Goal: Task Accomplishment & Management: Use online tool/utility

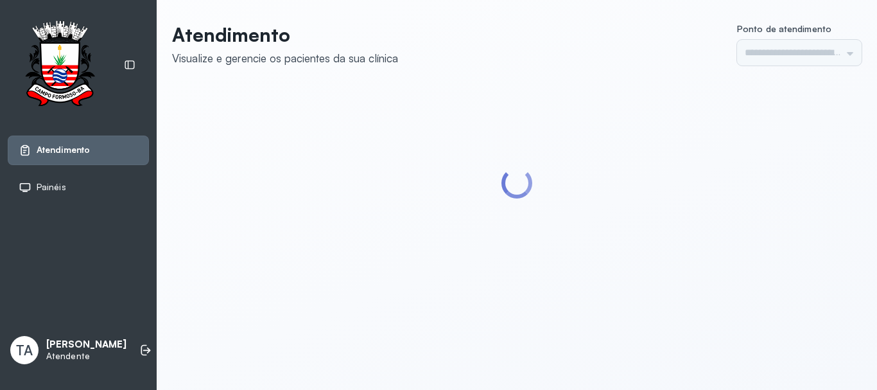
type input "******"
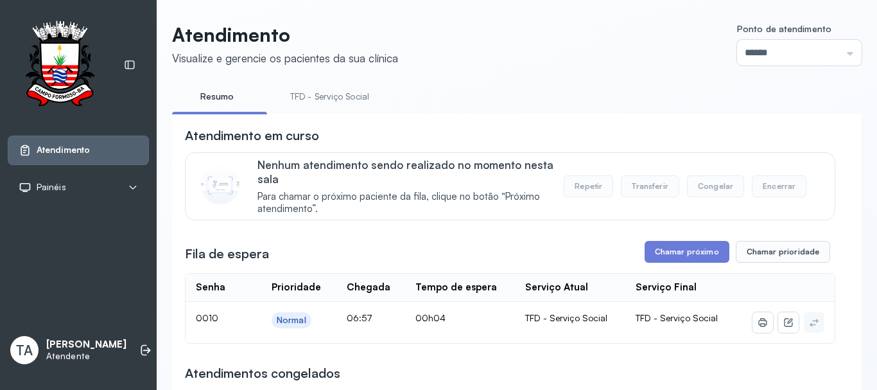
click at [338, 104] on link "TFD - Serviço Social" at bounding box center [329, 96] width 105 height 21
click at [700, 253] on button "Chamar próximo" at bounding box center [687, 252] width 85 height 22
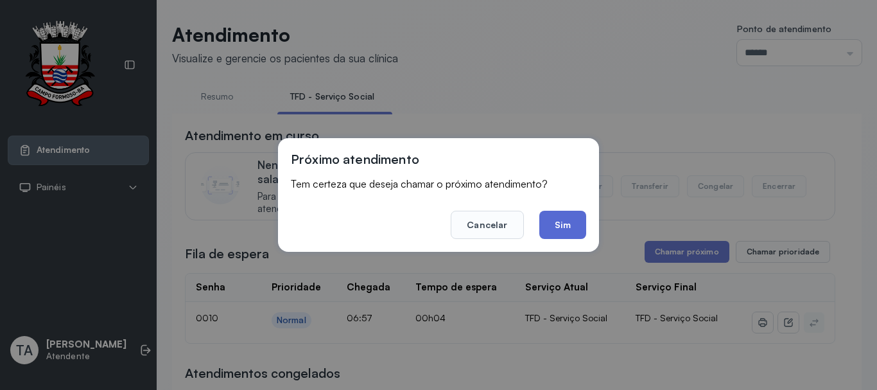
click at [571, 227] on button "Sim" at bounding box center [562, 225] width 47 height 28
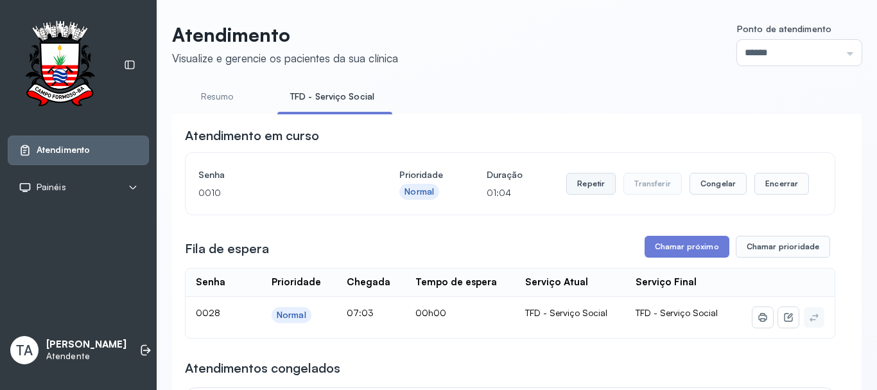
click at [592, 193] on button "Repetir" at bounding box center [590, 184] width 49 height 22
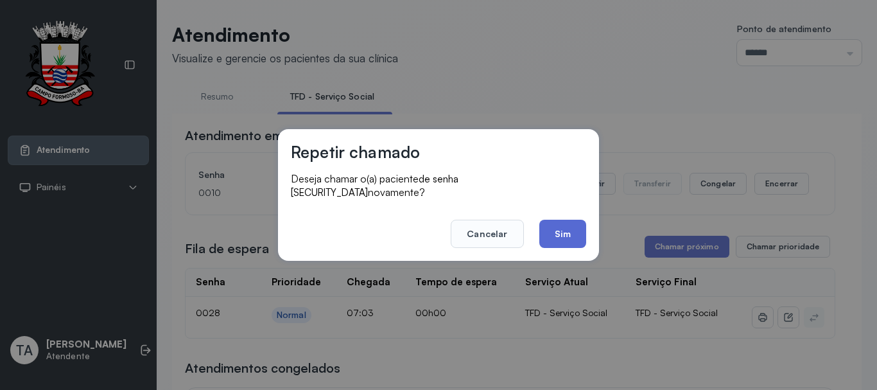
click at [556, 225] on button "Sim" at bounding box center [562, 234] width 47 height 28
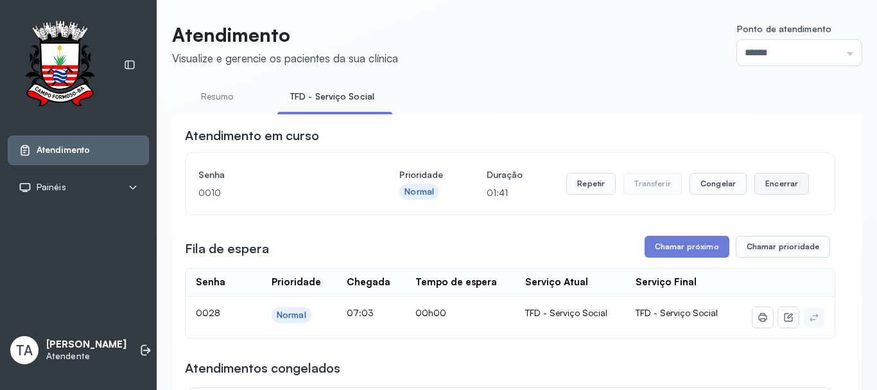
click at [775, 185] on button "Encerrar" at bounding box center [781, 184] width 55 height 22
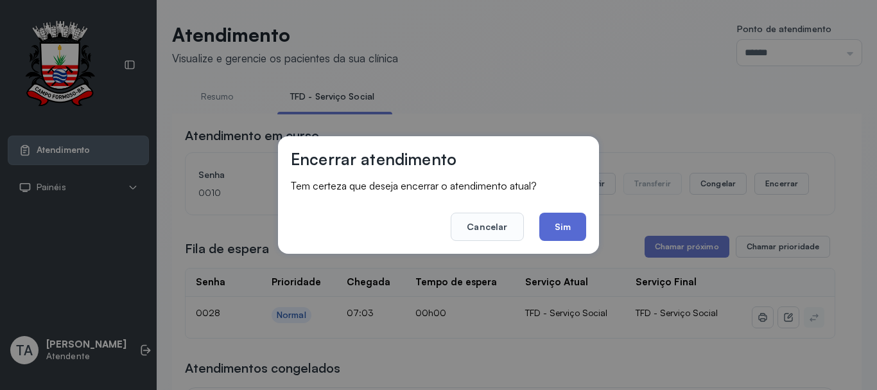
click at [568, 227] on button "Sim" at bounding box center [562, 226] width 47 height 28
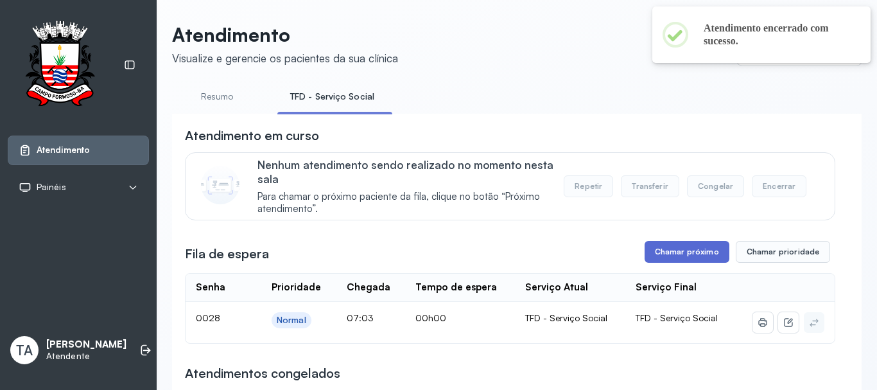
click at [655, 252] on button "Chamar próximo" at bounding box center [687, 252] width 85 height 22
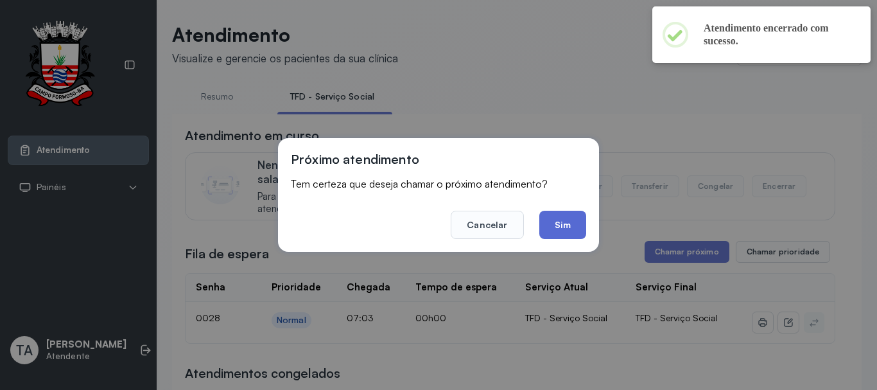
click at [555, 216] on button "Sim" at bounding box center [562, 225] width 47 height 28
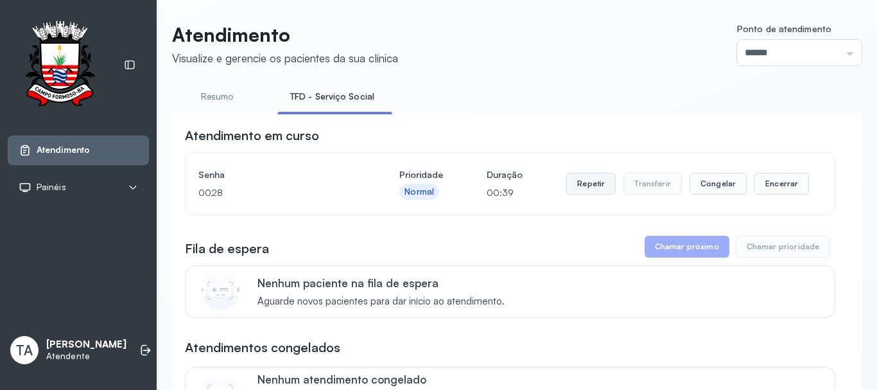
click at [585, 185] on button "Repetir" at bounding box center [590, 184] width 49 height 22
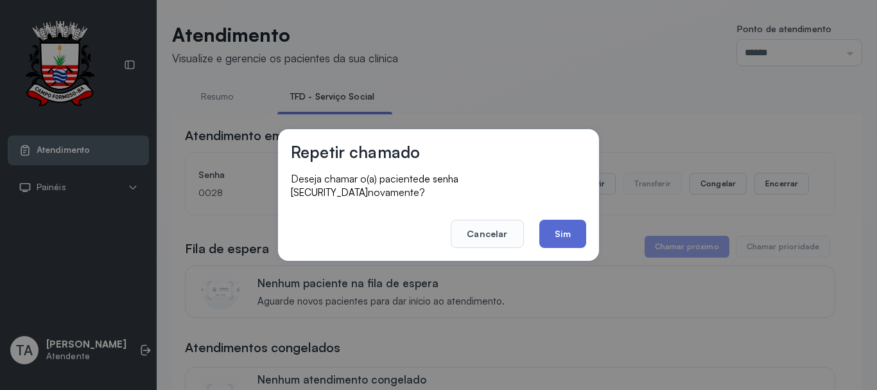
click at [555, 223] on button "Sim" at bounding box center [562, 234] width 47 height 28
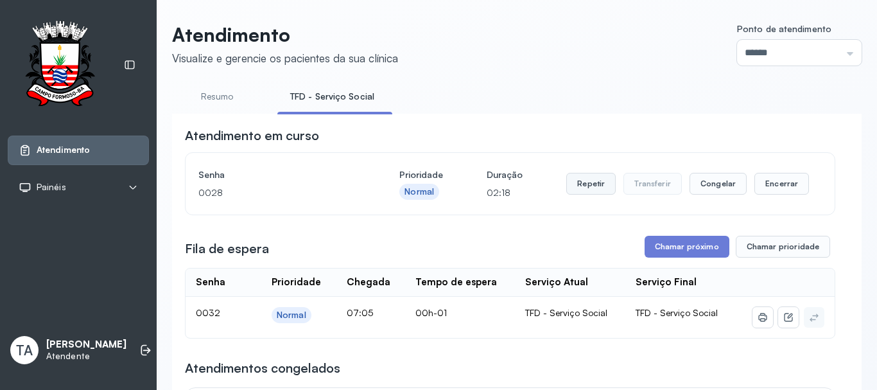
click at [583, 184] on button "Repetir" at bounding box center [590, 184] width 49 height 22
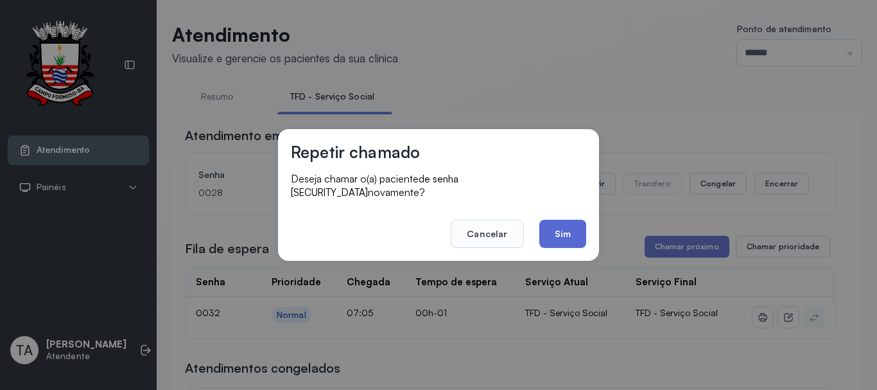
click at [548, 230] on button "Sim" at bounding box center [562, 234] width 47 height 28
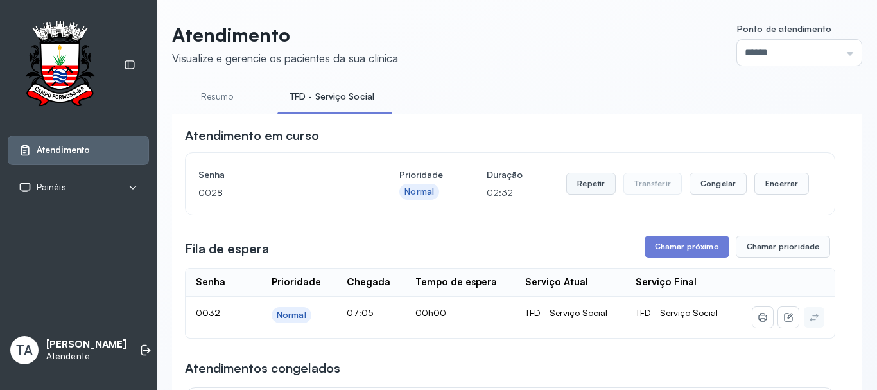
click at [588, 185] on button "Repetir" at bounding box center [590, 184] width 49 height 22
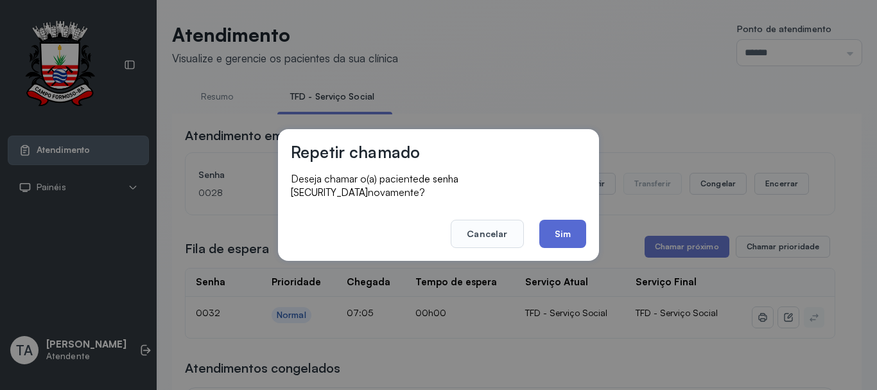
click at [579, 220] on button "Sim" at bounding box center [562, 234] width 47 height 28
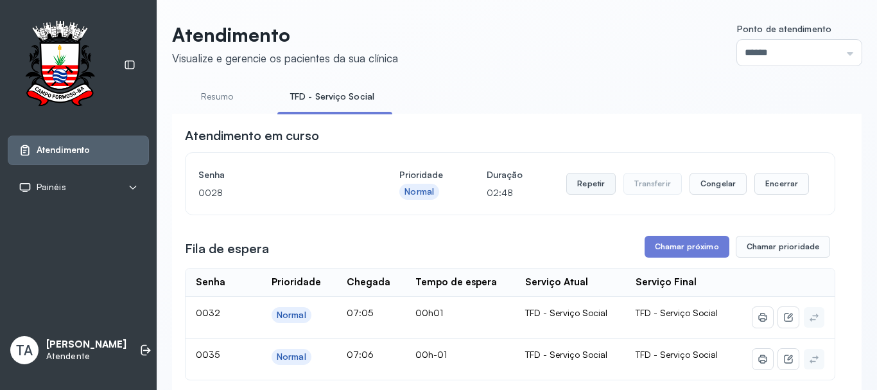
click at [576, 180] on button "Repetir" at bounding box center [590, 184] width 49 height 22
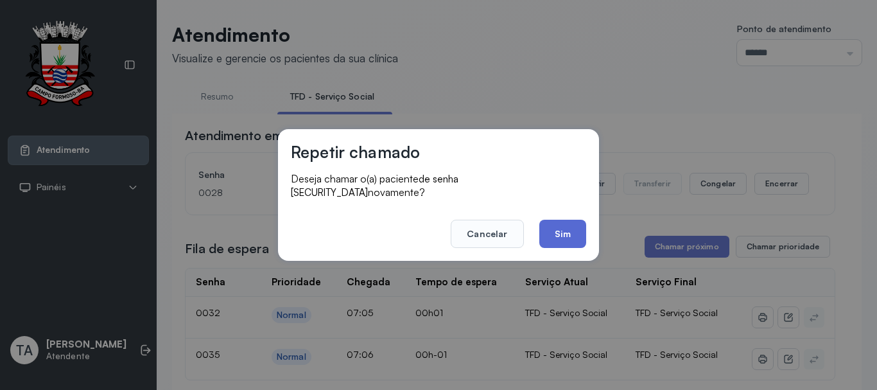
click at [551, 225] on button "Sim" at bounding box center [562, 234] width 47 height 28
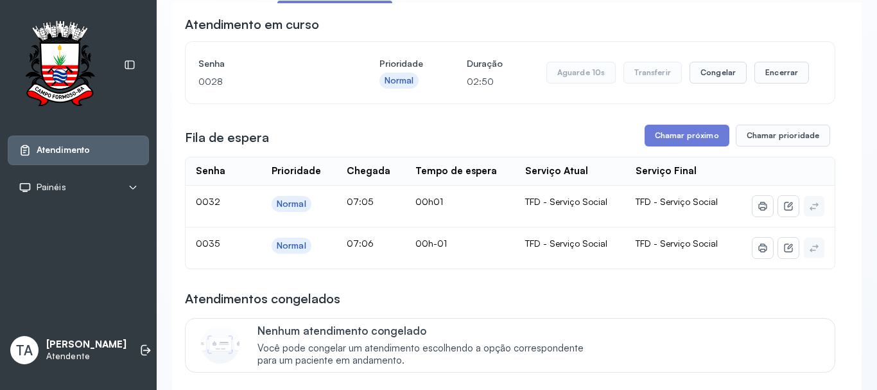
scroll to position [128, 0]
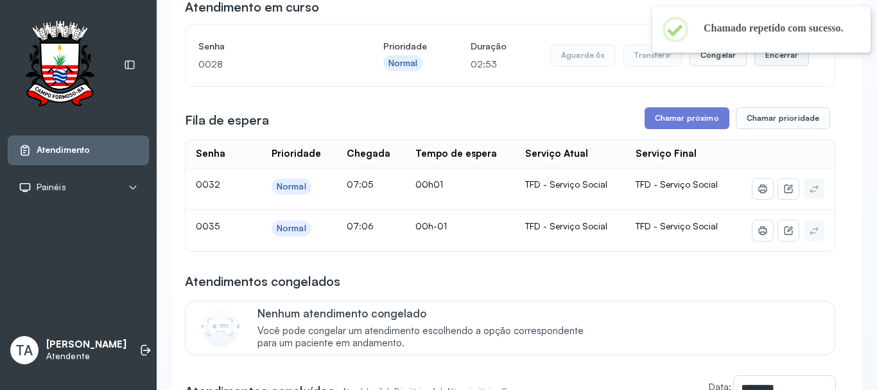
click at [779, 62] on button "Encerrar" at bounding box center [781, 55] width 55 height 22
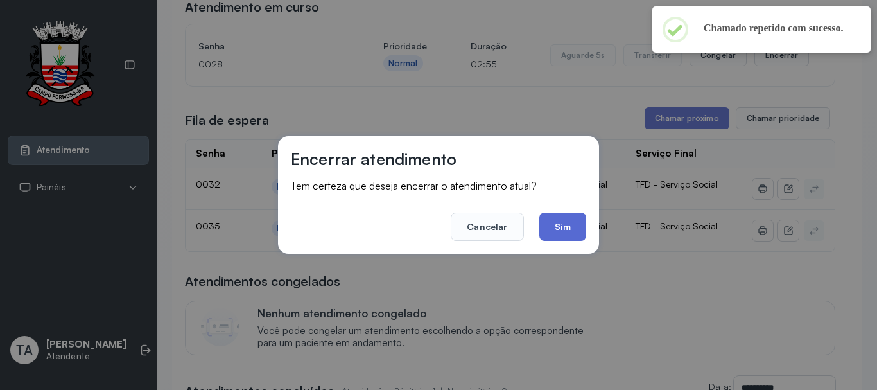
click at [555, 230] on button "Sim" at bounding box center [562, 226] width 47 height 28
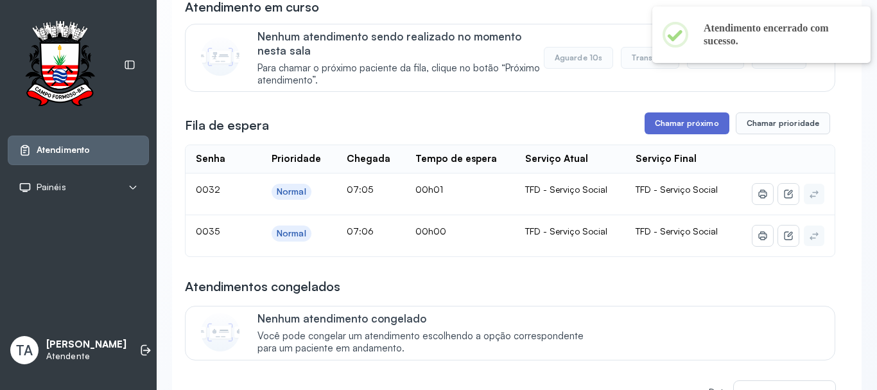
click at [675, 126] on button "Chamar próximo" at bounding box center [687, 123] width 85 height 22
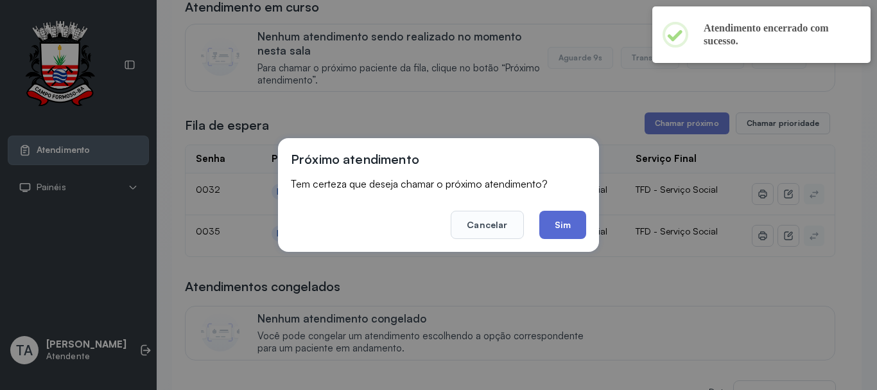
click at [568, 214] on button "Sim" at bounding box center [562, 225] width 47 height 28
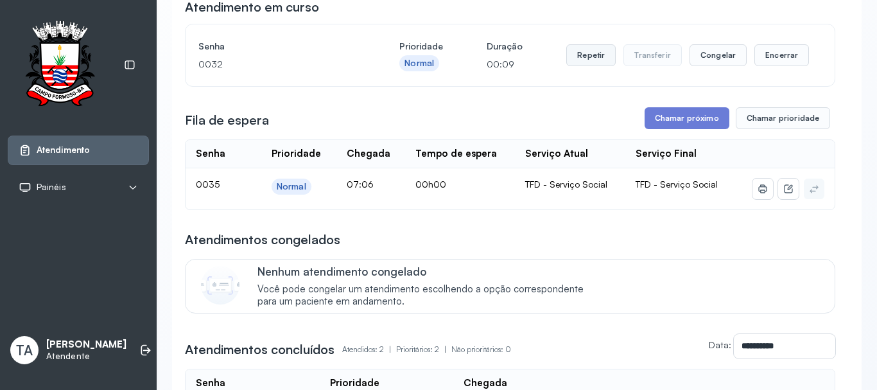
click at [586, 64] on button "Repetir" at bounding box center [590, 55] width 49 height 22
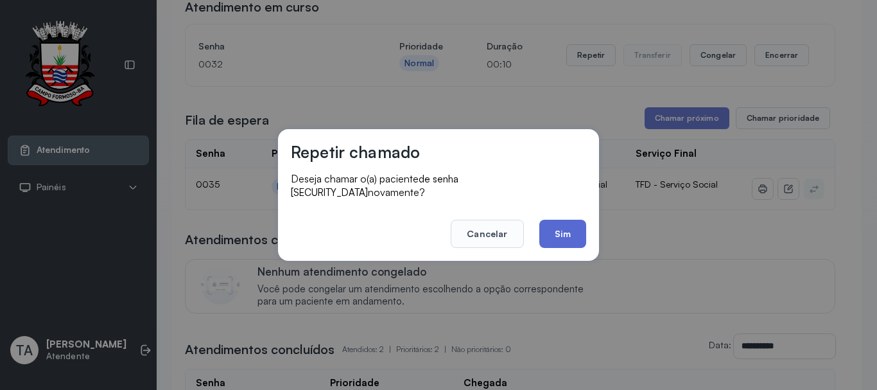
click at [577, 221] on button "Sim" at bounding box center [562, 234] width 47 height 28
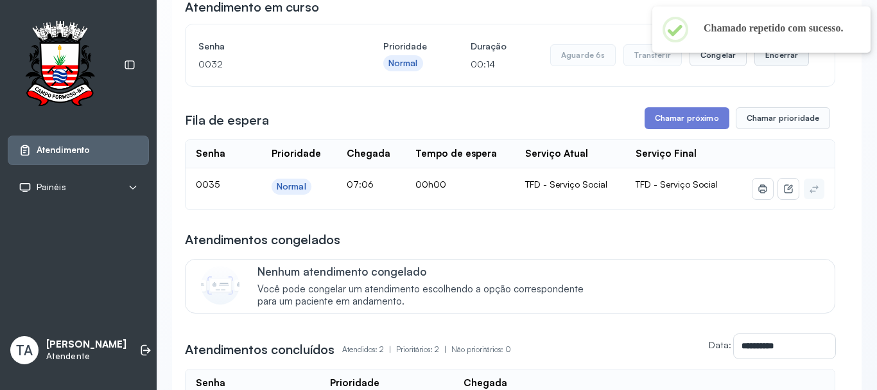
click at [785, 64] on button "Encerrar" at bounding box center [781, 55] width 55 height 22
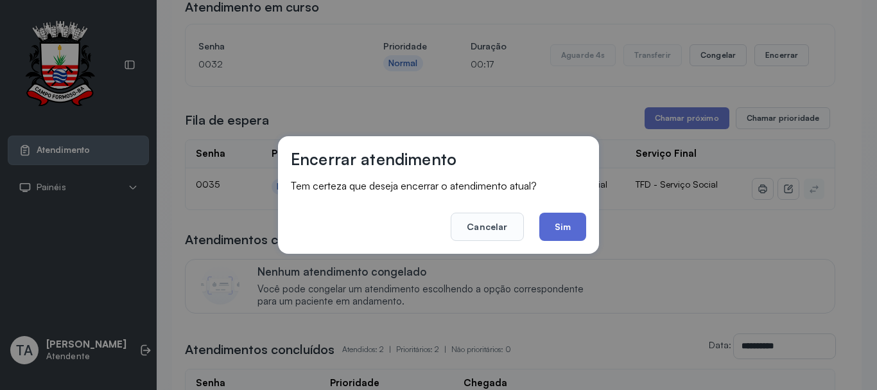
click at [574, 229] on button "Sim" at bounding box center [562, 226] width 47 height 28
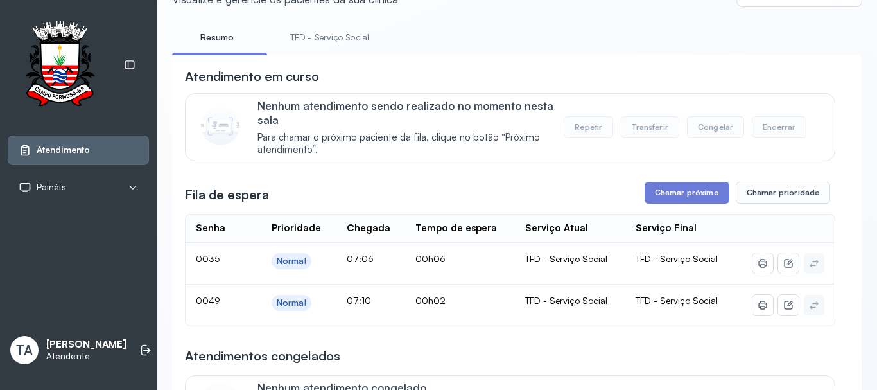
scroll to position [128, 0]
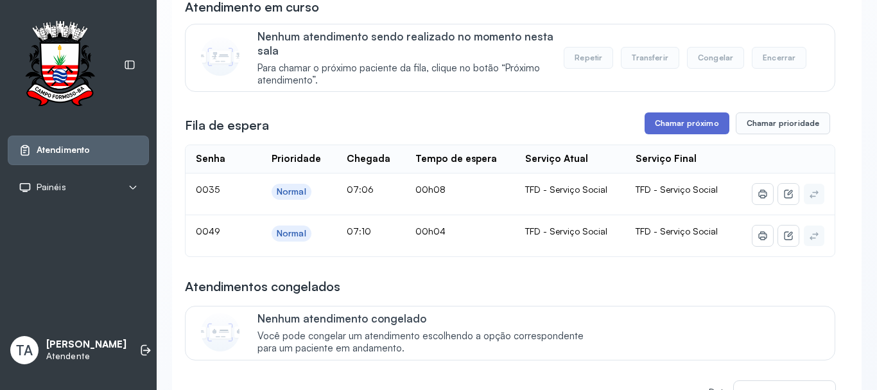
click at [663, 128] on button "Chamar próximo" at bounding box center [687, 123] width 85 height 22
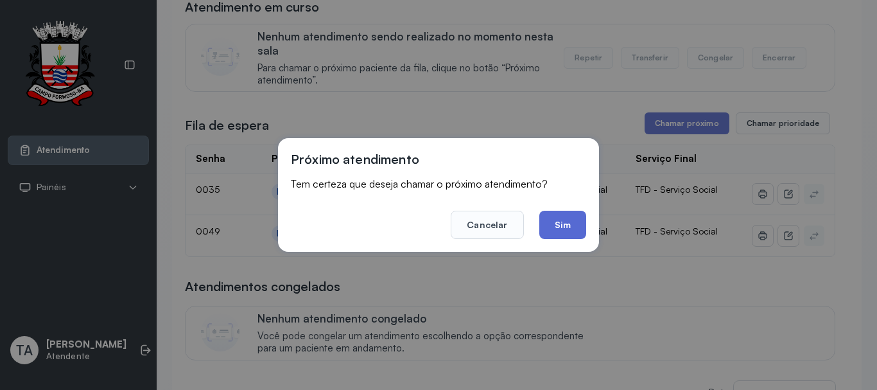
click at [565, 218] on button "Sim" at bounding box center [562, 225] width 47 height 28
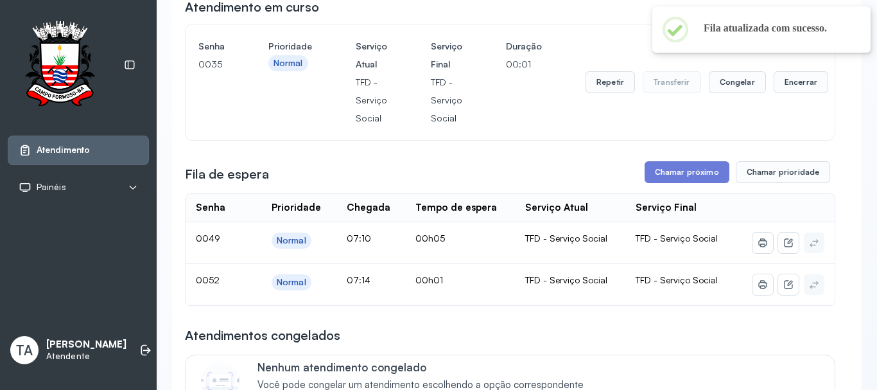
click at [632, 83] on div "Repetir Transferir Congelar Encerrar" at bounding box center [706, 82] width 243 height 22
click at [618, 86] on button "Repetir" at bounding box center [609, 82] width 49 height 22
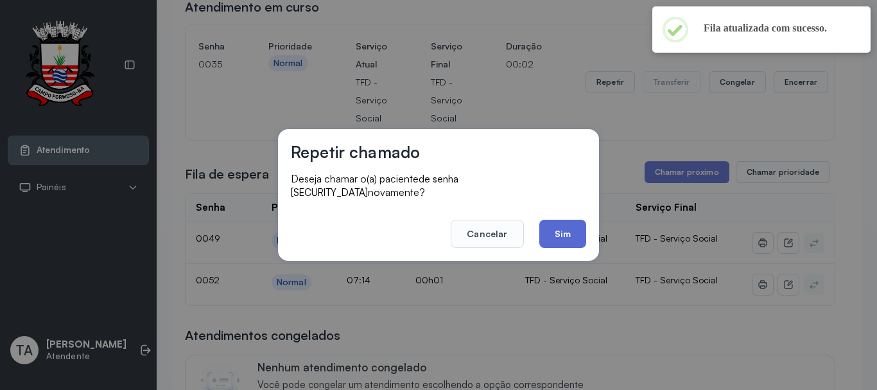
click at [562, 220] on button "Sim" at bounding box center [562, 234] width 47 height 28
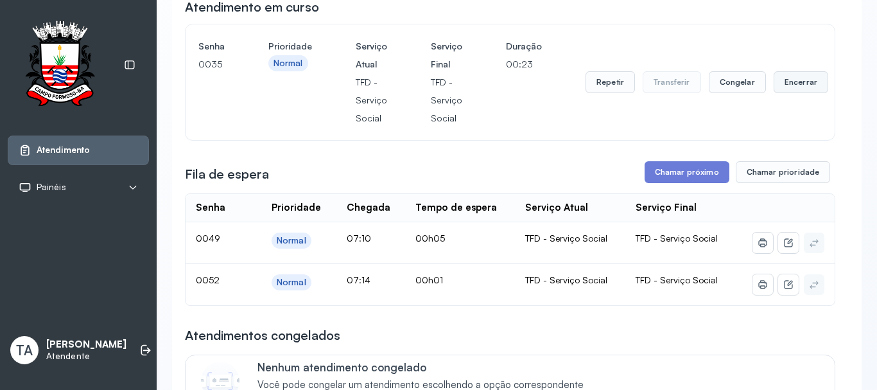
click at [777, 84] on button "Encerrar" at bounding box center [801, 82] width 55 height 22
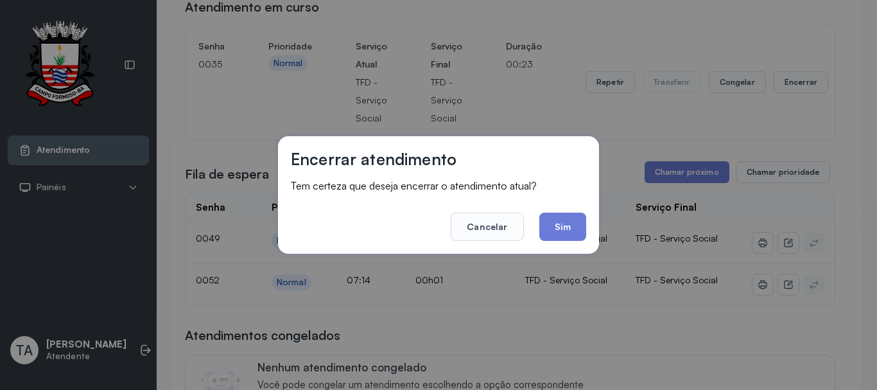
click at [563, 221] on button "Sim" at bounding box center [562, 226] width 47 height 28
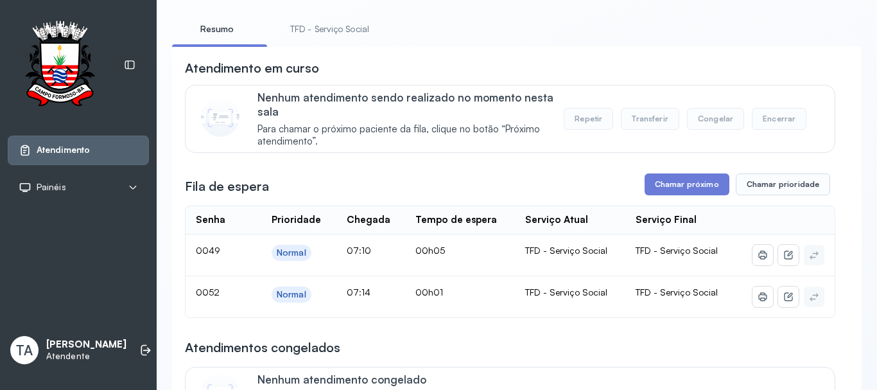
scroll to position [0, 0]
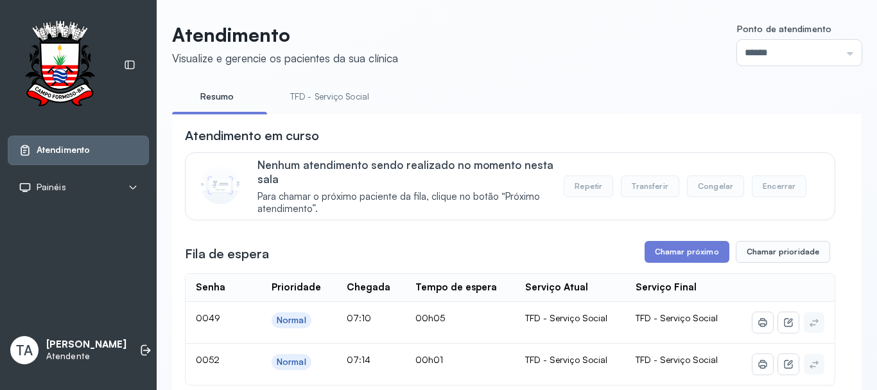
click at [304, 96] on link "TFD - Serviço Social" at bounding box center [329, 96] width 105 height 21
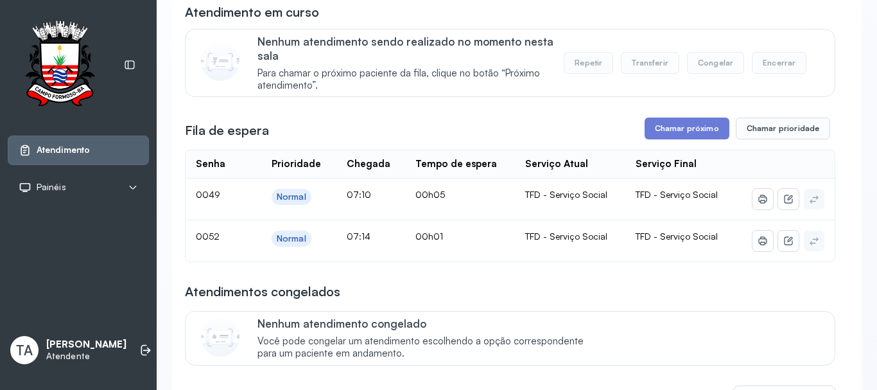
scroll to position [128, 0]
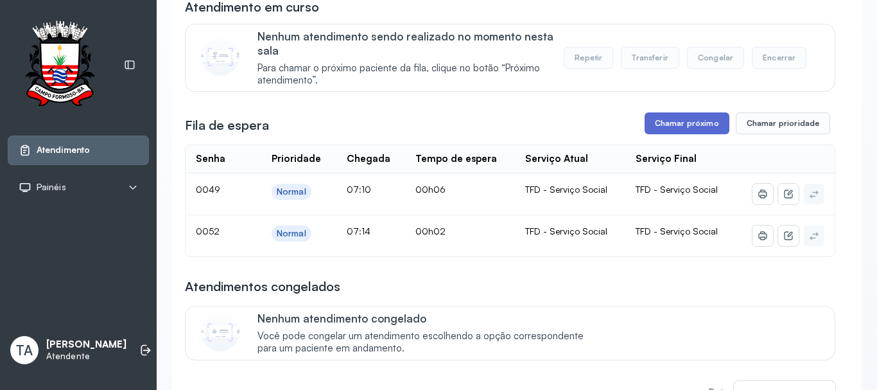
click at [664, 130] on button "Chamar próximo" at bounding box center [687, 123] width 85 height 22
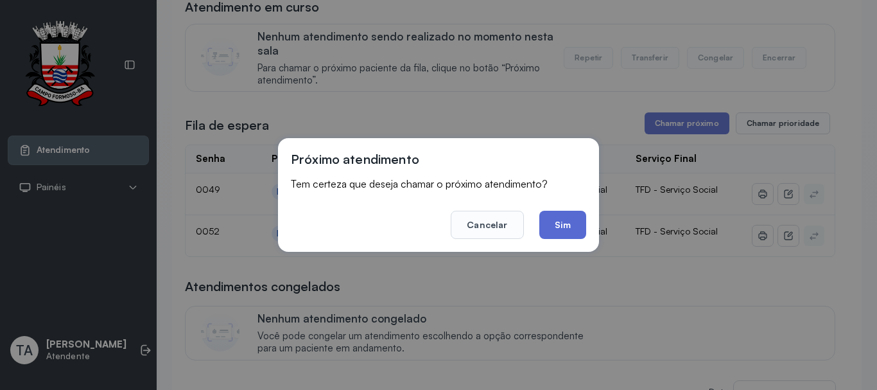
click at [562, 228] on button "Sim" at bounding box center [562, 225] width 47 height 28
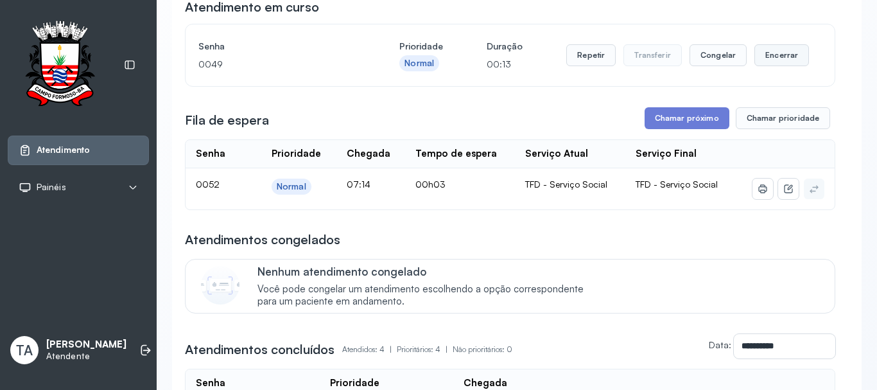
click at [758, 66] on button "Encerrar" at bounding box center [781, 55] width 55 height 22
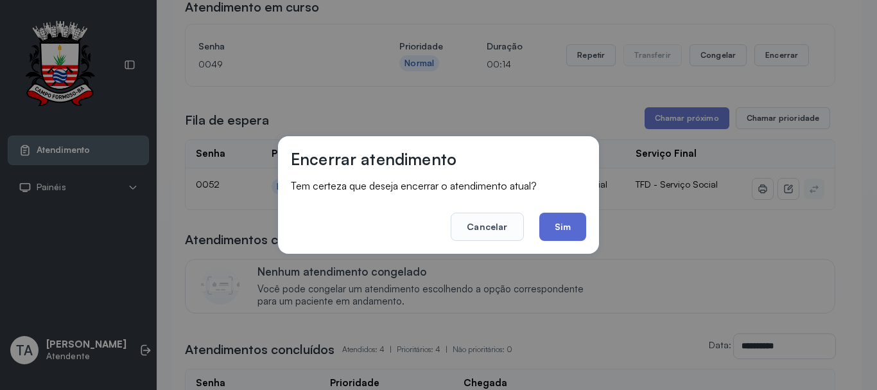
click at [560, 232] on button "Sim" at bounding box center [562, 226] width 47 height 28
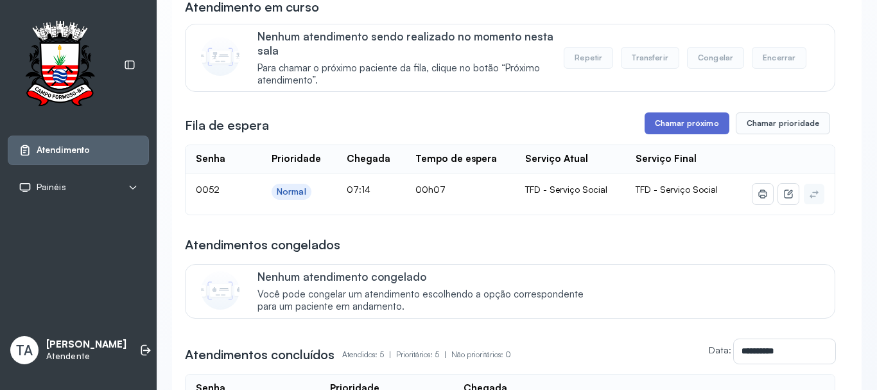
click at [677, 130] on button "Chamar próximo" at bounding box center [687, 123] width 85 height 22
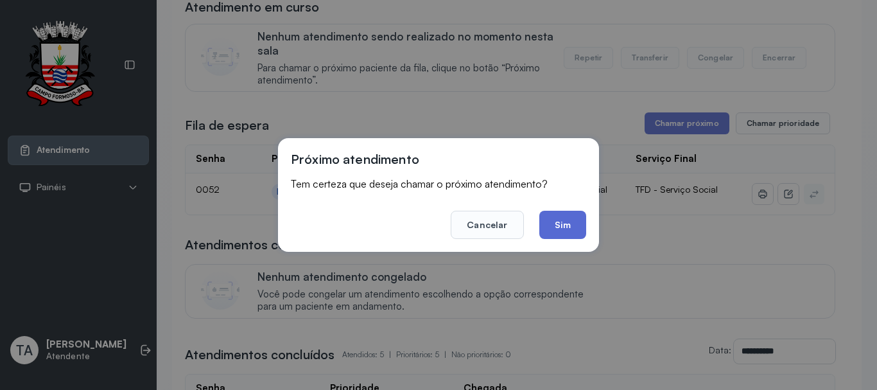
click at [557, 220] on button "Sim" at bounding box center [562, 225] width 47 height 28
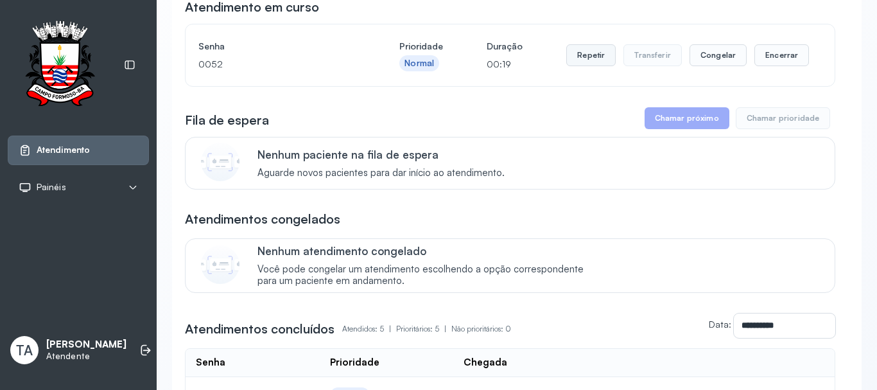
click at [605, 56] on button "Repetir" at bounding box center [590, 55] width 49 height 22
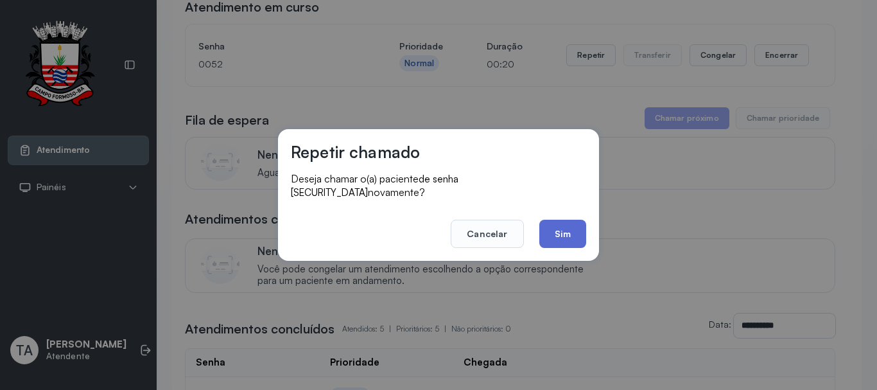
click at [552, 240] on button "Sim" at bounding box center [562, 234] width 47 height 28
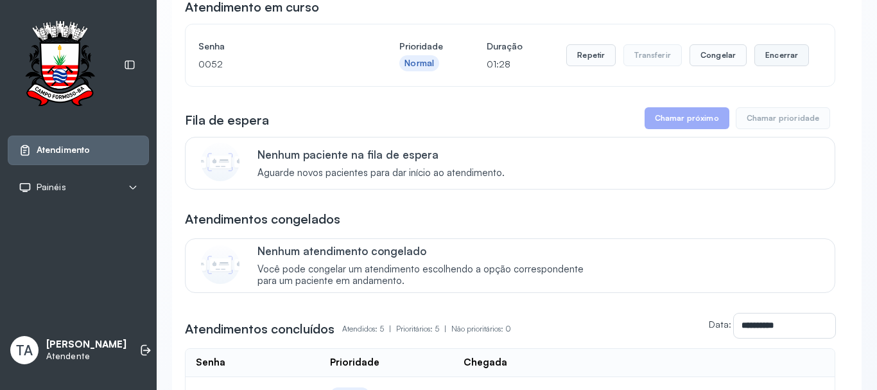
click at [776, 54] on button "Encerrar" at bounding box center [781, 55] width 55 height 22
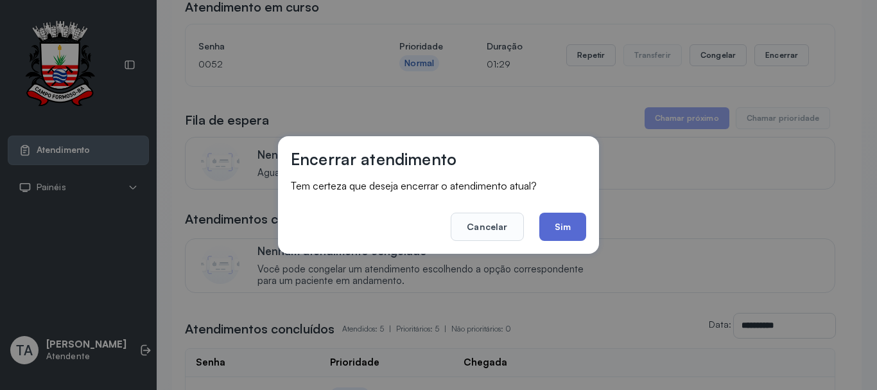
click at [568, 220] on button "Sim" at bounding box center [562, 226] width 47 height 28
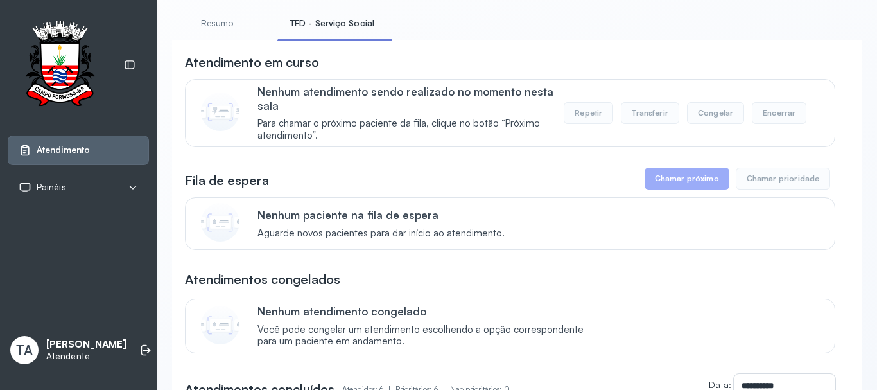
scroll to position [0, 0]
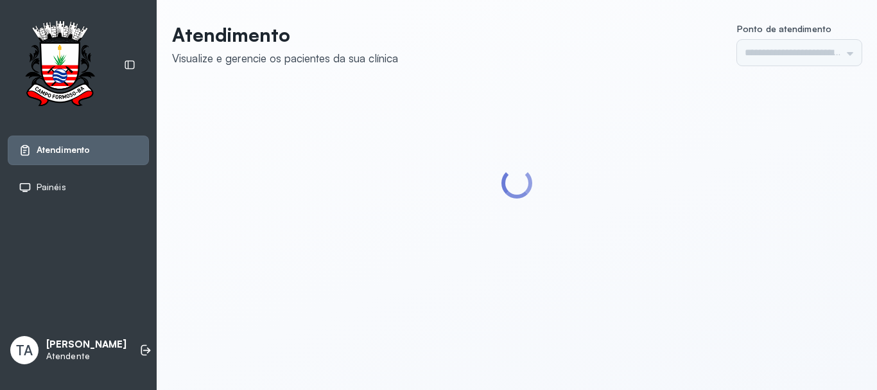
type input "******"
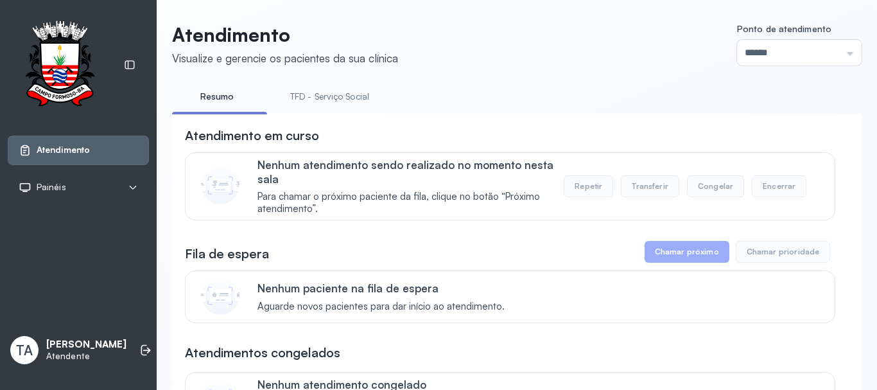
click at [346, 95] on link "TFD - Serviço Social" at bounding box center [329, 96] width 105 height 21
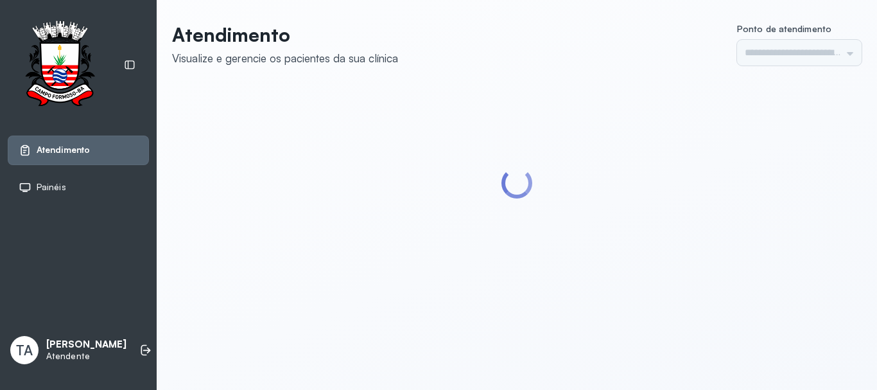
type input "******"
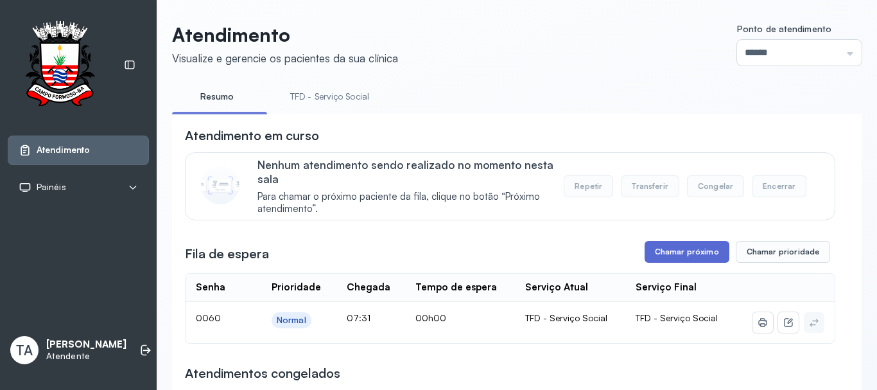
click at [650, 258] on button "Chamar próximo" at bounding box center [687, 252] width 85 height 22
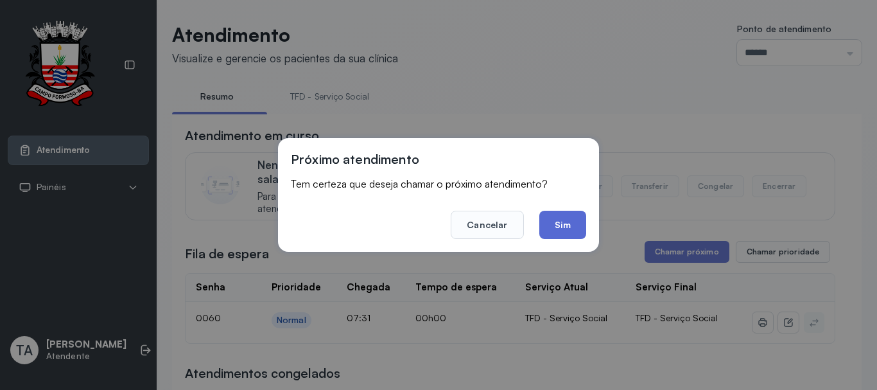
click at [577, 231] on button "Sim" at bounding box center [562, 225] width 47 height 28
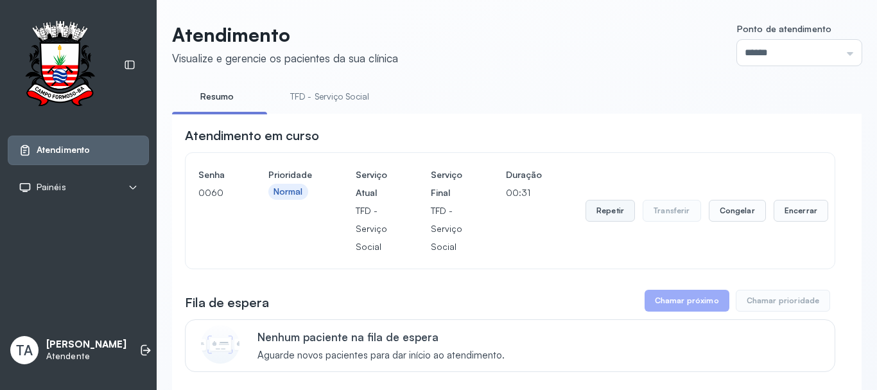
click at [585, 219] on button "Repetir" at bounding box center [609, 211] width 49 height 22
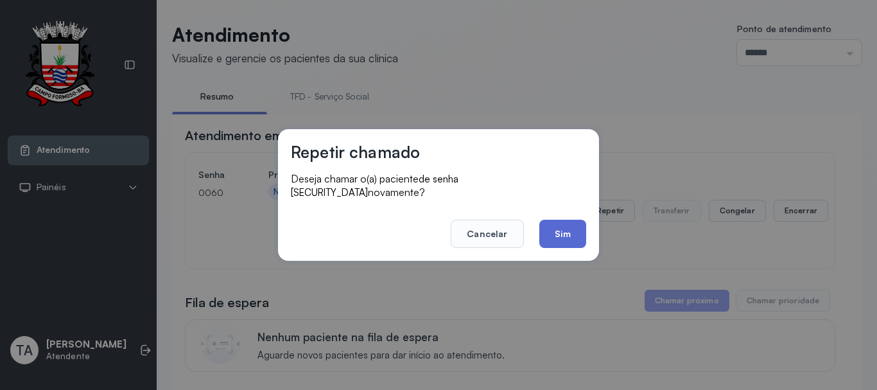
click at [582, 221] on button "Sim" at bounding box center [562, 234] width 47 height 28
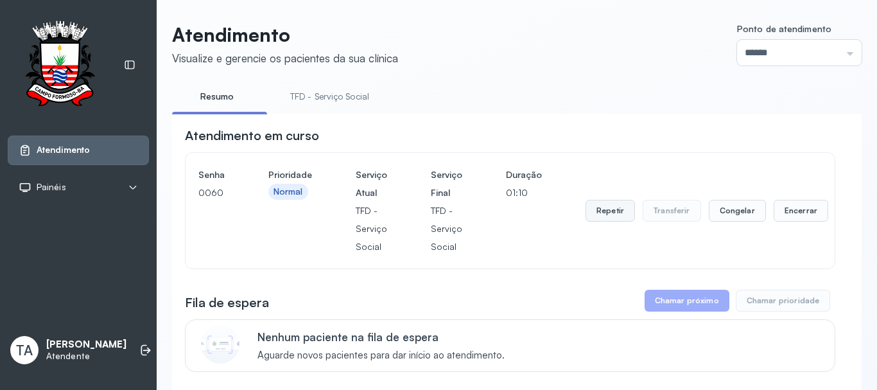
click at [588, 221] on button "Repetir" at bounding box center [609, 211] width 49 height 22
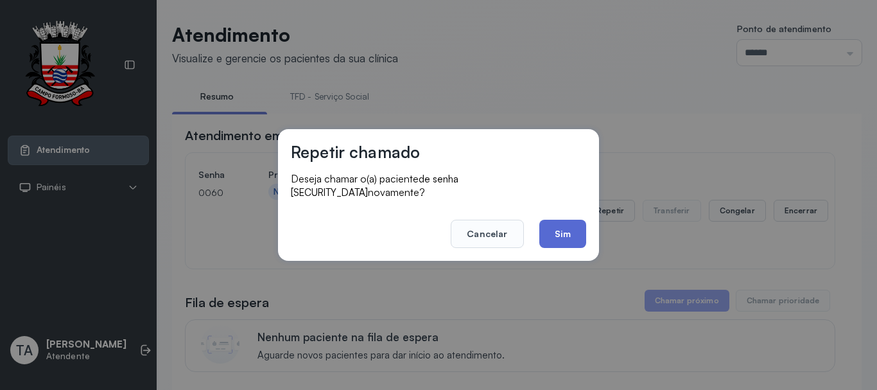
click at [570, 231] on button "Sim" at bounding box center [562, 234] width 47 height 28
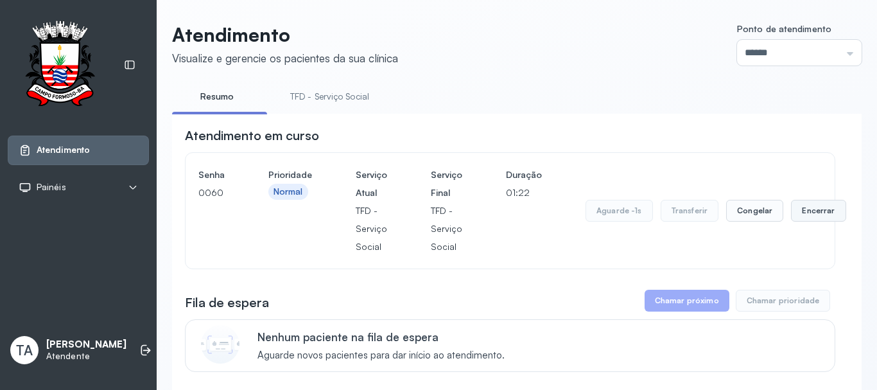
click at [791, 220] on button "Encerrar" at bounding box center [818, 211] width 55 height 22
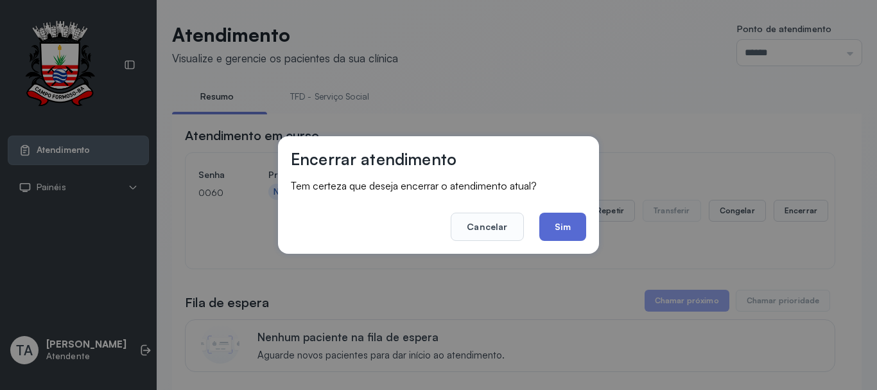
click at [569, 235] on button "Sim" at bounding box center [562, 226] width 47 height 28
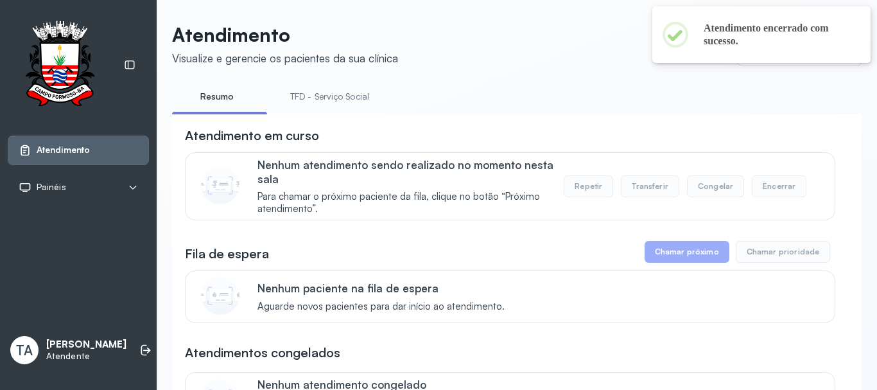
click at [300, 97] on link "TFD - Serviço Social" at bounding box center [329, 96] width 105 height 21
click at [301, 87] on link "TFD - Serviço Social" at bounding box center [329, 96] width 105 height 21
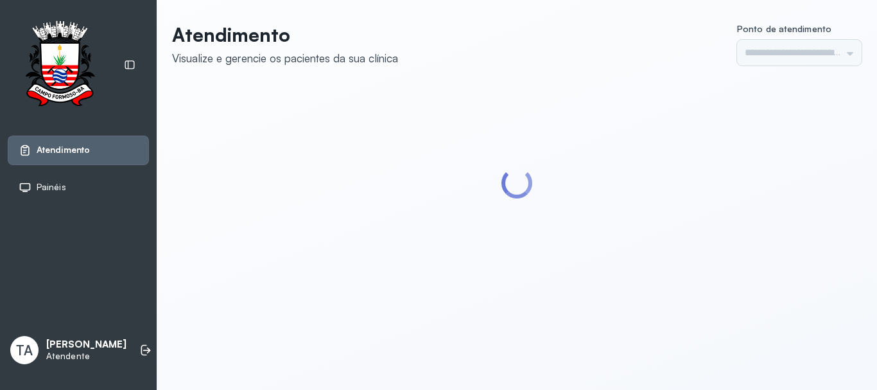
type input "******"
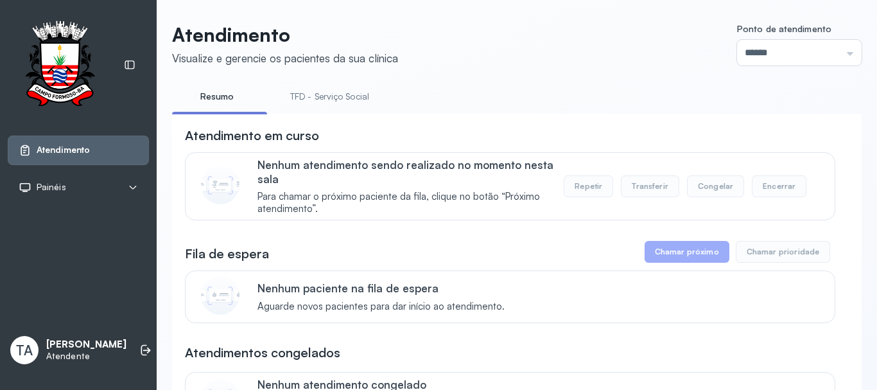
click at [314, 112] on li "TFD - Serviço Social" at bounding box center [332, 100] width 110 height 29
click at [317, 107] on li "TFD - Serviço Social" at bounding box center [332, 100] width 110 height 29
click at [324, 100] on link "TFD - Serviço Social" at bounding box center [329, 96] width 105 height 21
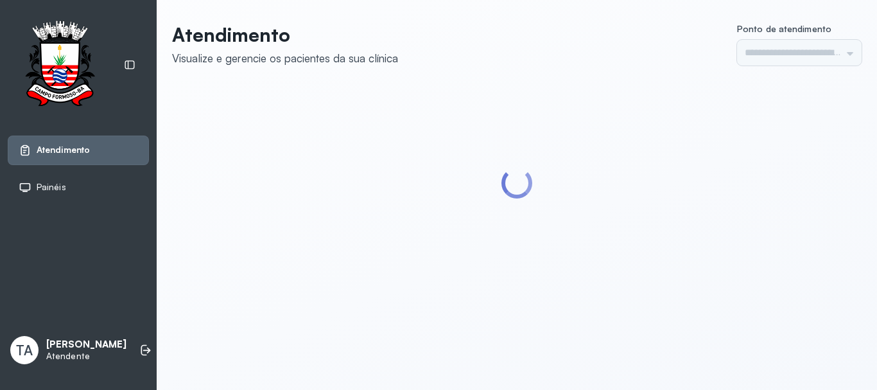
type input "******"
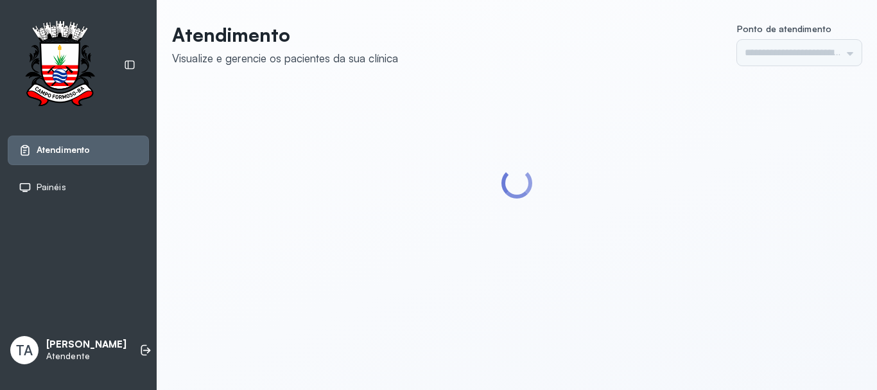
type input "******"
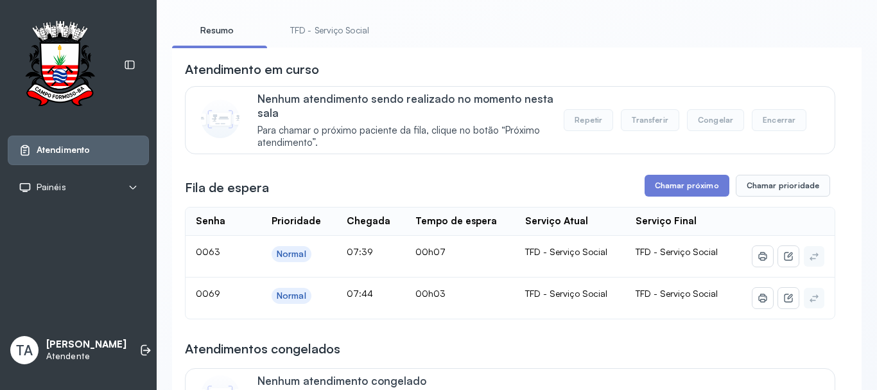
scroll to position [128, 0]
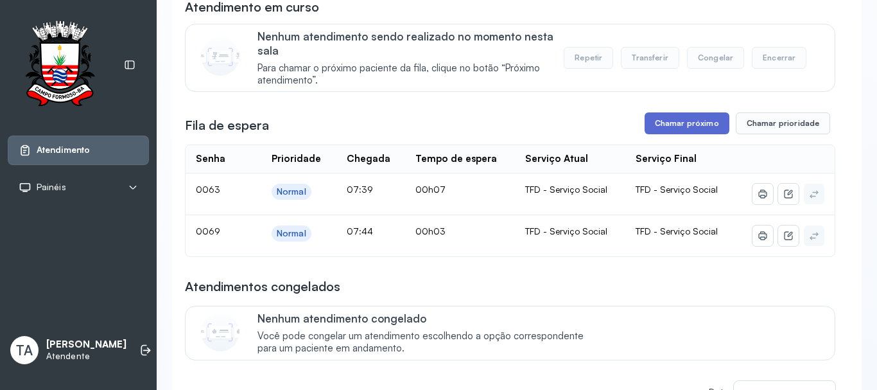
click at [665, 119] on button "Chamar próximo" at bounding box center [687, 123] width 85 height 22
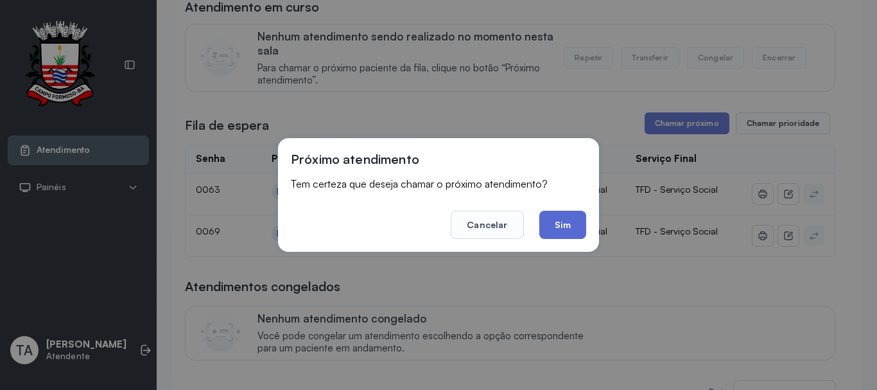
click at [571, 225] on button "Sim" at bounding box center [562, 225] width 47 height 28
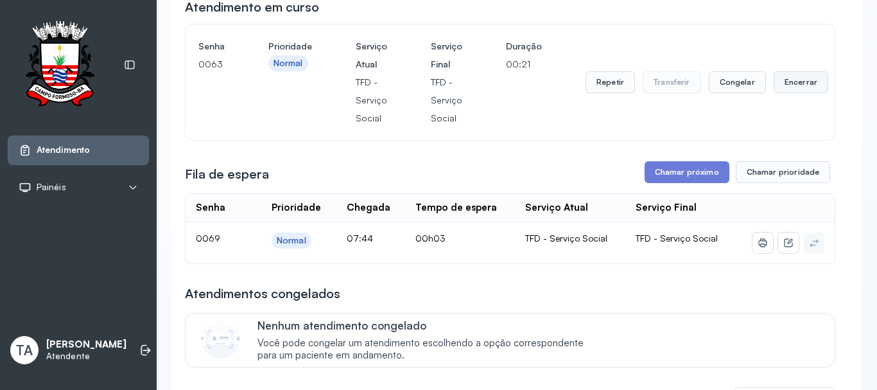
click at [817, 93] on button "Encerrar" at bounding box center [801, 82] width 55 height 22
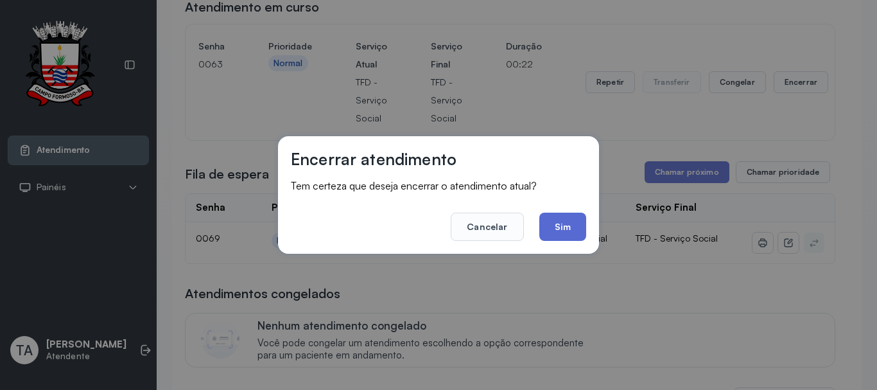
click at [553, 236] on button "Sim" at bounding box center [562, 226] width 47 height 28
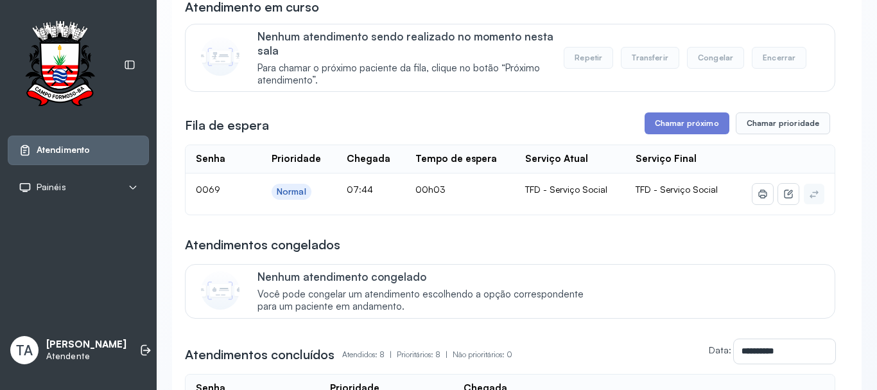
scroll to position [64, 0]
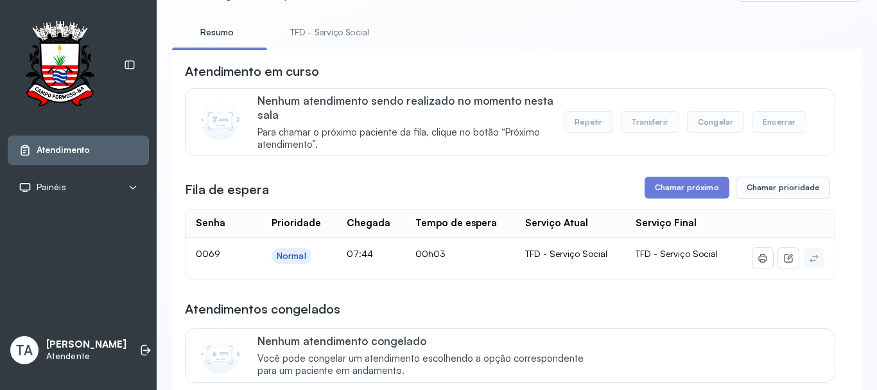
click at [317, 31] on link "TFD - Serviço Social" at bounding box center [329, 32] width 105 height 21
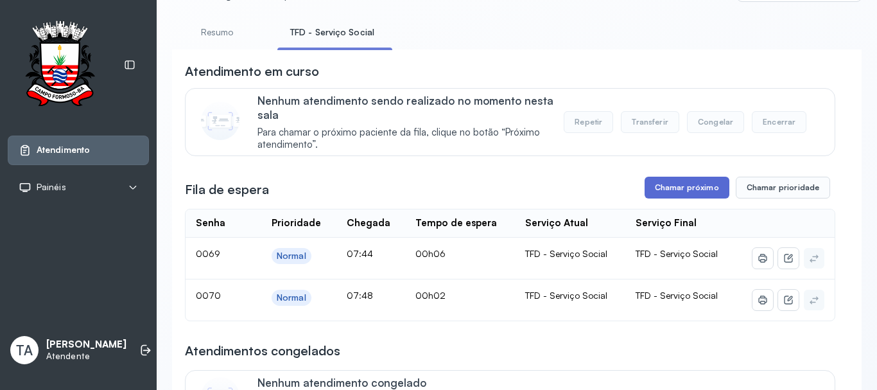
click at [659, 196] on button "Chamar próximo" at bounding box center [687, 188] width 85 height 22
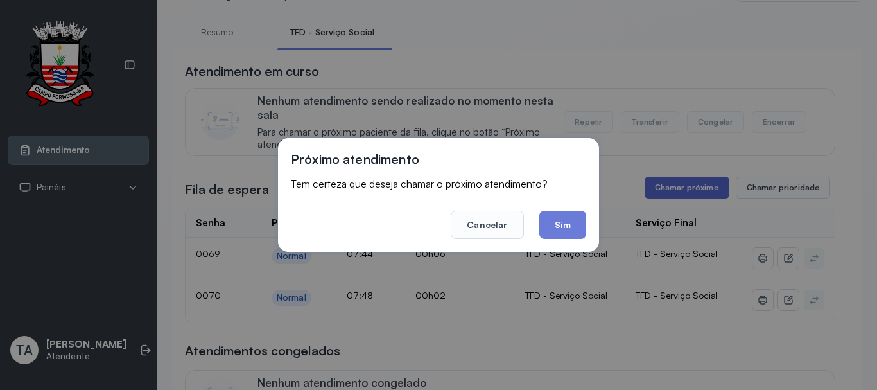
click at [659, 196] on div "Próximo atendimento Tem certeza que deseja chamar o próximo atendimento? Cancel…" at bounding box center [438, 195] width 877 height 390
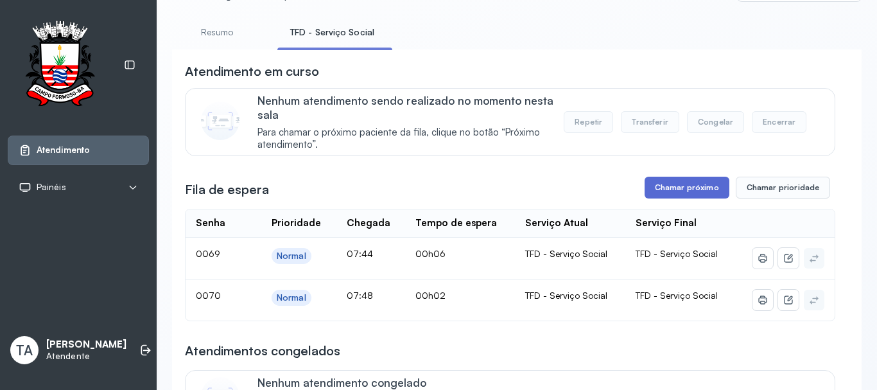
click at [659, 196] on button "Chamar próximo" at bounding box center [687, 188] width 85 height 22
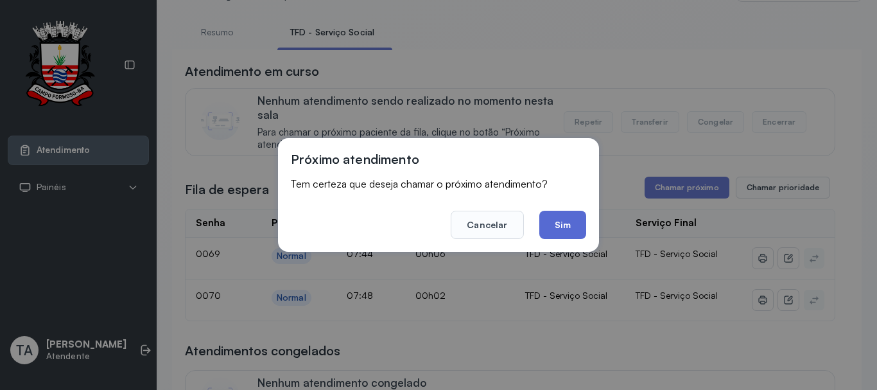
click at [577, 226] on button "Sim" at bounding box center [562, 225] width 47 height 28
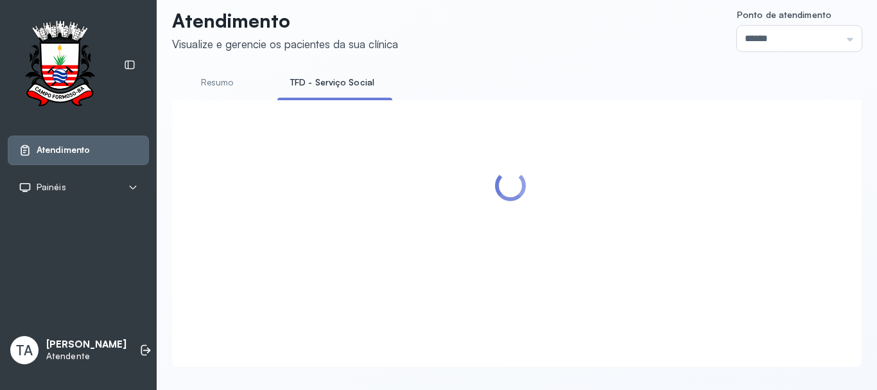
scroll to position [0, 0]
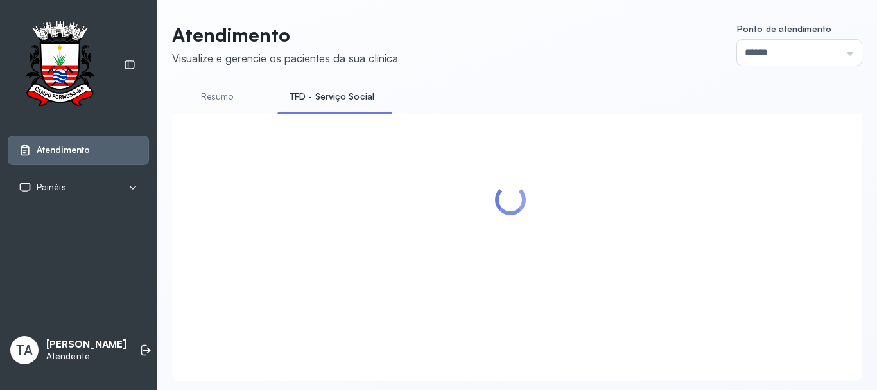
click at [218, 92] on link "Resumo" at bounding box center [217, 96] width 90 height 21
click at [291, 97] on link "TFD - Serviço Social" at bounding box center [329, 96] width 105 height 21
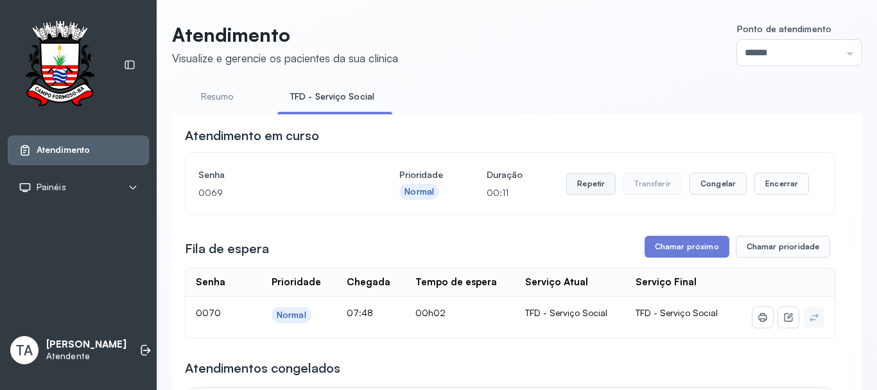
click at [569, 195] on button "Repetir" at bounding box center [590, 184] width 49 height 22
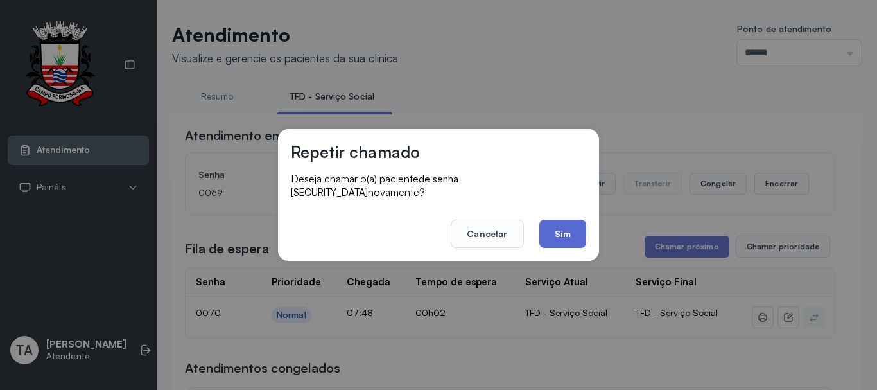
click at [582, 222] on button "Sim" at bounding box center [562, 234] width 47 height 28
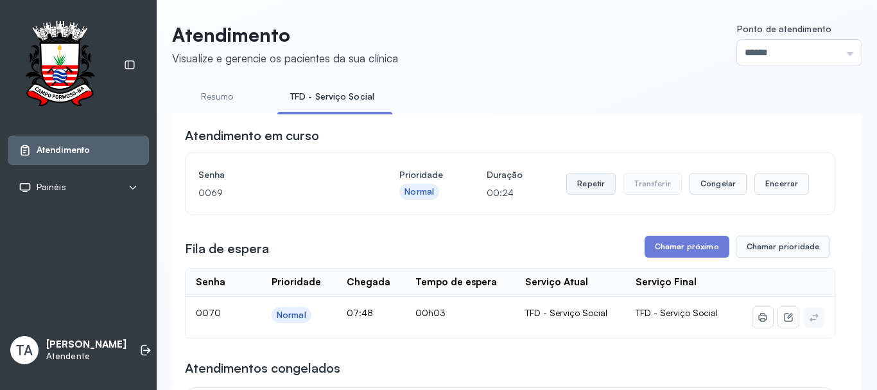
click at [580, 186] on button "Repetir" at bounding box center [590, 184] width 49 height 22
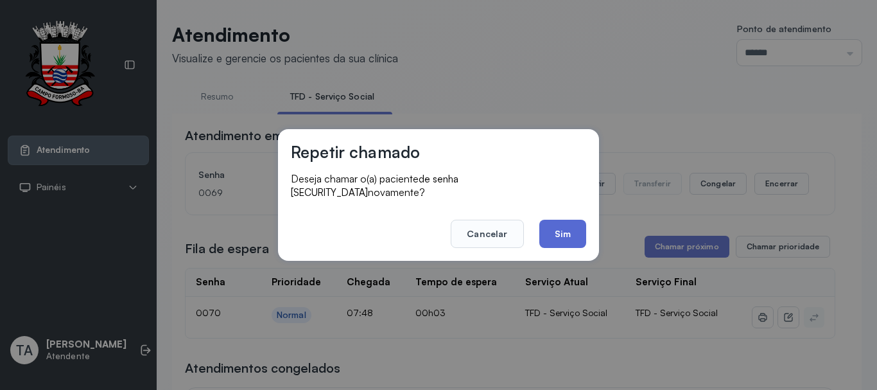
click at [566, 232] on button "Sim" at bounding box center [562, 234] width 47 height 28
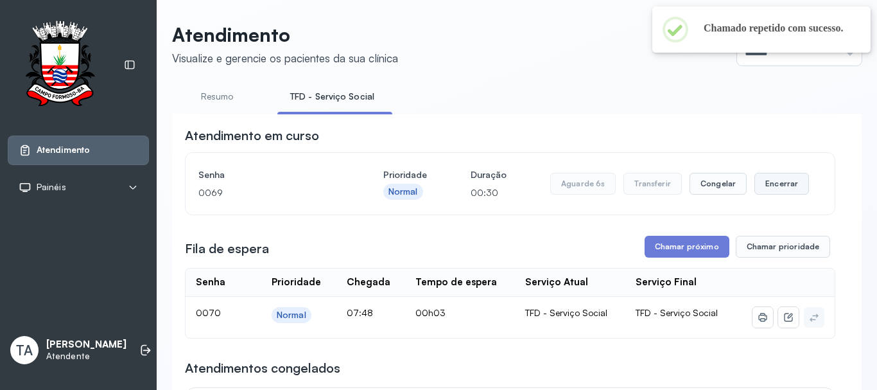
click at [781, 191] on button "Encerrar" at bounding box center [781, 184] width 55 height 22
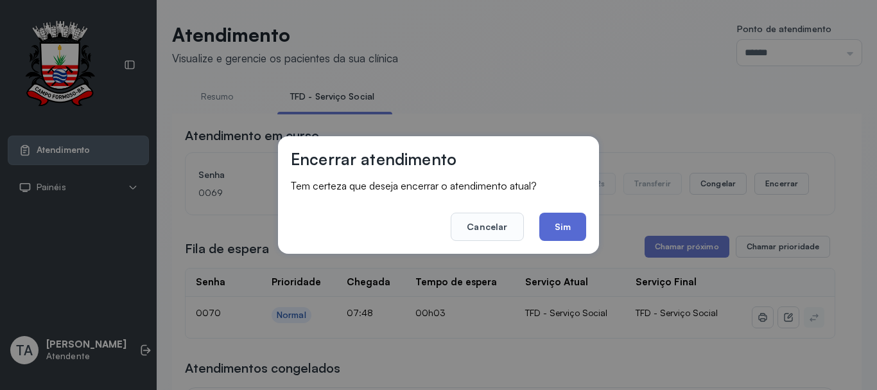
click at [578, 231] on button "Sim" at bounding box center [562, 226] width 47 height 28
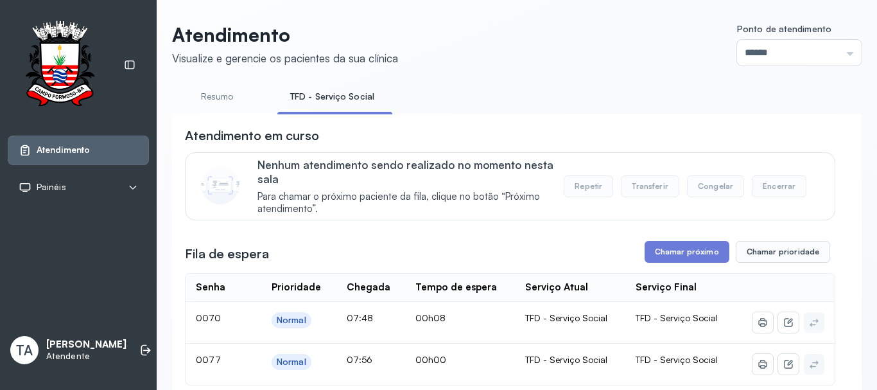
scroll to position [64, 0]
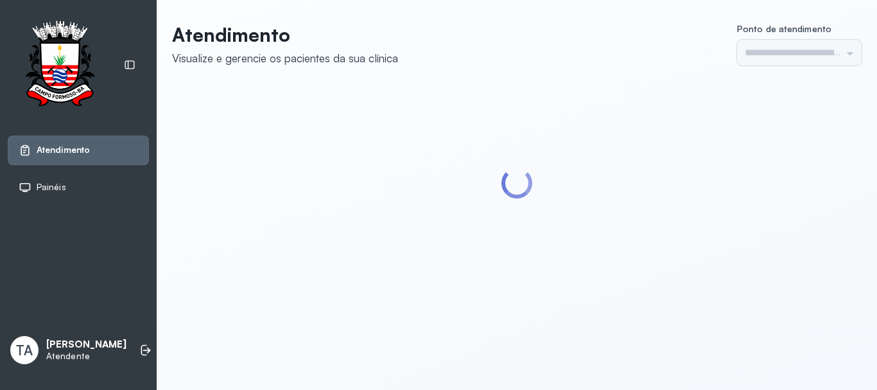
type input "******"
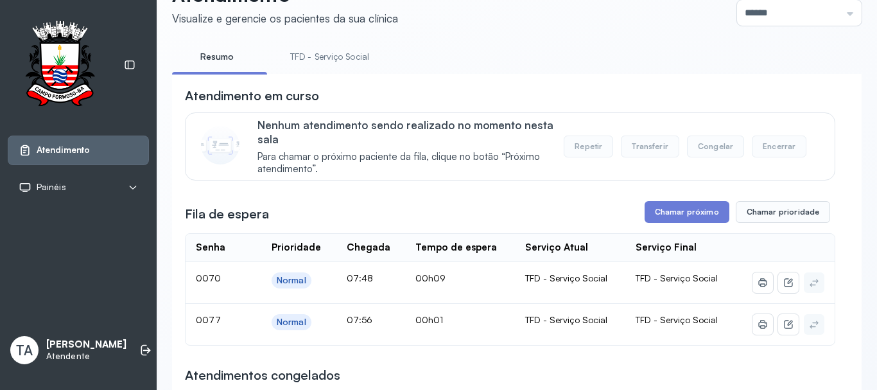
scroll to position [193, 0]
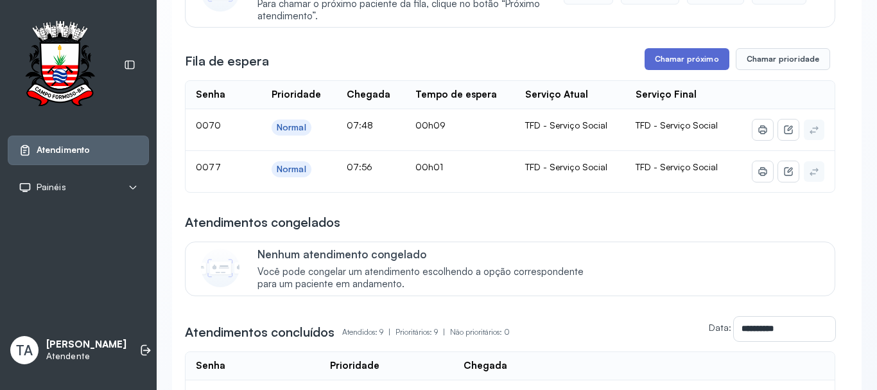
click at [654, 70] on button "Chamar próximo" at bounding box center [687, 59] width 85 height 22
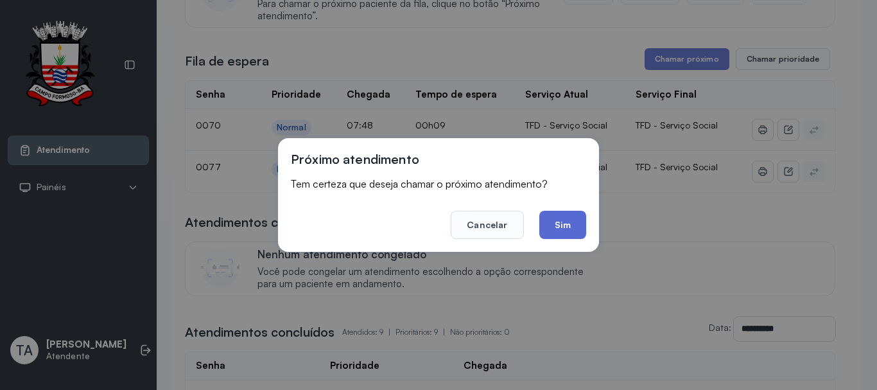
click at [568, 218] on button "Sim" at bounding box center [562, 225] width 47 height 28
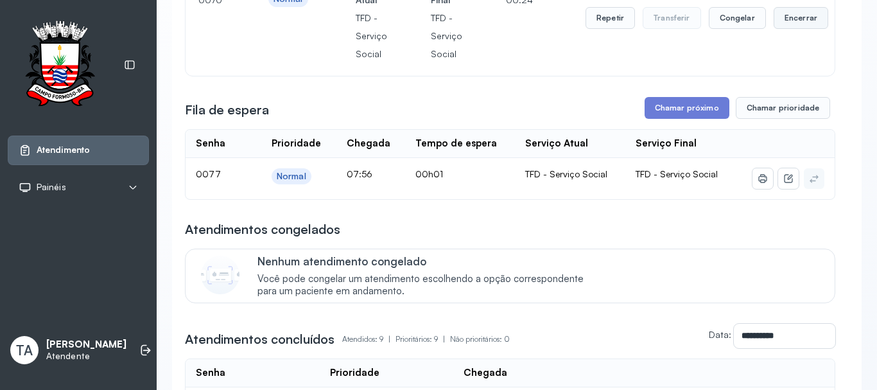
click at [778, 23] on button "Encerrar" at bounding box center [801, 18] width 55 height 22
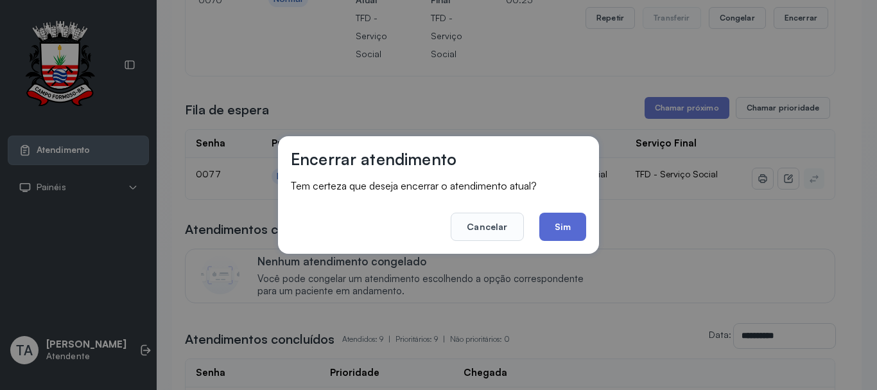
click at [551, 222] on button "Sim" at bounding box center [562, 226] width 47 height 28
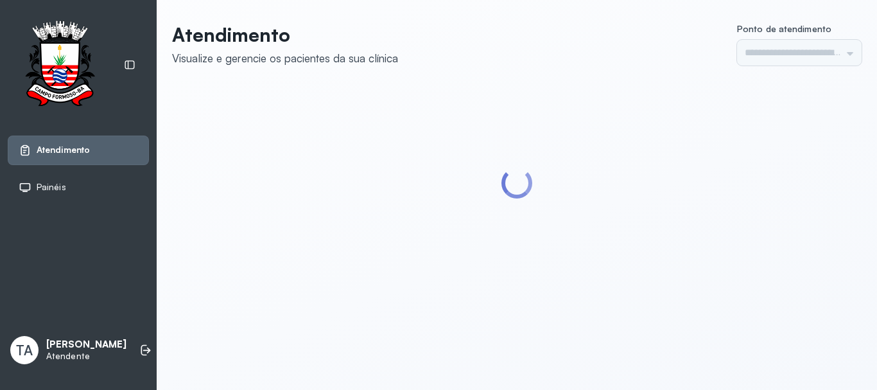
type input "******"
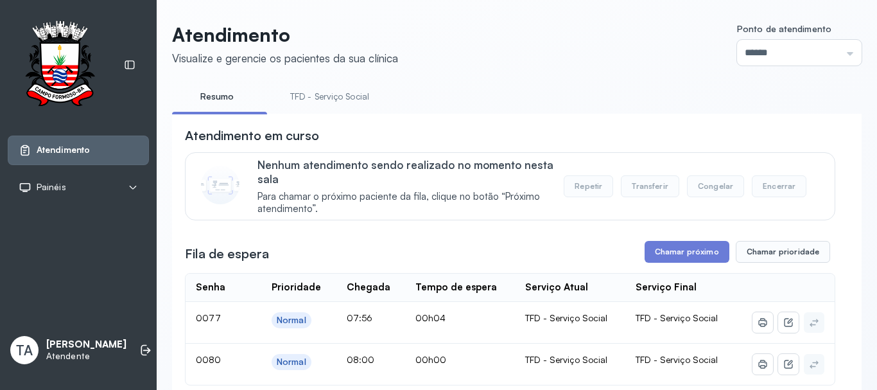
click at [367, 93] on link "TFD - Serviço Social" at bounding box center [329, 96] width 105 height 21
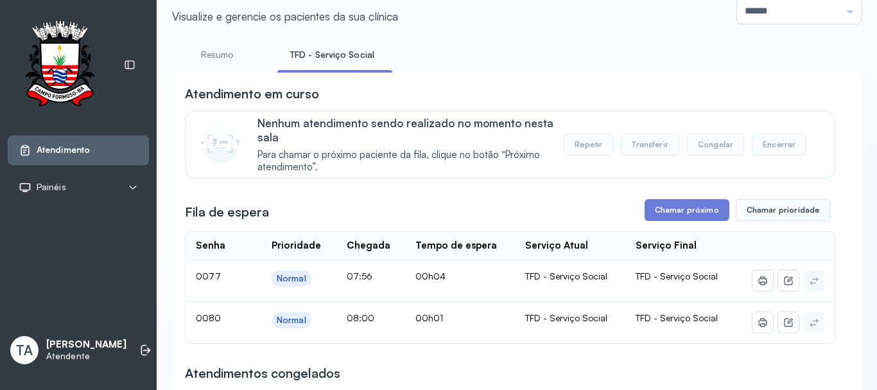
scroll to position [64, 0]
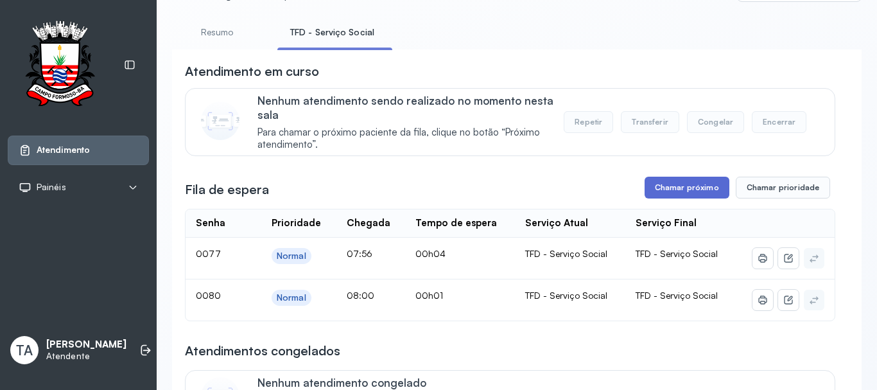
click at [671, 189] on button "Chamar próximo" at bounding box center [687, 188] width 85 height 22
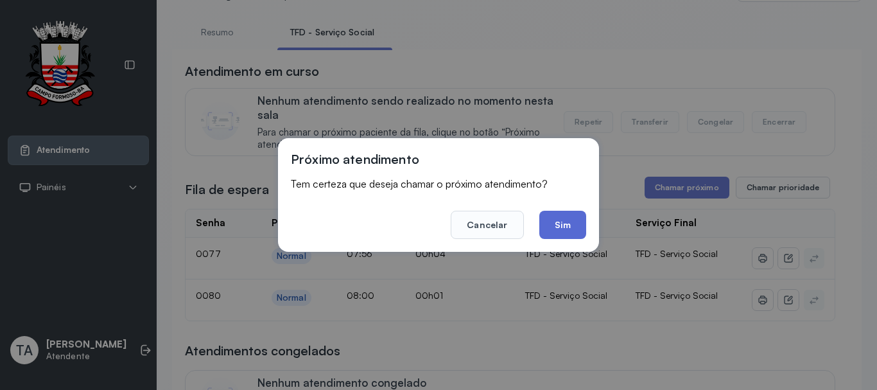
click at [571, 220] on button "Sim" at bounding box center [562, 225] width 47 height 28
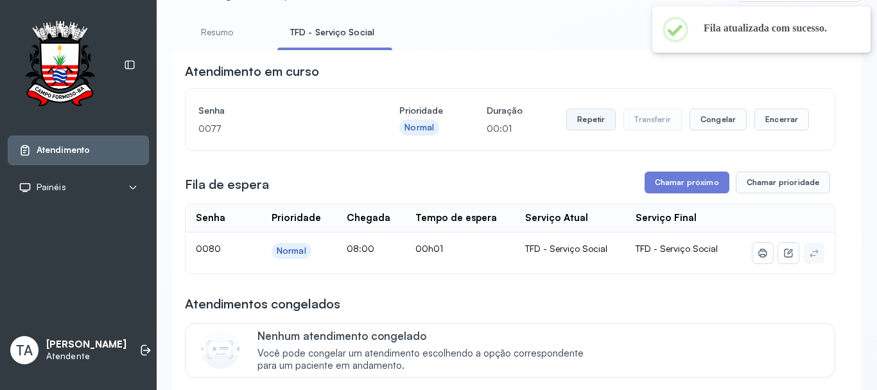
click at [573, 121] on button "Repetir" at bounding box center [590, 119] width 49 height 22
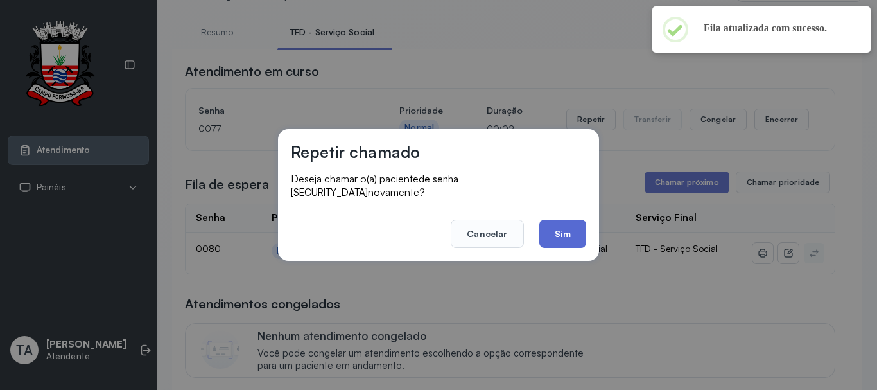
click at [564, 237] on button "Sim" at bounding box center [562, 234] width 47 height 28
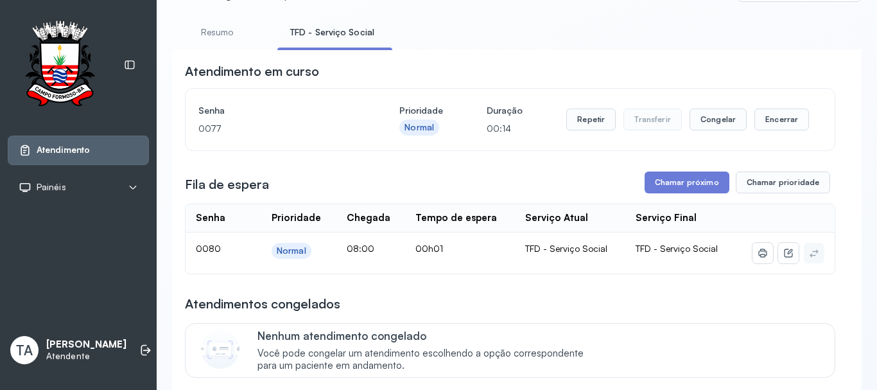
click at [581, 122] on button "Repetir" at bounding box center [590, 119] width 49 height 22
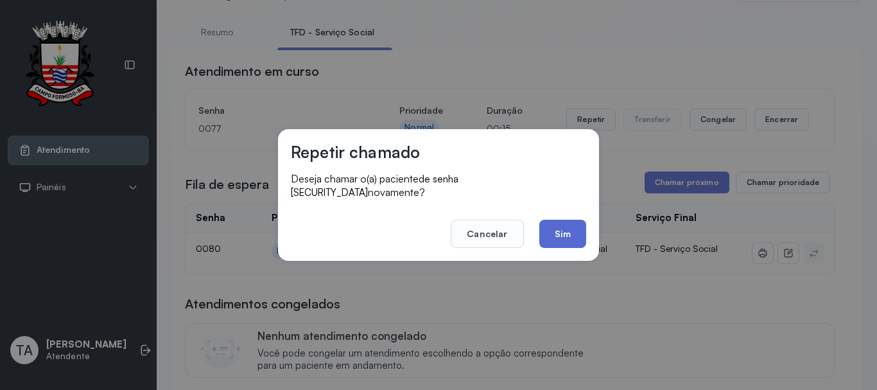
click at [573, 220] on button "Sim" at bounding box center [562, 234] width 47 height 28
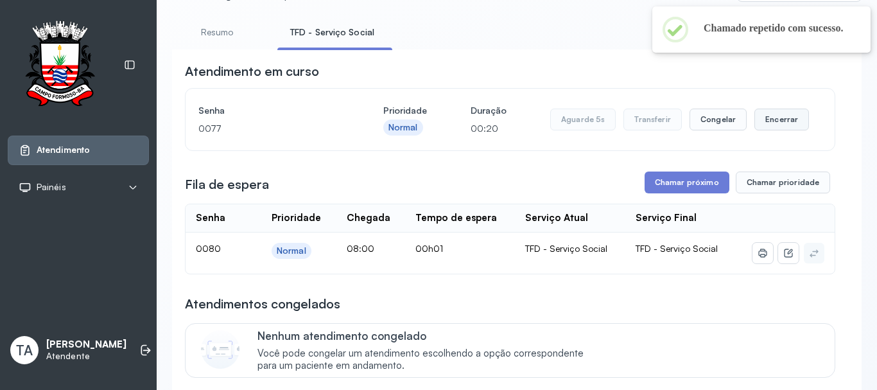
click at [783, 130] on button "Encerrar" at bounding box center [781, 119] width 55 height 22
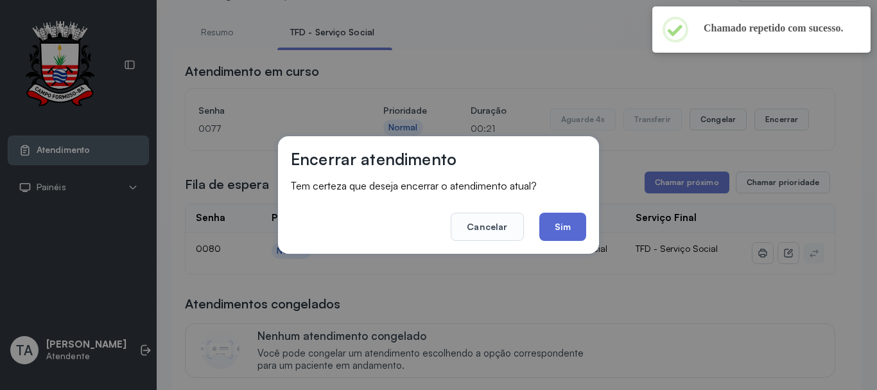
click at [564, 232] on button "Sim" at bounding box center [562, 226] width 47 height 28
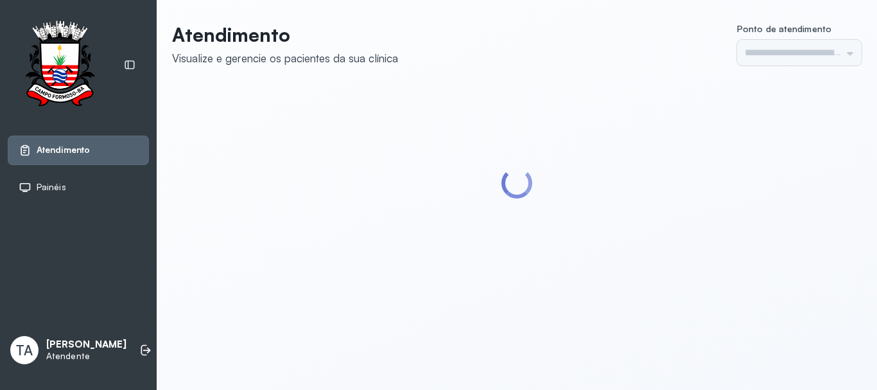
type input "******"
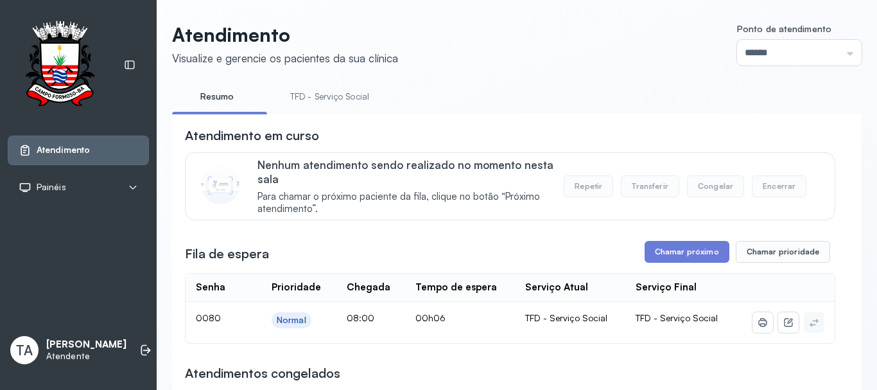
click at [340, 89] on link "TFD - Serviço Social" at bounding box center [329, 96] width 105 height 21
click at [639, 254] on div "Fila de espera Chamar próximo Chamar prioridade" at bounding box center [510, 252] width 650 height 22
click at [645, 252] on button "Chamar próximo" at bounding box center [687, 252] width 85 height 22
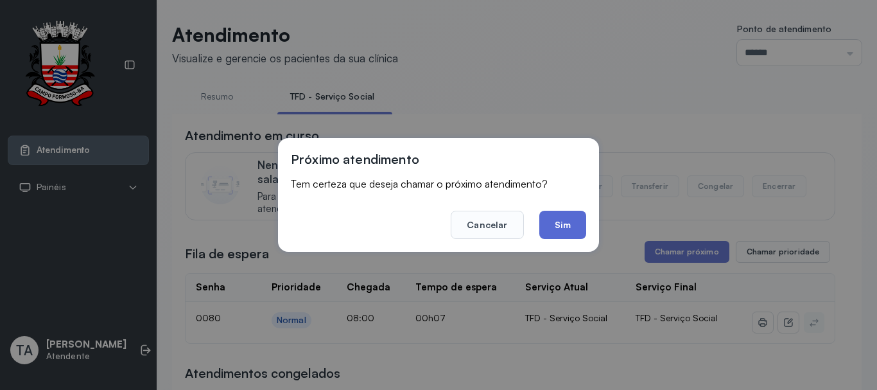
click at [561, 229] on button "Sim" at bounding box center [562, 225] width 47 height 28
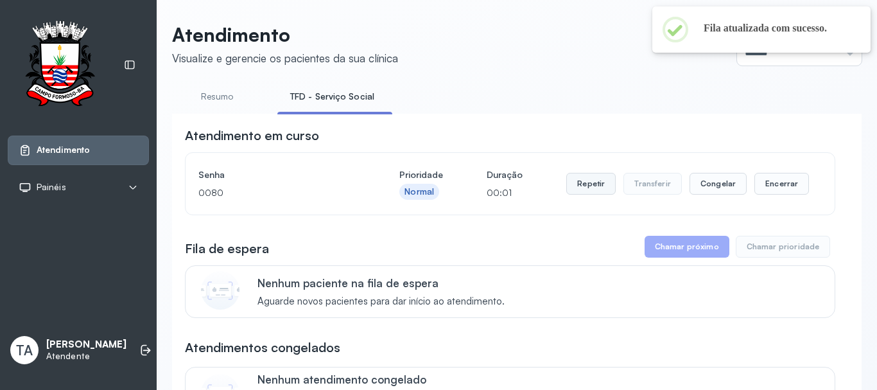
click at [592, 191] on button "Repetir" at bounding box center [590, 184] width 49 height 22
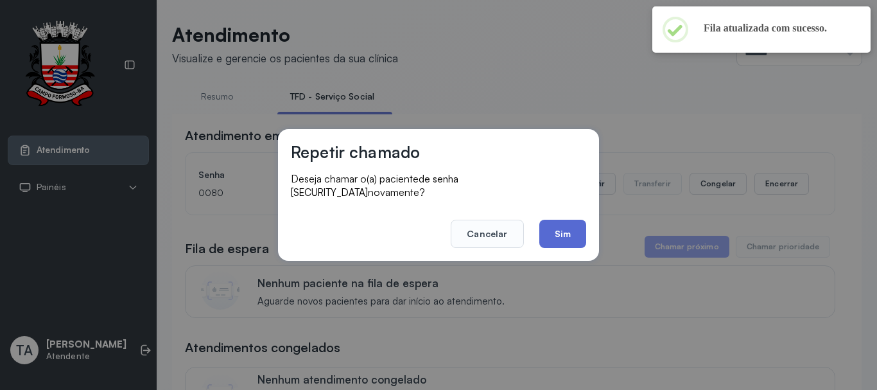
click at [567, 221] on button "Sim" at bounding box center [562, 234] width 47 height 28
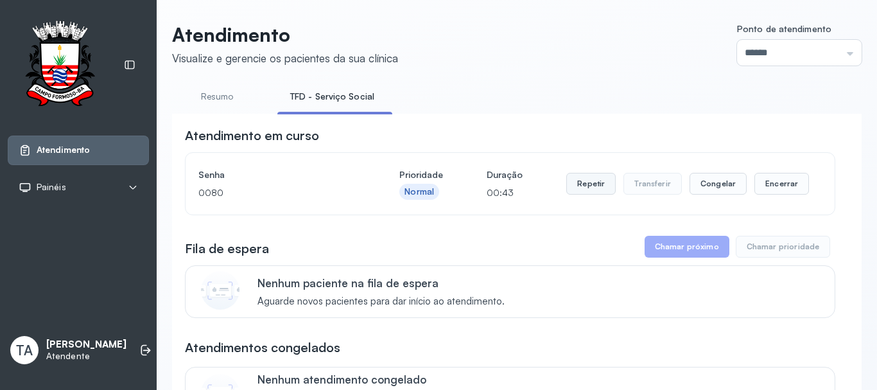
click at [581, 191] on button "Repetir" at bounding box center [590, 184] width 49 height 22
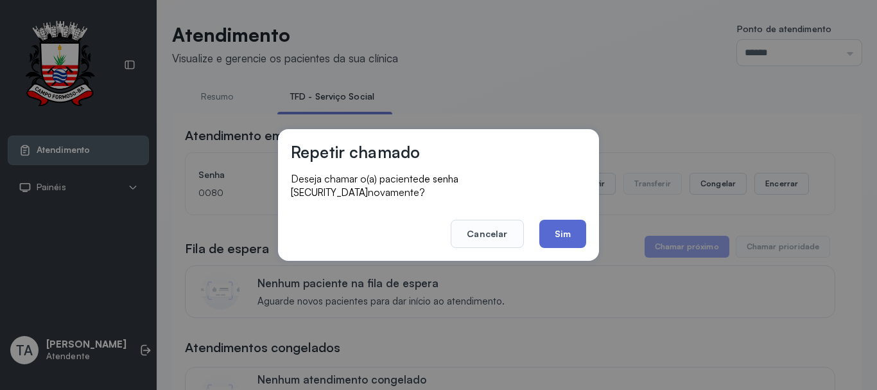
click at [555, 227] on button "Sim" at bounding box center [562, 234] width 47 height 28
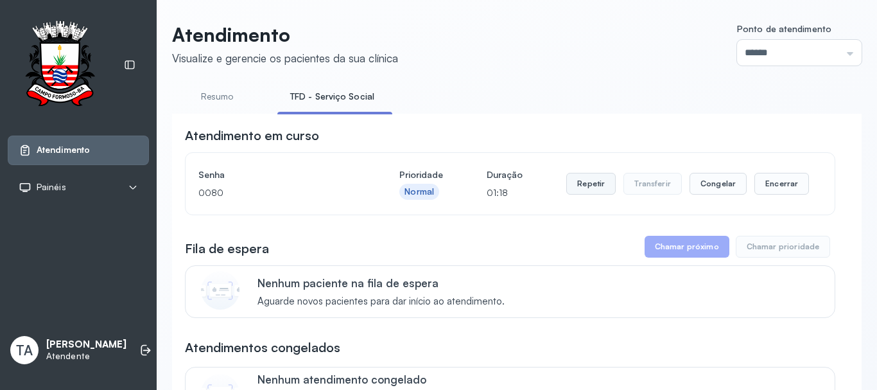
click at [575, 184] on button "Repetir" at bounding box center [590, 184] width 49 height 22
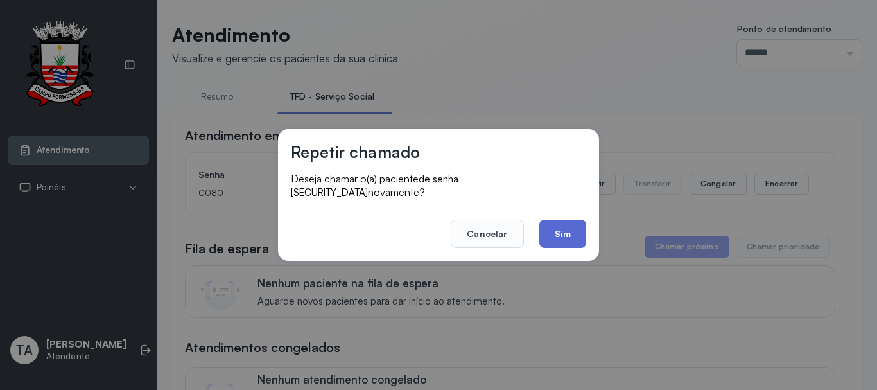
click at [559, 222] on button "Sim" at bounding box center [562, 234] width 47 height 28
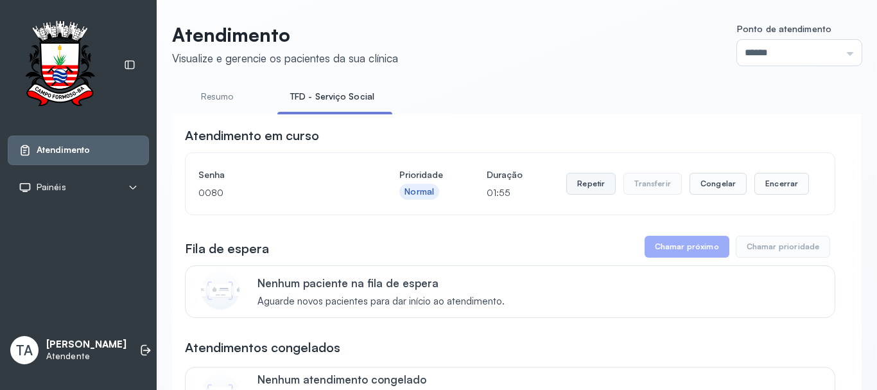
click at [580, 178] on button "Repetir" at bounding box center [590, 184] width 49 height 22
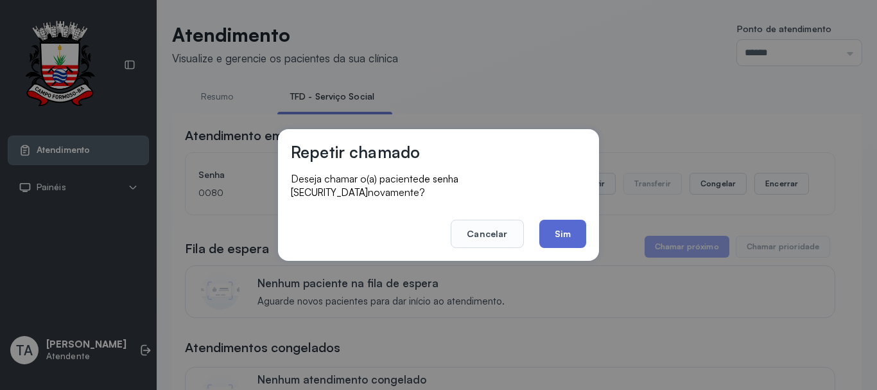
click at [570, 224] on button "Sim" at bounding box center [562, 234] width 47 height 28
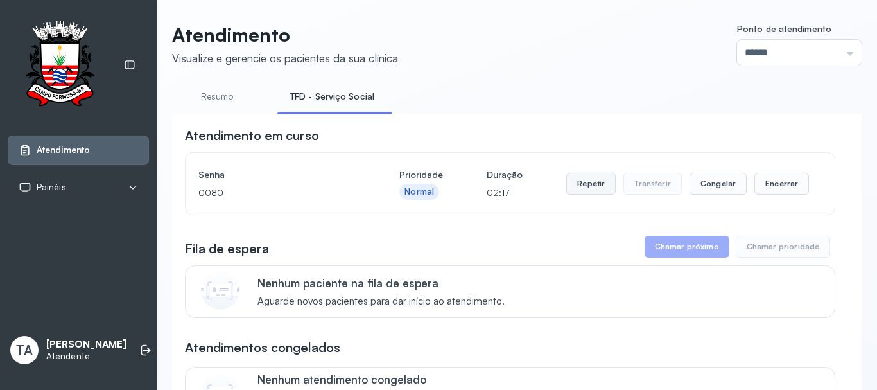
click at [579, 193] on button "Repetir" at bounding box center [590, 184] width 49 height 22
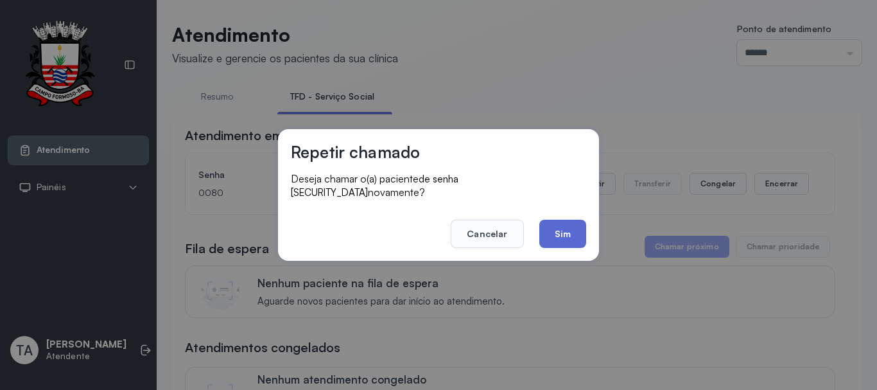
click at [571, 227] on button "Sim" at bounding box center [562, 234] width 47 height 28
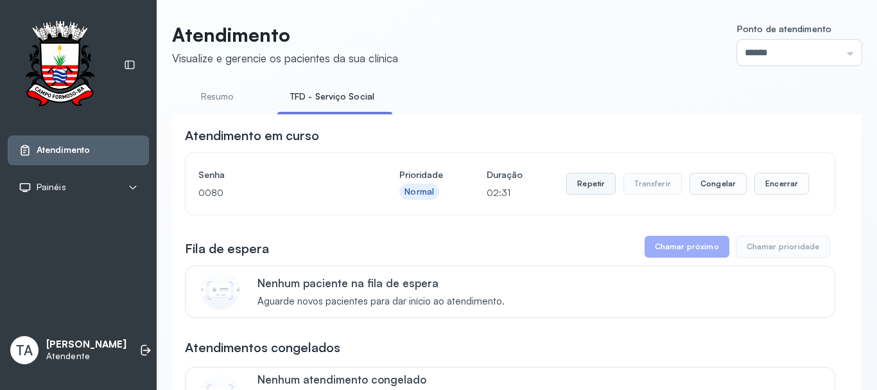
click at [571, 187] on button "Repetir" at bounding box center [590, 184] width 49 height 22
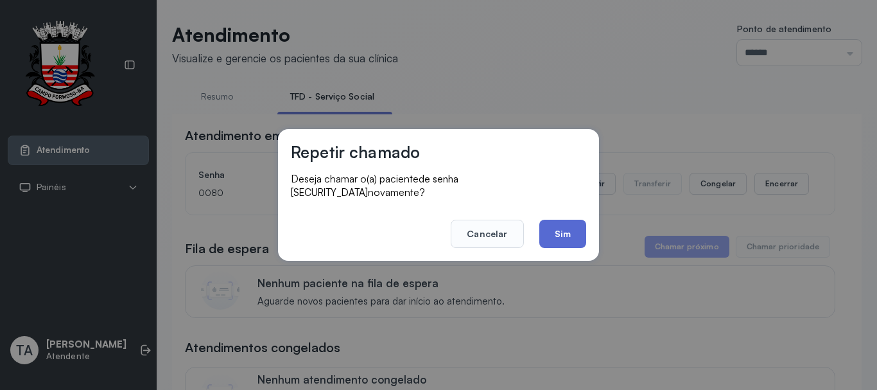
click at [562, 234] on button "Sim" at bounding box center [562, 234] width 47 height 28
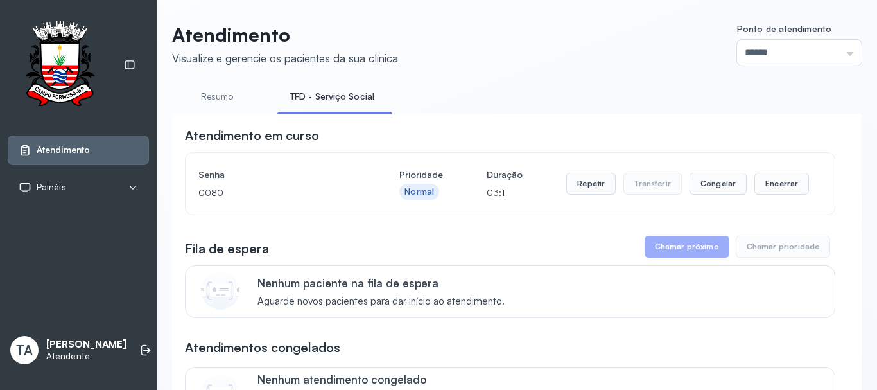
click at [589, 173] on div "Repetir Transferir Congelar Encerrar" at bounding box center [687, 184] width 243 height 36
click at [578, 195] on button "Repetir" at bounding box center [590, 184] width 49 height 22
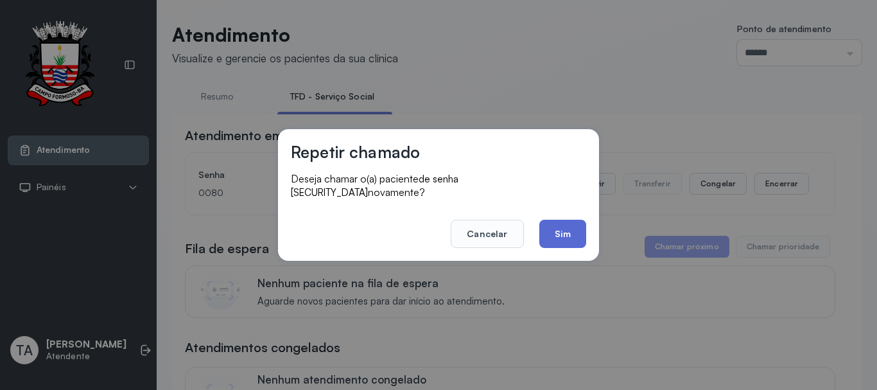
click at [577, 229] on button "Sim" at bounding box center [562, 234] width 47 height 28
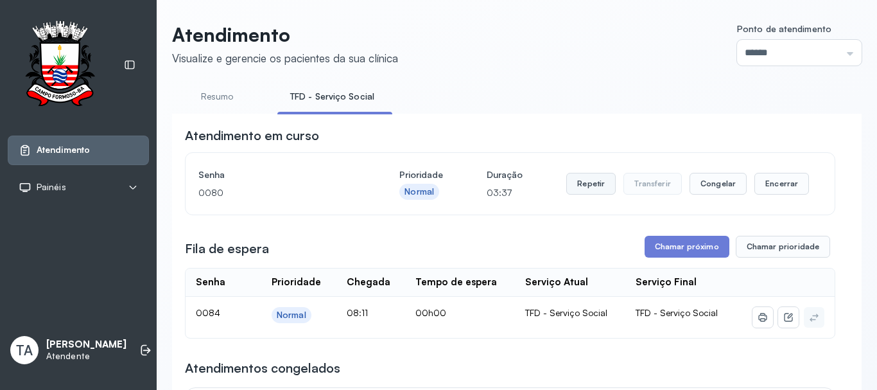
click at [593, 184] on button "Repetir" at bounding box center [590, 184] width 49 height 22
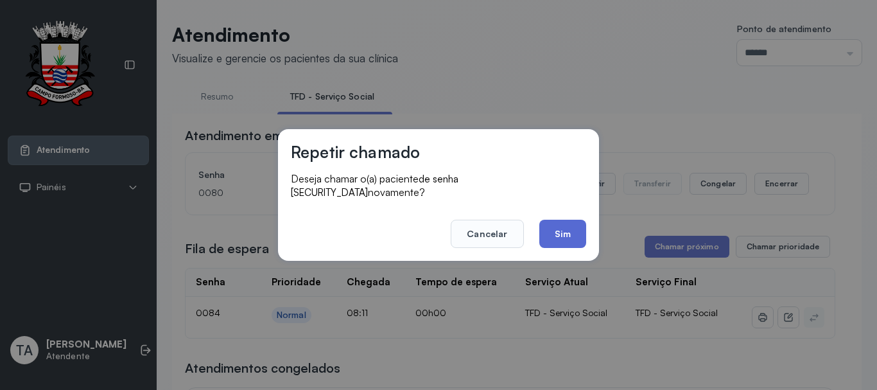
click at [564, 220] on button "Sim" at bounding box center [562, 234] width 47 height 28
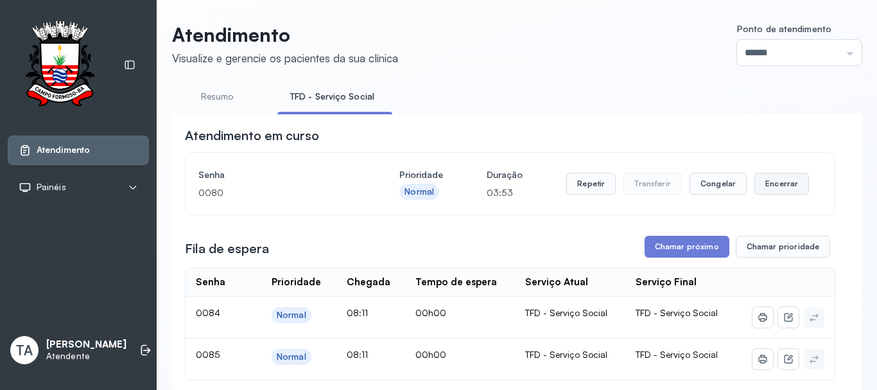
click at [754, 193] on button "Encerrar" at bounding box center [781, 184] width 55 height 22
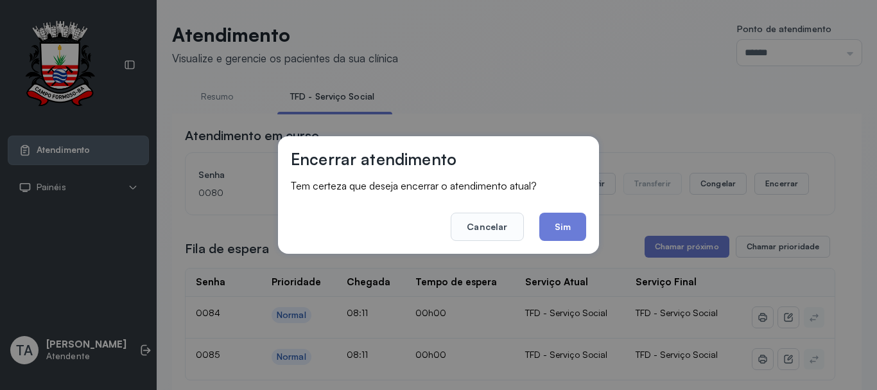
click at [564, 229] on button "Sim" at bounding box center [562, 226] width 47 height 28
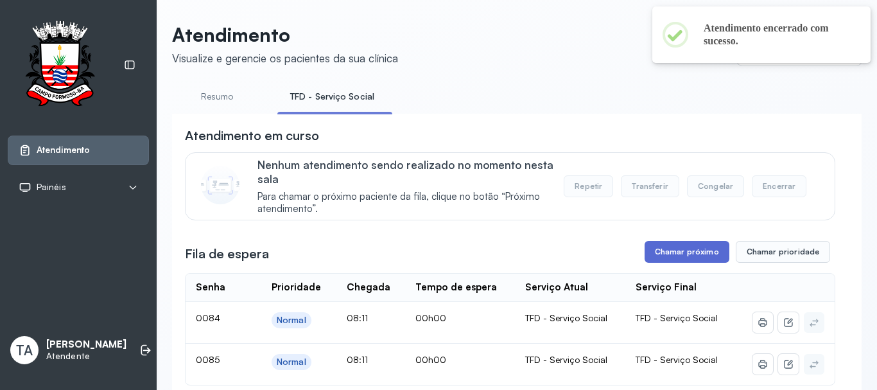
click at [662, 256] on button "Chamar próximo" at bounding box center [687, 252] width 85 height 22
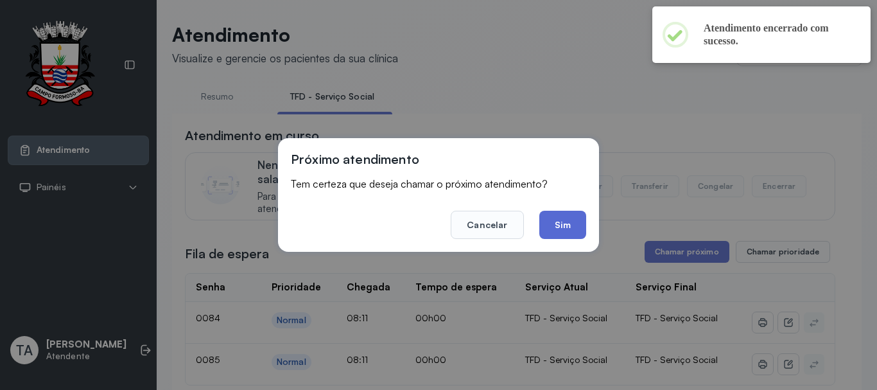
click at [562, 230] on button "Sim" at bounding box center [562, 225] width 47 height 28
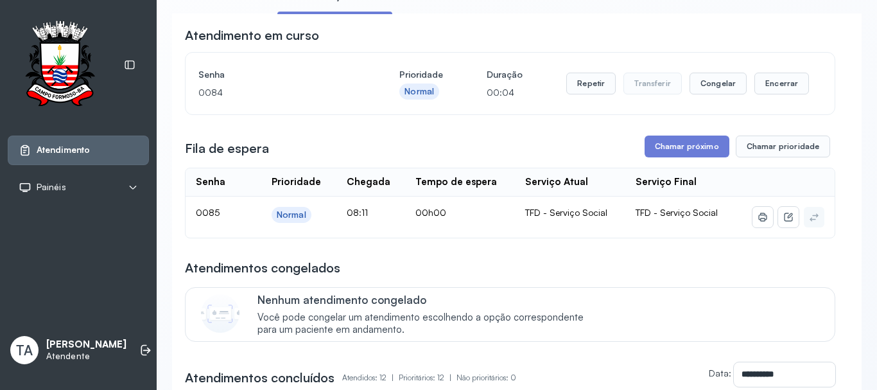
scroll to position [128, 0]
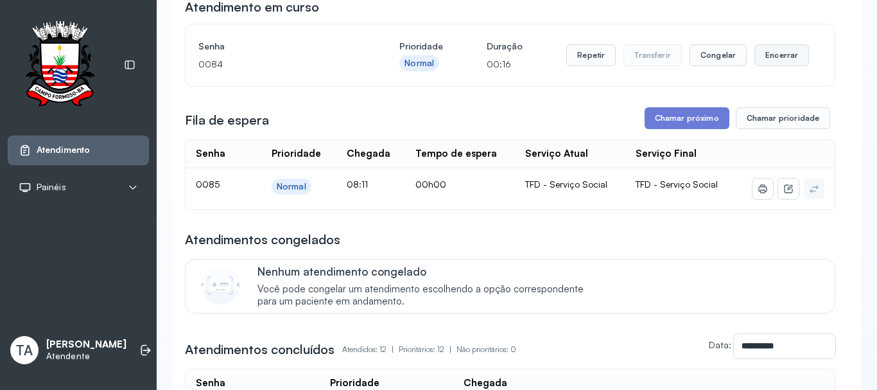
click at [774, 52] on button "Encerrar" at bounding box center [781, 55] width 55 height 22
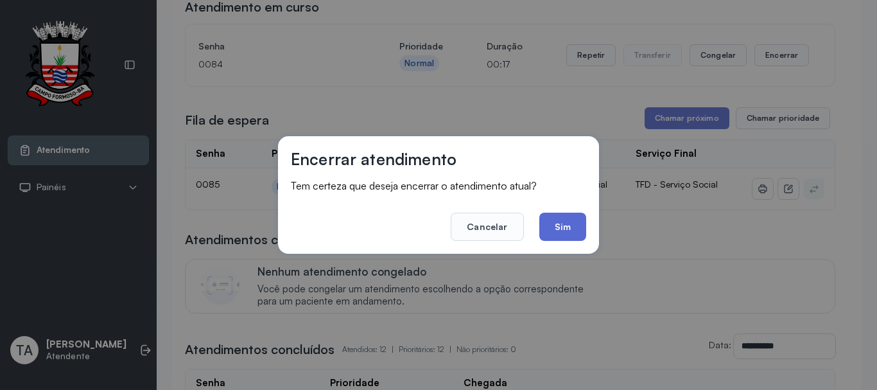
click at [566, 221] on button "Sim" at bounding box center [562, 226] width 47 height 28
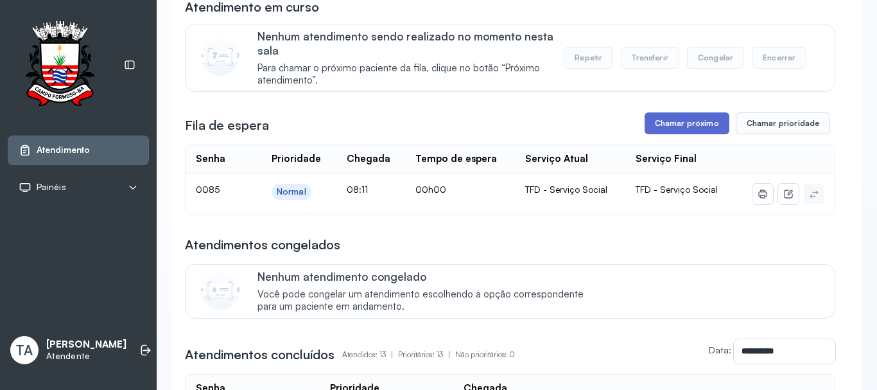
click at [664, 116] on button "Chamar próximo" at bounding box center [687, 123] width 85 height 22
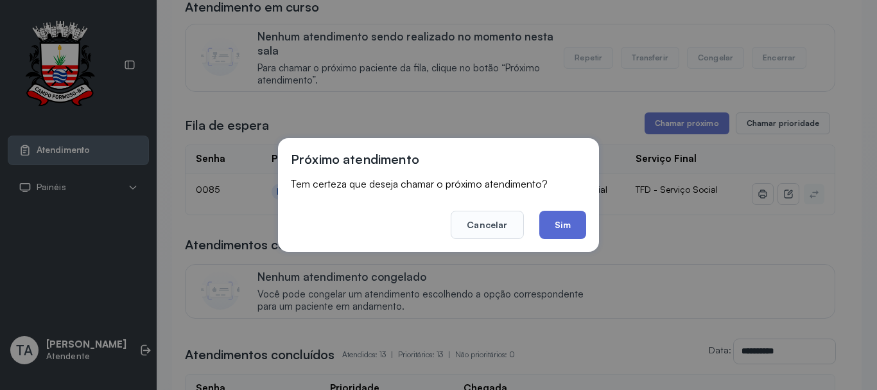
click at [568, 232] on button "Sim" at bounding box center [562, 225] width 47 height 28
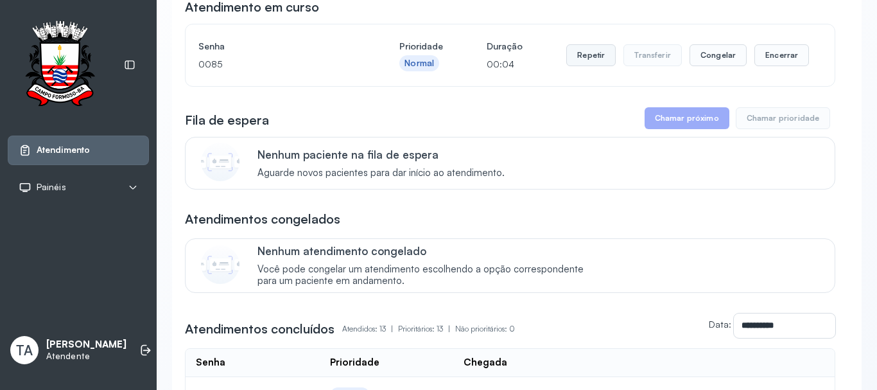
click at [602, 63] on button "Repetir" at bounding box center [590, 55] width 49 height 22
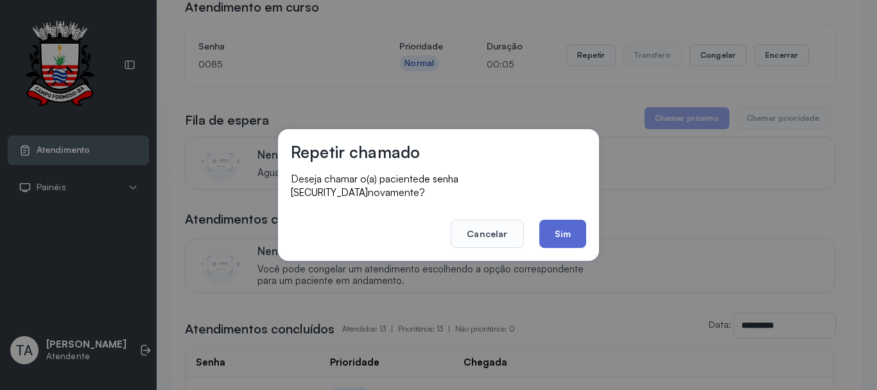
click at [566, 234] on button "Sim" at bounding box center [562, 234] width 47 height 28
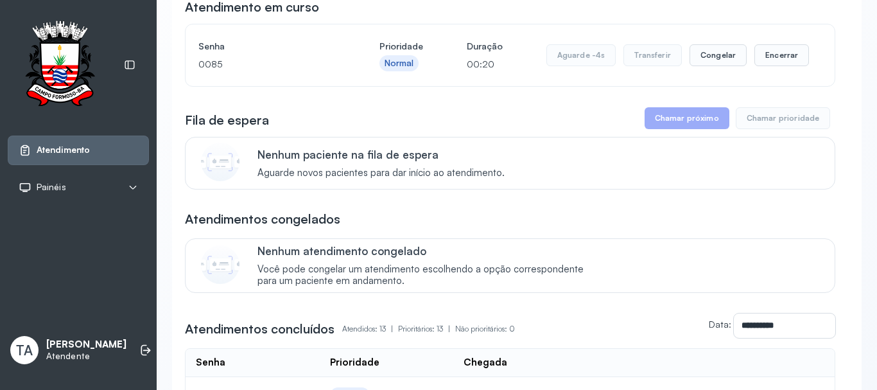
scroll to position [64, 0]
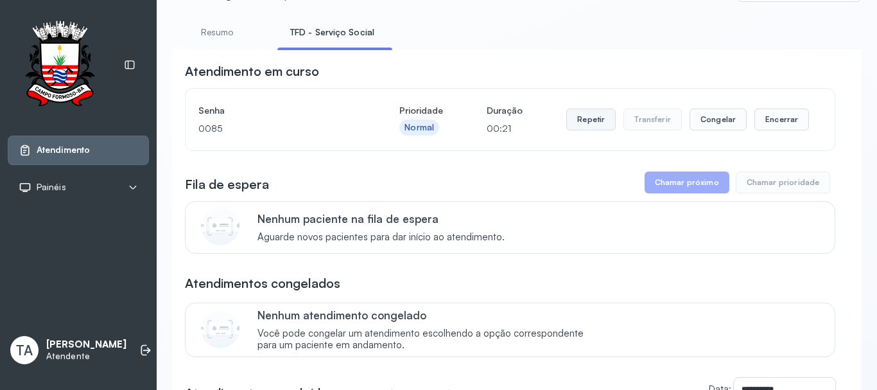
click at [585, 120] on button "Repetir" at bounding box center [590, 119] width 49 height 22
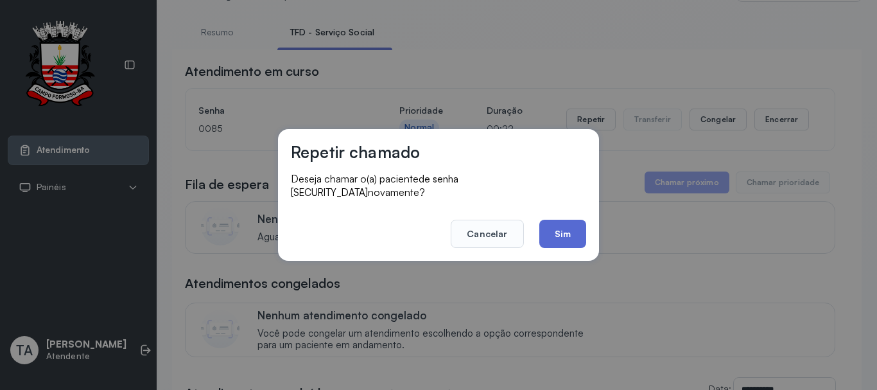
click at [569, 230] on button "Sim" at bounding box center [562, 234] width 47 height 28
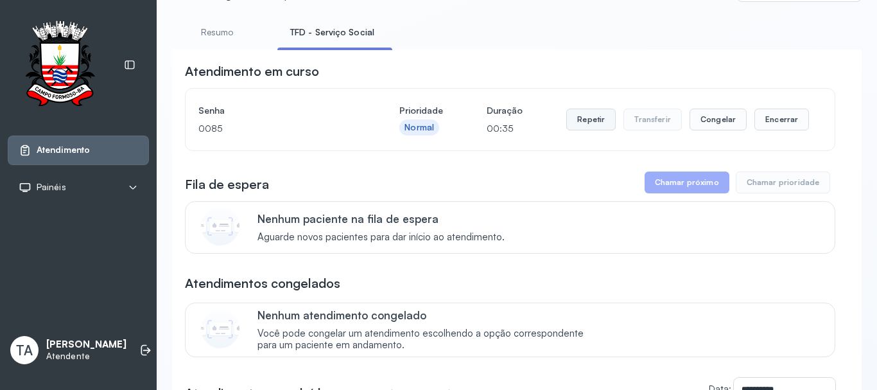
click at [575, 130] on button "Repetir" at bounding box center [590, 119] width 49 height 22
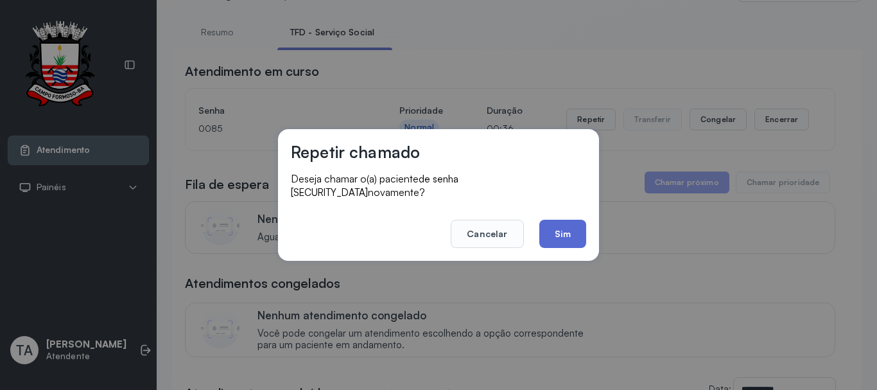
click at [558, 220] on button "Sim" at bounding box center [562, 234] width 47 height 28
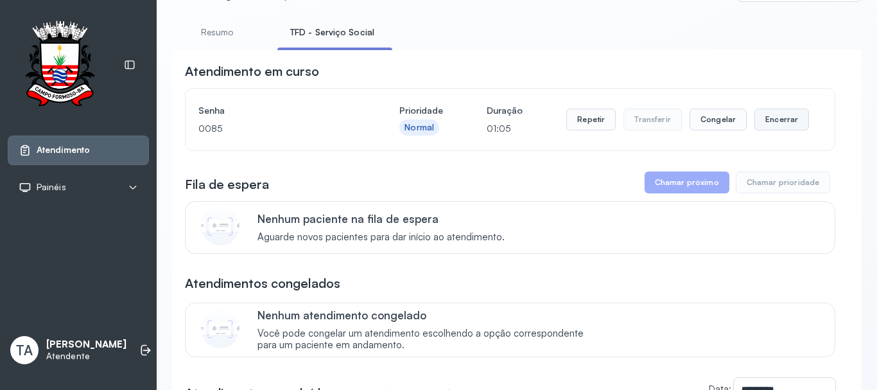
click at [762, 125] on button "Encerrar" at bounding box center [781, 119] width 55 height 22
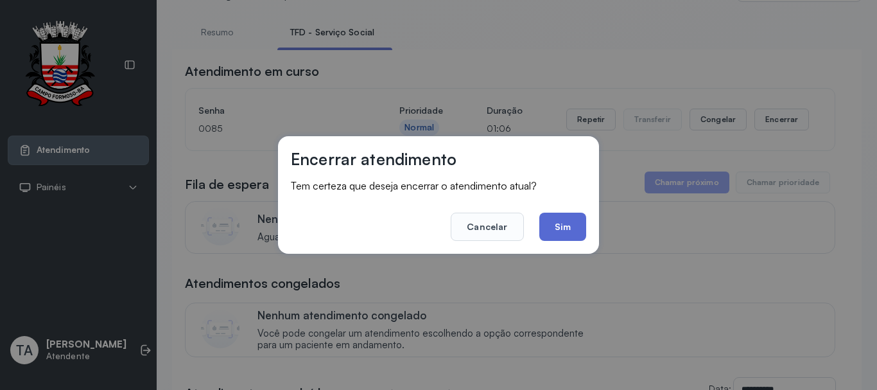
click at [573, 232] on button "Sim" at bounding box center [562, 226] width 47 height 28
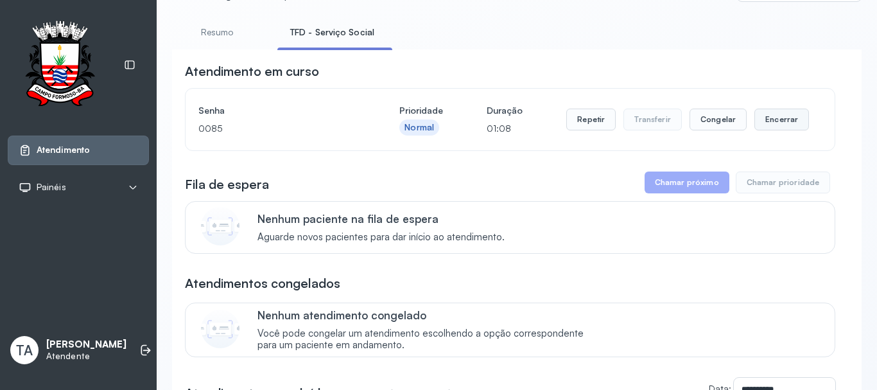
scroll to position [40, 0]
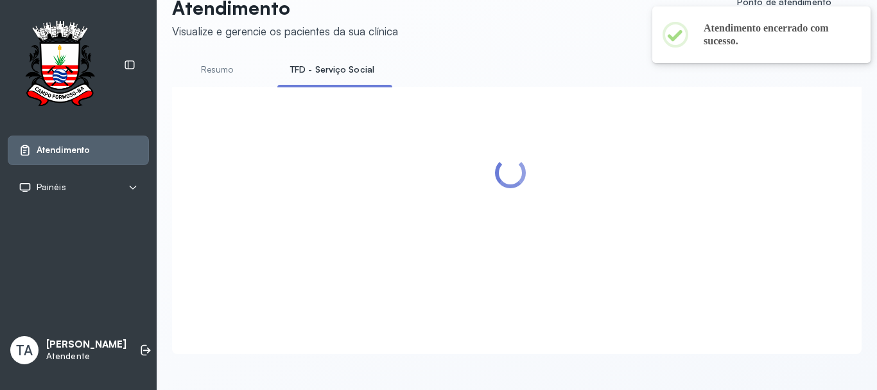
click at [761, 127] on div at bounding box center [510, 205] width 650 height 211
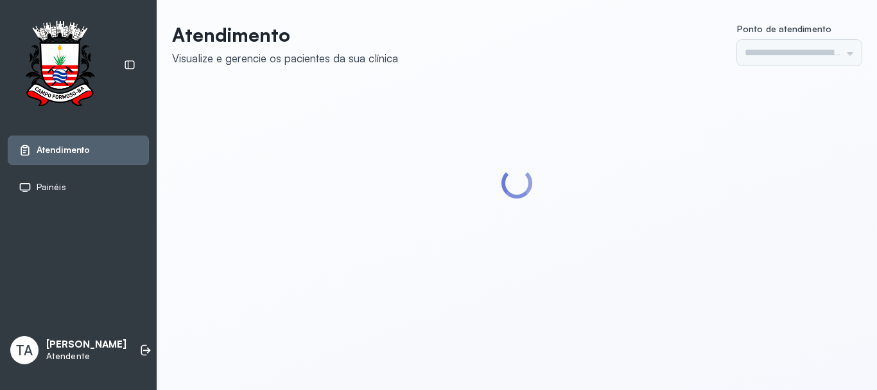
type input "******"
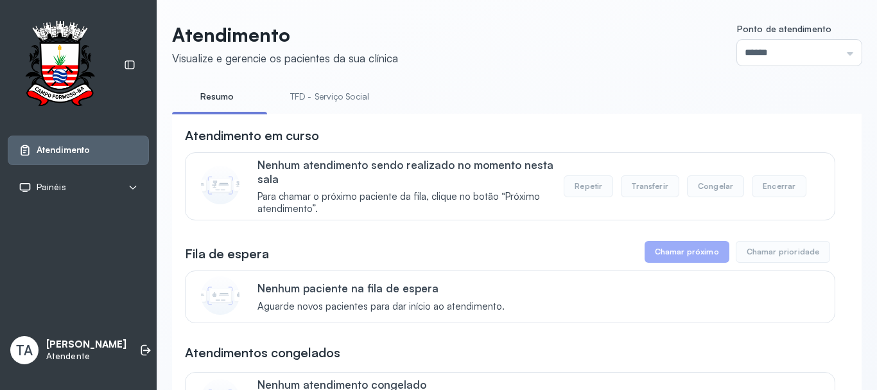
click at [365, 95] on link "TFD - Serviço Social" at bounding box center [329, 96] width 105 height 21
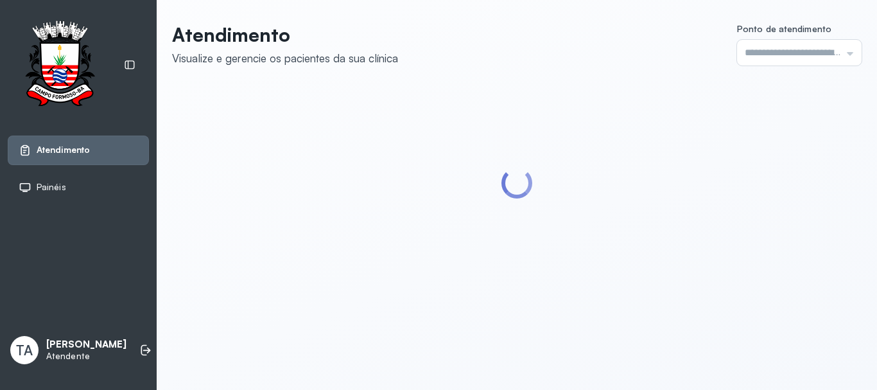
type input "******"
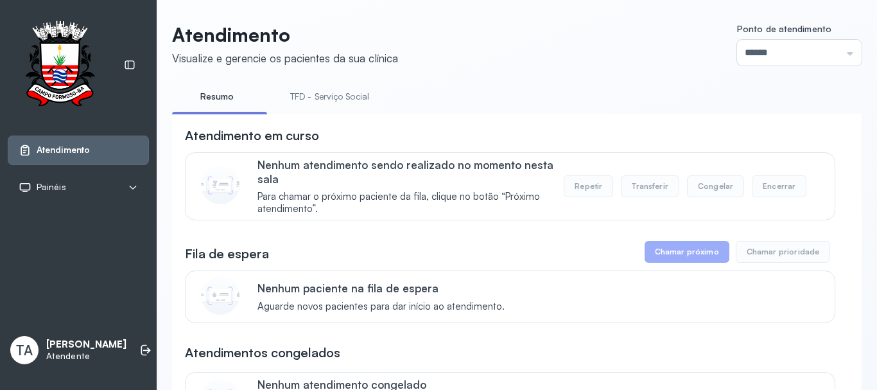
click at [324, 103] on link "TFD - Serviço Social" at bounding box center [329, 96] width 105 height 21
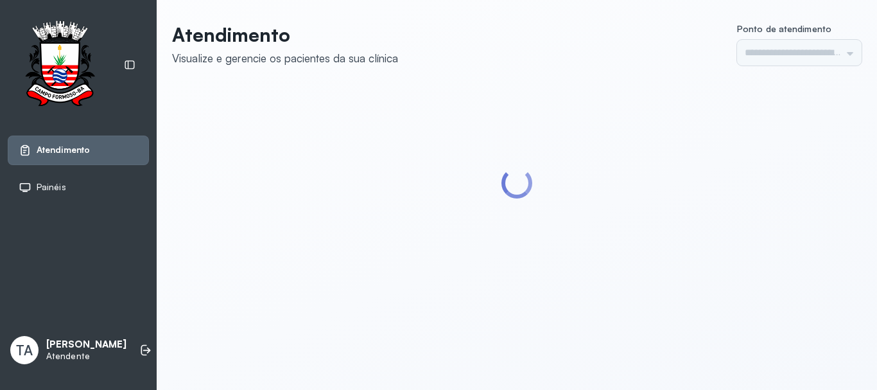
type input "******"
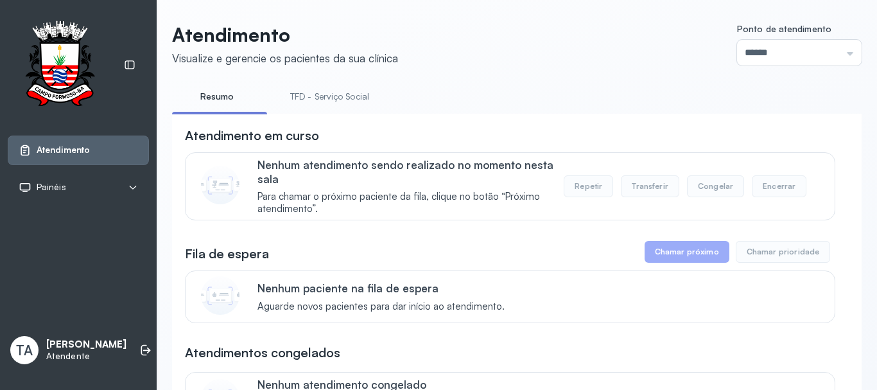
click at [337, 101] on link "TFD - Serviço Social" at bounding box center [329, 96] width 105 height 21
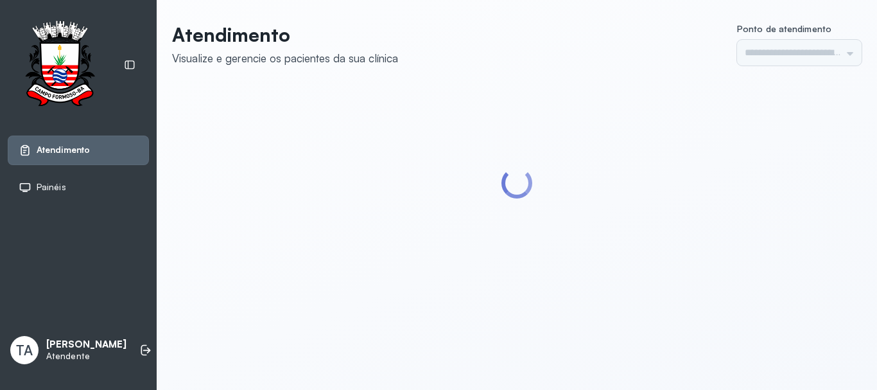
type input "******"
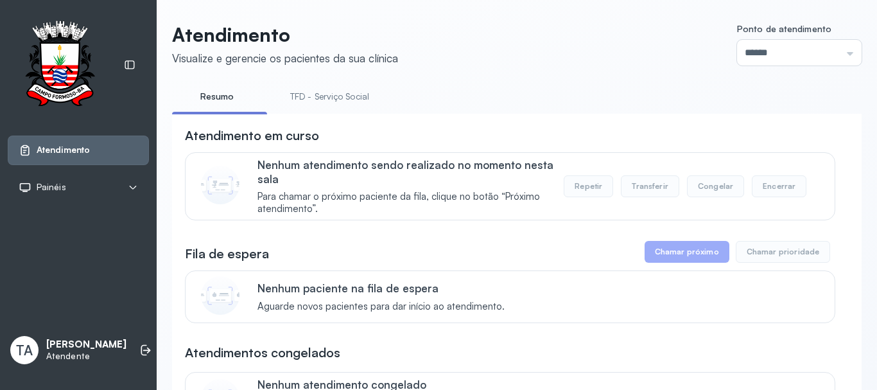
click at [337, 101] on link "TFD - Serviço Social" at bounding box center [329, 96] width 105 height 21
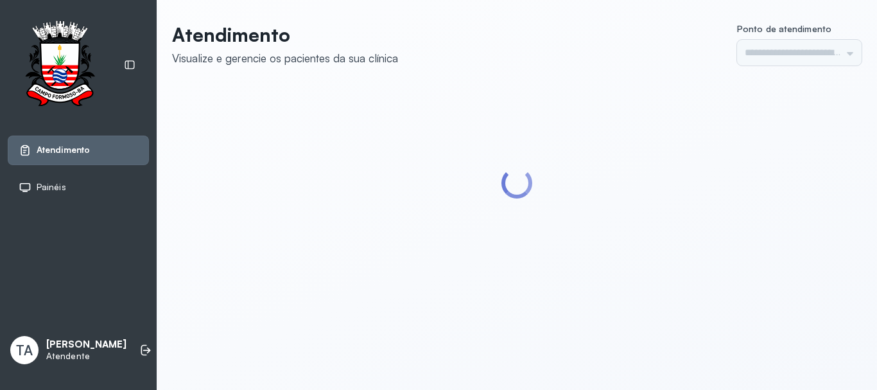
type input "******"
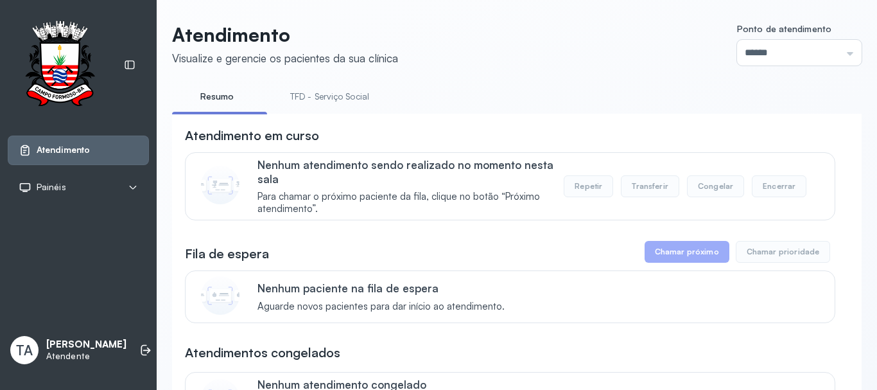
click at [293, 91] on link "TFD - Serviço Social" at bounding box center [329, 96] width 105 height 21
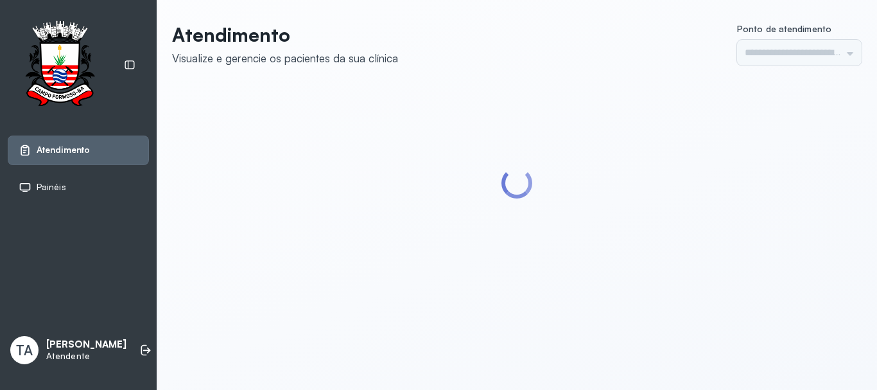
type input "******"
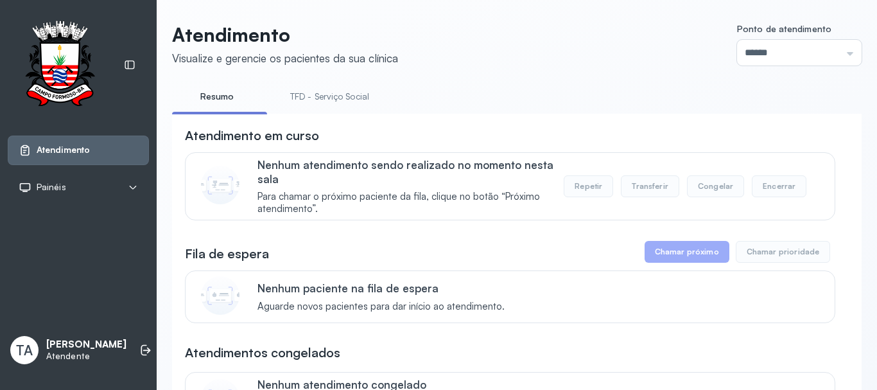
click at [332, 99] on link "TFD - Serviço Social" at bounding box center [329, 96] width 105 height 21
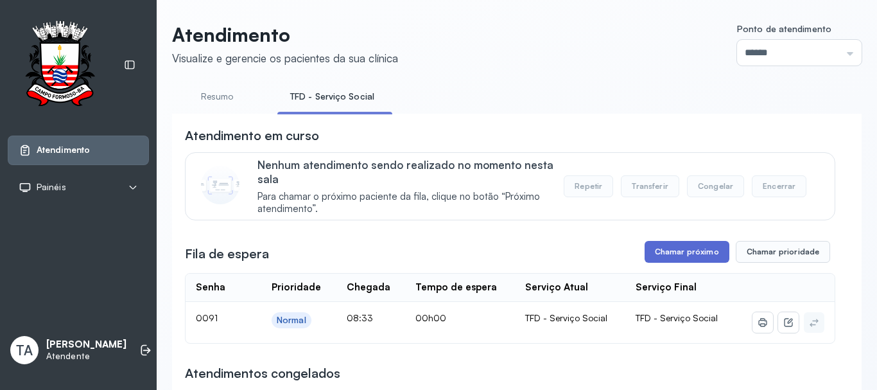
click at [683, 263] on button "Chamar próximo" at bounding box center [687, 252] width 85 height 22
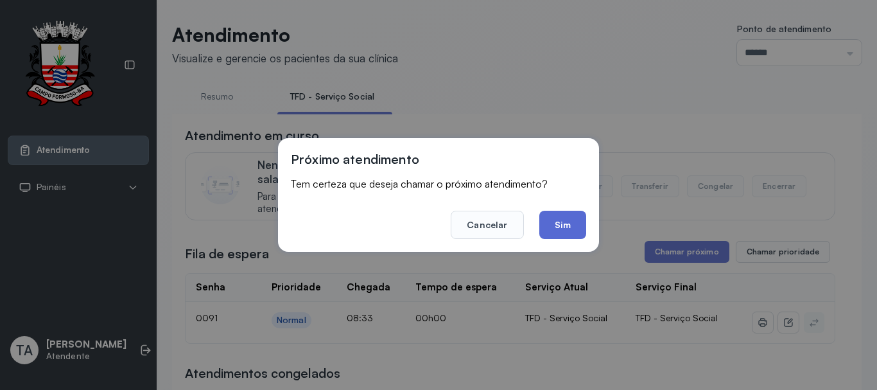
click at [562, 234] on button "Sim" at bounding box center [562, 225] width 47 height 28
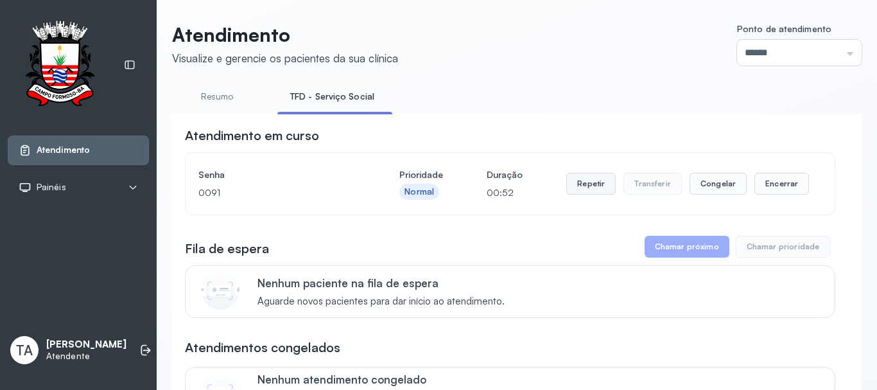
click at [579, 195] on button "Repetir" at bounding box center [590, 184] width 49 height 22
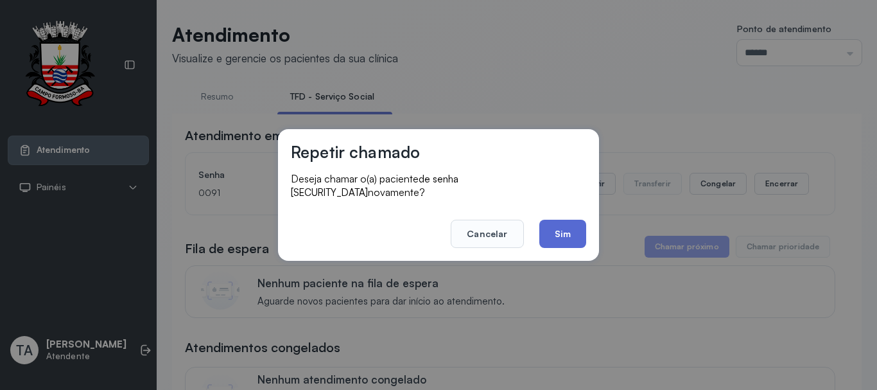
click at [548, 220] on button "Sim" at bounding box center [562, 234] width 47 height 28
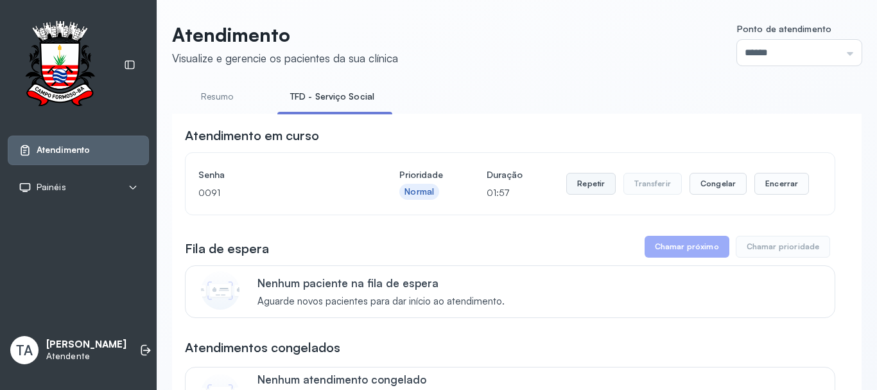
click at [578, 195] on button "Repetir" at bounding box center [590, 184] width 49 height 22
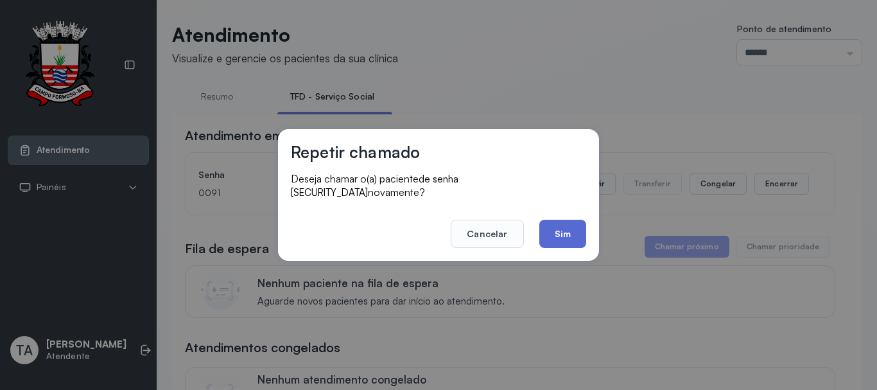
click at [562, 220] on button "Sim" at bounding box center [562, 234] width 47 height 28
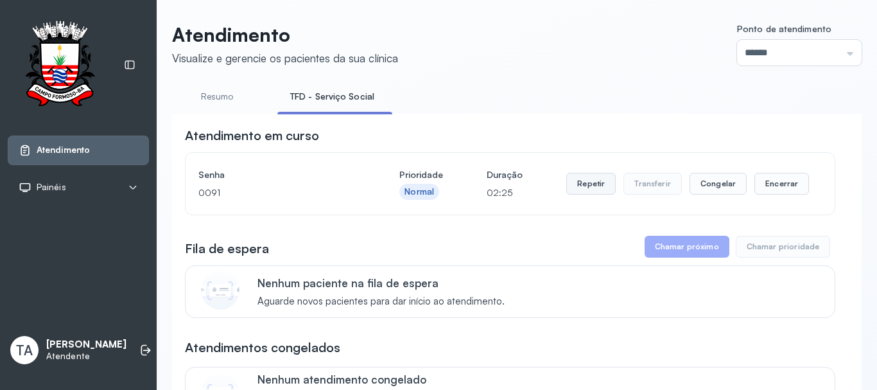
click at [583, 193] on button "Repetir" at bounding box center [590, 184] width 49 height 22
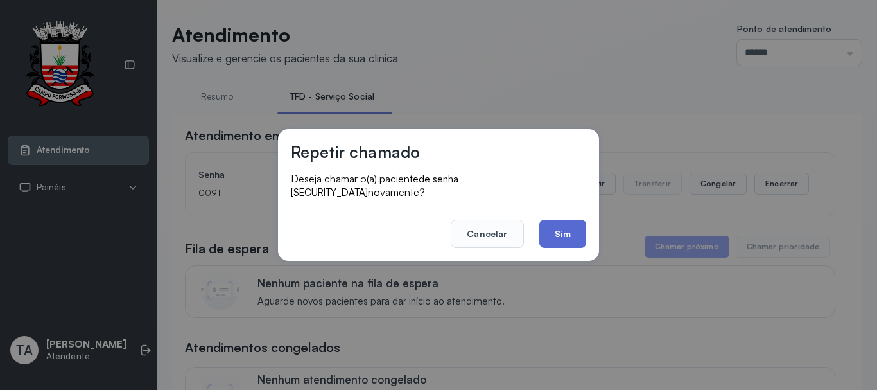
click at [551, 221] on button "Sim" at bounding box center [562, 234] width 47 height 28
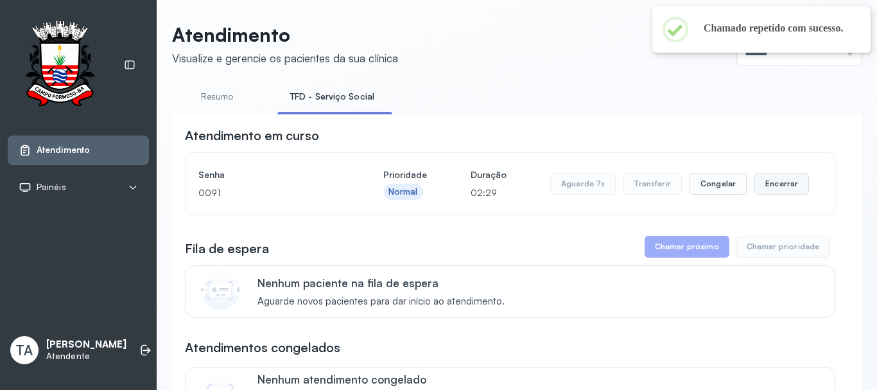
click at [778, 177] on button "Encerrar" at bounding box center [781, 184] width 55 height 22
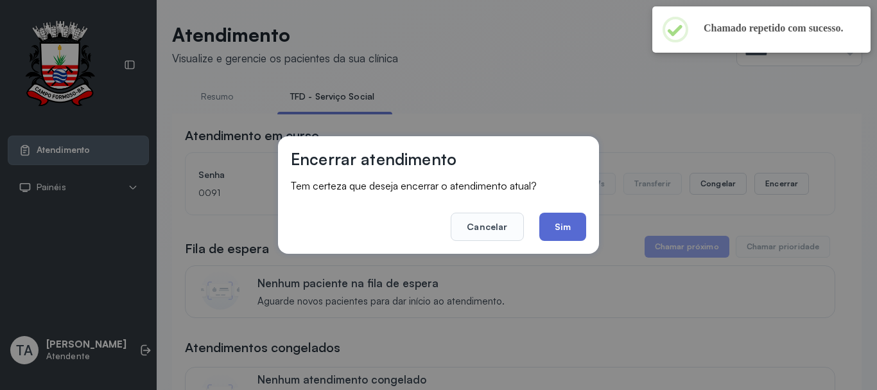
click at [568, 221] on button "Sim" at bounding box center [562, 226] width 47 height 28
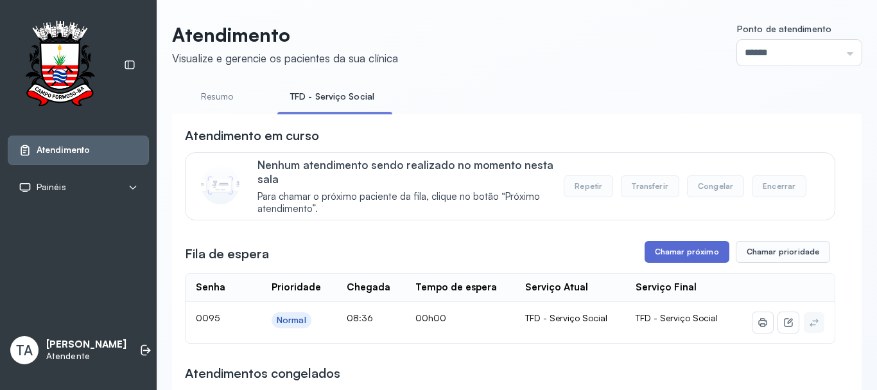
click at [647, 248] on button "Chamar próximo" at bounding box center [687, 252] width 85 height 22
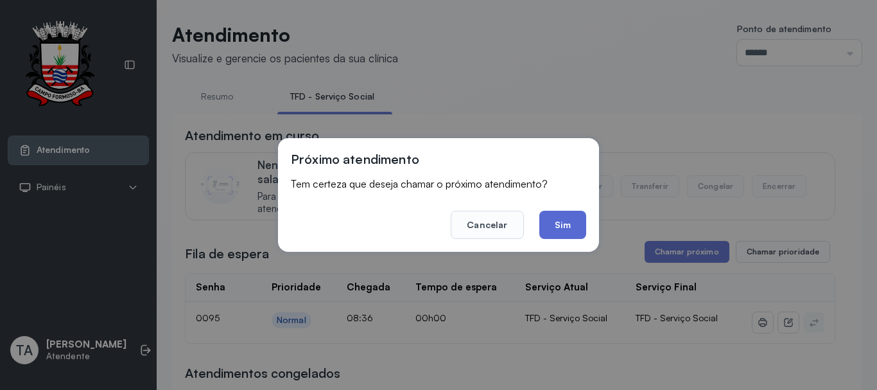
click at [566, 236] on button "Sim" at bounding box center [562, 225] width 47 height 28
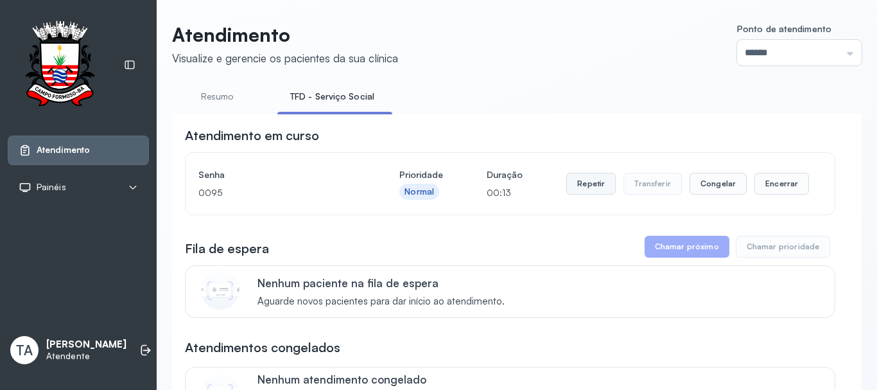
click at [578, 195] on button "Repetir" at bounding box center [590, 184] width 49 height 22
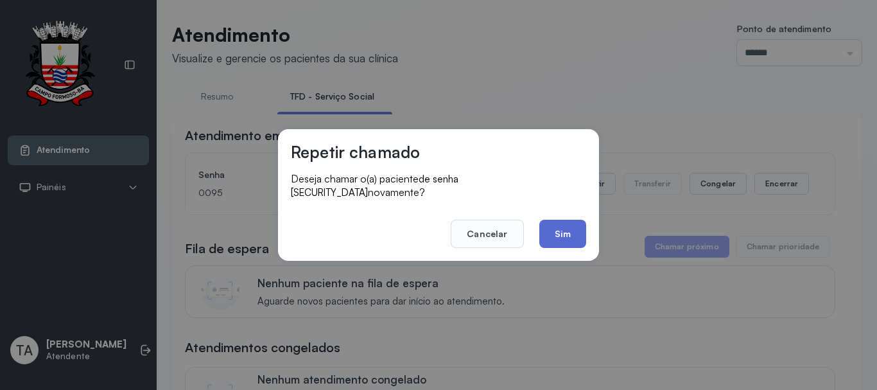
click at [572, 229] on button "Sim" at bounding box center [562, 234] width 47 height 28
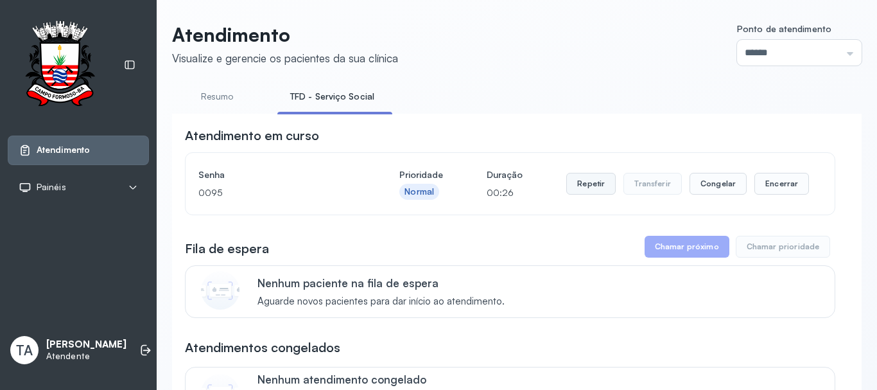
click at [581, 182] on button "Repetir" at bounding box center [590, 184] width 49 height 22
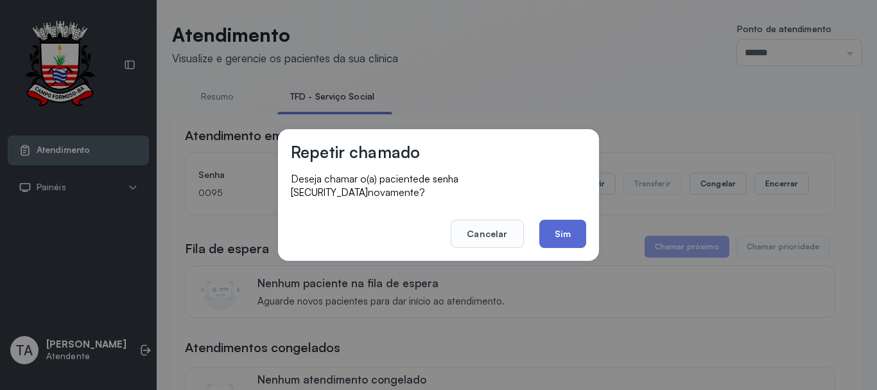
click at [569, 232] on button "Sim" at bounding box center [562, 234] width 47 height 28
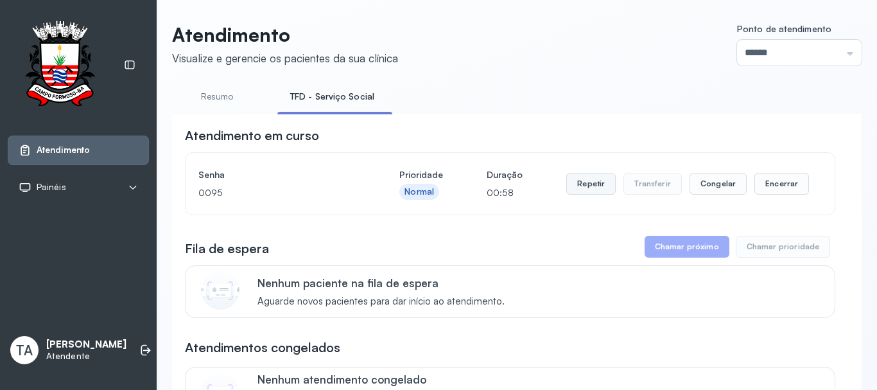
click at [579, 185] on button "Repetir" at bounding box center [590, 184] width 49 height 22
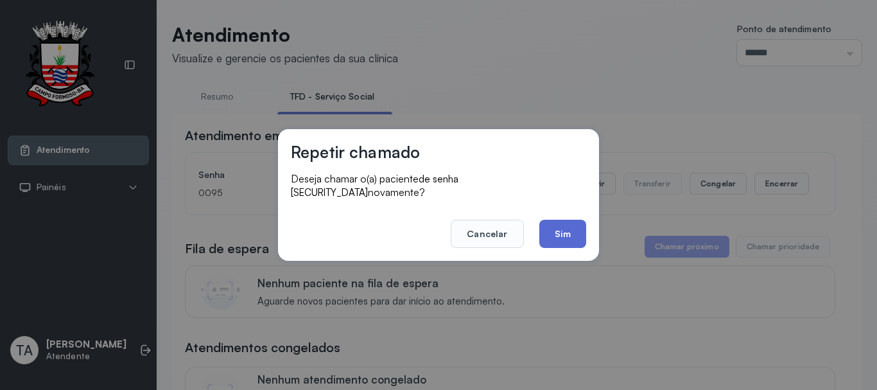
click at [553, 232] on button "Sim" at bounding box center [562, 234] width 47 height 28
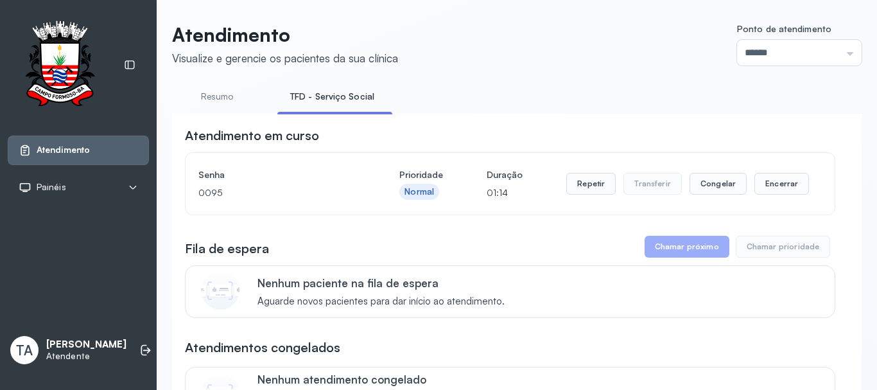
click at [585, 191] on button "Repetir" at bounding box center [590, 184] width 49 height 22
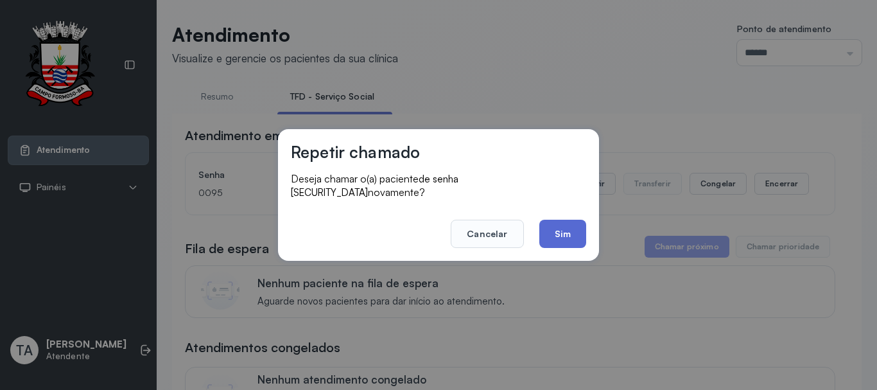
click at [566, 241] on button "Sim" at bounding box center [562, 234] width 47 height 28
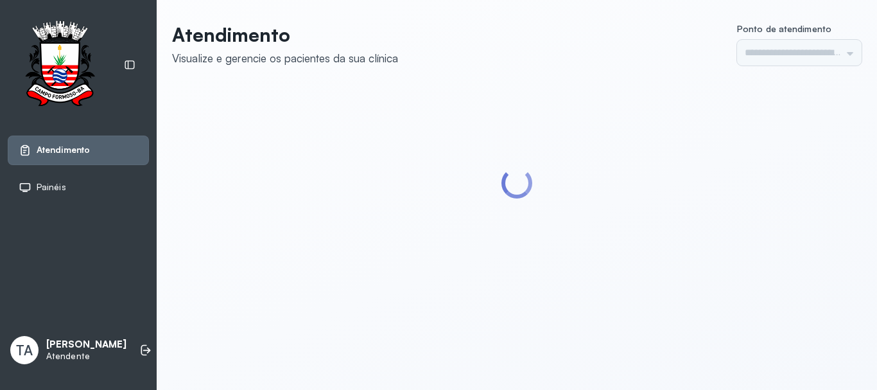
type input "******"
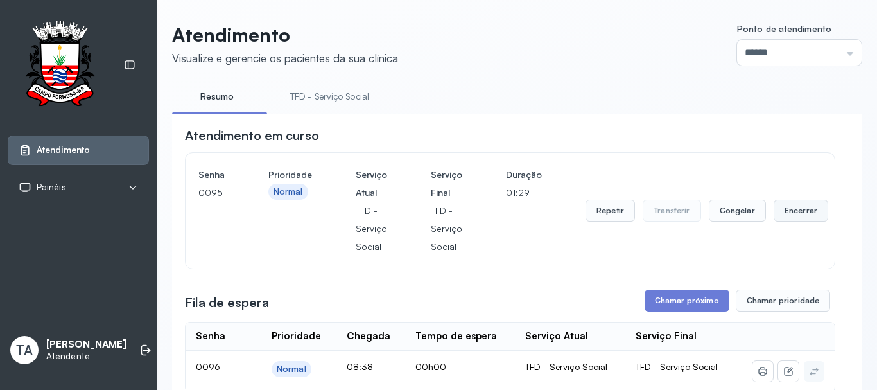
click at [793, 206] on button "Encerrar" at bounding box center [801, 211] width 55 height 22
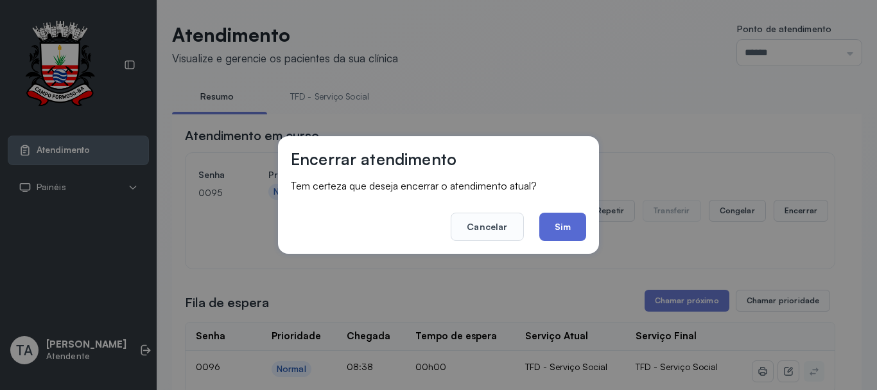
click at [553, 234] on button "Sim" at bounding box center [562, 226] width 47 height 28
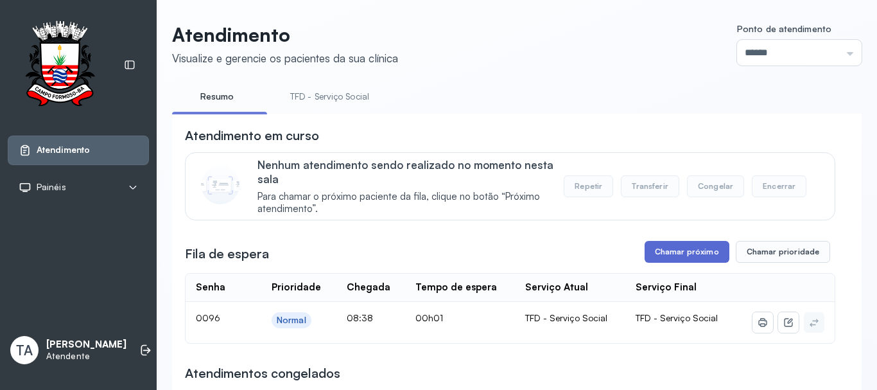
click at [697, 253] on button "Chamar próximo" at bounding box center [687, 252] width 85 height 22
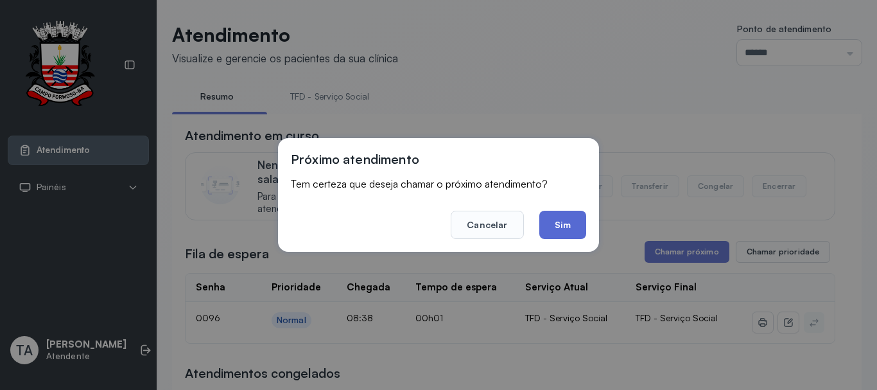
click at [569, 227] on button "Sim" at bounding box center [562, 225] width 47 height 28
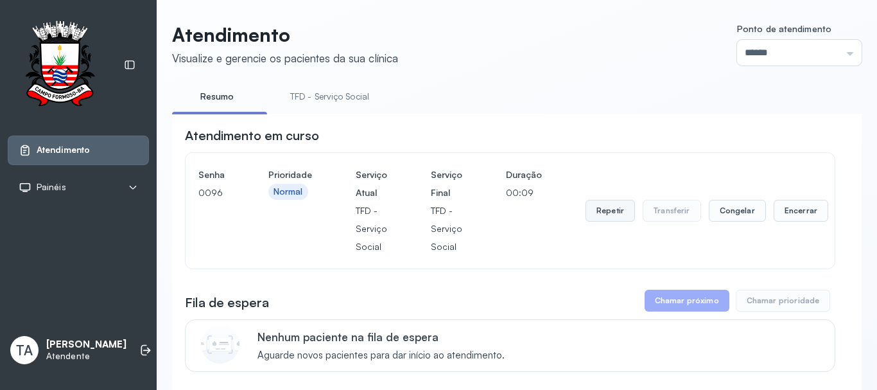
click at [605, 219] on button "Repetir" at bounding box center [609, 211] width 49 height 22
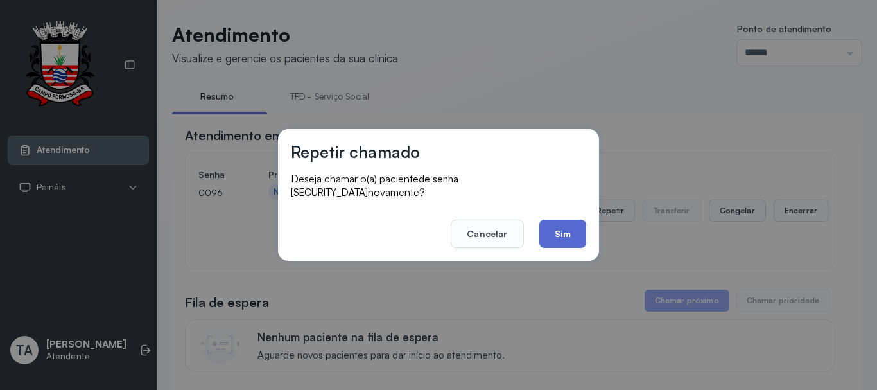
click at [553, 234] on button "Sim" at bounding box center [562, 234] width 47 height 28
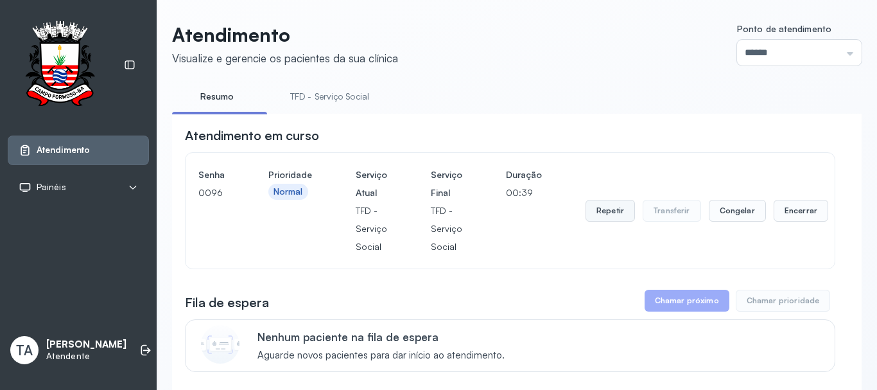
click at [592, 214] on button "Repetir" at bounding box center [609, 211] width 49 height 22
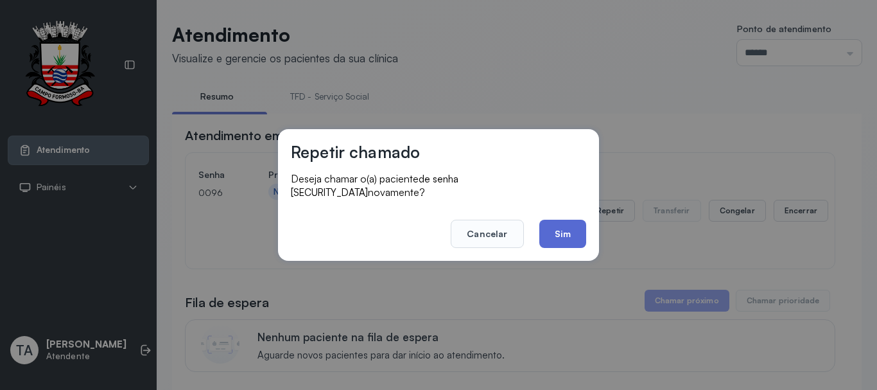
click at [560, 234] on button "Sim" at bounding box center [562, 234] width 47 height 28
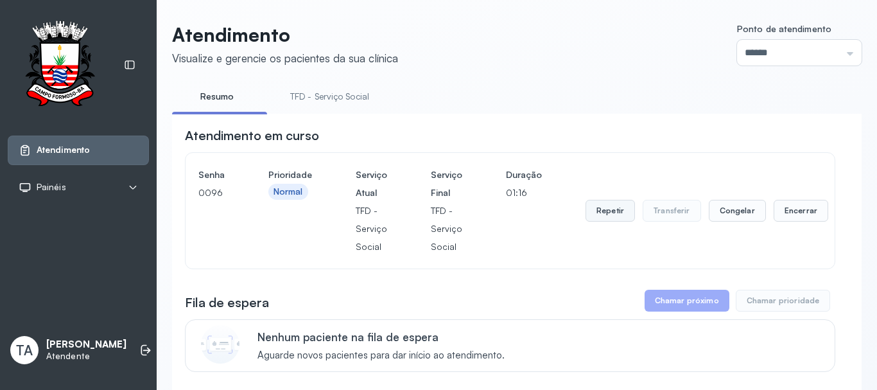
click at [624, 221] on button "Repetir" at bounding box center [609, 211] width 49 height 22
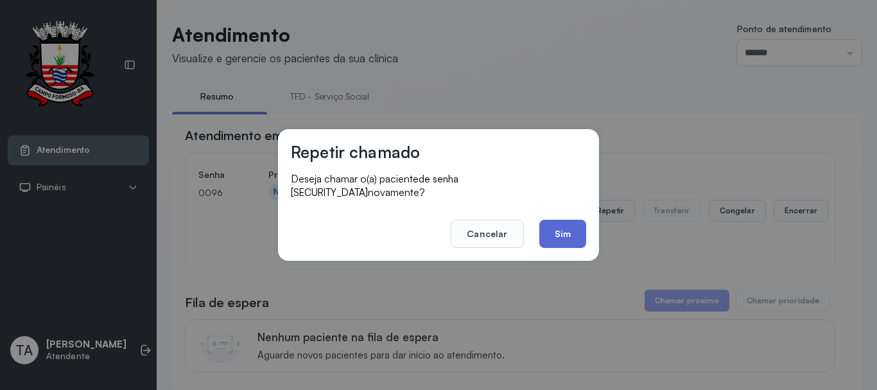
click at [580, 228] on button "Sim" at bounding box center [562, 234] width 47 height 28
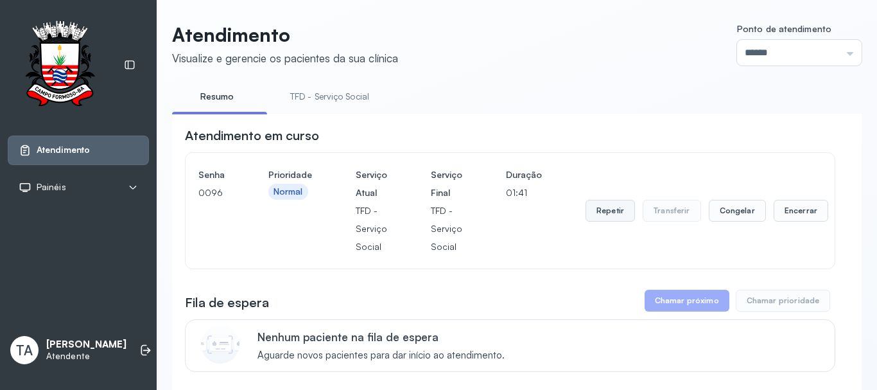
click at [594, 212] on button "Repetir" at bounding box center [609, 211] width 49 height 22
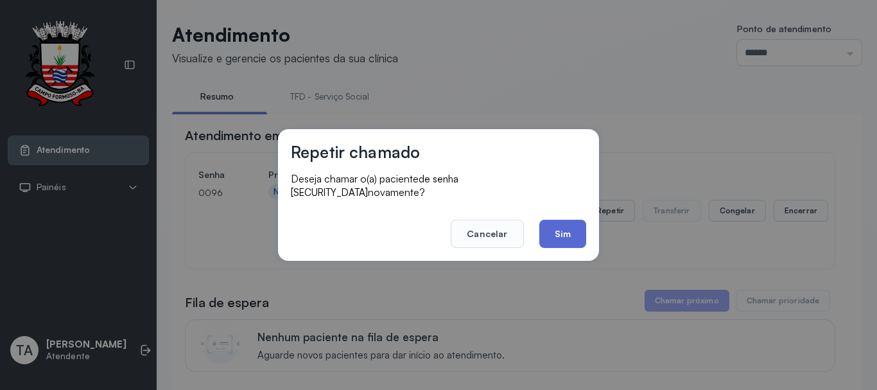
click at [555, 234] on button "Sim" at bounding box center [562, 234] width 47 height 28
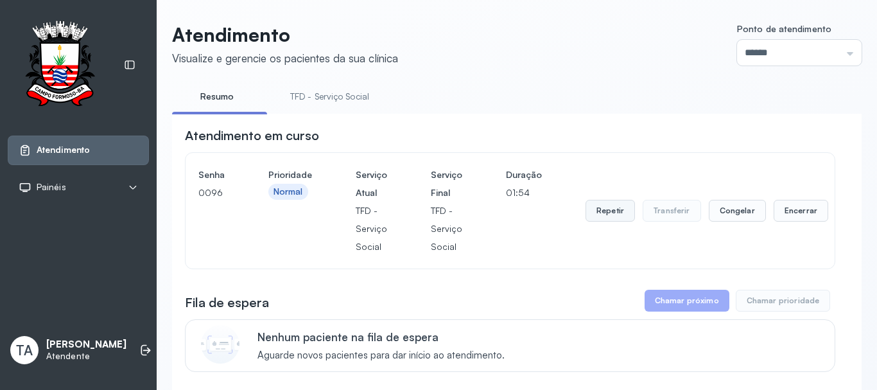
click at [600, 212] on button "Repetir" at bounding box center [609, 211] width 49 height 22
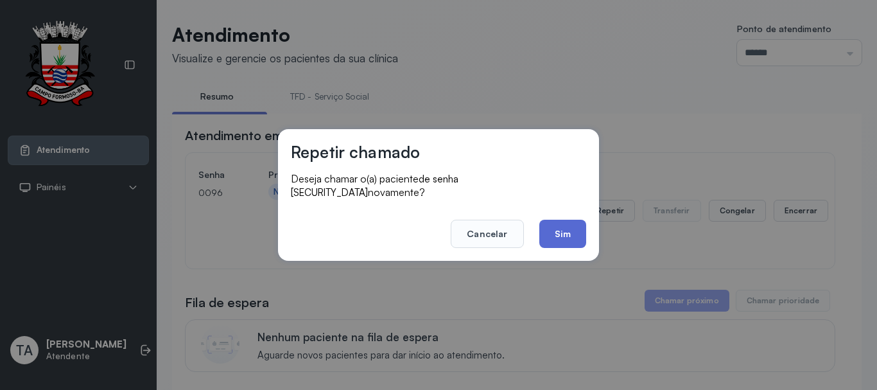
click at [582, 225] on button "Sim" at bounding box center [562, 234] width 47 height 28
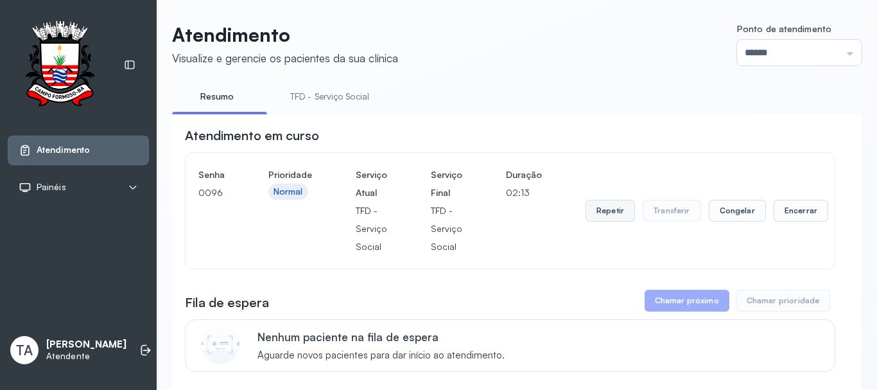
click at [595, 221] on button "Repetir" at bounding box center [609, 211] width 49 height 22
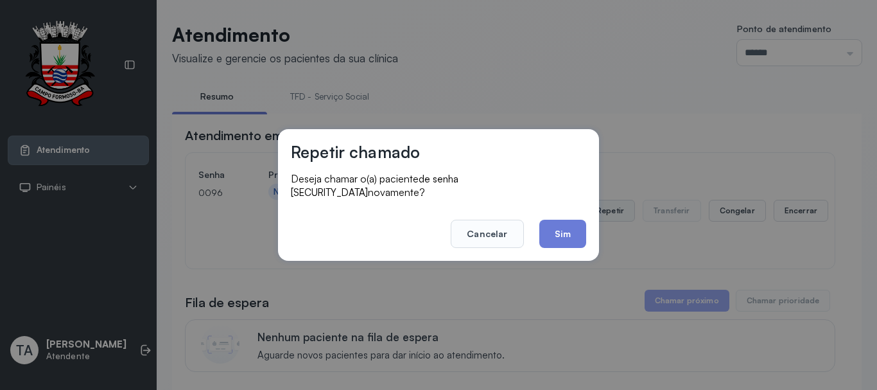
click at [591, 241] on div "Repetir chamado Deseja chamar o(a) paciente de senha 0096 novamente? Cancelar S…" at bounding box center [438, 195] width 321 height 132
click at [578, 230] on button "Sim" at bounding box center [562, 234] width 47 height 28
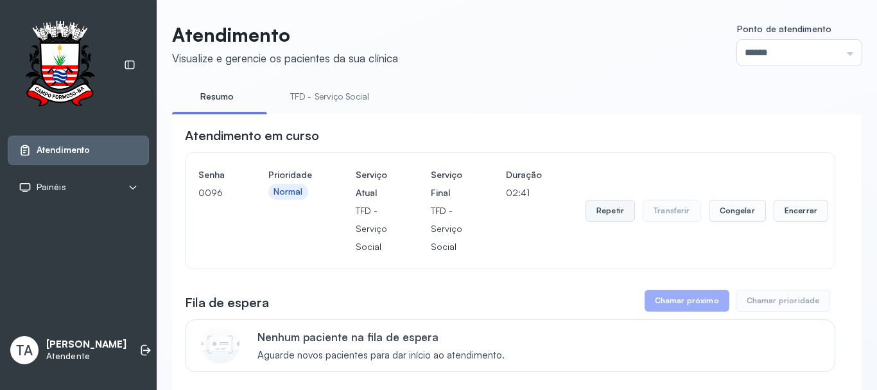
click at [587, 216] on button "Repetir" at bounding box center [609, 211] width 49 height 22
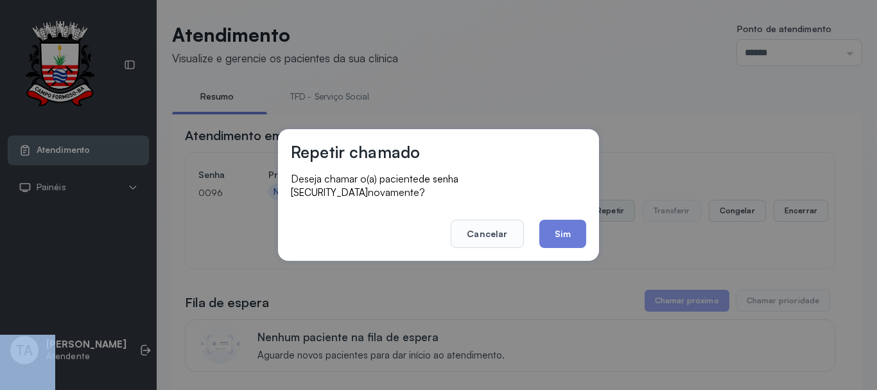
click at [586, 216] on div "Repetir chamado Deseja chamar o(a) paciente de senha 0096 novamente? Cancelar S…" at bounding box center [438, 195] width 321 height 132
click at [575, 223] on button "Sim" at bounding box center [562, 234] width 47 height 28
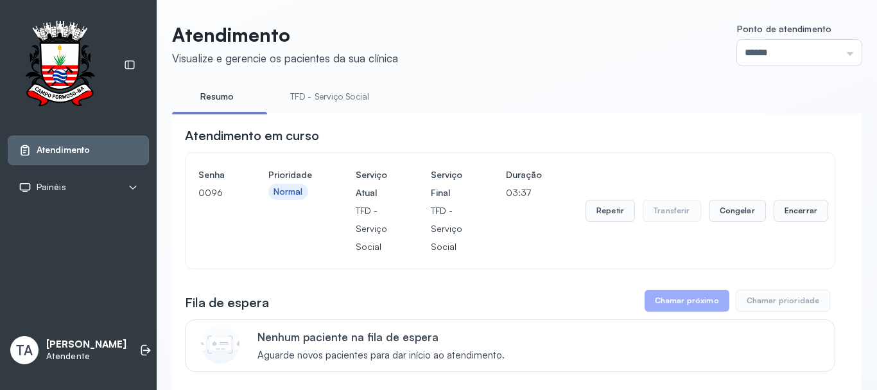
drag, startPoint x: 610, startPoint y: 202, endPoint x: 609, endPoint y: 218, distance: 16.7
click at [610, 203] on div "Repetir Transferir Congelar Encerrar" at bounding box center [706, 211] width 243 height 90
click at [609, 219] on button "Repetir" at bounding box center [609, 211] width 49 height 22
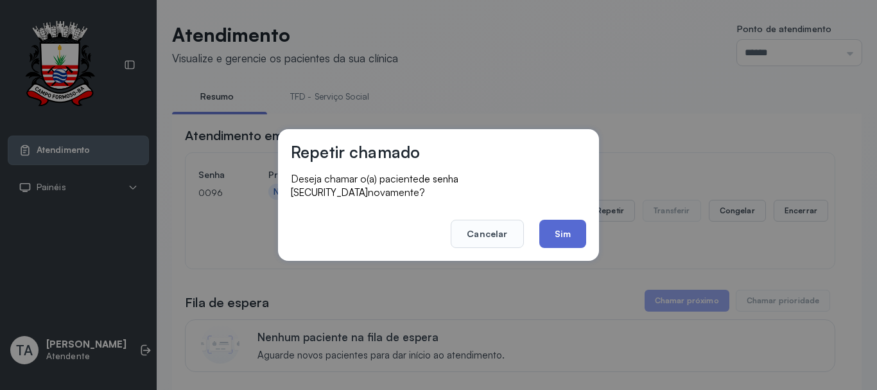
click at [564, 226] on button "Sim" at bounding box center [562, 234] width 47 height 28
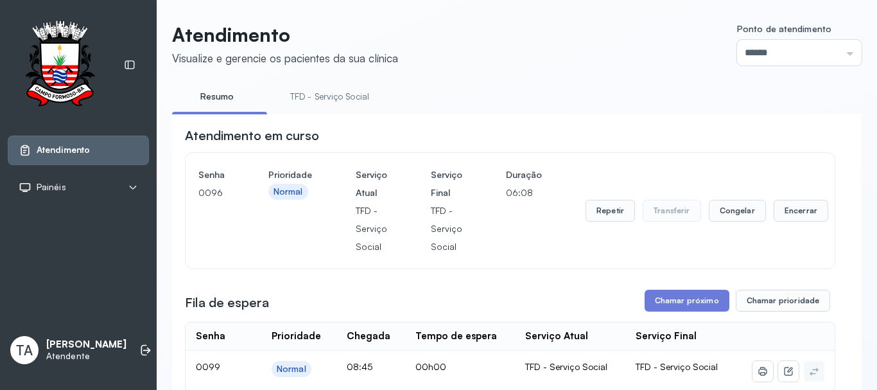
click at [763, 211] on div "Repetir Transferir Congelar Encerrar" at bounding box center [706, 211] width 243 height 22
click at [774, 214] on button "Encerrar" at bounding box center [801, 211] width 55 height 22
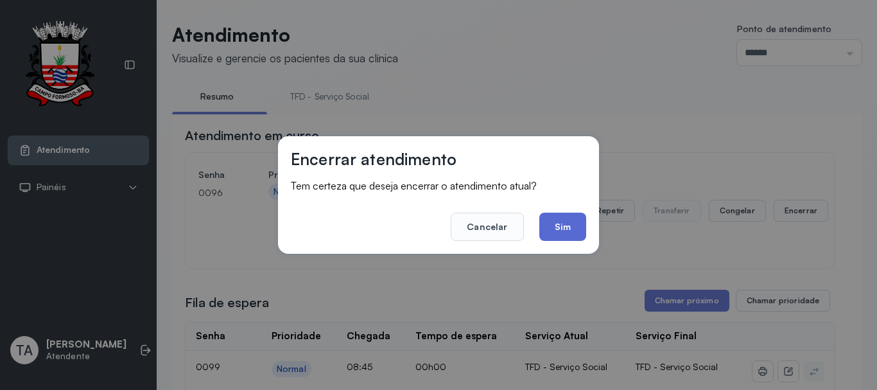
click at [559, 229] on button "Sim" at bounding box center [562, 226] width 47 height 28
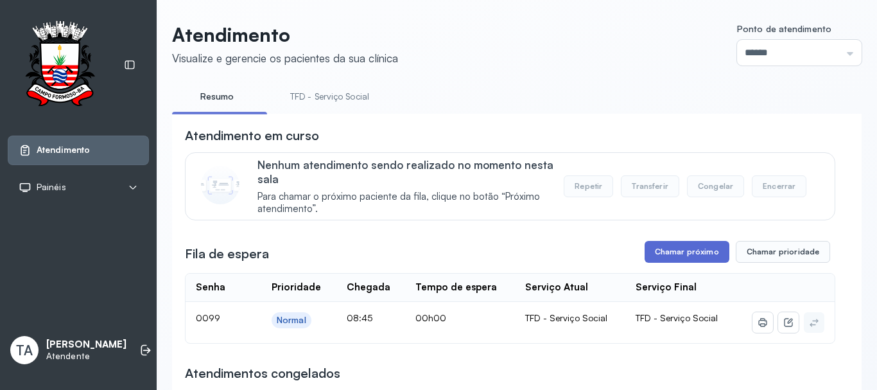
click at [646, 254] on button "Chamar próximo" at bounding box center [687, 252] width 85 height 22
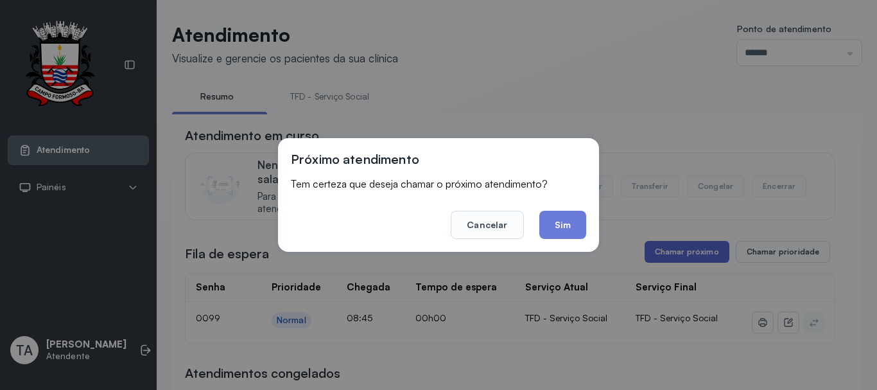
click at [568, 229] on button "Sim" at bounding box center [562, 225] width 47 height 28
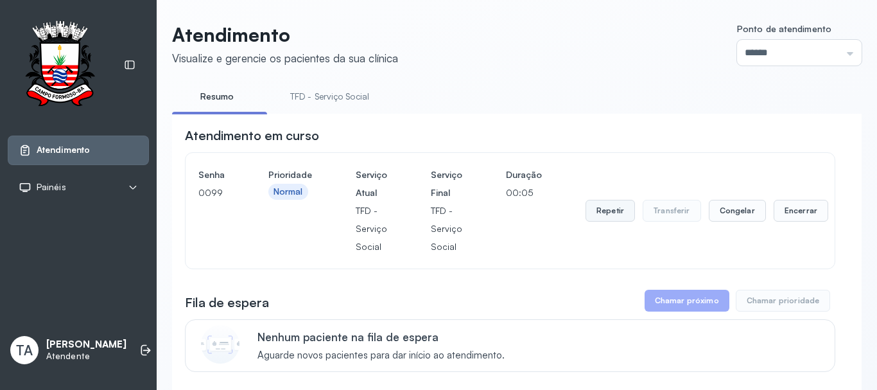
click at [585, 212] on button "Repetir" at bounding box center [609, 211] width 49 height 22
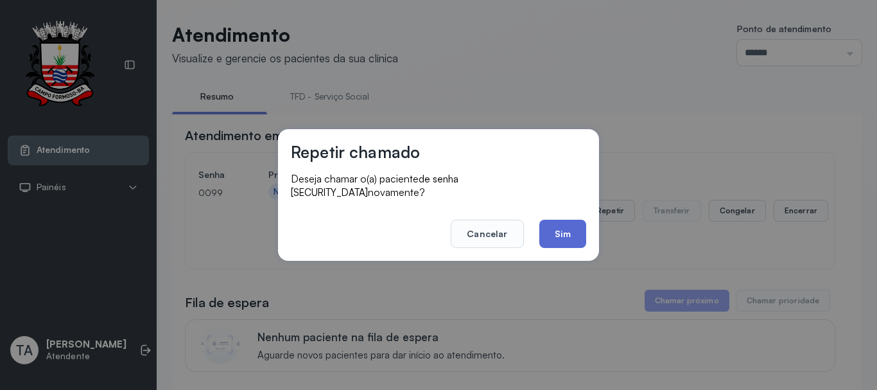
click at [571, 222] on button "Sim" at bounding box center [562, 234] width 47 height 28
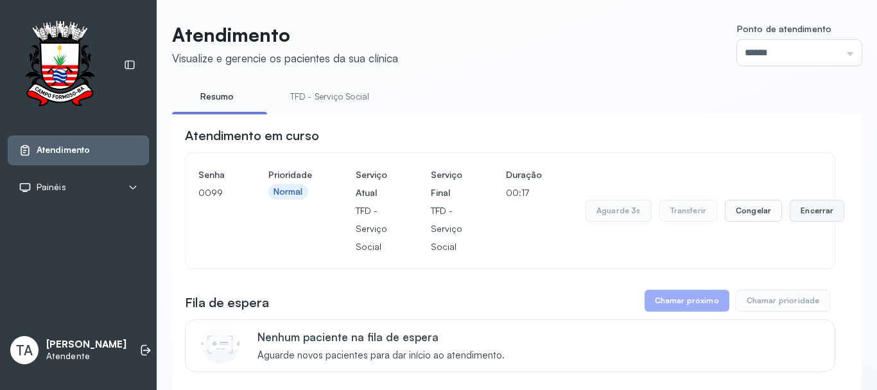
click at [790, 215] on button "Encerrar" at bounding box center [817, 211] width 55 height 22
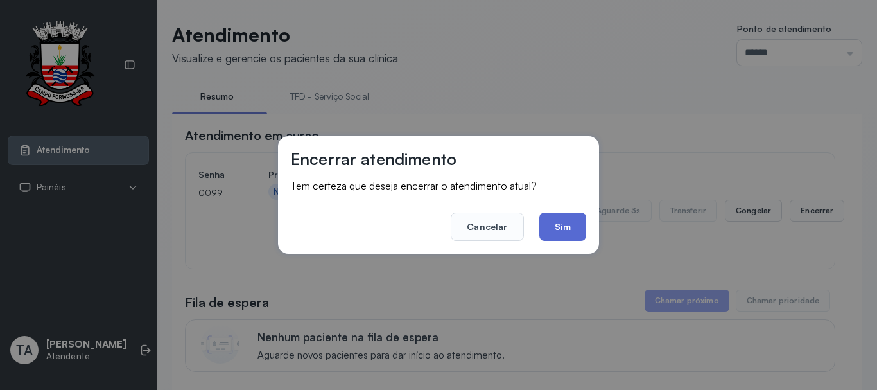
click at [564, 222] on button "Sim" at bounding box center [562, 226] width 47 height 28
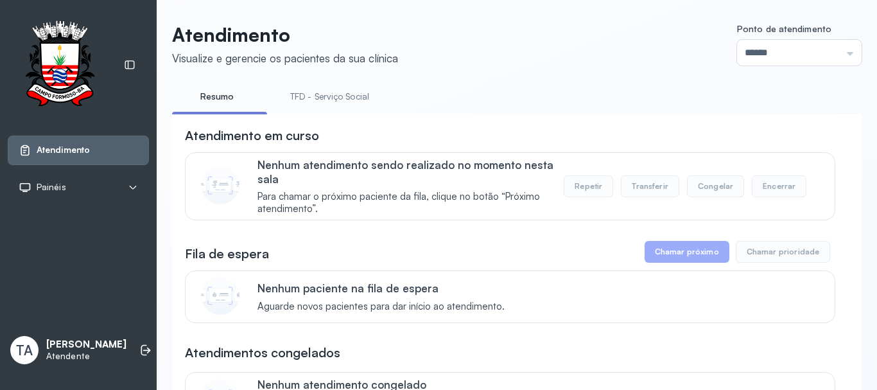
click at [355, 100] on link "TFD - Serviço Social" at bounding box center [329, 96] width 105 height 21
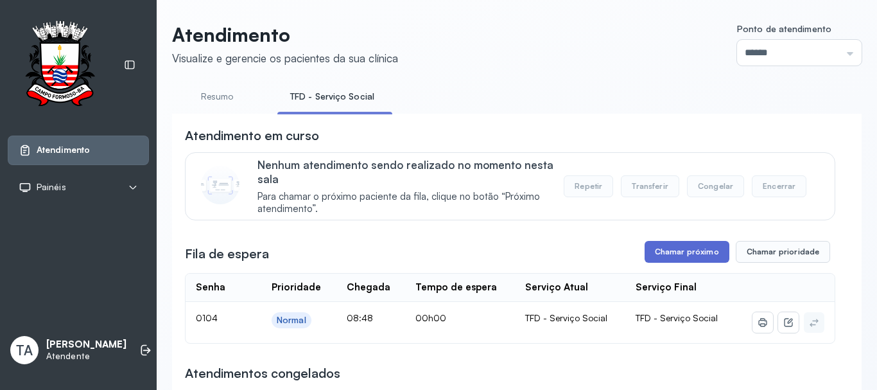
click at [672, 254] on button "Chamar próximo" at bounding box center [687, 252] width 85 height 22
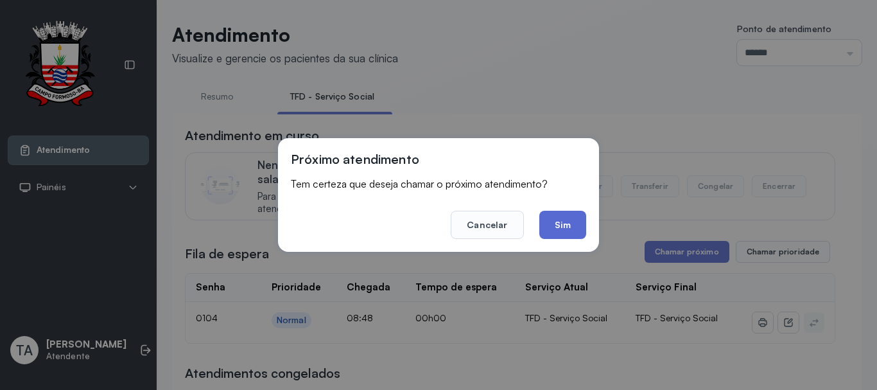
click at [542, 221] on button "Sim" at bounding box center [562, 225] width 47 height 28
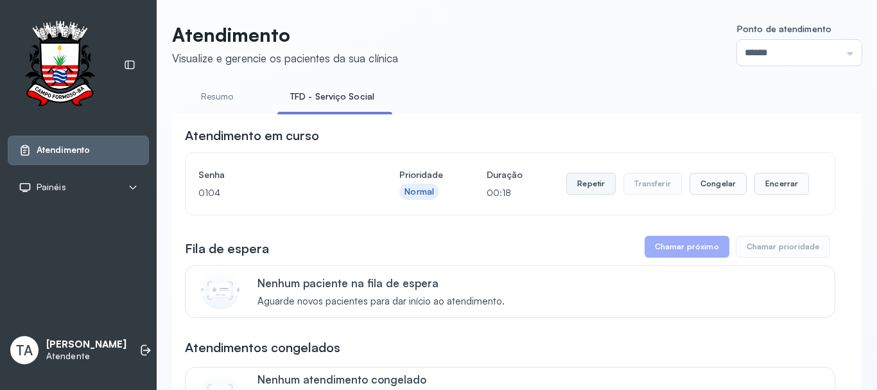
click at [594, 191] on button "Repetir" at bounding box center [590, 184] width 49 height 22
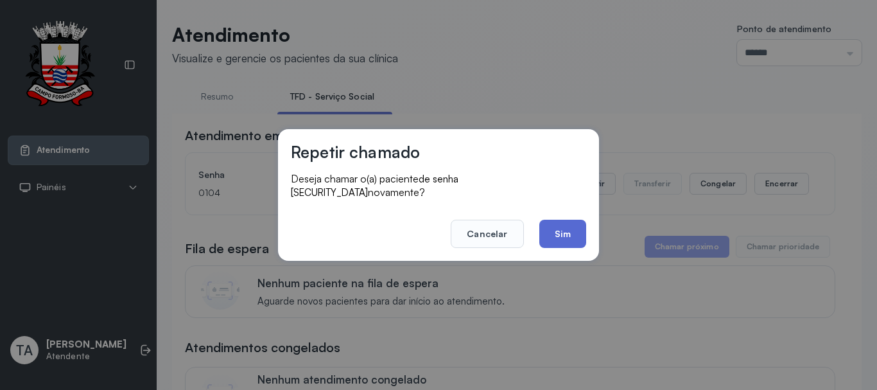
click at [552, 227] on button "Sim" at bounding box center [562, 234] width 47 height 28
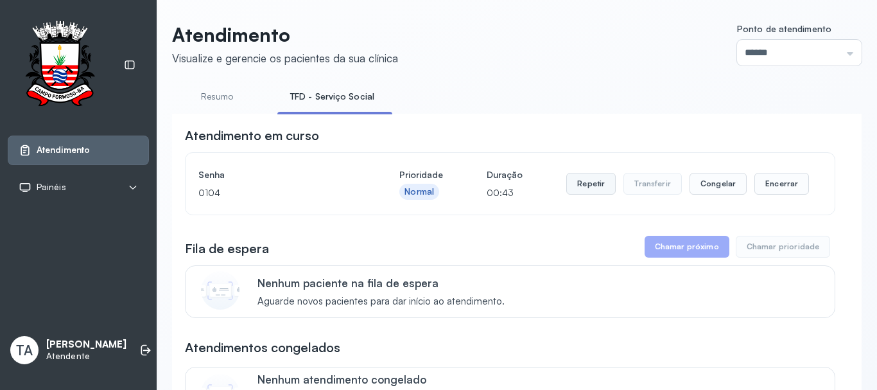
click at [584, 177] on button "Repetir" at bounding box center [590, 184] width 49 height 22
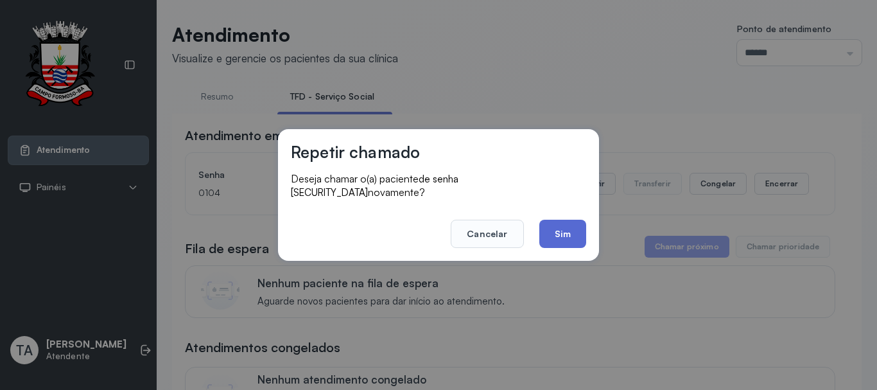
click at [565, 229] on button "Sim" at bounding box center [562, 234] width 47 height 28
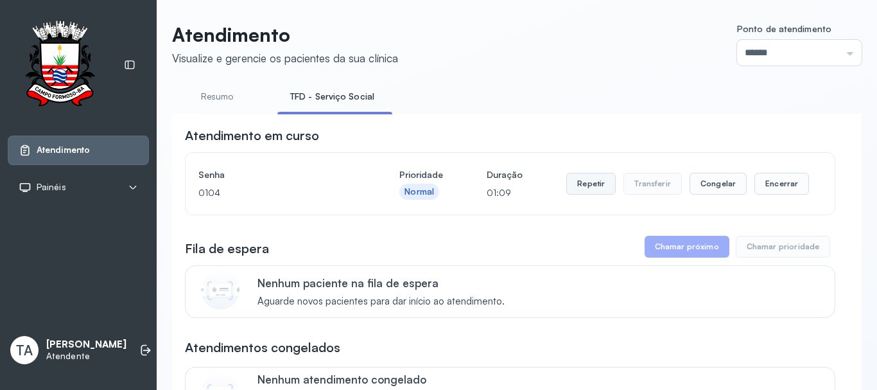
click at [583, 194] on button "Repetir" at bounding box center [590, 184] width 49 height 22
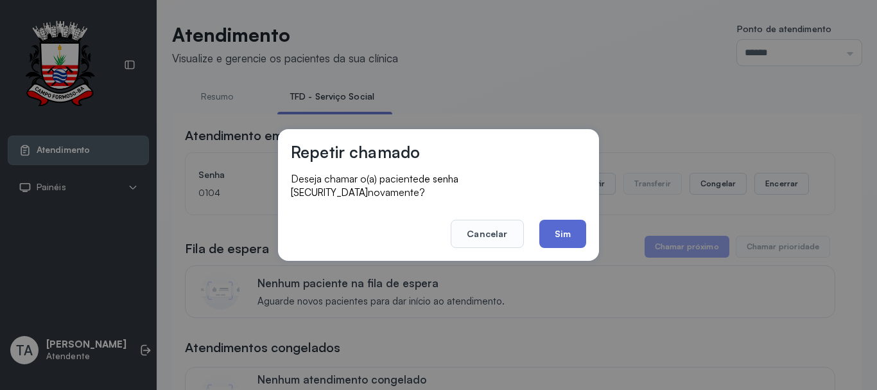
click at [570, 220] on button "Sim" at bounding box center [562, 234] width 47 height 28
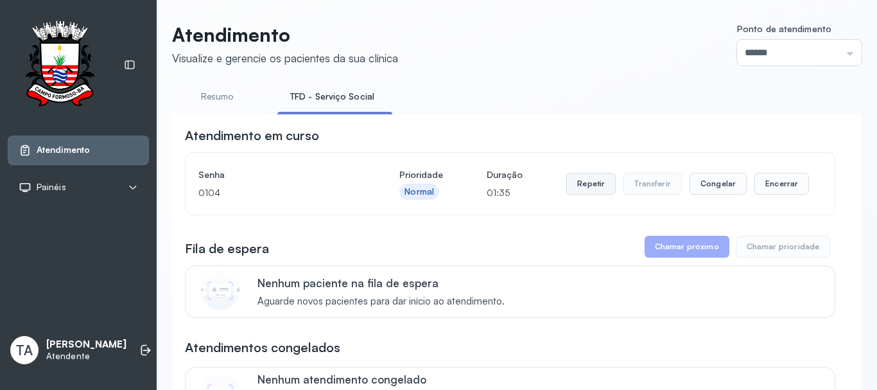
click at [593, 195] on button "Repetir" at bounding box center [590, 184] width 49 height 22
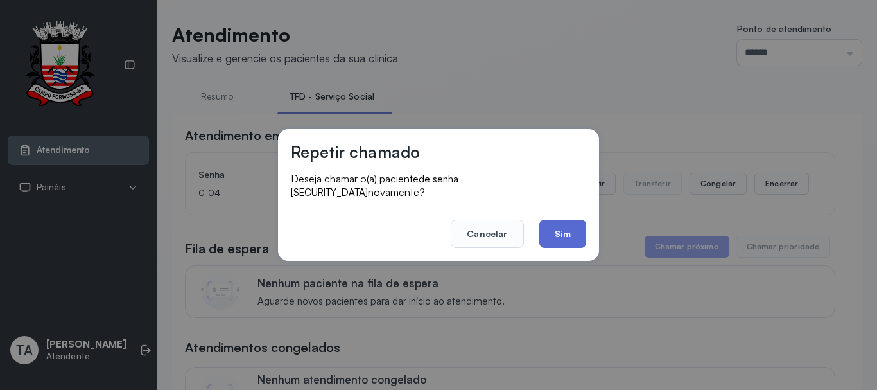
click at [570, 220] on button "Sim" at bounding box center [562, 234] width 47 height 28
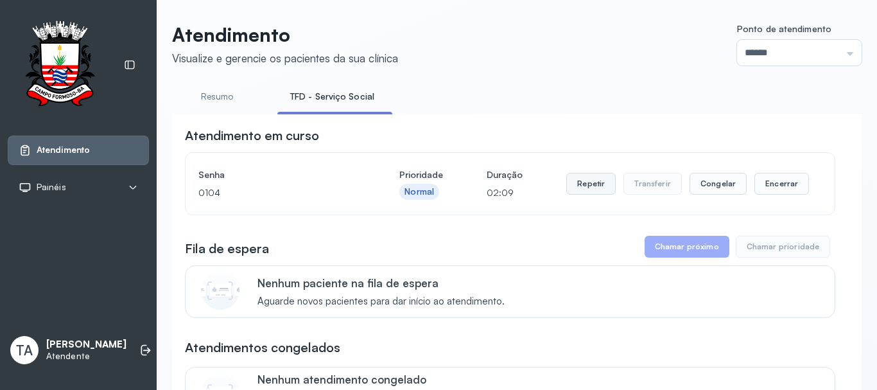
click at [594, 188] on button "Repetir" at bounding box center [590, 184] width 49 height 22
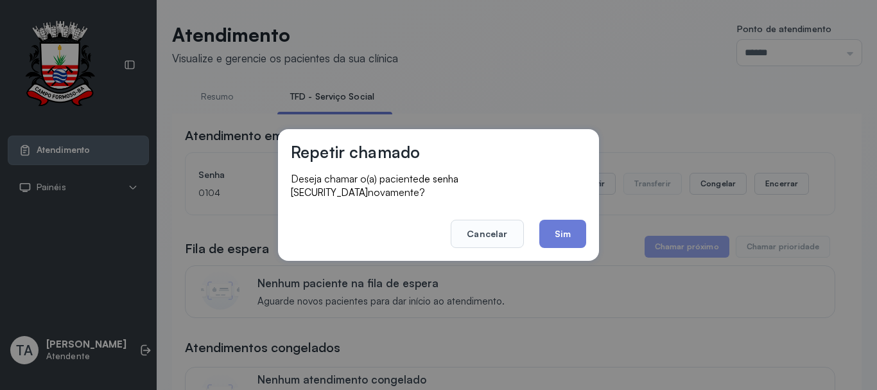
click at [564, 220] on button "Sim" at bounding box center [562, 234] width 47 height 28
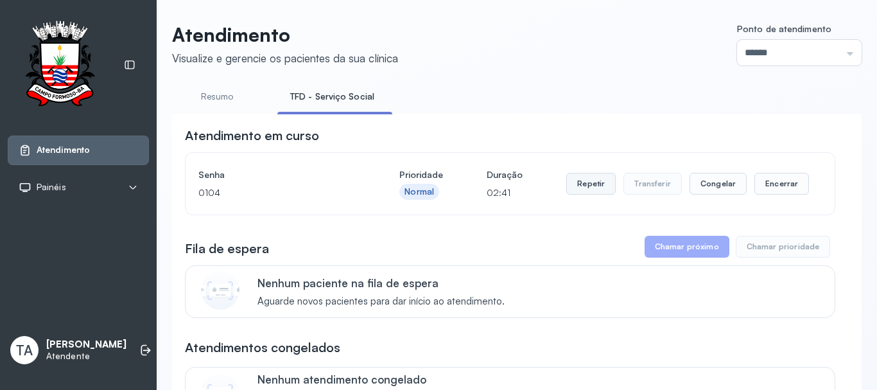
click at [591, 177] on button "Repetir" at bounding box center [590, 184] width 49 height 22
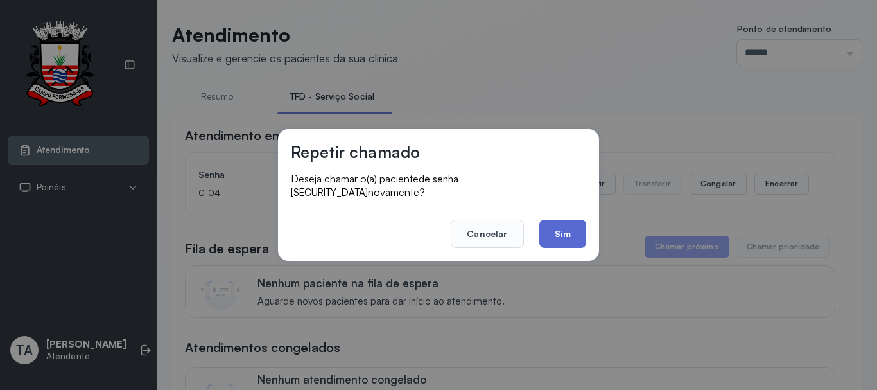
click at [580, 220] on button "Sim" at bounding box center [562, 234] width 47 height 28
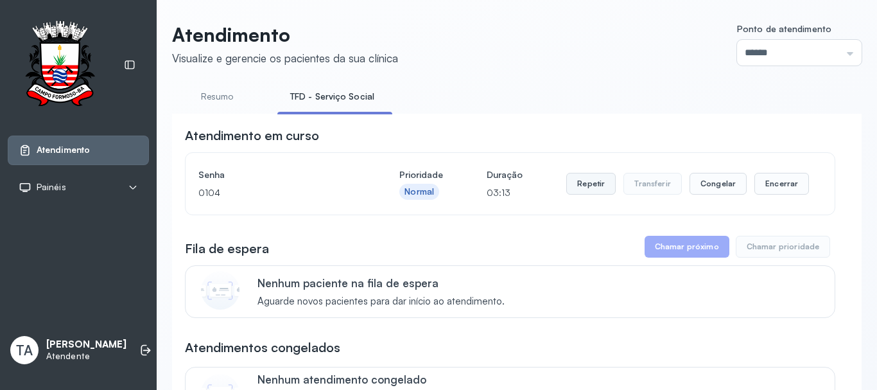
click at [572, 195] on button "Repetir" at bounding box center [590, 184] width 49 height 22
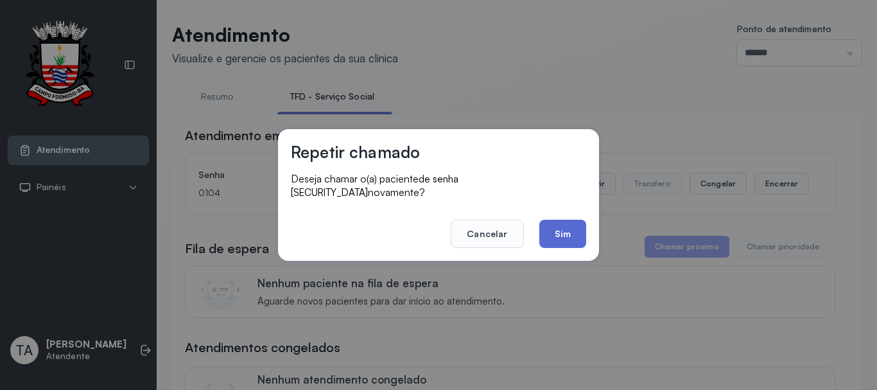
click at [564, 220] on button "Sim" at bounding box center [562, 234] width 47 height 28
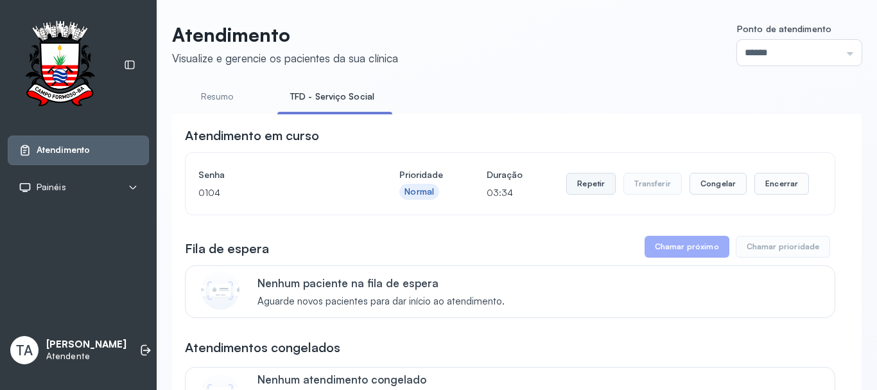
click at [576, 183] on button "Repetir" at bounding box center [590, 184] width 49 height 22
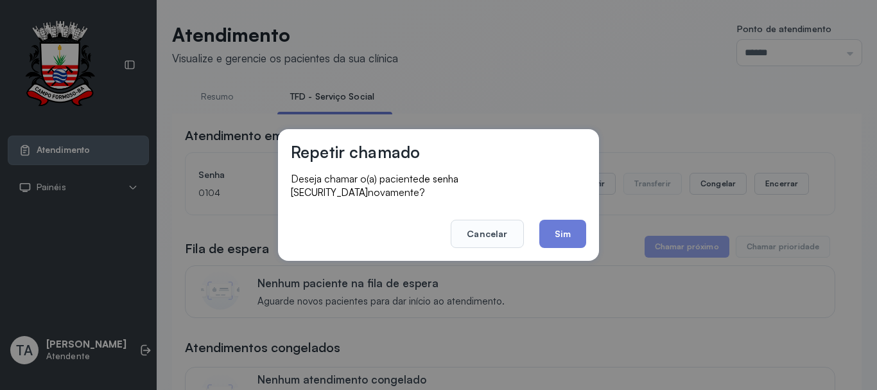
click at [562, 243] on div "Repetir chamado Deseja chamar o(a) paciente de senha 0104 novamente? Cancelar S…" at bounding box center [438, 195] width 321 height 132
click at [548, 220] on button "Sim" at bounding box center [562, 234] width 47 height 28
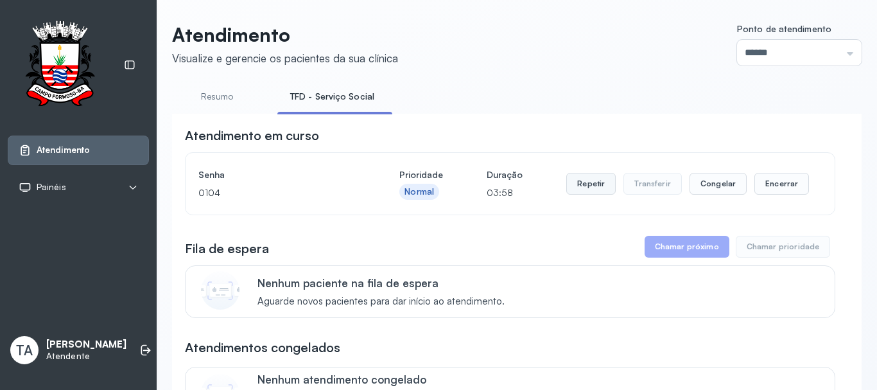
click at [596, 191] on button "Repetir" at bounding box center [590, 184] width 49 height 22
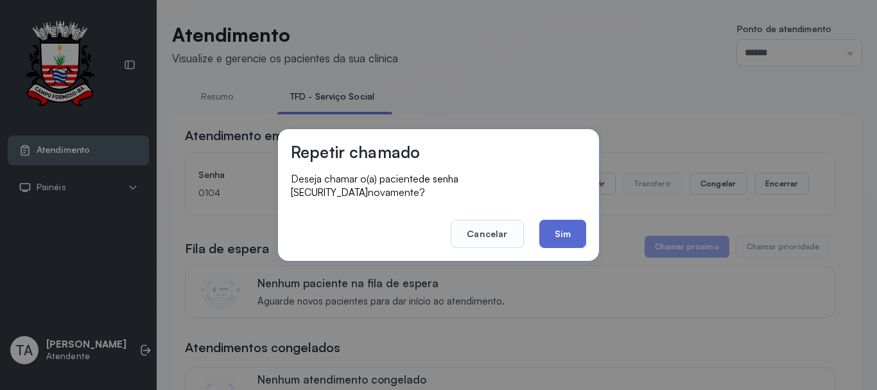
click at [567, 220] on button "Sim" at bounding box center [562, 234] width 47 height 28
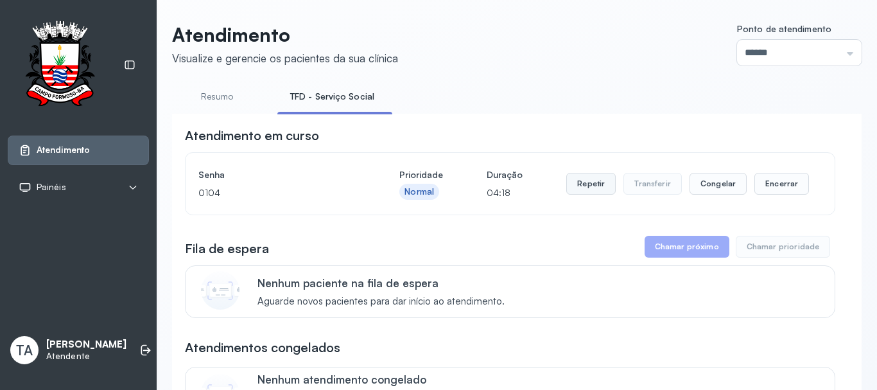
click at [583, 177] on button "Repetir" at bounding box center [590, 184] width 49 height 22
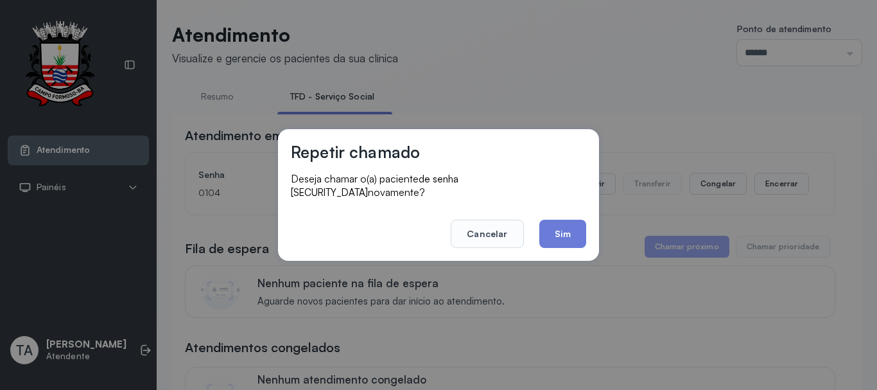
click at [571, 220] on button "Sim" at bounding box center [562, 234] width 47 height 28
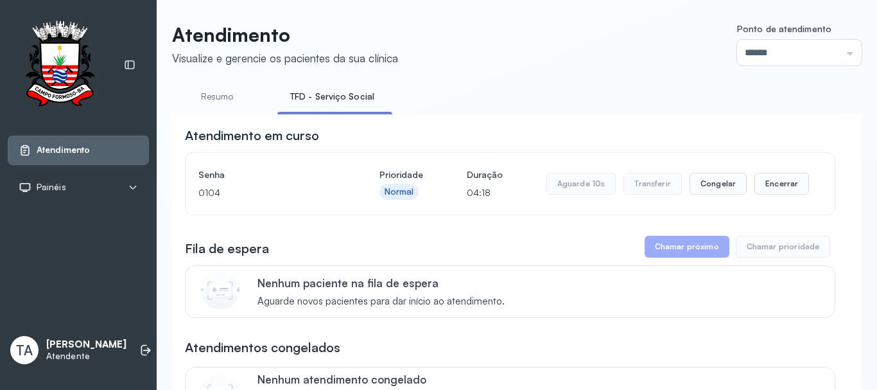
click at [570, 215] on div "Senha 0104 Prioridade Normal Duração 04:18 Aguarde 10s Transferir Congelar Ence…" at bounding box center [510, 183] width 650 height 63
click at [758, 181] on button "Encerrar" at bounding box center [781, 184] width 55 height 22
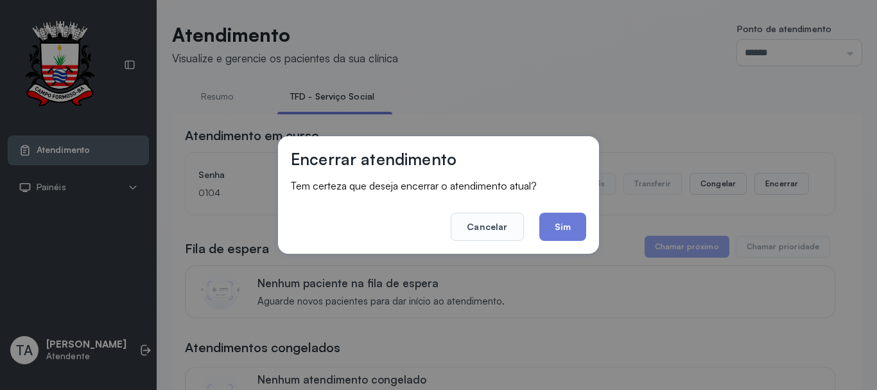
click at [539, 231] on footer "Cancelar Sim" at bounding box center [438, 218] width 295 height 46
click at [576, 235] on button "Sim" at bounding box center [562, 226] width 47 height 28
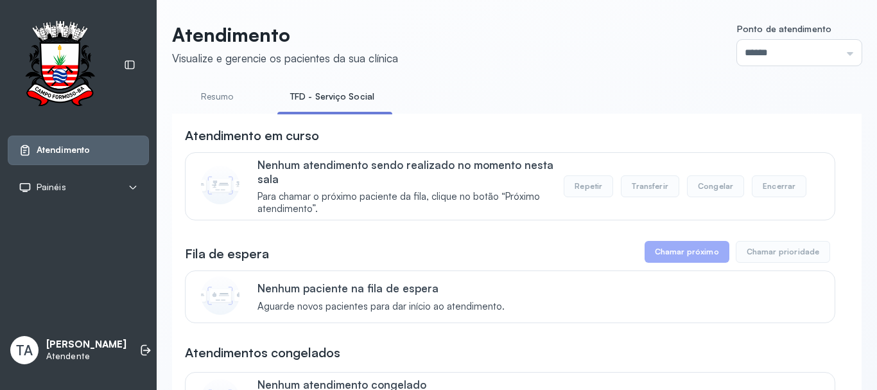
click at [210, 98] on link "Resumo" at bounding box center [217, 96] width 90 height 21
click at [322, 101] on link "TFD - Serviço Social" at bounding box center [329, 96] width 105 height 21
click at [228, 96] on link "Resumo" at bounding box center [217, 96] width 90 height 21
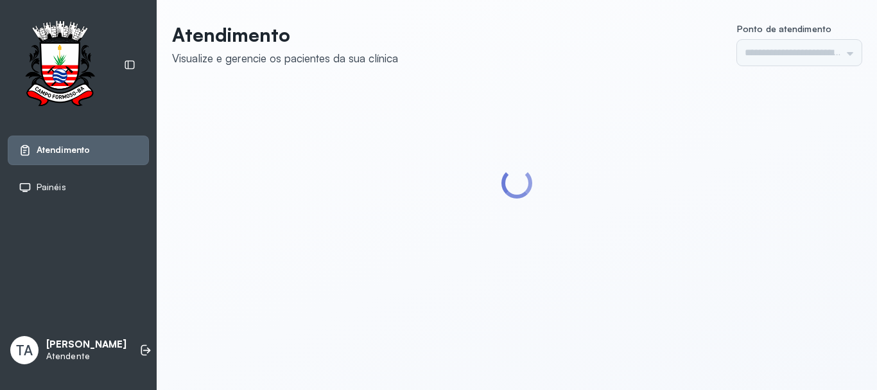
type input "******"
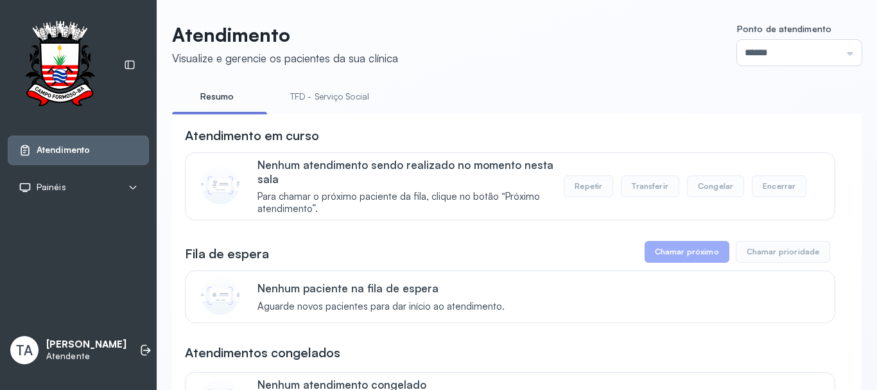
click at [329, 106] on link "TFD - Serviço Social" at bounding box center [329, 96] width 105 height 21
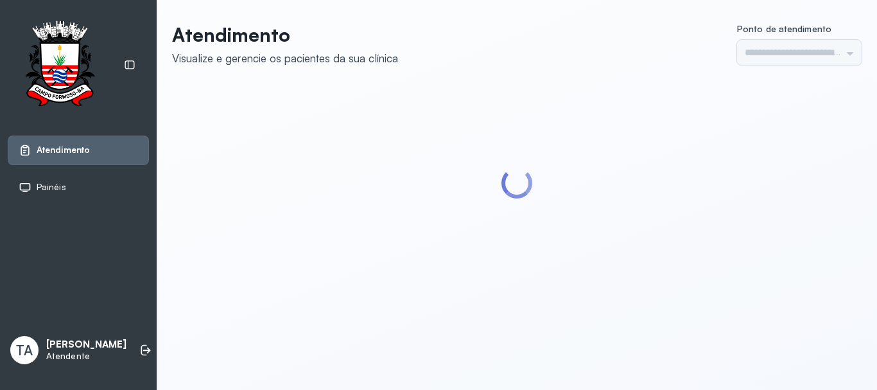
type input "******"
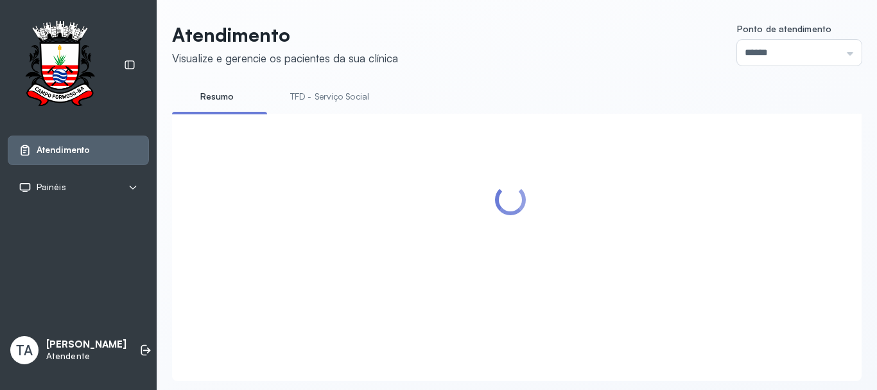
click at [315, 107] on link "TFD - Serviço Social" at bounding box center [329, 96] width 105 height 21
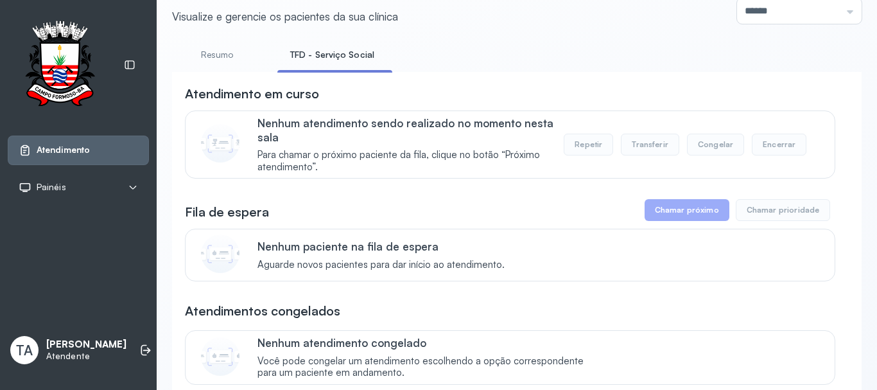
scroll to position [64, 0]
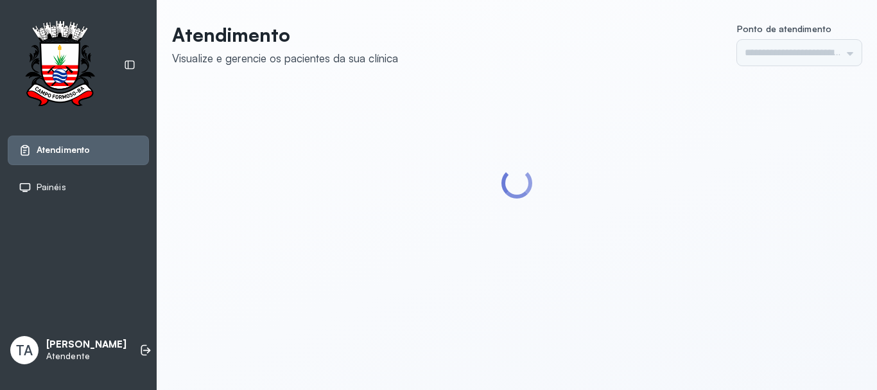
type input "******"
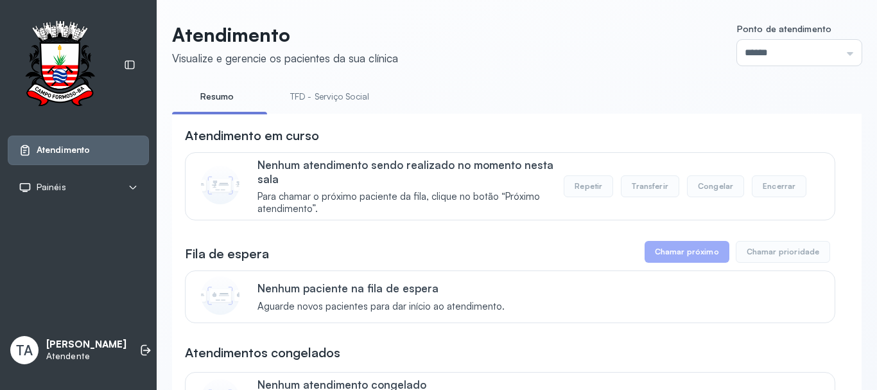
click at [320, 100] on link "TFD - Serviço Social" at bounding box center [329, 96] width 105 height 21
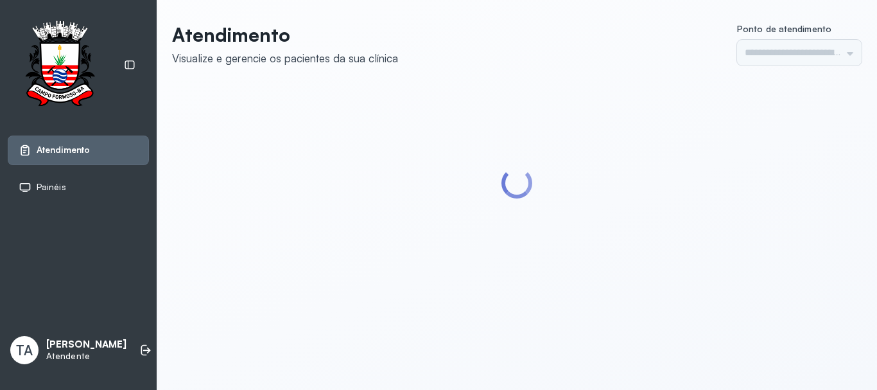
type input "******"
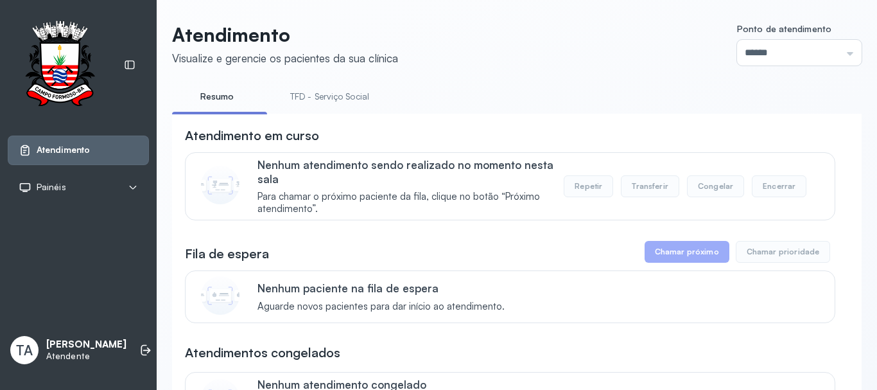
click at [321, 100] on link "TFD - Serviço Social" at bounding box center [329, 96] width 105 height 21
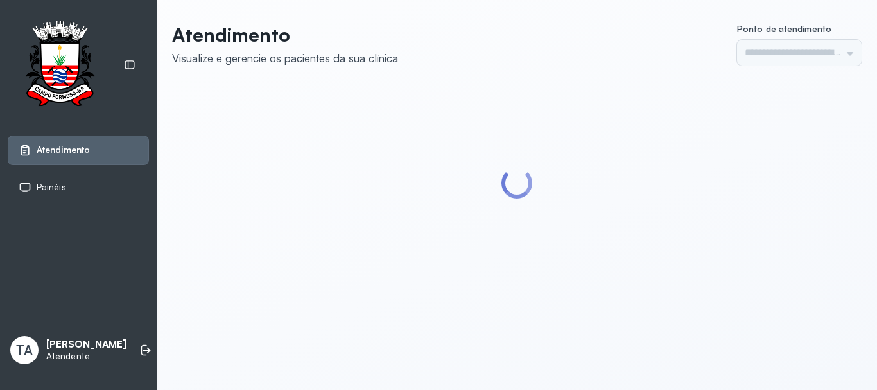
type input "******"
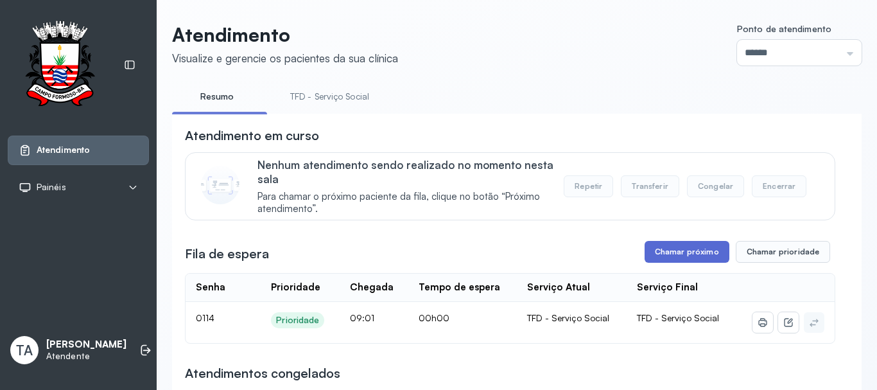
click at [666, 256] on button "Chamar próximo" at bounding box center [687, 252] width 85 height 22
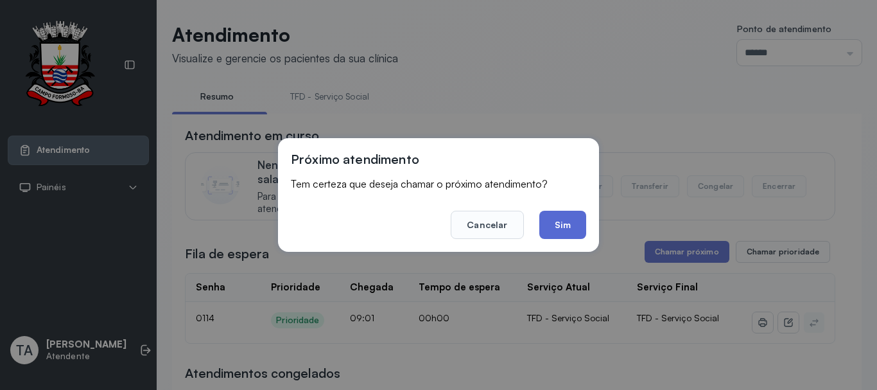
click at [573, 233] on button "Sim" at bounding box center [562, 225] width 47 height 28
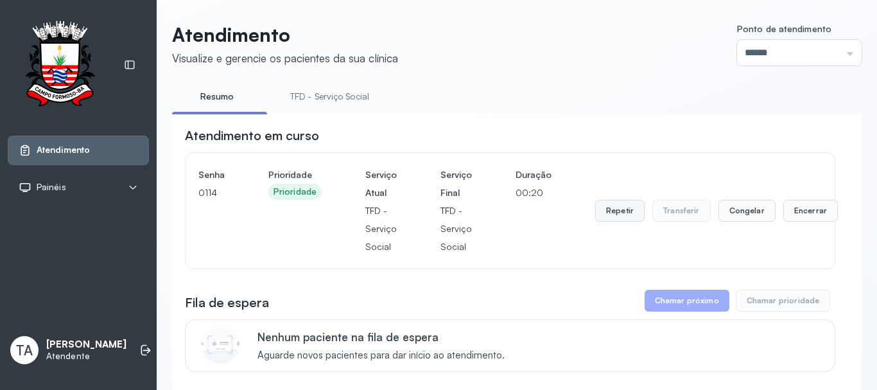
click at [607, 220] on button "Repetir" at bounding box center [619, 211] width 49 height 22
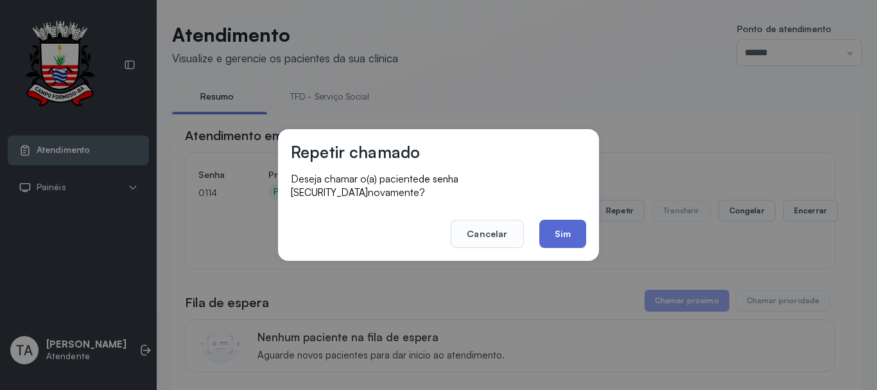
click at [558, 236] on button "Sim" at bounding box center [562, 234] width 47 height 28
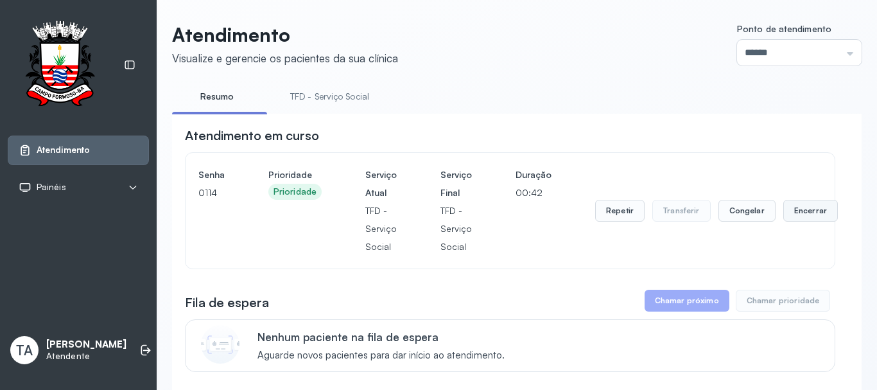
click at [794, 211] on button "Encerrar" at bounding box center [810, 211] width 55 height 22
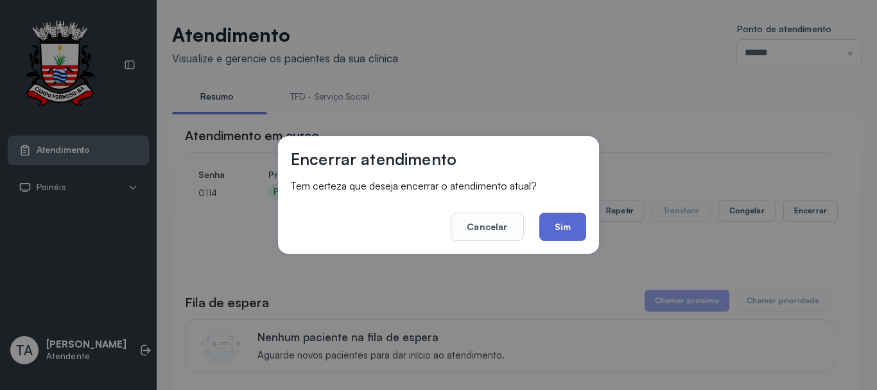
click at [577, 227] on button "Sim" at bounding box center [562, 226] width 47 height 28
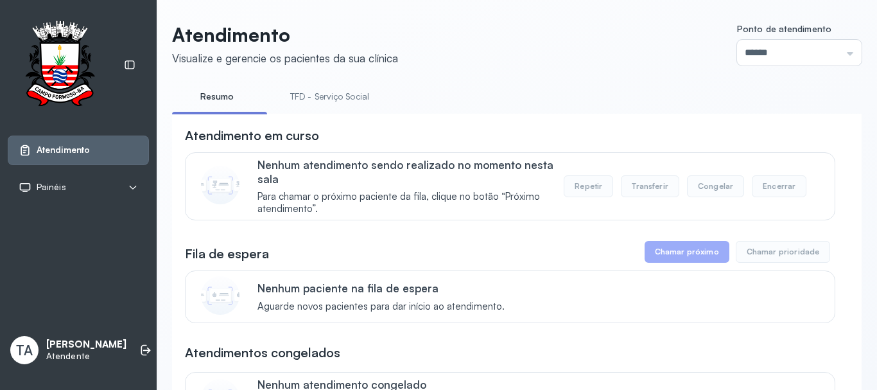
click at [294, 88] on link "TFD - Serviço Social" at bounding box center [329, 96] width 105 height 21
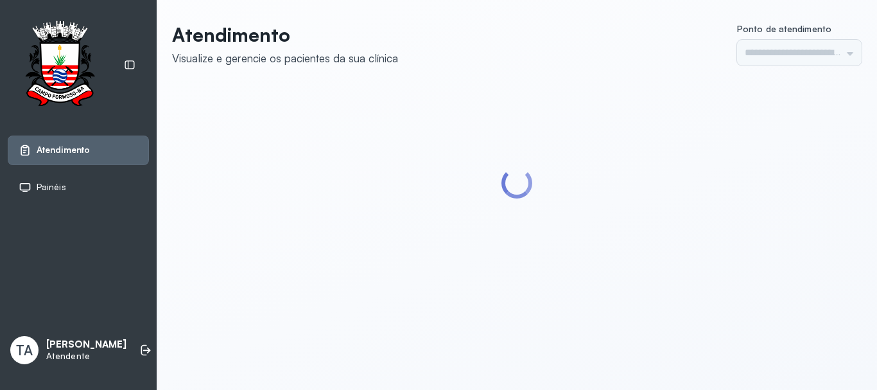
type input "******"
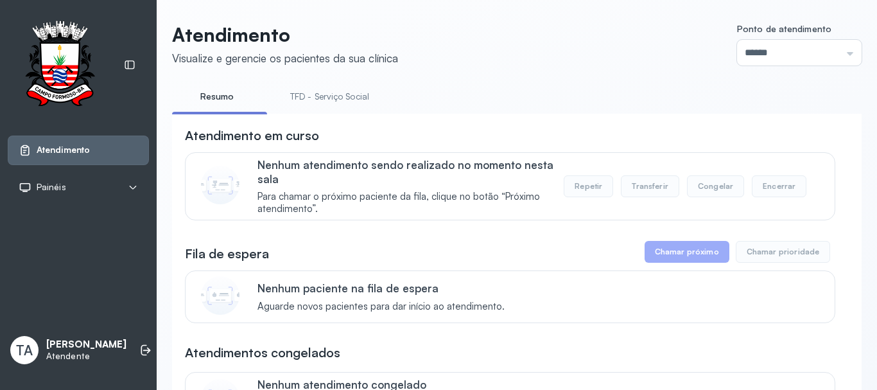
click at [334, 91] on link "TFD - Serviço Social" at bounding box center [329, 96] width 105 height 21
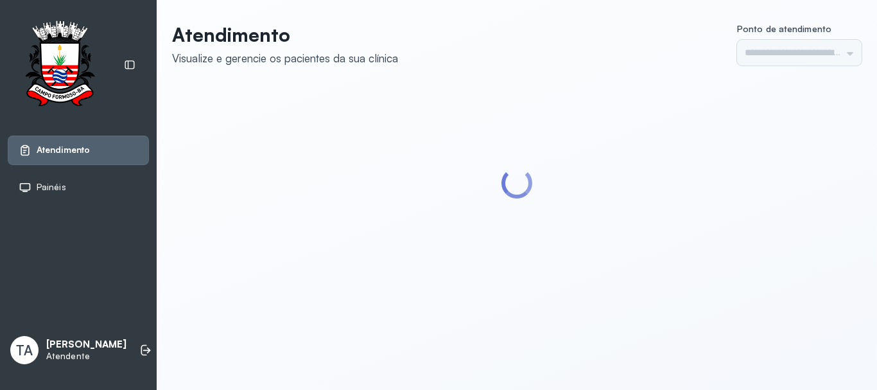
type input "******"
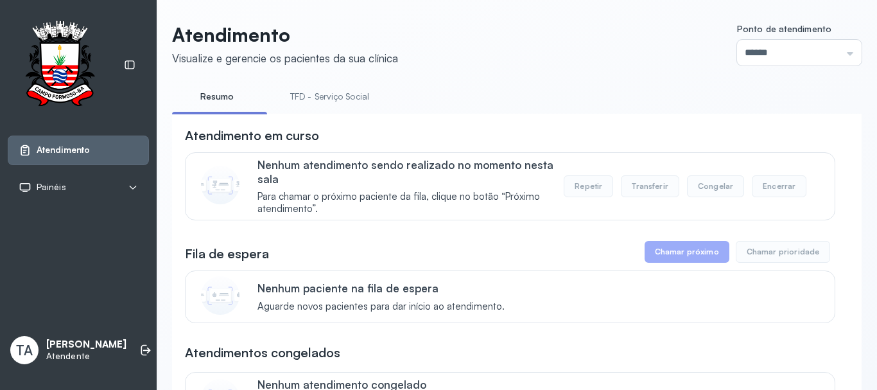
click at [322, 98] on link "TFD - Serviço Social" at bounding box center [329, 96] width 105 height 21
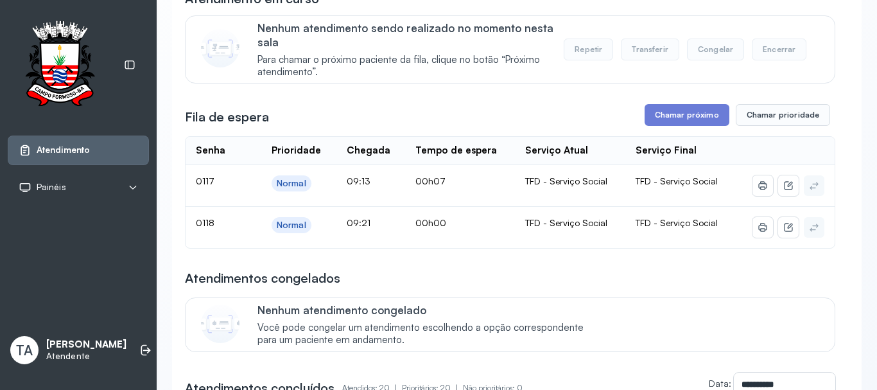
scroll to position [128, 0]
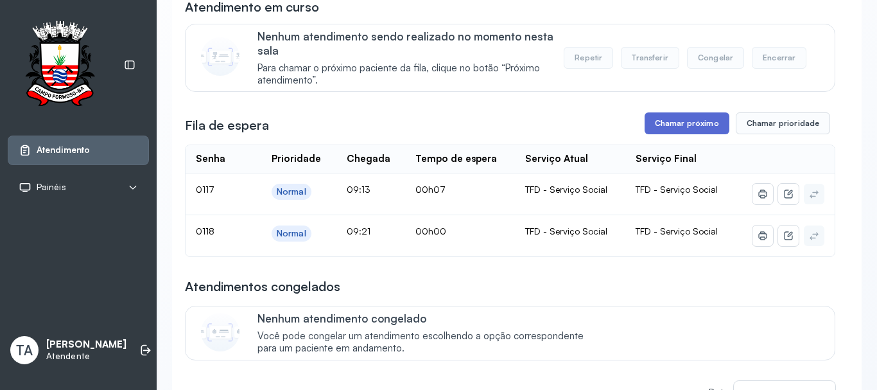
drag, startPoint x: 670, startPoint y: 112, endPoint x: 664, endPoint y: 122, distance: 11.2
click at [663, 124] on button "Chamar próximo" at bounding box center [687, 123] width 85 height 22
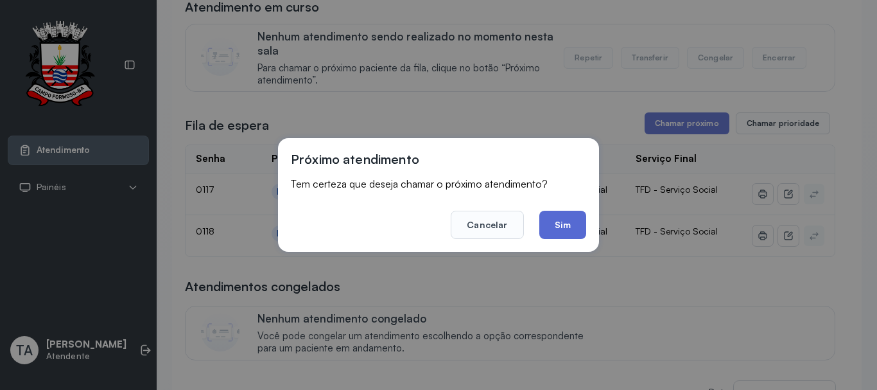
click at [567, 216] on button "Sim" at bounding box center [562, 225] width 47 height 28
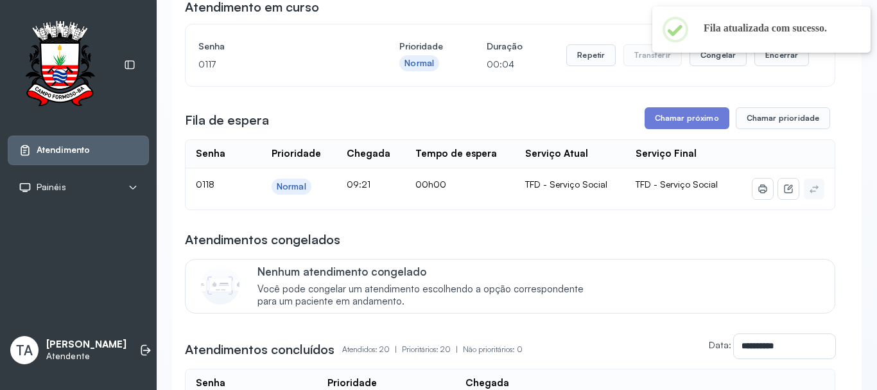
click at [568, 71] on div "Repetir Transferir Congelar Encerrar" at bounding box center [687, 55] width 243 height 36
click at [578, 59] on button "Repetir" at bounding box center [590, 55] width 49 height 22
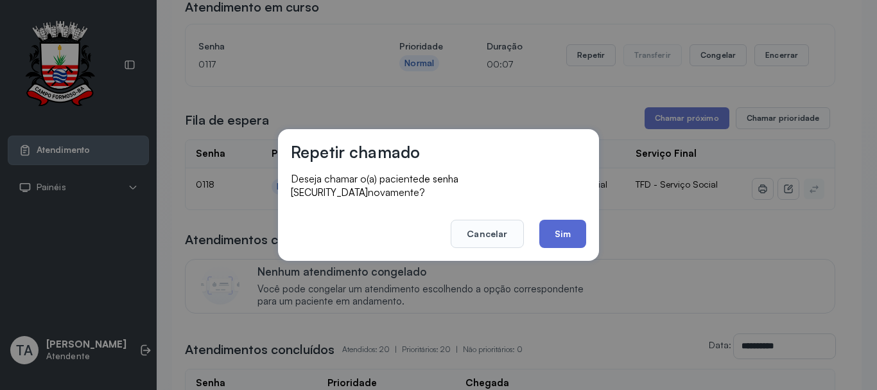
click at [569, 236] on button "Sim" at bounding box center [562, 234] width 47 height 28
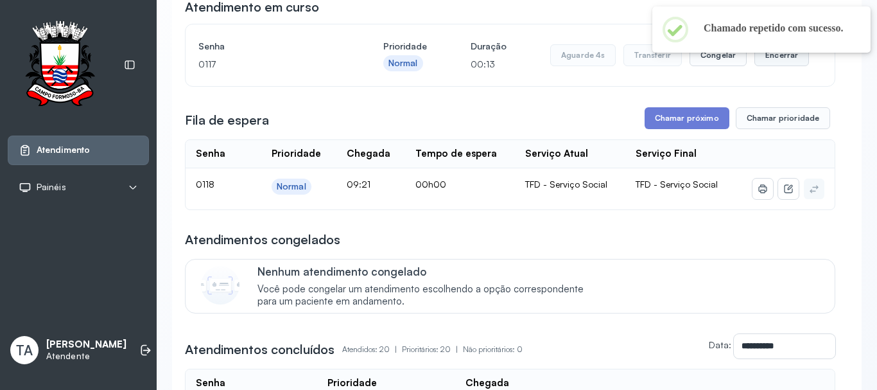
click at [769, 58] on button "Encerrar" at bounding box center [781, 55] width 55 height 22
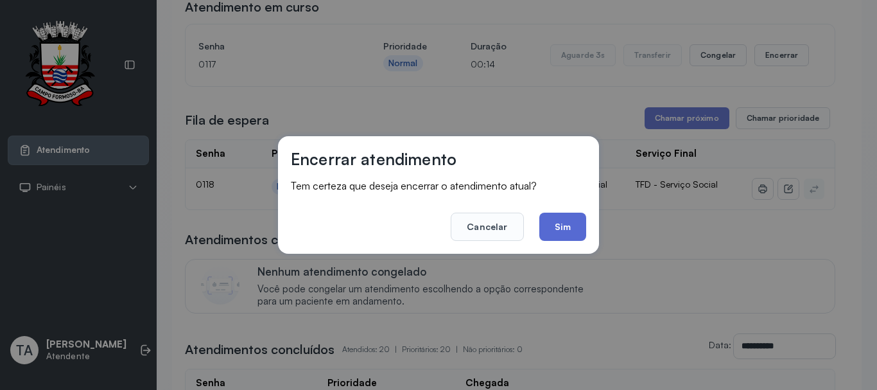
click at [581, 219] on button "Sim" at bounding box center [562, 226] width 47 height 28
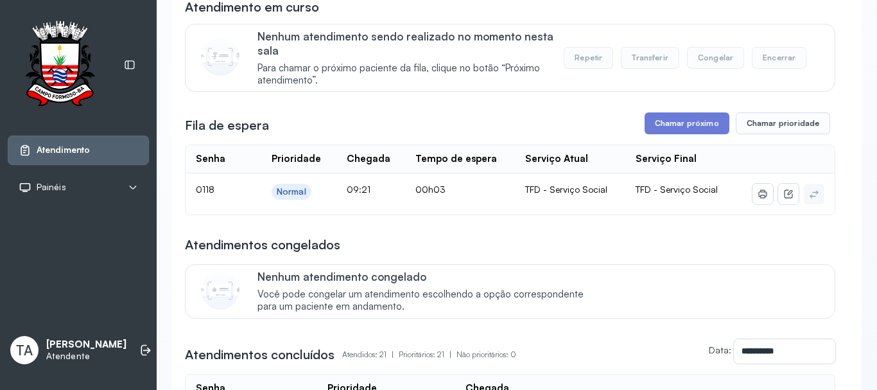
click at [640, 129] on div "Fila de espera Chamar próximo Chamar prioridade" at bounding box center [510, 123] width 650 height 22
click at [670, 132] on button "Chamar próximo" at bounding box center [687, 123] width 85 height 22
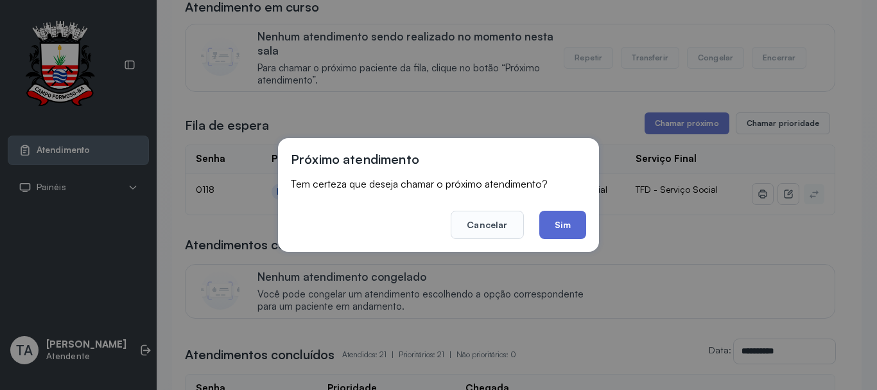
click at [562, 229] on button "Sim" at bounding box center [562, 225] width 47 height 28
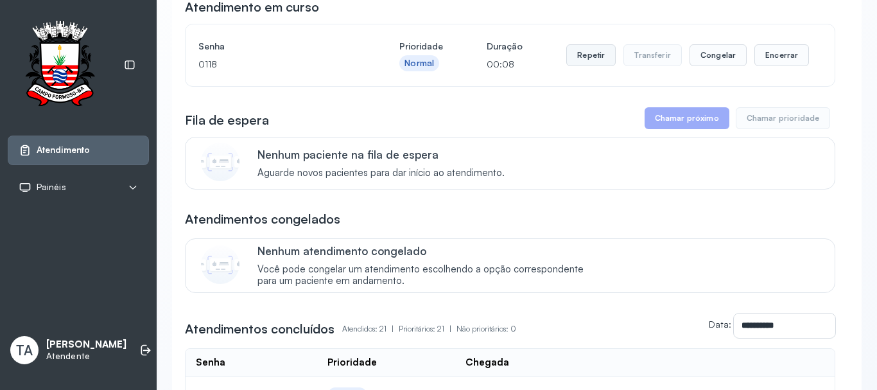
click at [582, 53] on button "Repetir" at bounding box center [590, 55] width 49 height 22
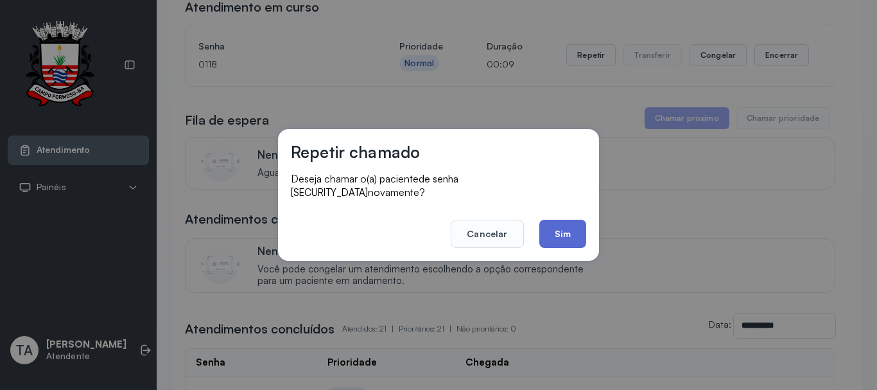
click at [554, 220] on button "Sim" at bounding box center [562, 234] width 47 height 28
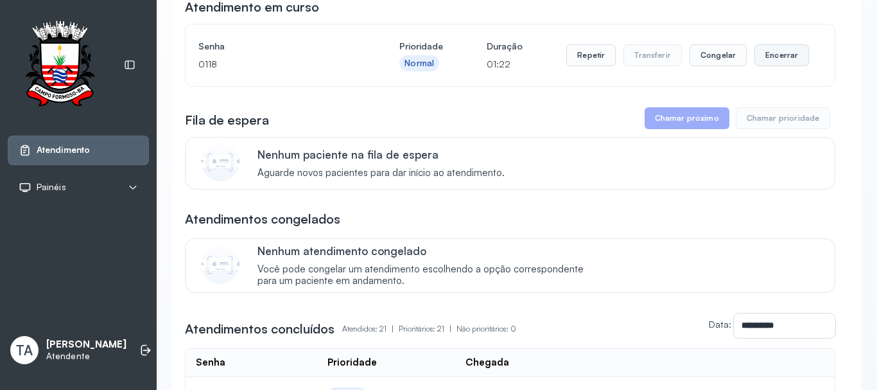
click at [754, 57] on button "Encerrar" at bounding box center [781, 55] width 55 height 22
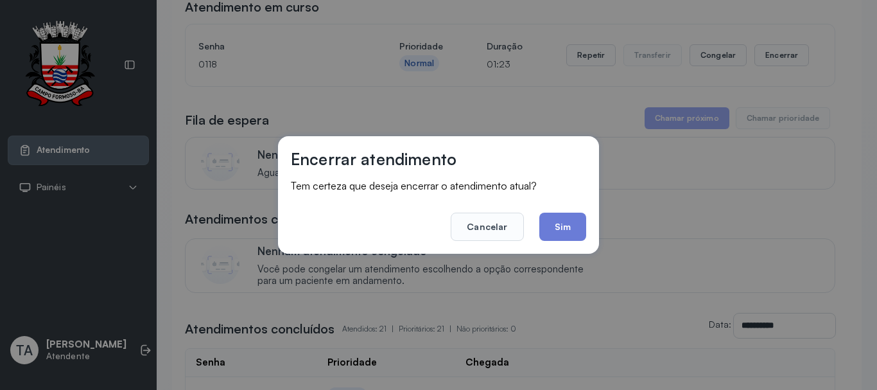
click at [588, 210] on div "Encerrar atendimento Tem certeza que deseja encerrar o atendimento atual? Cance…" at bounding box center [438, 194] width 321 height 117
click at [580, 221] on button "Sim" at bounding box center [562, 226] width 47 height 28
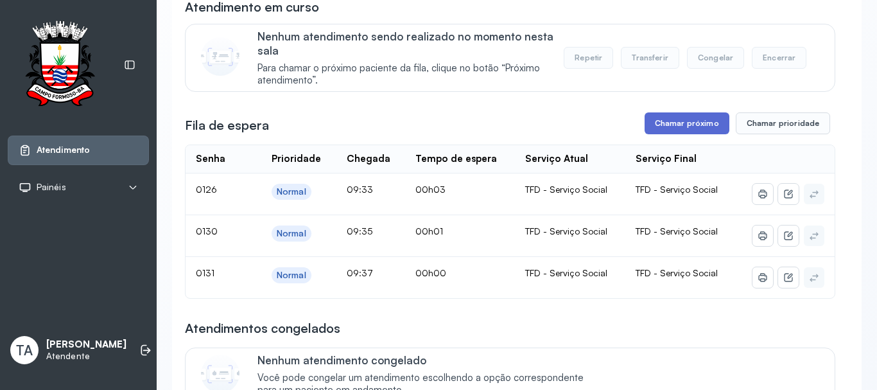
click at [654, 133] on button "Chamar próximo" at bounding box center [687, 123] width 85 height 22
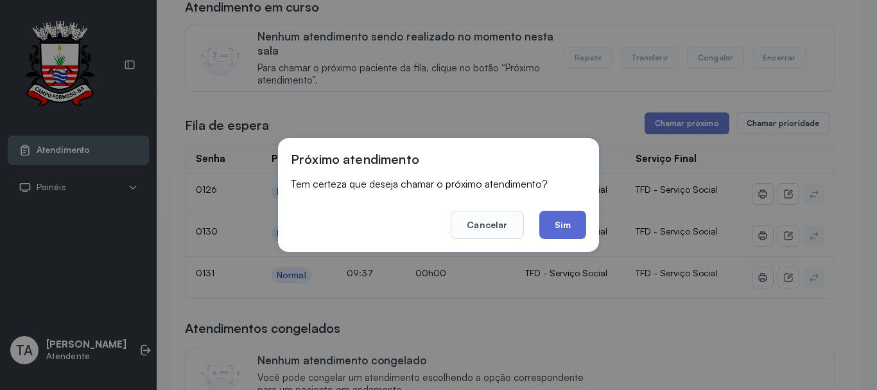
click at [574, 225] on button "Sim" at bounding box center [562, 225] width 47 height 28
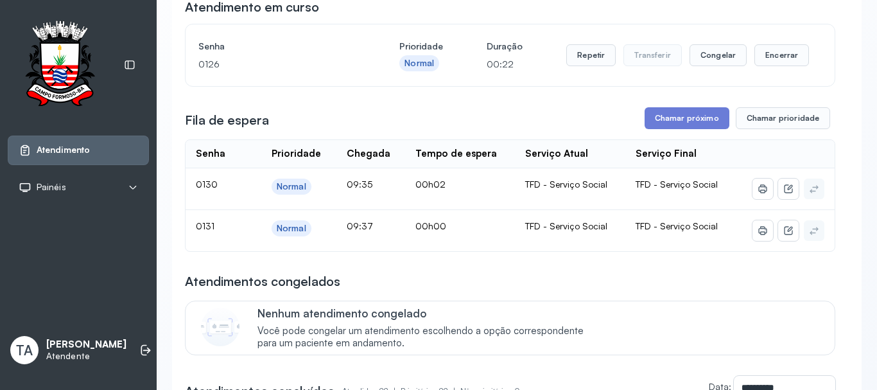
click at [765, 72] on div "Repetir Transferir Congelar Encerrar" at bounding box center [687, 55] width 243 height 36
click at [763, 65] on button "Encerrar" at bounding box center [781, 55] width 55 height 22
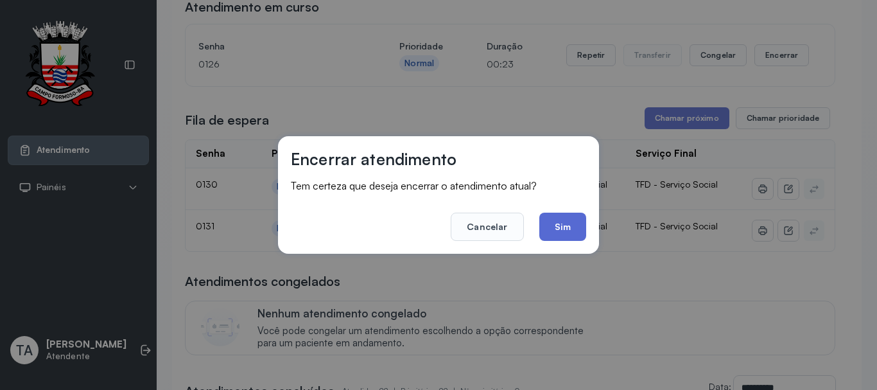
click at [573, 221] on footer "Cancelar Sim" at bounding box center [438, 218] width 295 height 46
click at [573, 222] on button "Sim" at bounding box center [562, 226] width 47 height 28
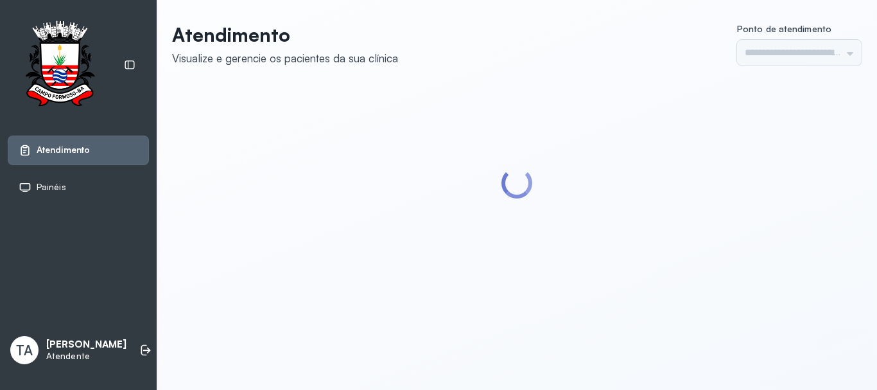
type input "******"
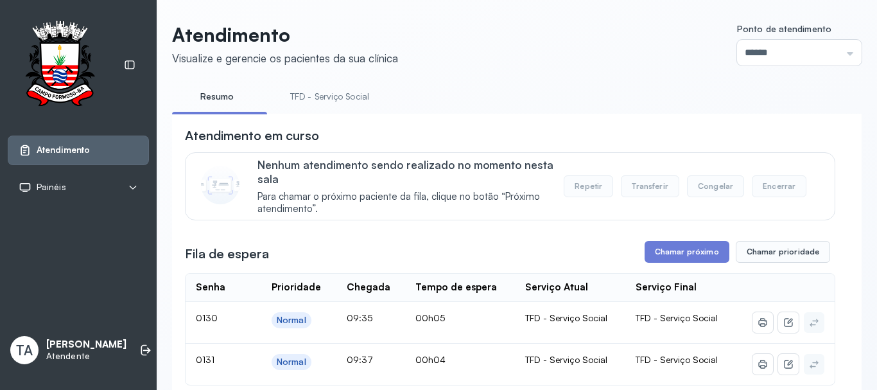
click at [321, 97] on link "TFD - Serviço Social" at bounding box center [329, 96] width 105 height 21
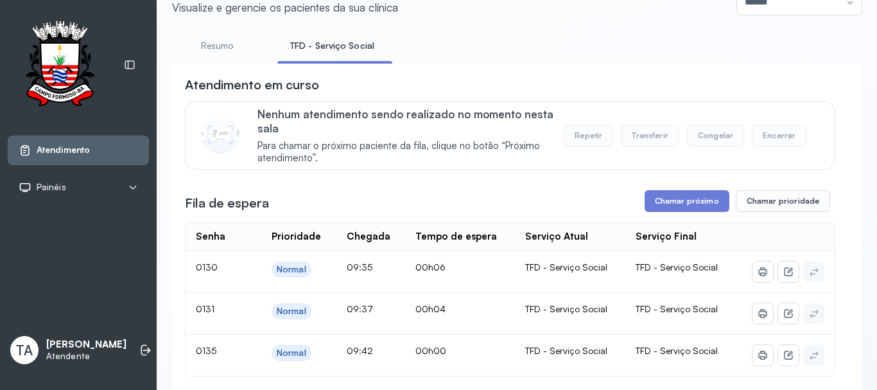
scroll to position [128, 0]
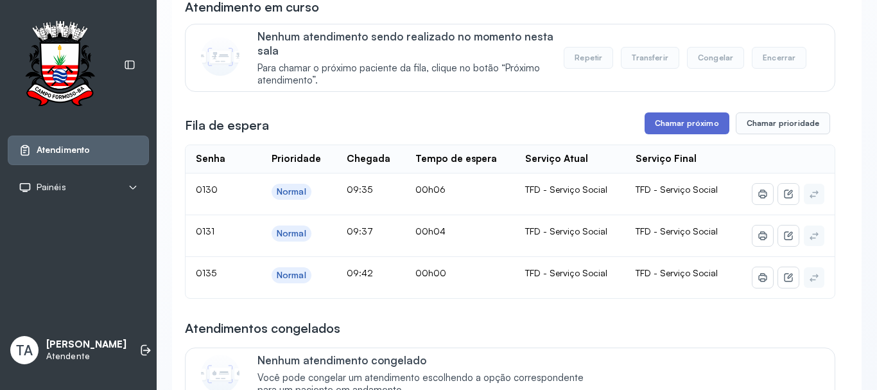
click at [662, 128] on button "Chamar próximo" at bounding box center [687, 123] width 85 height 22
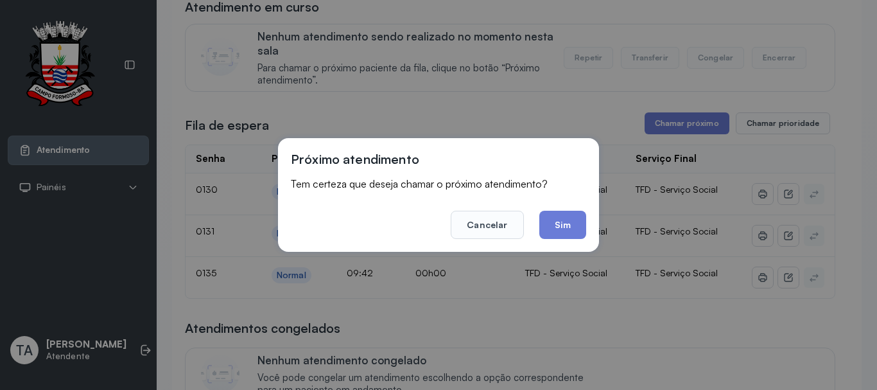
click at [565, 196] on footer "Cancelar Sim" at bounding box center [438, 216] width 295 height 46
click at [557, 230] on button "Sim" at bounding box center [562, 225] width 47 height 28
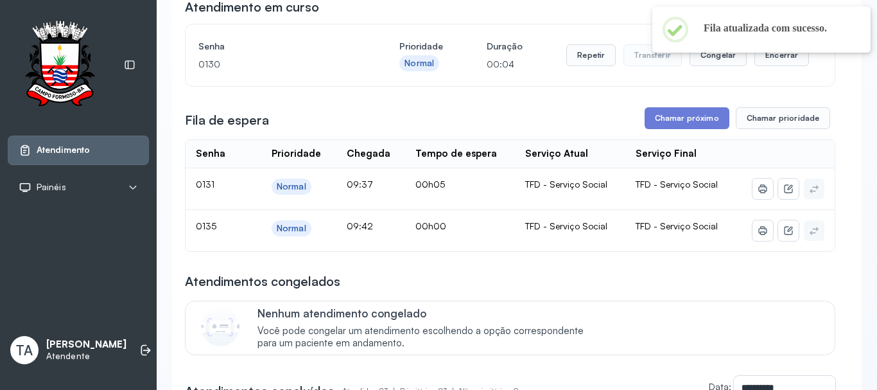
click at [591, 71] on div "Repetir Transferir Congelar Encerrar" at bounding box center [687, 55] width 243 height 36
click at [589, 66] on button "Repetir" at bounding box center [590, 55] width 49 height 22
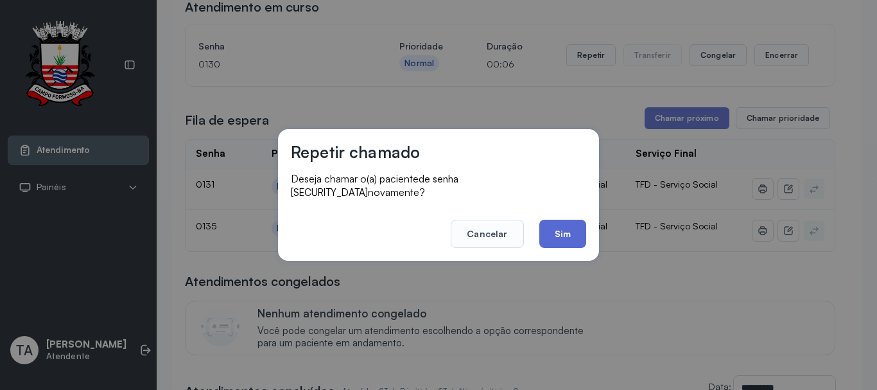
click at [557, 220] on button "Sim" at bounding box center [562, 234] width 47 height 28
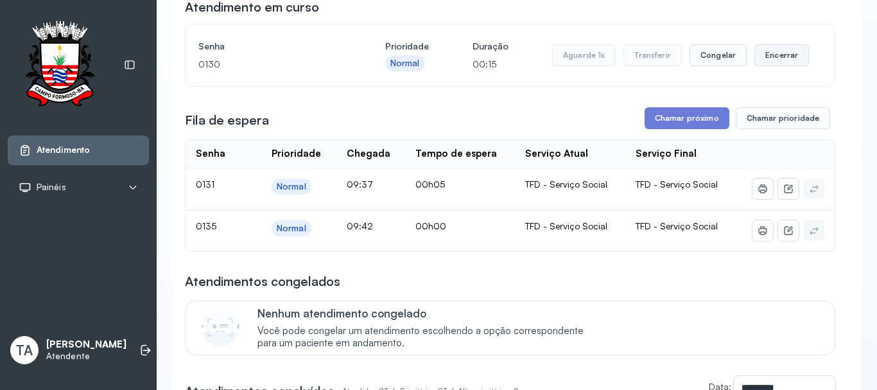
click at [759, 56] on button "Encerrar" at bounding box center [781, 55] width 55 height 22
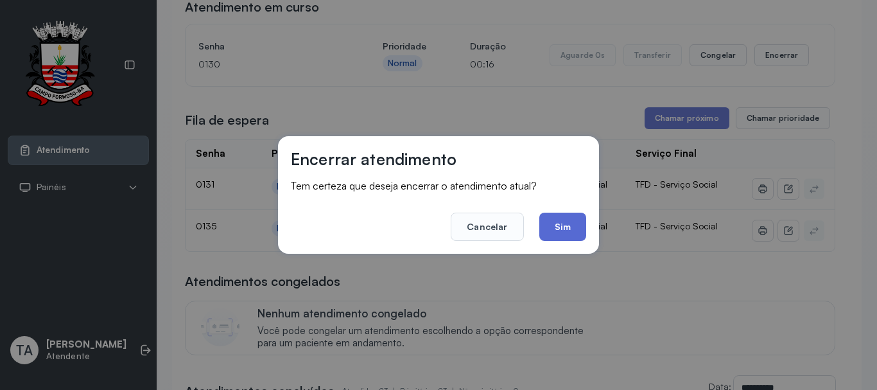
click at [570, 230] on button "Sim" at bounding box center [562, 226] width 47 height 28
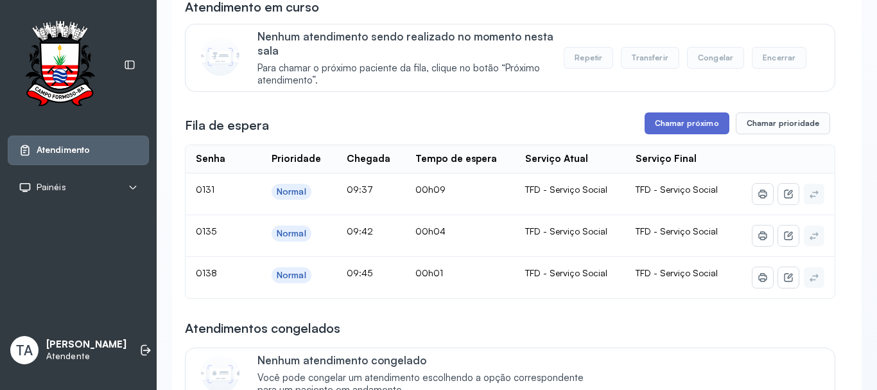
click at [677, 120] on button "Chamar próximo" at bounding box center [687, 123] width 85 height 22
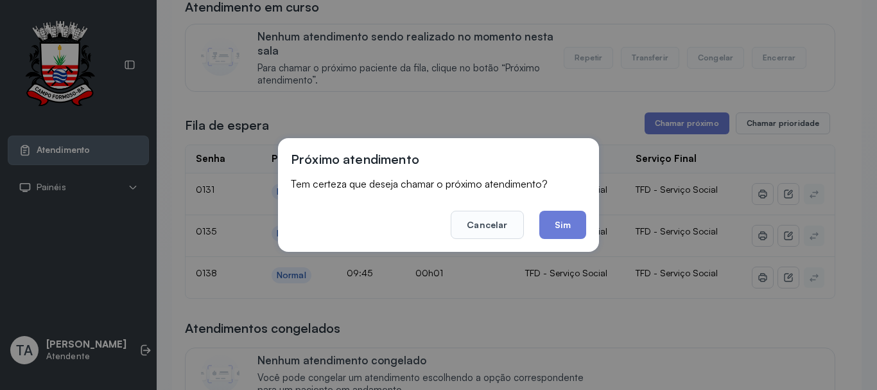
click at [557, 219] on button "Sim" at bounding box center [562, 225] width 47 height 28
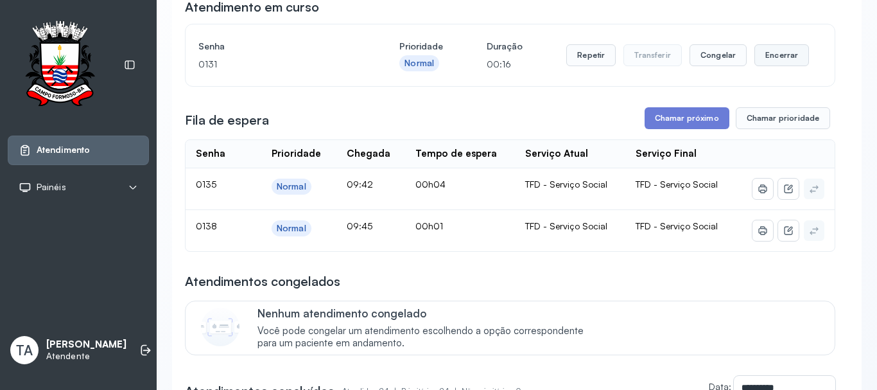
click at [772, 63] on button "Encerrar" at bounding box center [781, 55] width 55 height 22
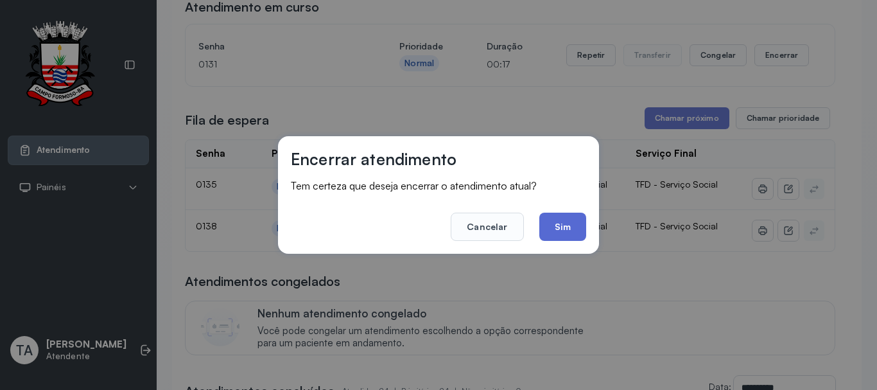
click at [577, 225] on button "Sim" at bounding box center [562, 226] width 47 height 28
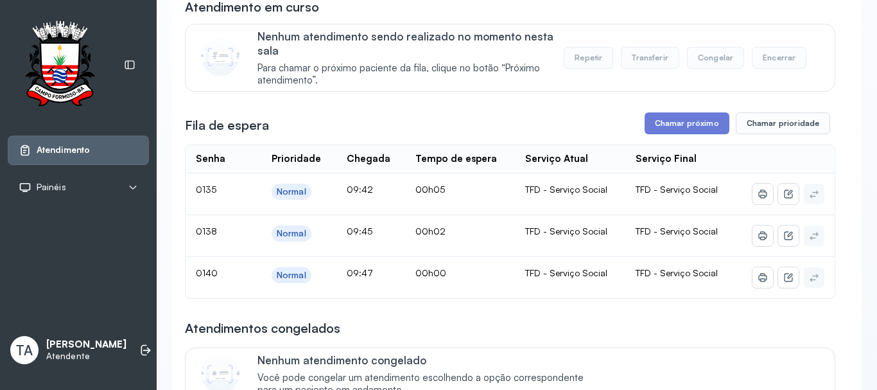
click at [665, 132] on button "Chamar próximo" at bounding box center [687, 123] width 85 height 22
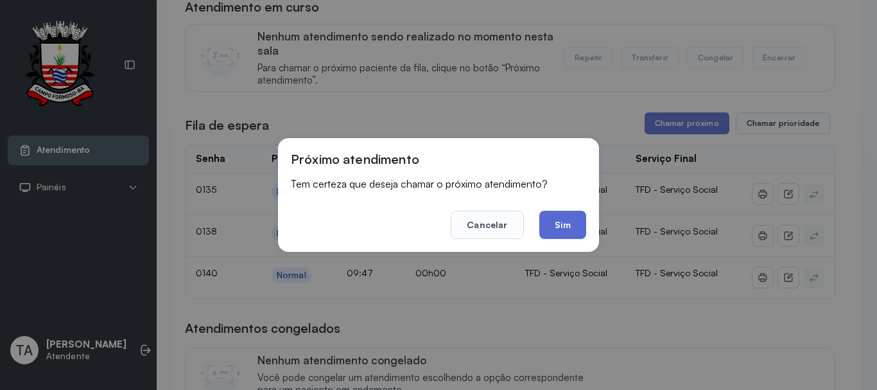
click at [543, 232] on button "Sim" at bounding box center [562, 225] width 47 height 28
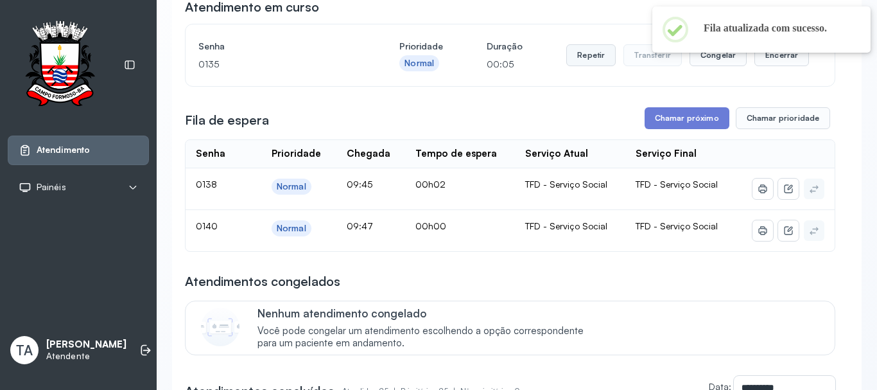
click at [579, 66] on button "Repetir" at bounding box center [590, 55] width 49 height 22
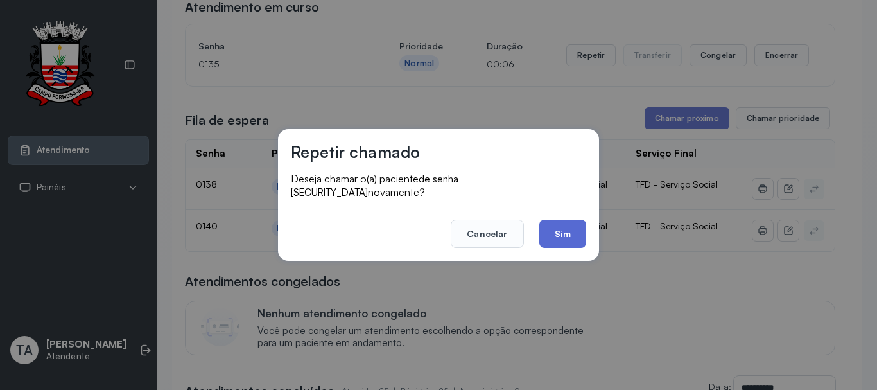
click at [554, 224] on button "Sim" at bounding box center [562, 234] width 47 height 28
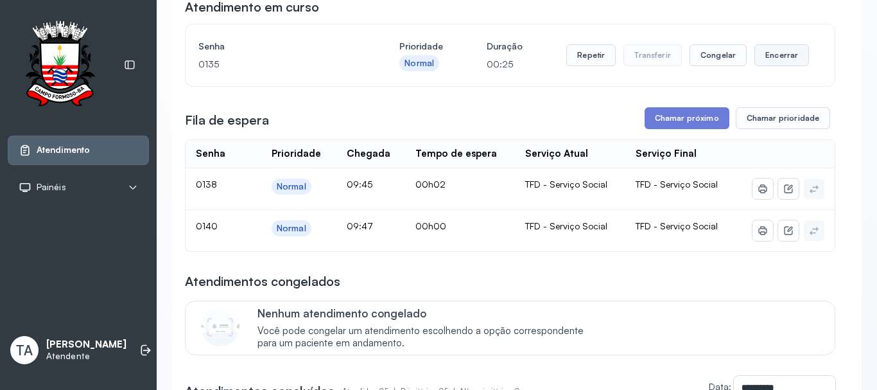
click at [770, 66] on button "Encerrar" at bounding box center [781, 55] width 55 height 22
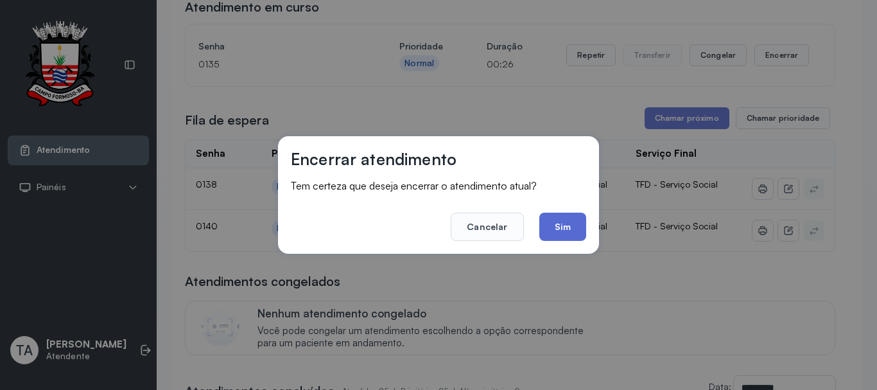
click at [572, 217] on button "Sim" at bounding box center [562, 226] width 47 height 28
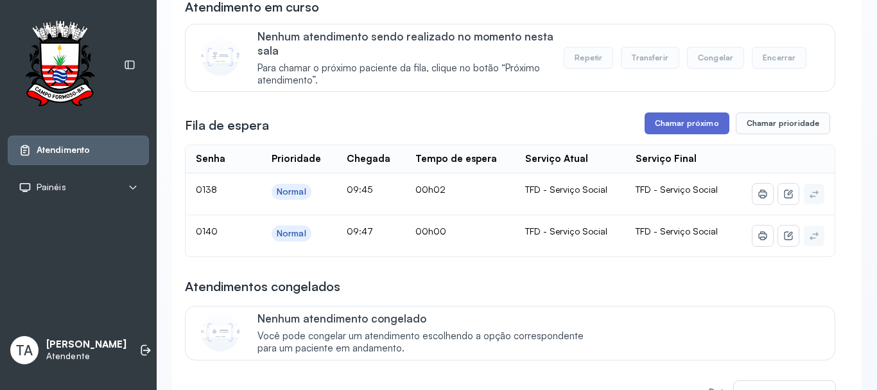
click at [681, 129] on button "Chamar próximo" at bounding box center [687, 123] width 85 height 22
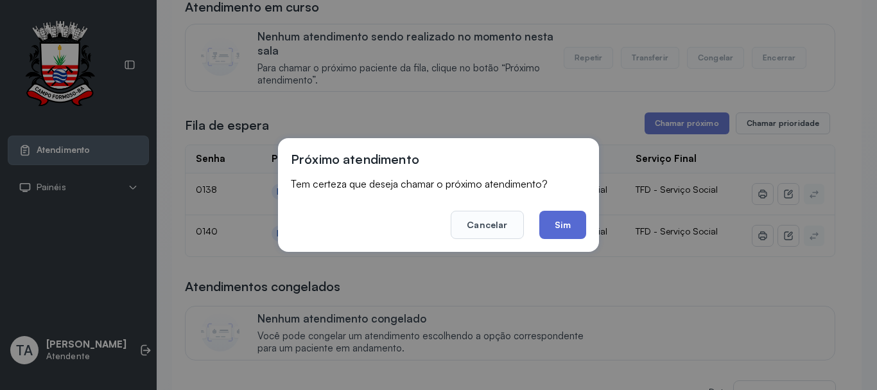
click at [561, 228] on button "Sim" at bounding box center [562, 225] width 47 height 28
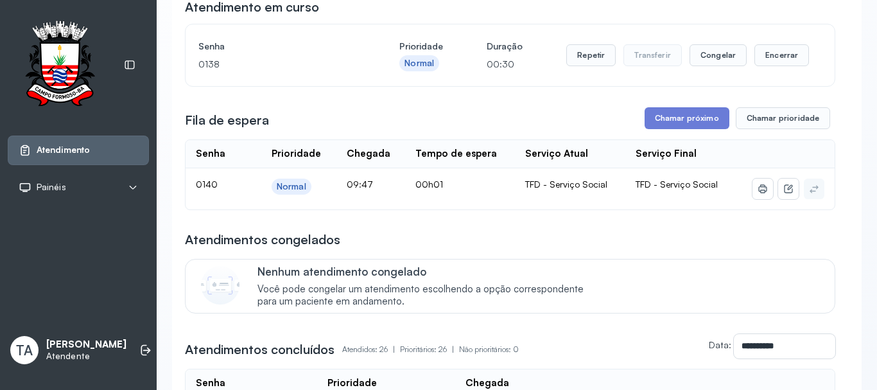
click at [772, 71] on div "Repetir Transferir Congelar Encerrar" at bounding box center [687, 55] width 243 height 36
click at [766, 66] on button "Encerrar" at bounding box center [781, 55] width 55 height 22
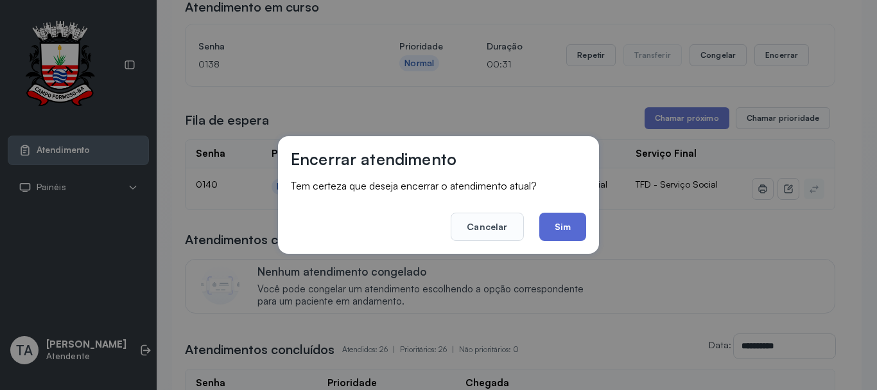
click at [578, 225] on button "Sim" at bounding box center [562, 226] width 47 height 28
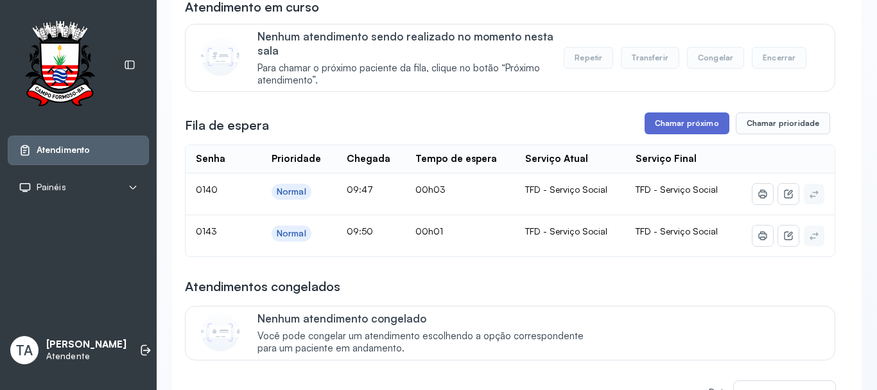
click at [680, 126] on button "Chamar próximo" at bounding box center [687, 123] width 85 height 22
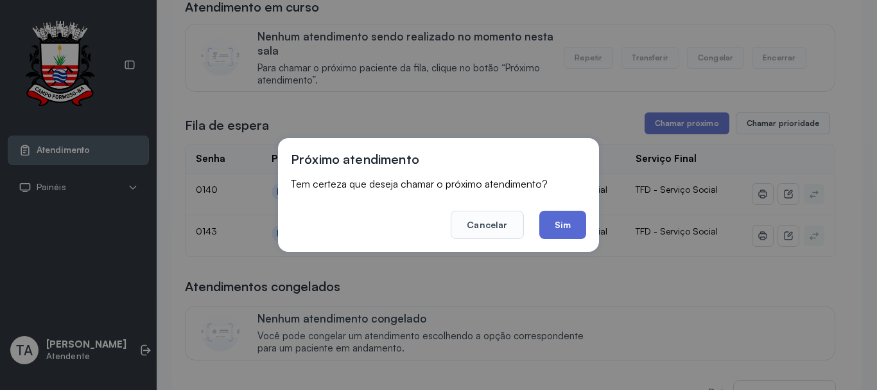
click at [565, 216] on button "Sim" at bounding box center [562, 225] width 47 height 28
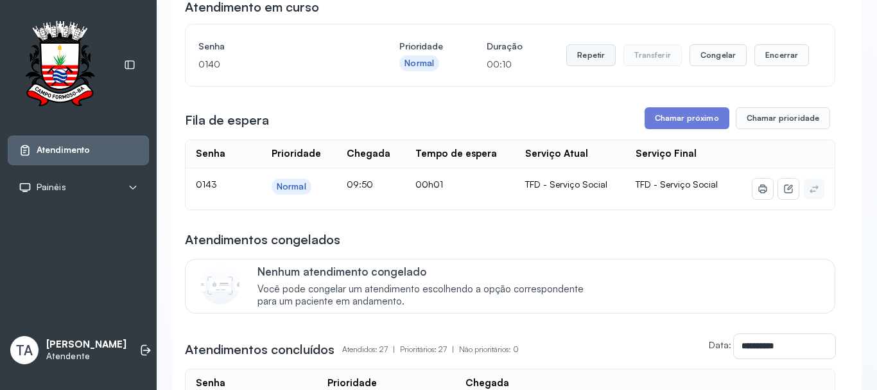
click at [568, 48] on button "Repetir" at bounding box center [590, 55] width 49 height 22
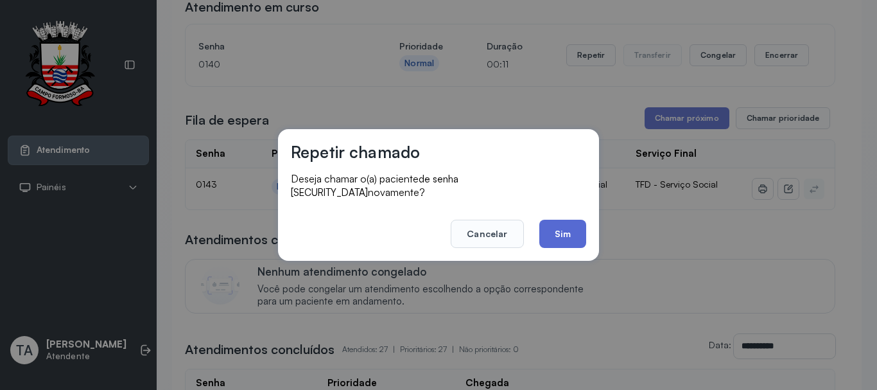
click at [560, 238] on button "Sim" at bounding box center [562, 234] width 47 height 28
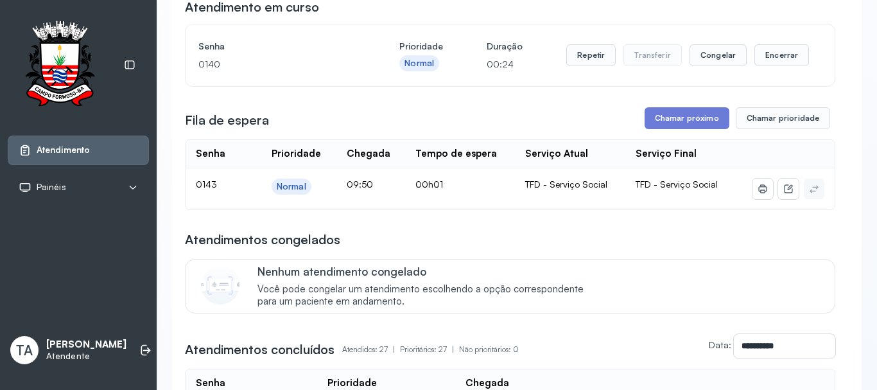
click at [585, 66] on button "Repetir" at bounding box center [590, 55] width 49 height 22
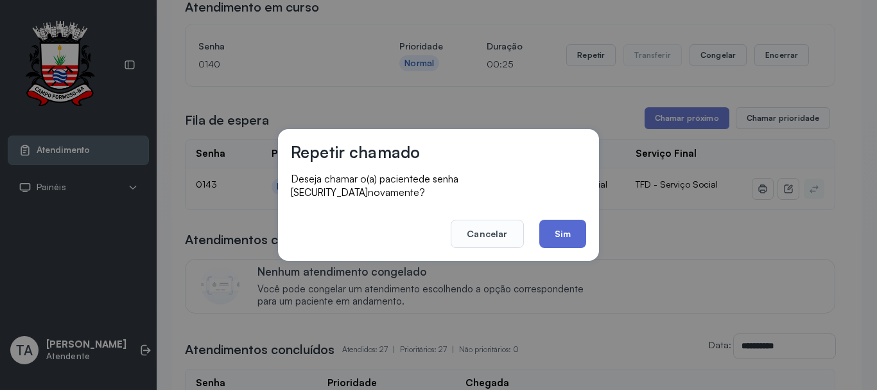
click at [574, 223] on button "Sim" at bounding box center [562, 234] width 47 height 28
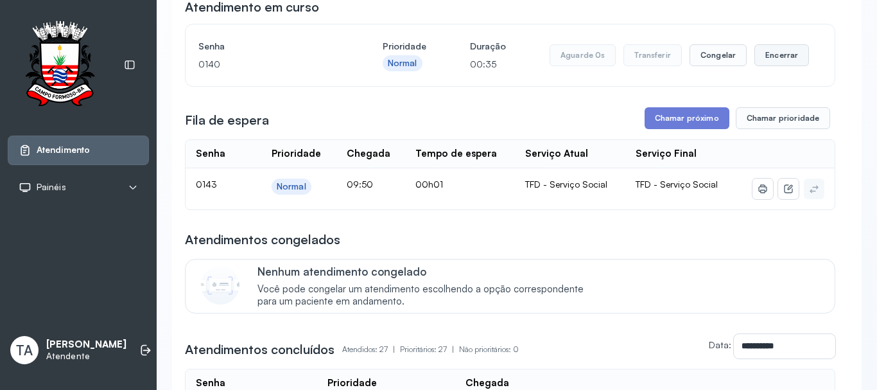
click at [763, 66] on button "Encerrar" at bounding box center [781, 55] width 55 height 22
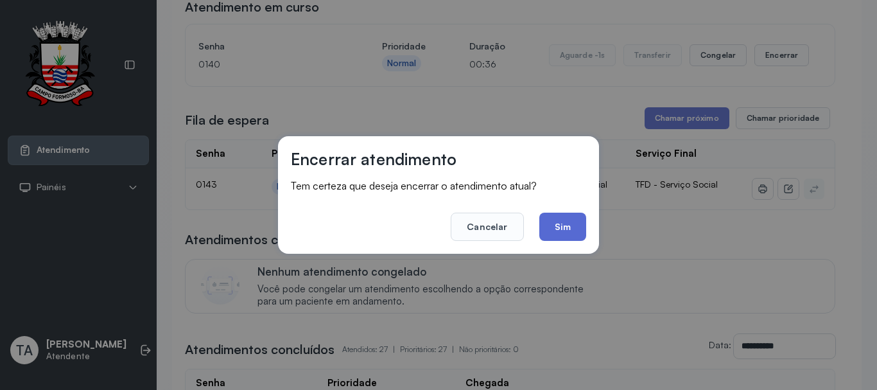
click at [557, 229] on button "Sim" at bounding box center [562, 226] width 47 height 28
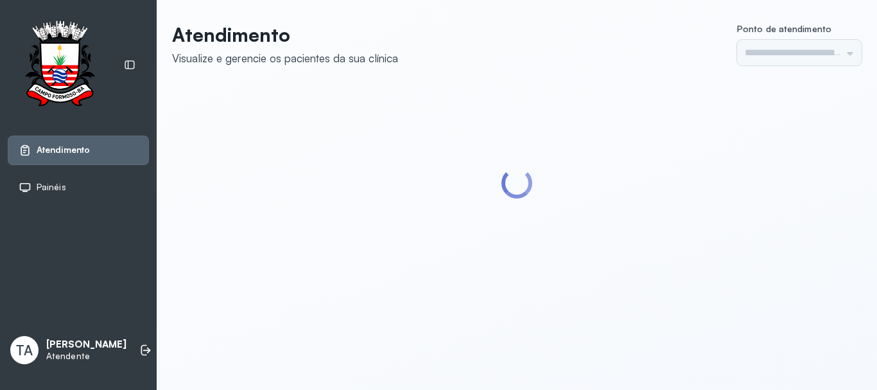
type input "******"
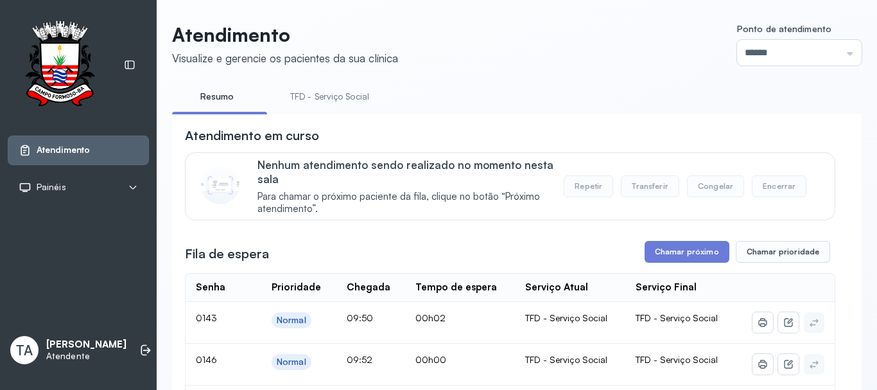
click at [324, 99] on link "TFD - Serviço Social" at bounding box center [329, 96] width 105 height 21
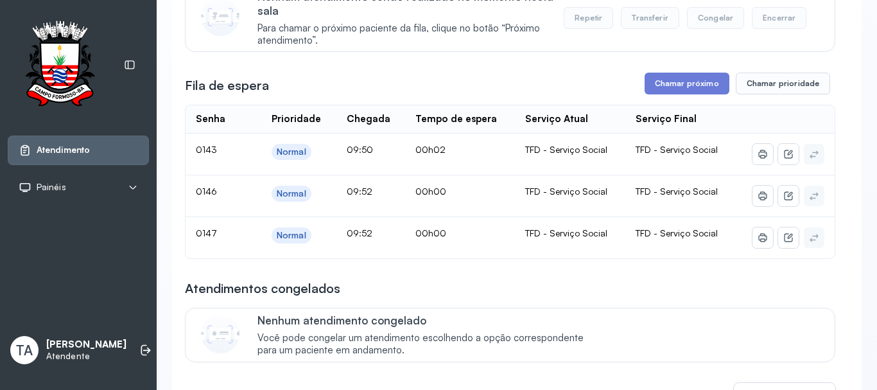
scroll to position [104, 0]
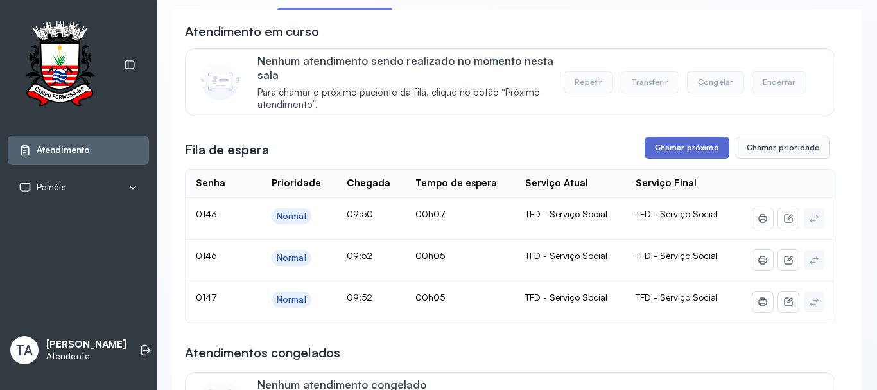
click at [703, 154] on button "Chamar próximo" at bounding box center [687, 148] width 85 height 22
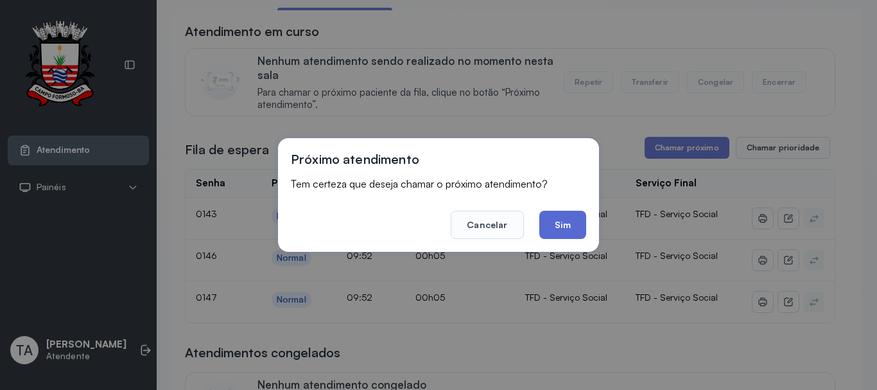
click at [577, 226] on button "Sim" at bounding box center [562, 225] width 47 height 28
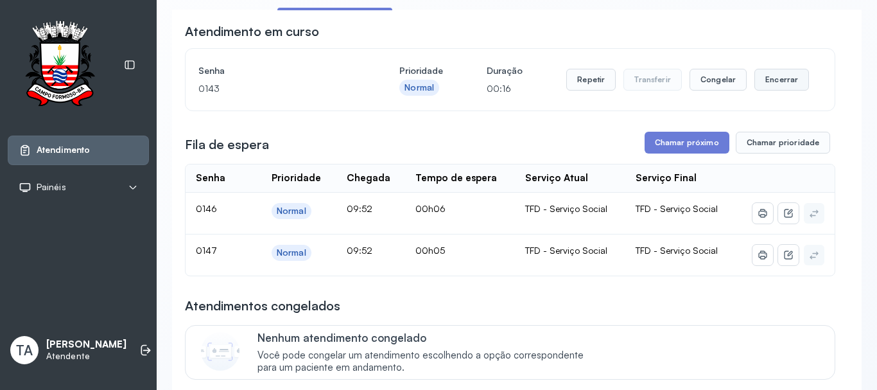
click at [767, 81] on button "Encerrar" at bounding box center [781, 80] width 55 height 22
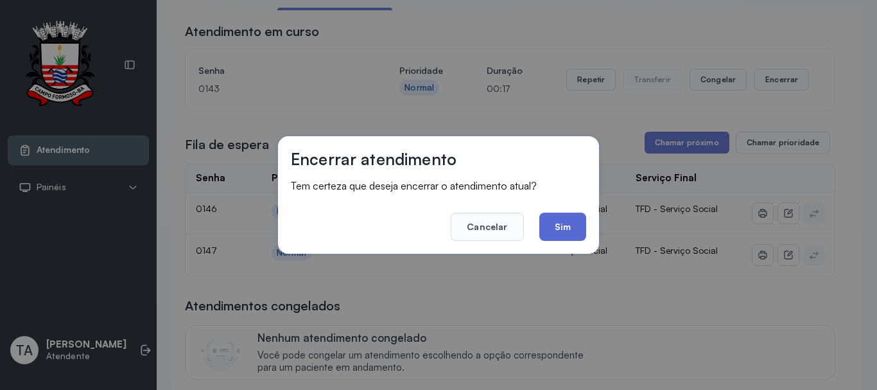
click at [555, 229] on button "Sim" at bounding box center [562, 226] width 47 height 28
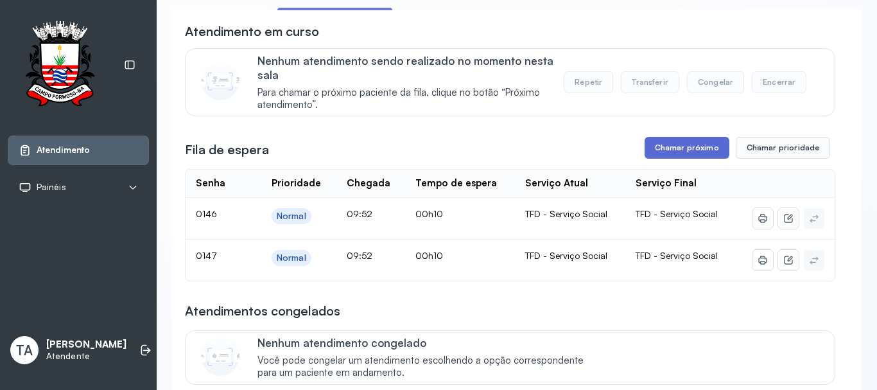
click at [653, 154] on button "Chamar próximo" at bounding box center [687, 148] width 85 height 22
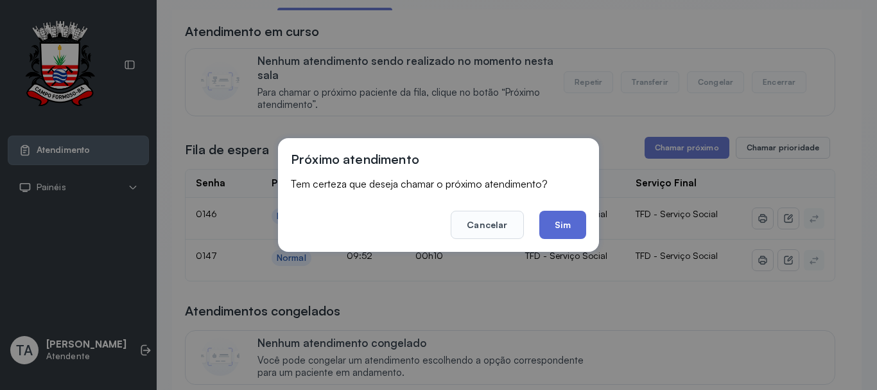
click at [557, 225] on button "Sim" at bounding box center [562, 225] width 47 height 28
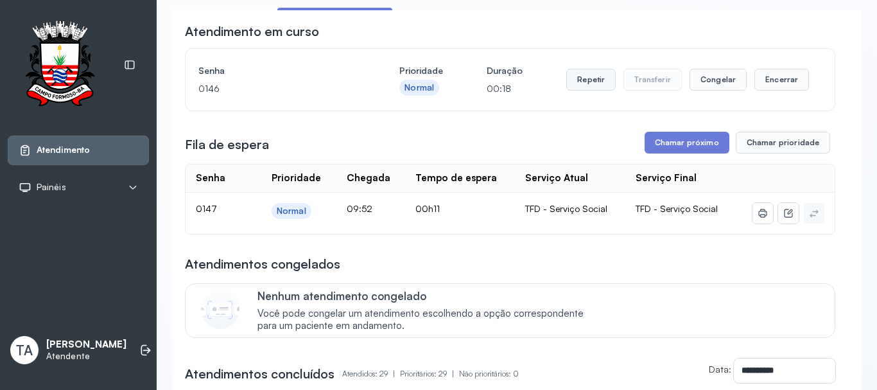
click at [602, 86] on button "Repetir" at bounding box center [590, 80] width 49 height 22
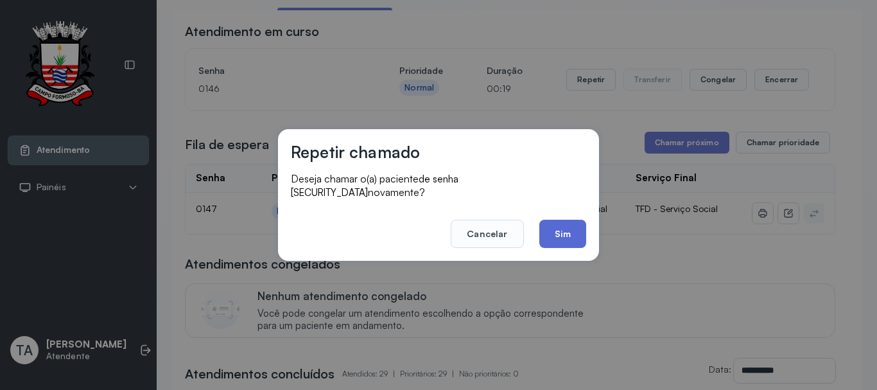
click at [562, 231] on button "Sim" at bounding box center [562, 234] width 47 height 28
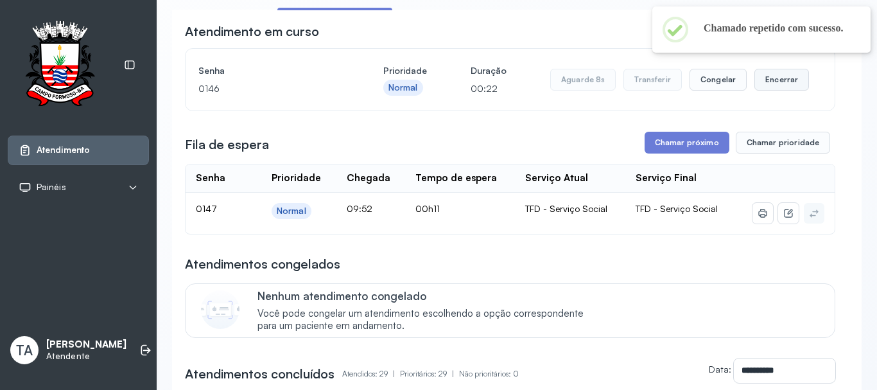
click at [781, 88] on button "Encerrar" at bounding box center [781, 80] width 55 height 22
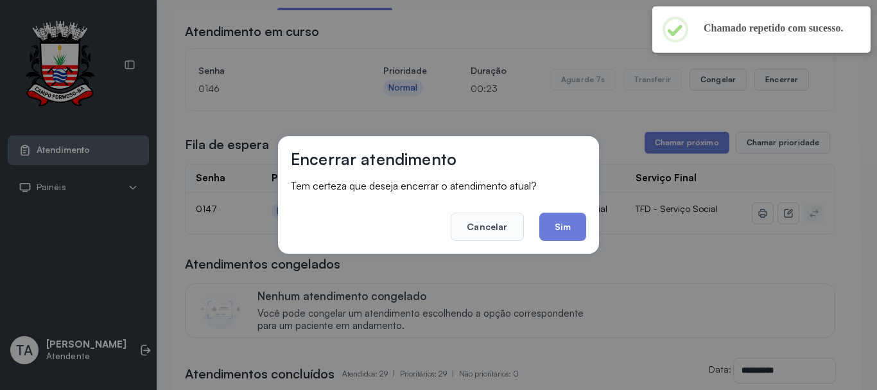
click at [592, 222] on div "Encerrar atendimento Tem certeza que deseja encerrar o atendimento atual? Cance…" at bounding box center [438, 194] width 321 height 117
click at [580, 226] on button "Sim" at bounding box center [562, 226] width 47 height 28
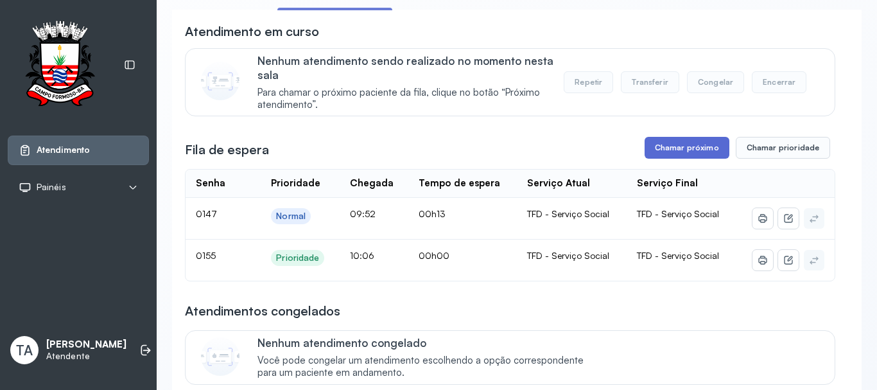
click at [672, 159] on button "Chamar próximo" at bounding box center [687, 148] width 85 height 22
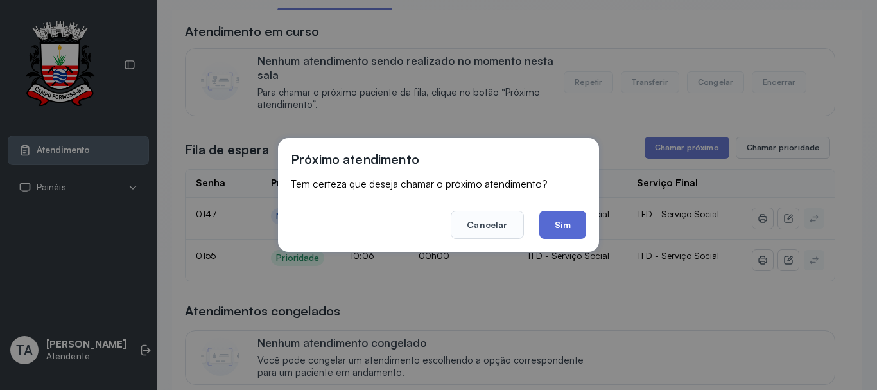
click at [575, 236] on button "Sim" at bounding box center [562, 225] width 47 height 28
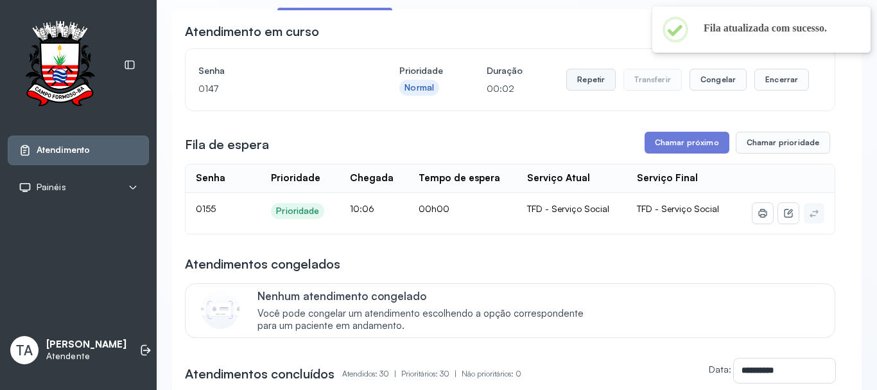
click at [595, 87] on button "Repetir" at bounding box center [590, 80] width 49 height 22
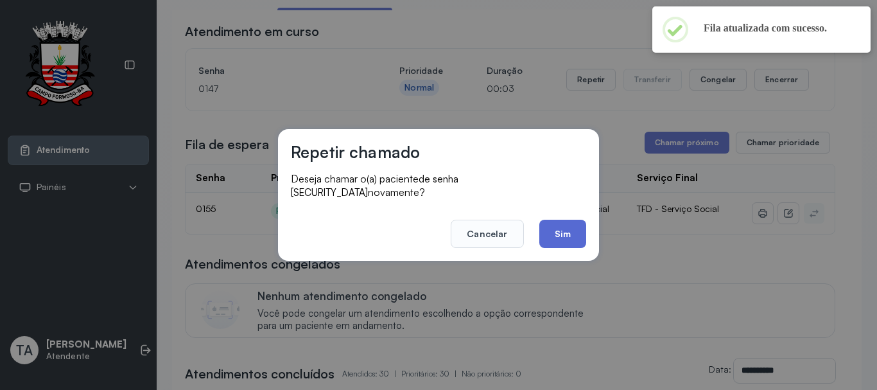
click at [565, 231] on button "Sim" at bounding box center [562, 234] width 47 height 28
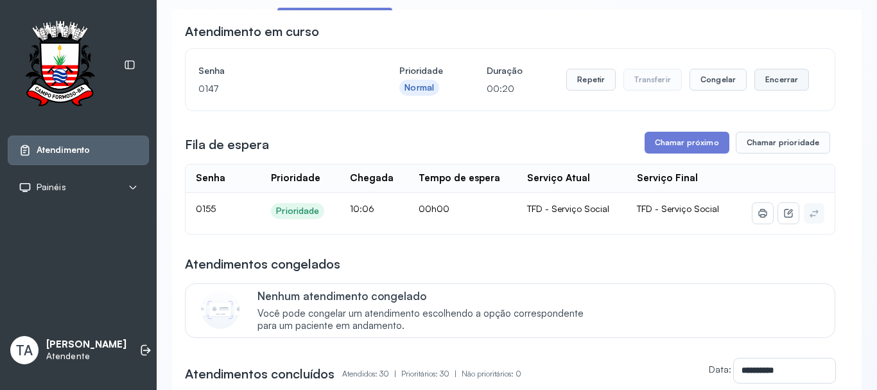
click at [765, 78] on button "Encerrar" at bounding box center [781, 80] width 55 height 22
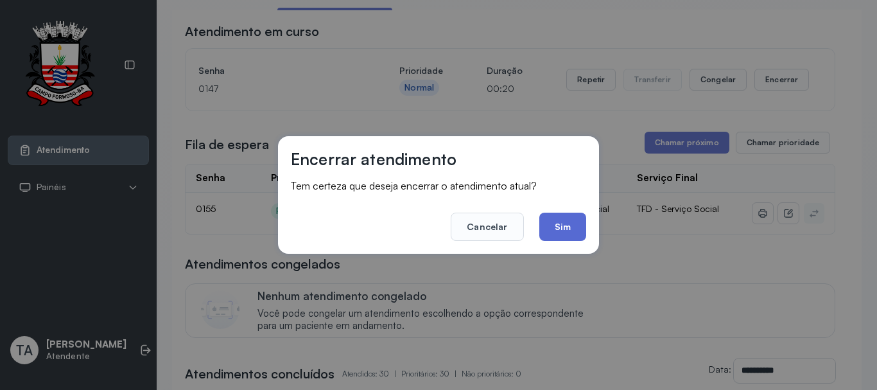
click at [560, 224] on button "Sim" at bounding box center [562, 226] width 47 height 28
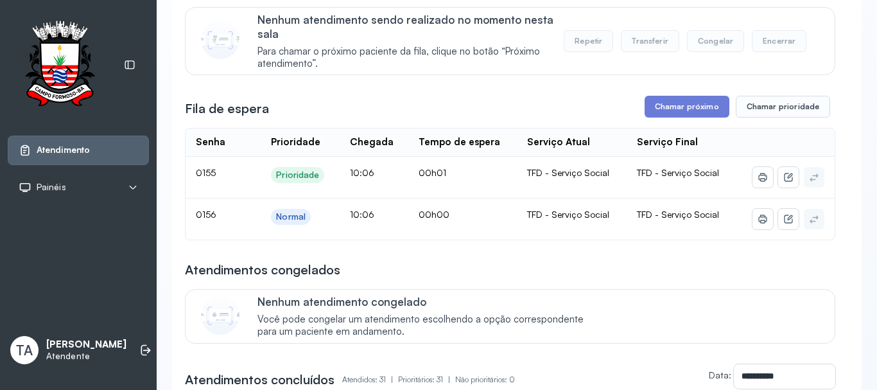
scroll to position [128, 0]
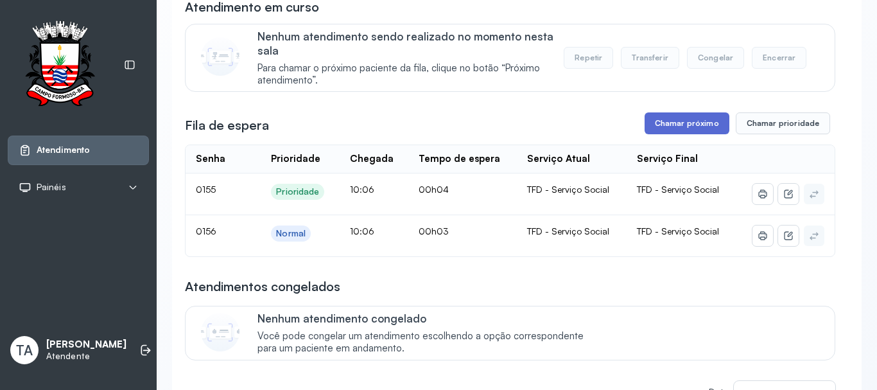
click at [679, 130] on button "Chamar próximo" at bounding box center [687, 123] width 85 height 22
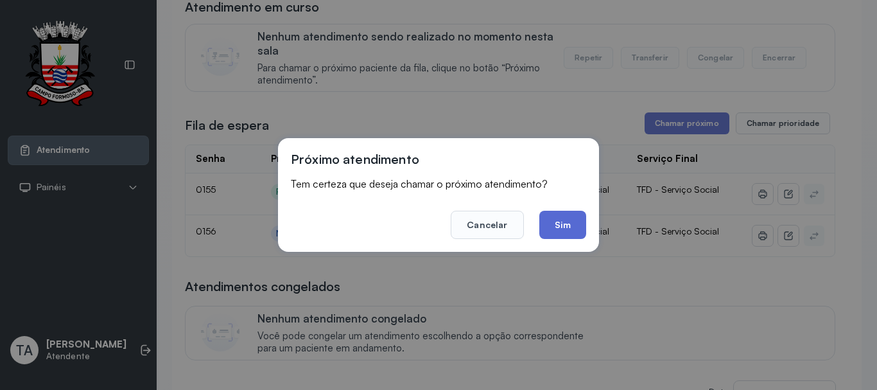
click at [560, 230] on button "Sim" at bounding box center [562, 225] width 47 height 28
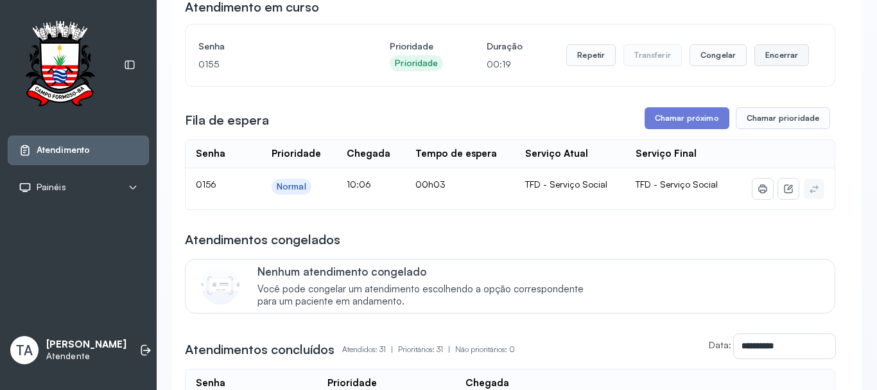
click at [758, 60] on button "Encerrar" at bounding box center [781, 55] width 55 height 22
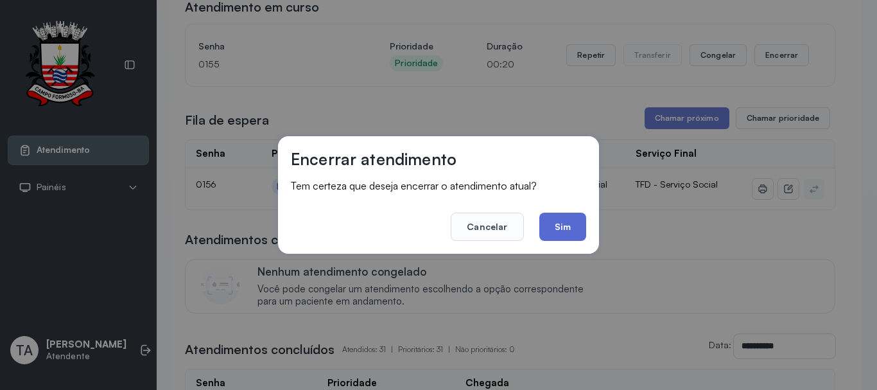
click at [575, 226] on button "Sim" at bounding box center [562, 226] width 47 height 28
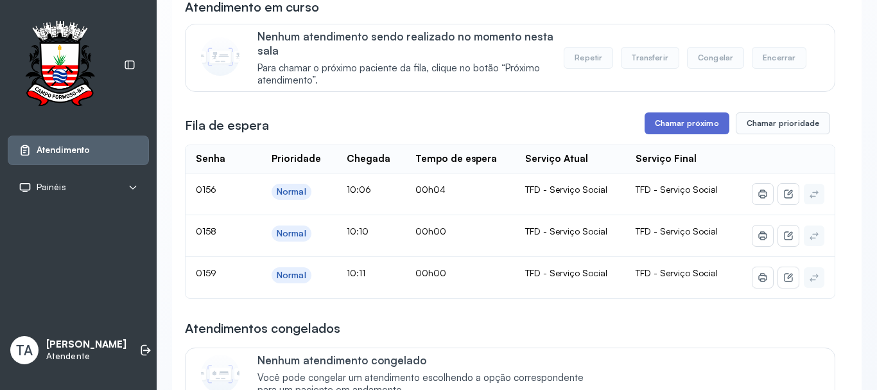
click at [653, 125] on button "Chamar próximo" at bounding box center [687, 123] width 85 height 22
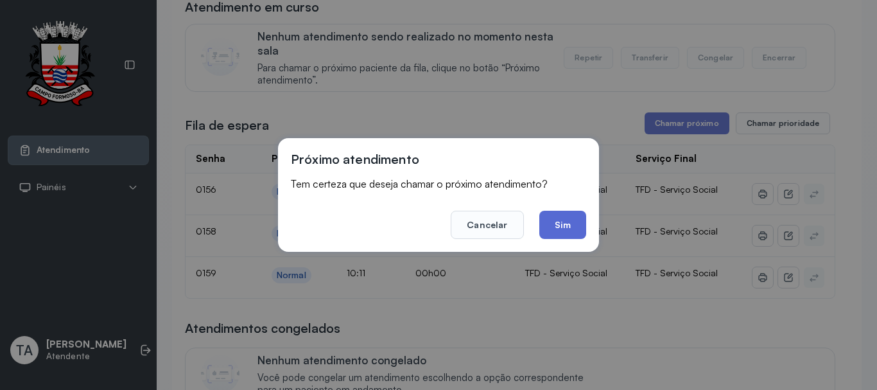
click at [562, 220] on button "Sim" at bounding box center [562, 225] width 47 height 28
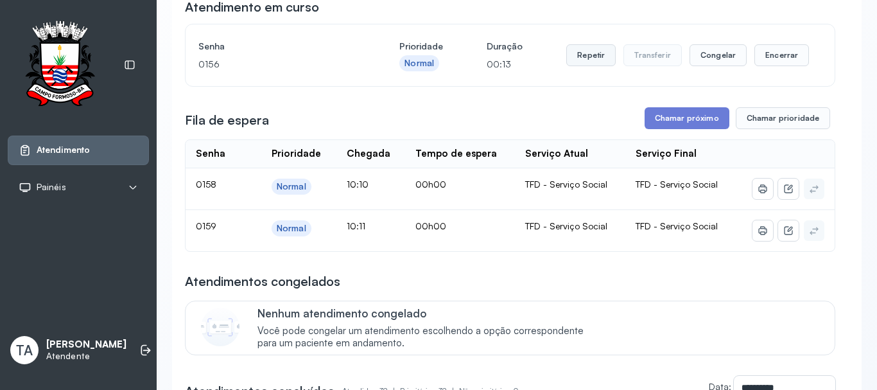
click at [576, 54] on button "Repetir" at bounding box center [590, 55] width 49 height 22
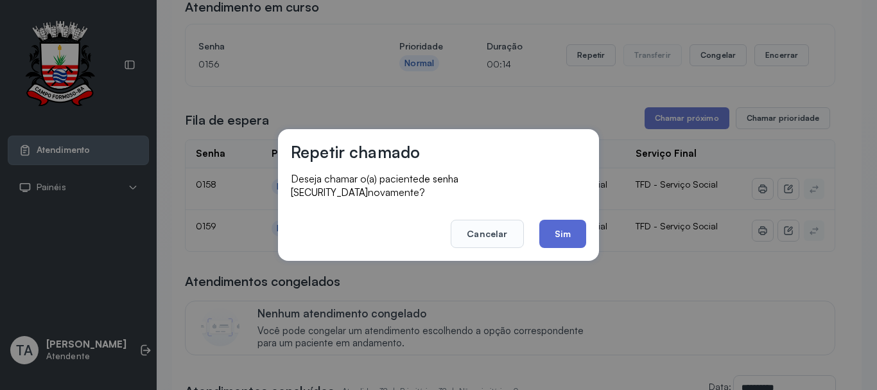
click at [553, 234] on button "Sim" at bounding box center [562, 234] width 47 height 28
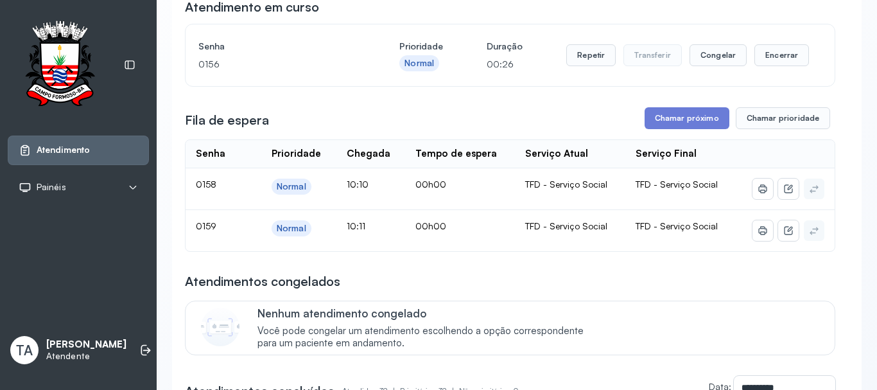
click at [786, 73] on div "Repetir Transferir Congelar Encerrar" at bounding box center [687, 55] width 243 height 36
click at [758, 64] on button "Encerrar" at bounding box center [781, 55] width 55 height 22
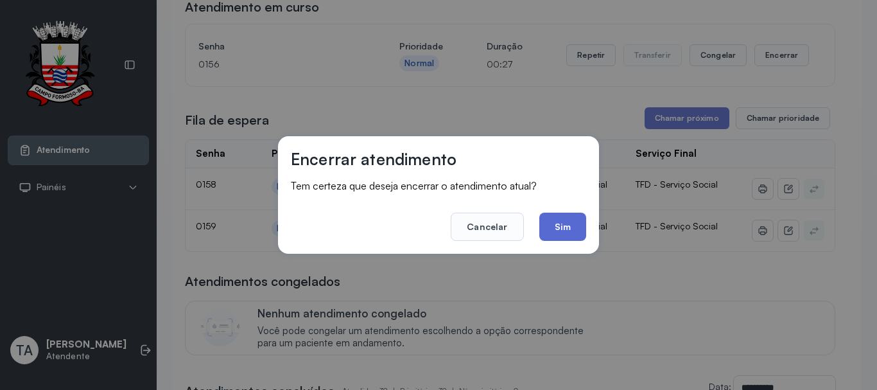
click at [584, 218] on button "Sim" at bounding box center [562, 226] width 47 height 28
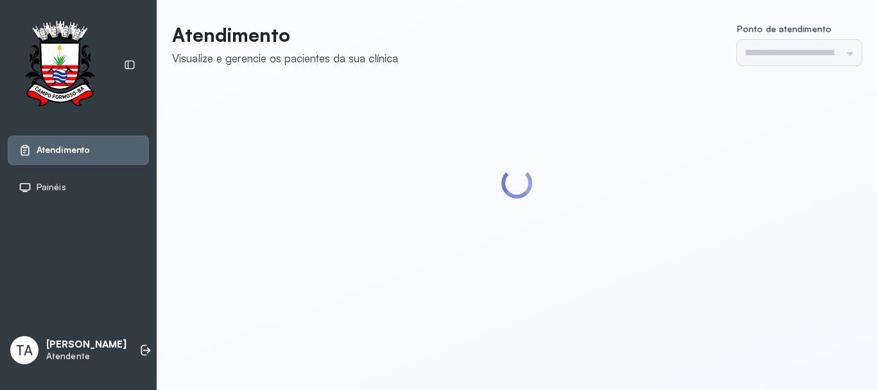
type input "******"
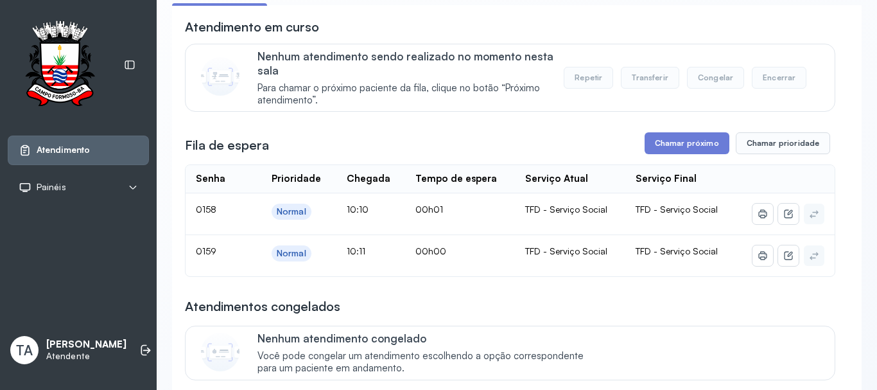
scroll to position [128, 0]
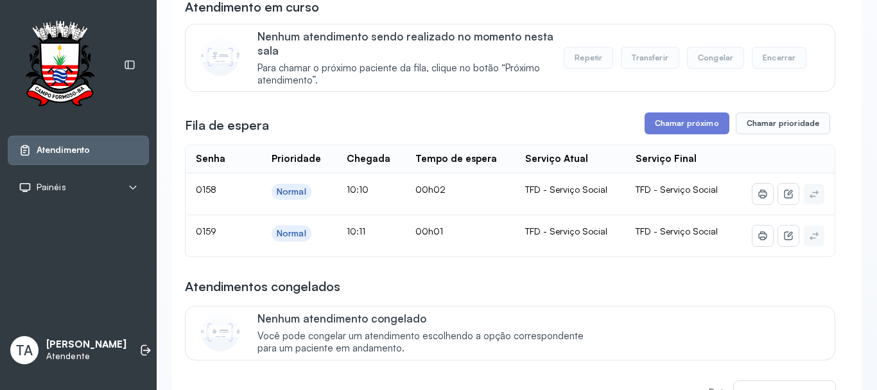
click at [499, 134] on div "Fila de espera Chamar próximo Chamar prioridade" at bounding box center [510, 123] width 650 height 22
click at [683, 126] on button "Chamar próximo" at bounding box center [687, 123] width 85 height 22
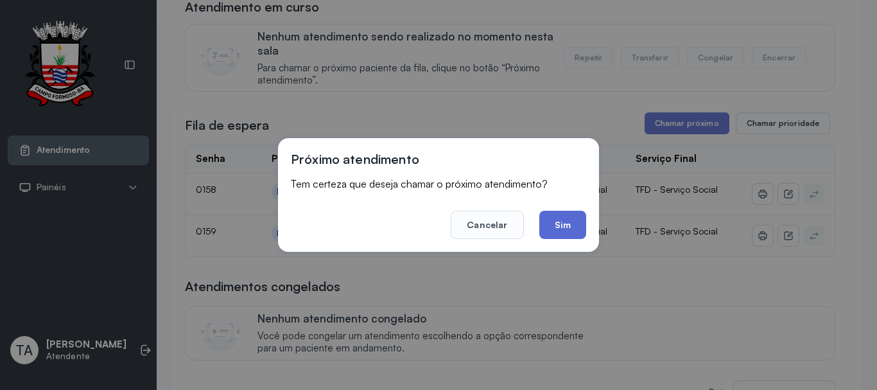
click at [553, 227] on button "Sim" at bounding box center [562, 225] width 47 height 28
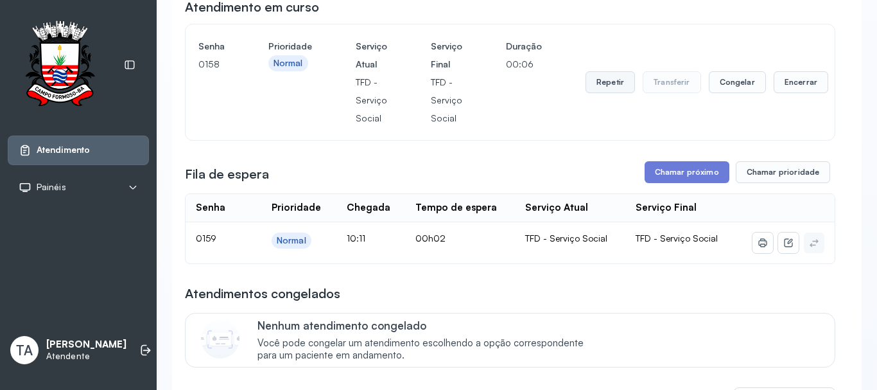
click at [603, 87] on button "Repetir" at bounding box center [609, 82] width 49 height 22
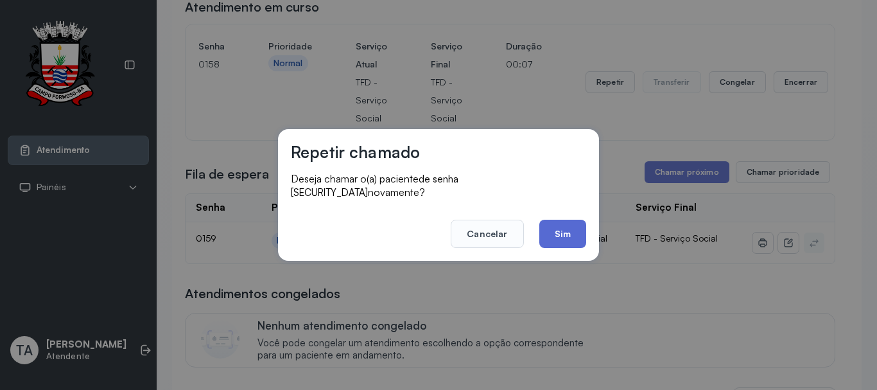
click at [557, 229] on button "Sim" at bounding box center [562, 234] width 47 height 28
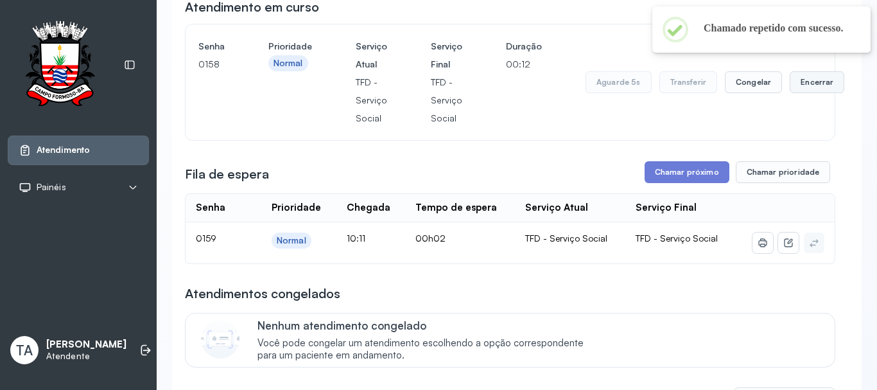
click at [794, 88] on button "Encerrar" at bounding box center [817, 82] width 55 height 22
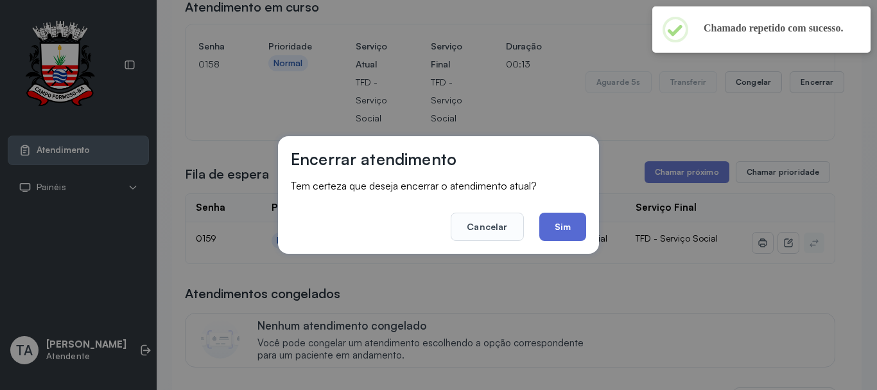
click at [553, 232] on button "Sim" at bounding box center [562, 226] width 47 height 28
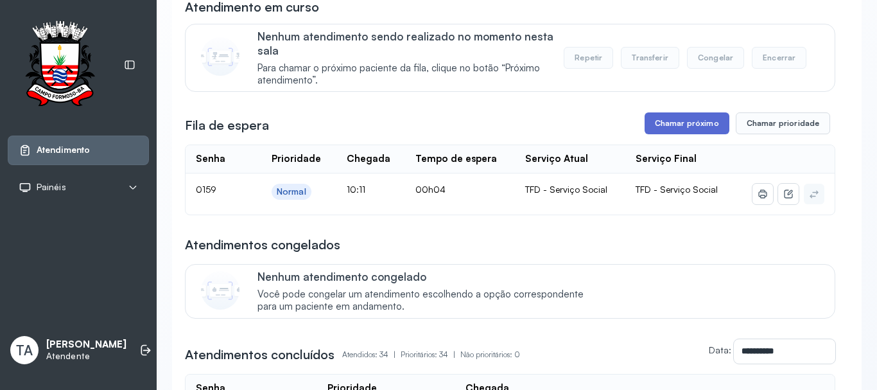
click at [679, 130] on button "Chamar próximo" at bounding box center [687, 123] width 85 height 22
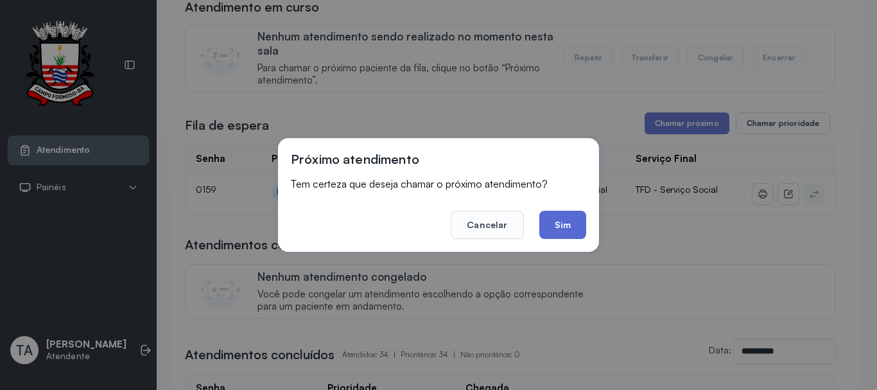
click at [570, 234] on button "Sim" at bounding box center [562, 225] width 47 height 28
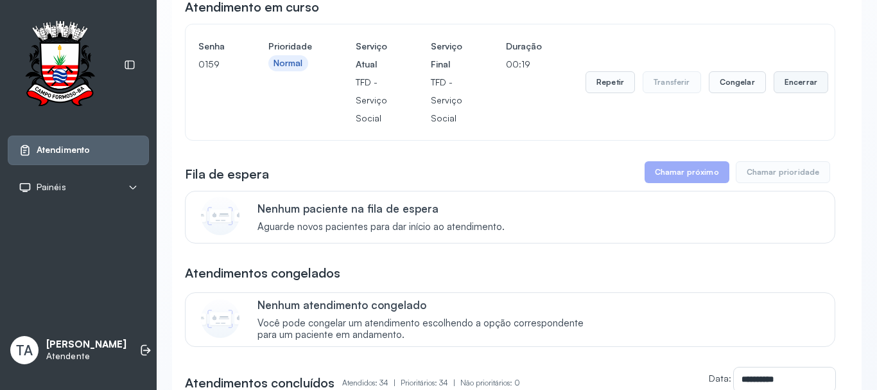
click at [800, 79] on button "Encerrar" at bounding box center [801, 82] width 55 height 22
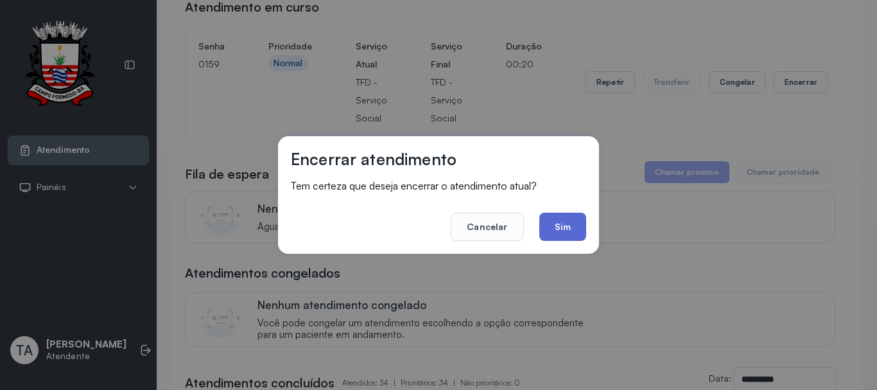
click at [559, 228] on button "Sim" at bounding box center [562, 226] width 47 height 28
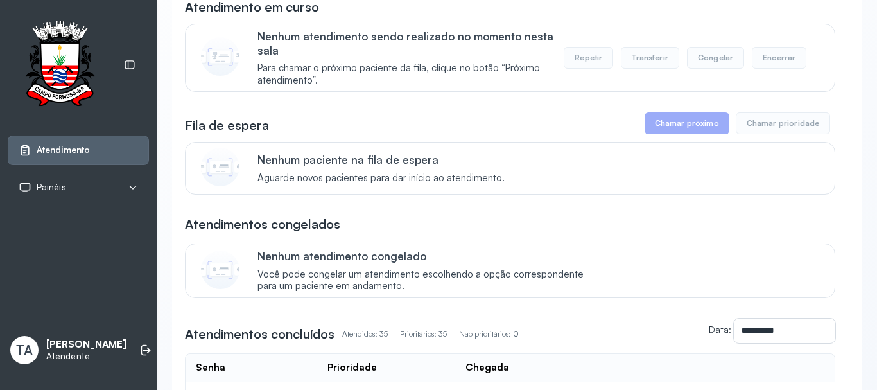
scroll to position [0, 0]
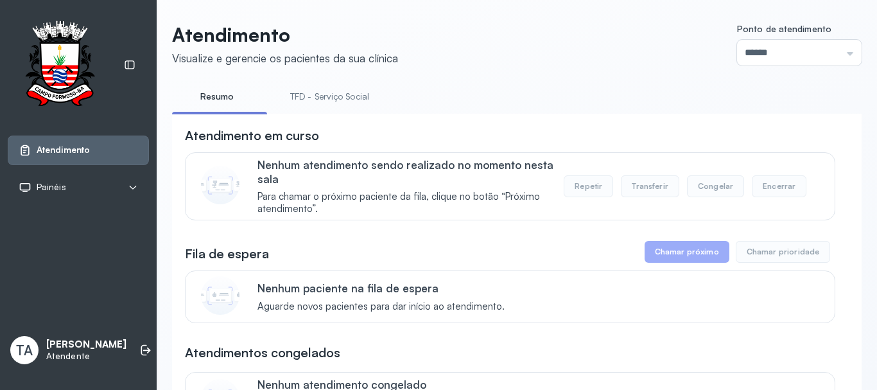
click at [297, 98] on link "TFD - Serviço Social" at bounding box center [329, 96] width 105 height 21
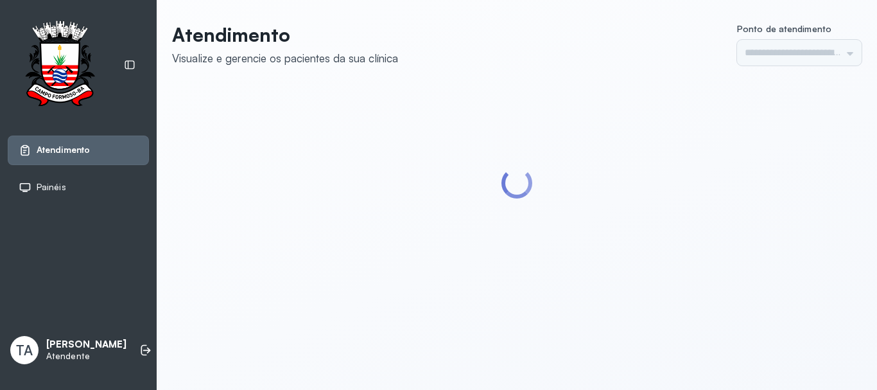
type input "******"
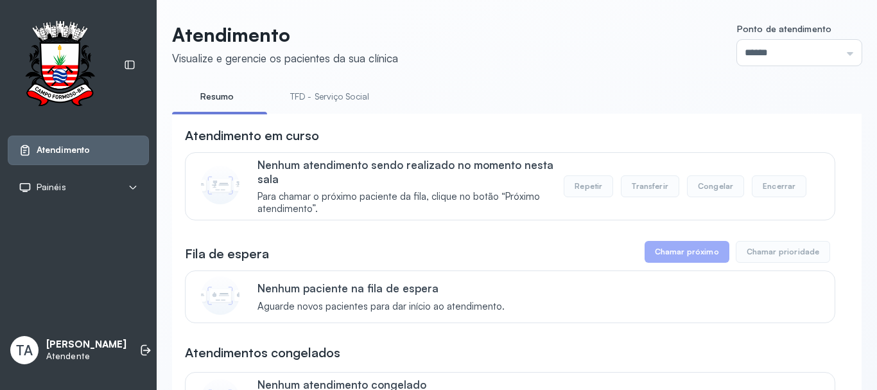
click at [342, 99] on link "TFD - Serviço Social" at bounding box center [329, 96] width 105 height 21
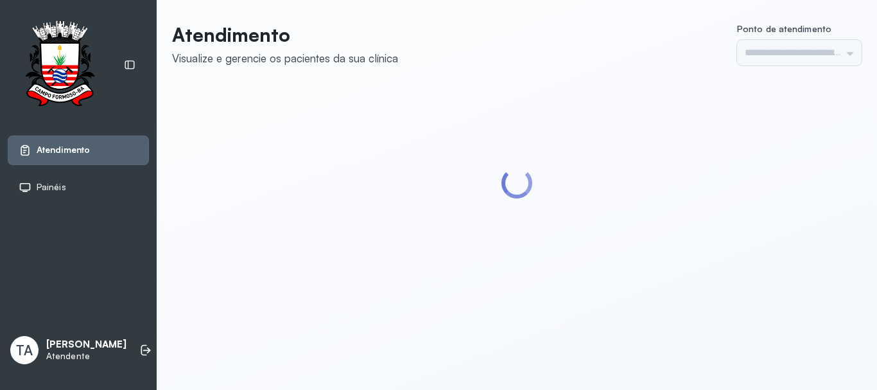
type input "******"
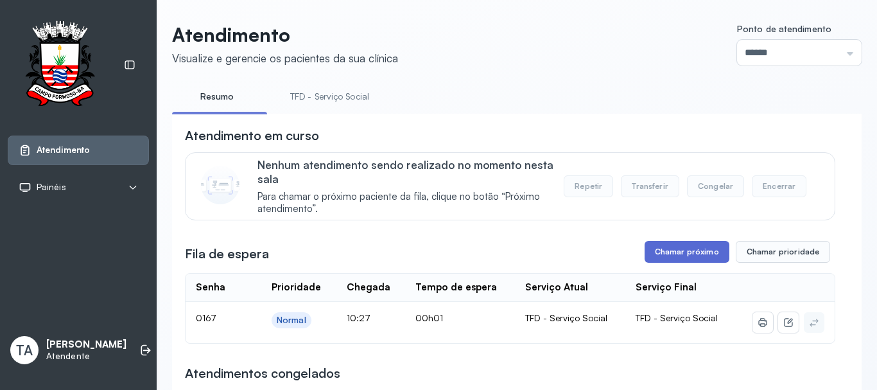
click at [661, 263] on button "Chamar próximo" at bounding box center [687, 252] width 85 height 22
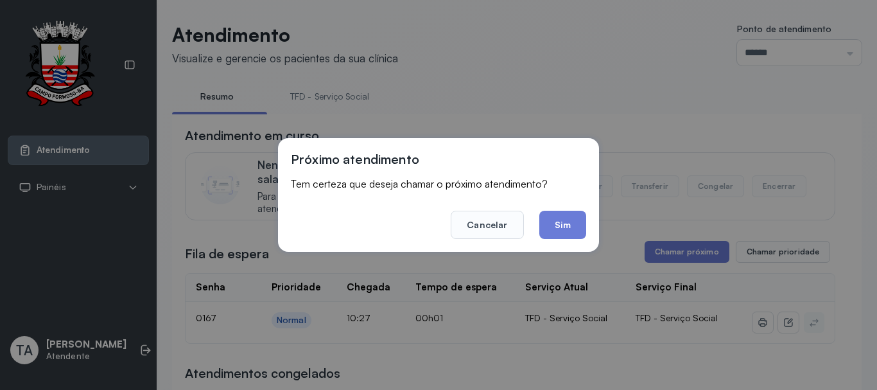
click at [581, 240] on div "Próximo atendimento Tem certeza que deseja chamar o próximo atendimento? Cancel…" at bounding box center [438, 195] width 321 height 114
click at [566, 231] on button "Sim" at bounding box center [562, 225] width 47 height 28
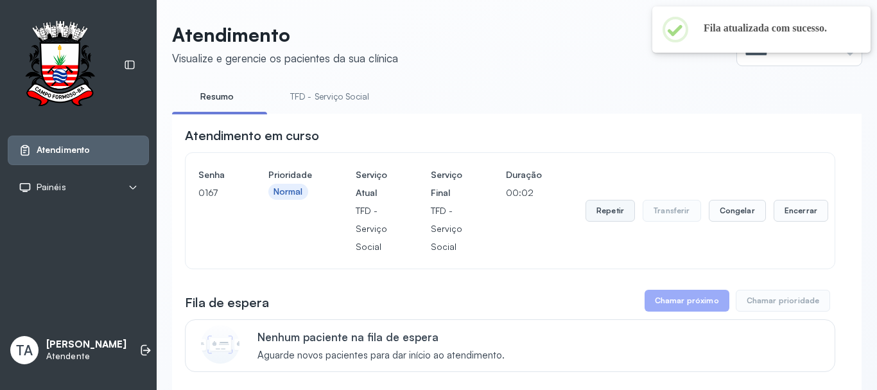
click at [600, 210] on button "Repetir" at bounding box center [609, 211] width 49 height 22
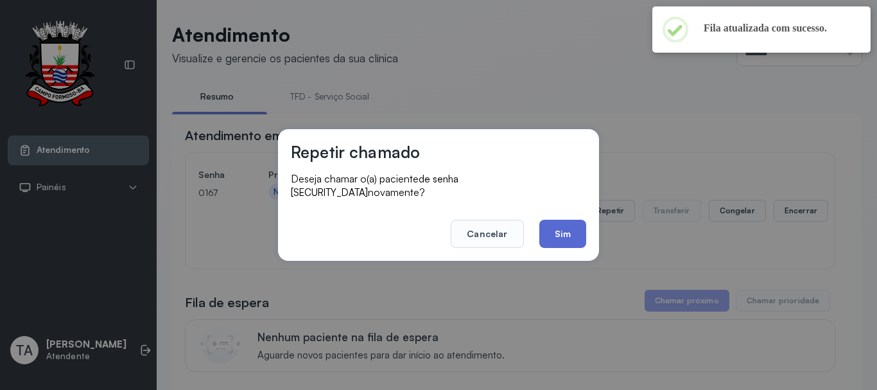
click at [559, 231] on button "Sim" at bounding box center [562, 234] width 47 height 28
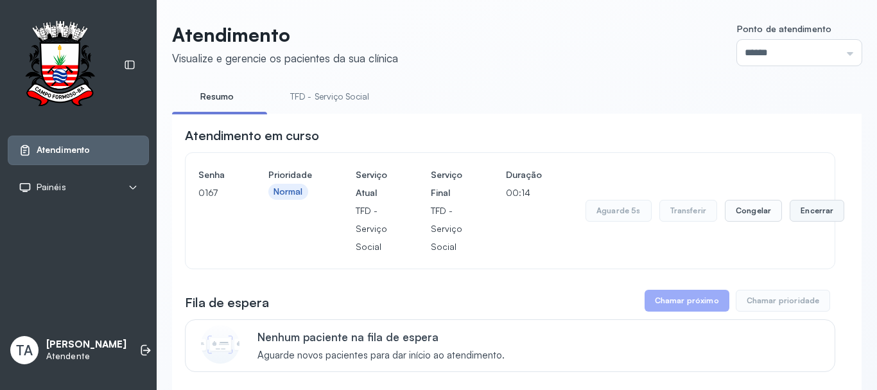
click at [807, 220] on button "Encerrar" at bounding box center [817, 211] width 55 height 22
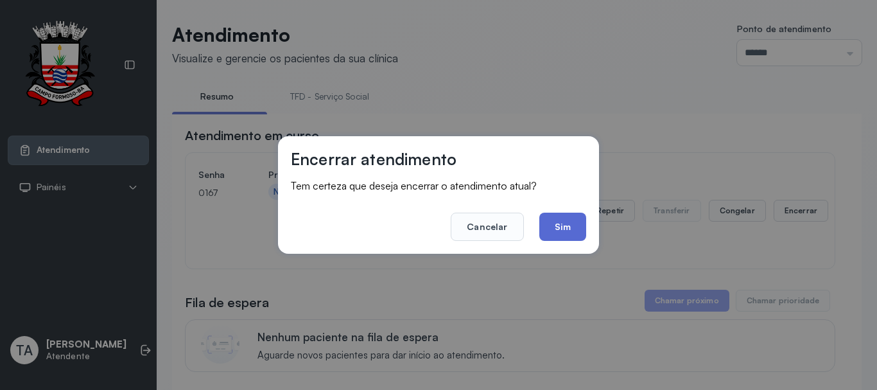
click at [560, 231] on button "Sim" at bounding box center [562, 226] width 47 height 28
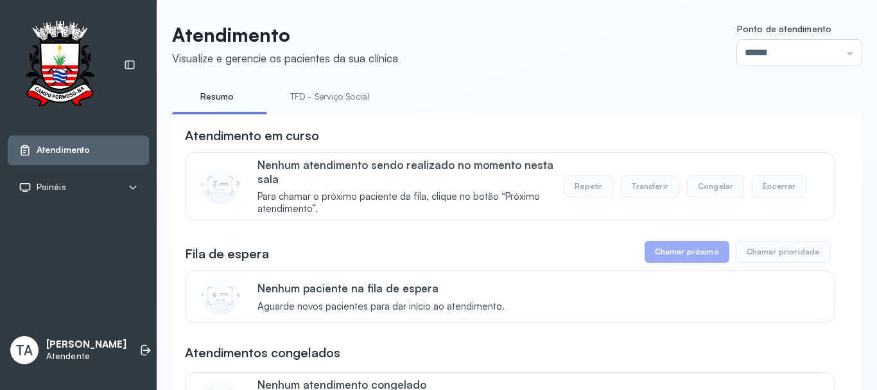
click at [300, 98] on link "TFD - Serviço Social" at bounding box center [329, 96] width 105 height 21
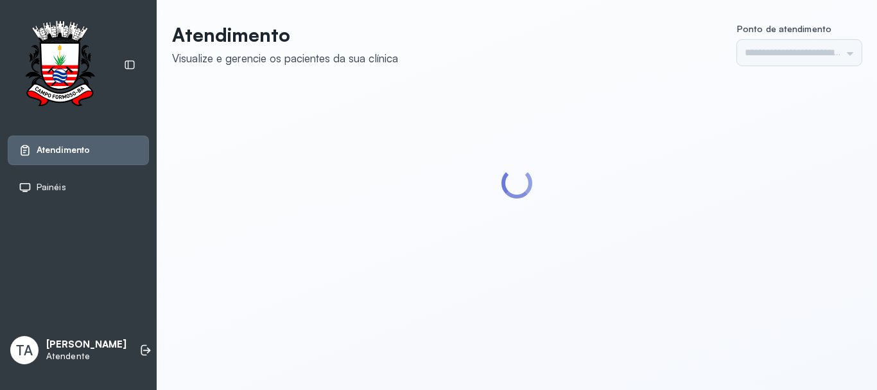
type input "******"
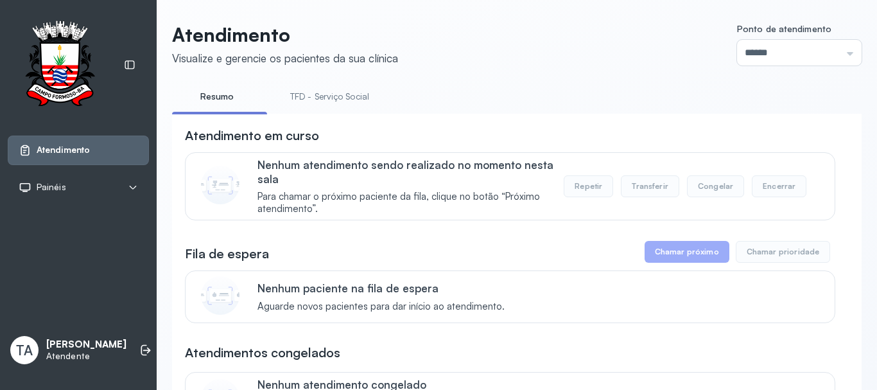
click at [304, 104] on link "TFD - Serviço Social" at bounding box center [329, 96] width 105 height 21
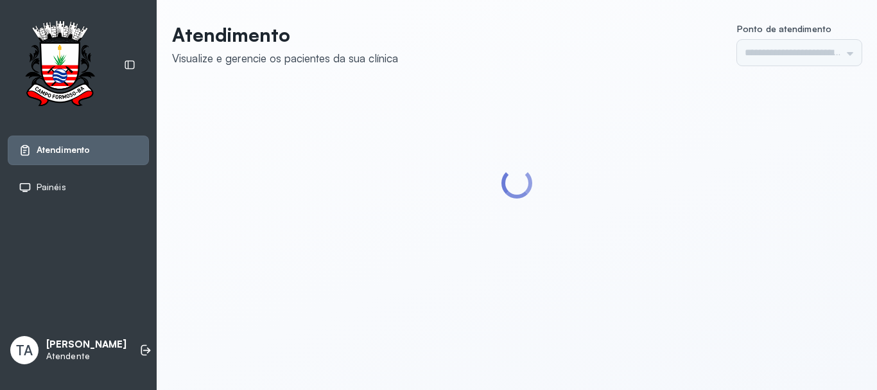
type input "******"
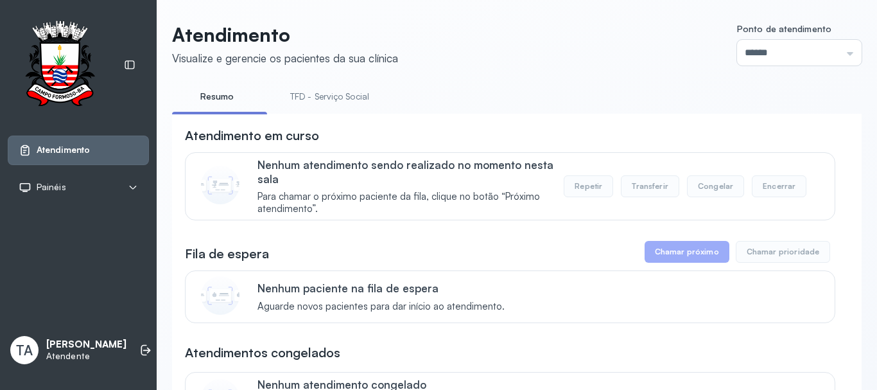
click at [304, 104] on link "TFD - Serviço Social" at bounding box center [329, 96] width 105 height 21
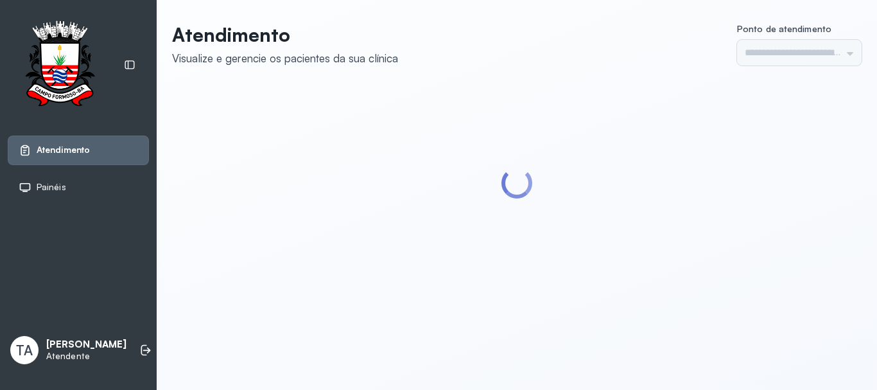
type input "******"
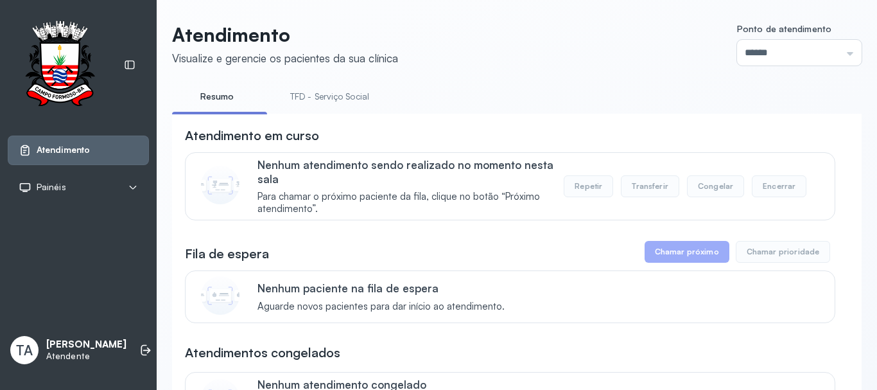
click at [310, 99] on link "TFD - Serviço Social" at bounding box center [329, 96] width 105 height 21
click at [243, 107] on link "Resumo" at bounding box center [217, 96] width 90 height 21
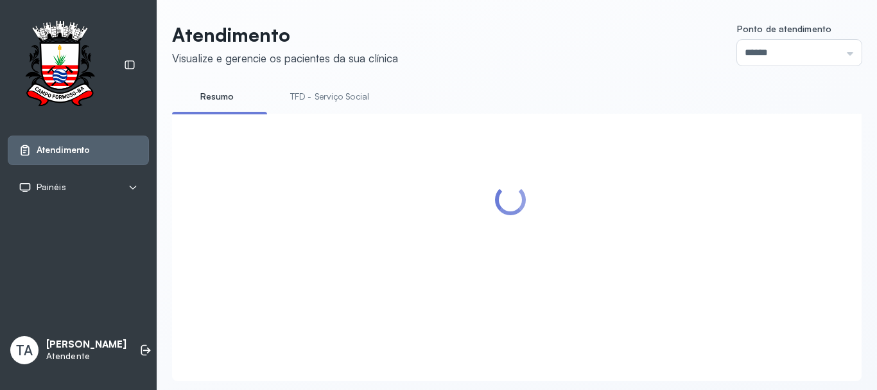
click at [294, 105] on link "TFD - Serviço Social" at bounding box center [329, 96] width 105 height 21
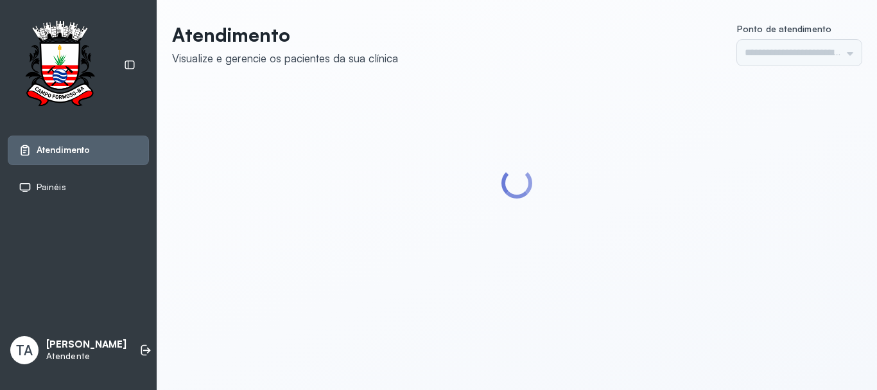
type input "******"
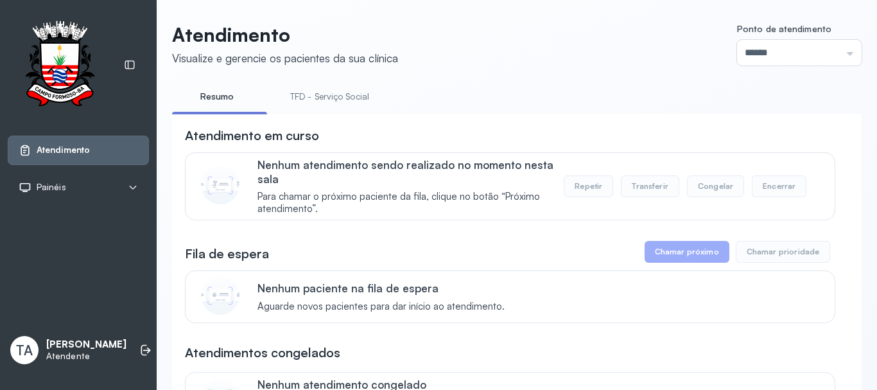
click at [307, 98] on link "TFD - Serviço Social" at bounding box center [329, 96] width 105 height 21
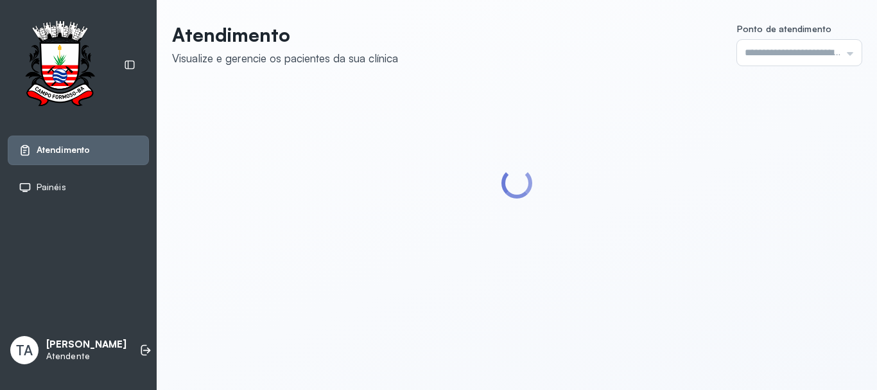
type input "******"
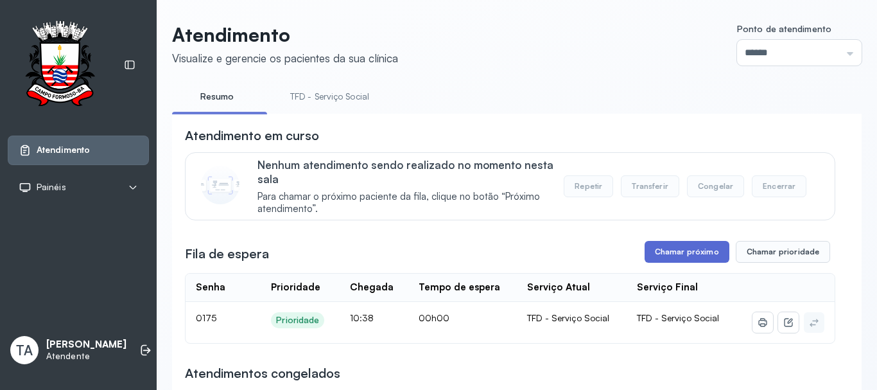
click at [691, 263] on button "Chamar próximo" at bounding box center [687, 252] width 85 height 22
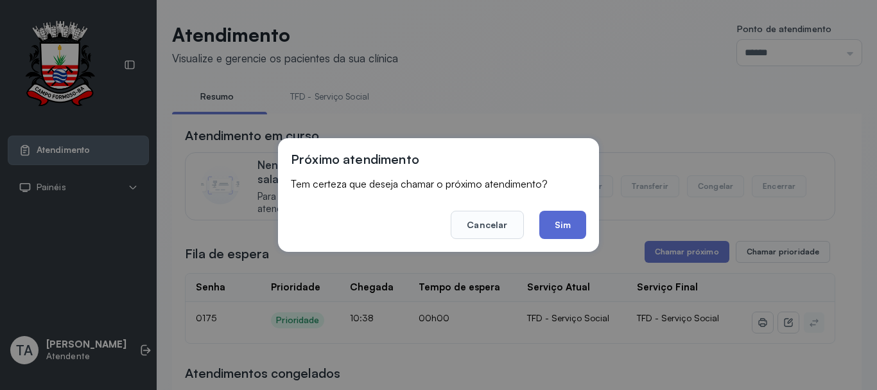
click at [572, 224] on button "Sim" at bounding box center [562, 225] width 47 height 28
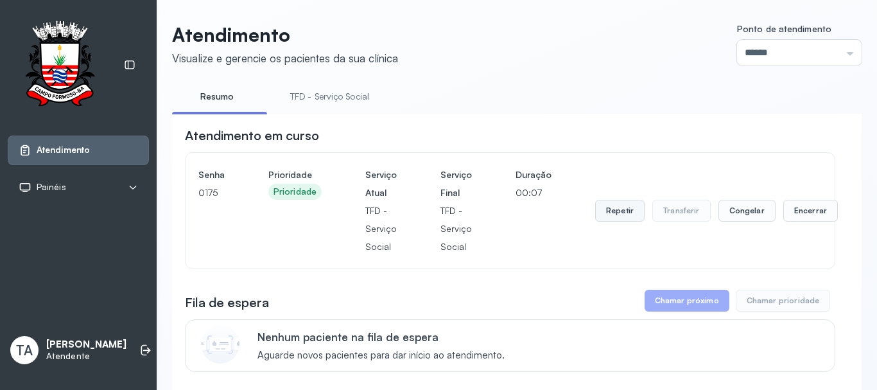
click at [615, 213] on button "Repetir" at bounding box center [619, 211] width 49 height 22
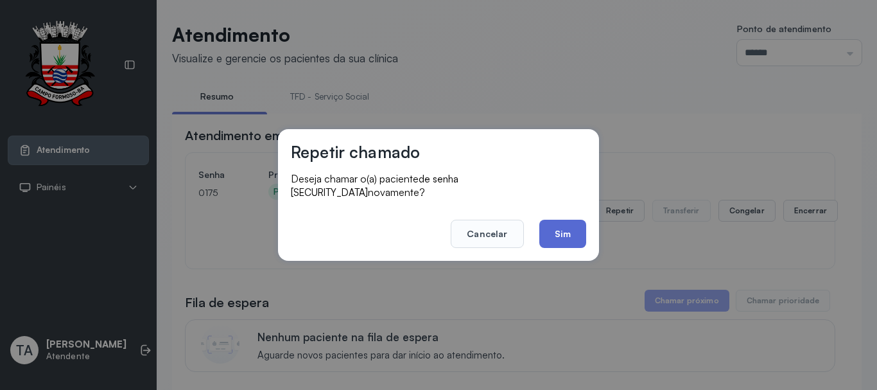
click at [573, 234] on button "Sim" at bounding box center [562, 234] width 47 height 28
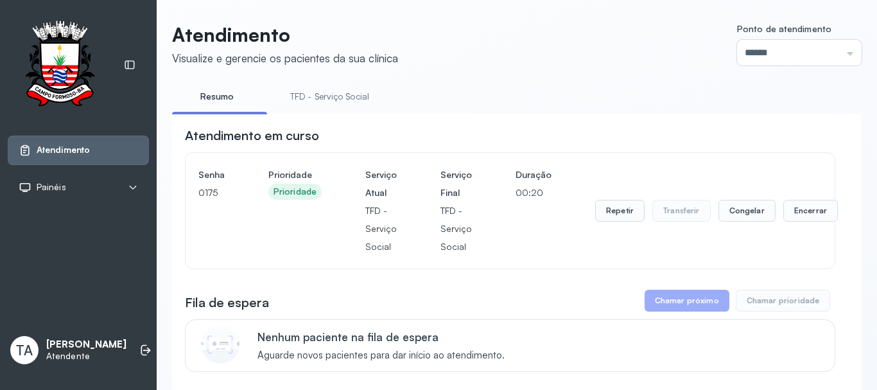
click at [610, 219] on button "Repetir" at bounding box center [619, 211] width 49 height 22
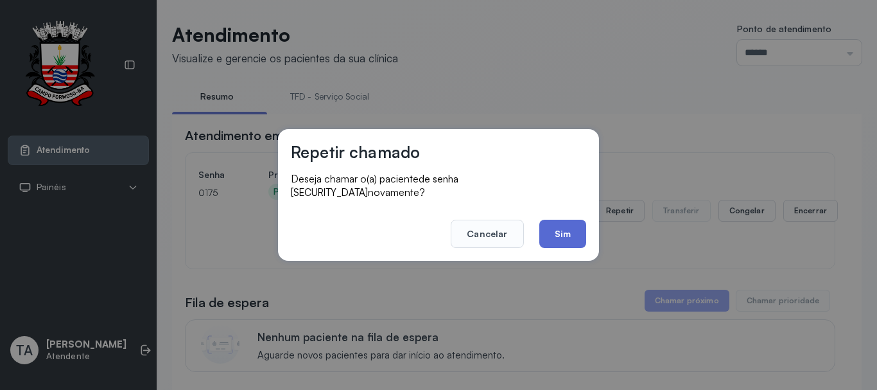
click at [574, 229] on button "Sim" at bounding box center [562, 234] width 47 height 28
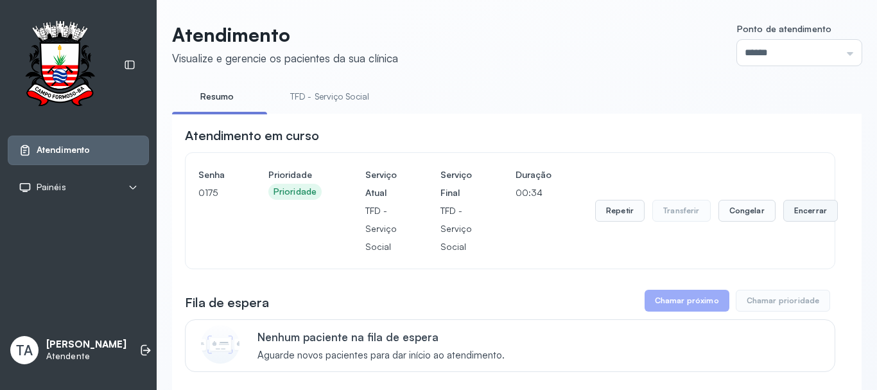
click at [792, 211] on button "Encerrar" at bounding box center [810, 211] width 55 height 22
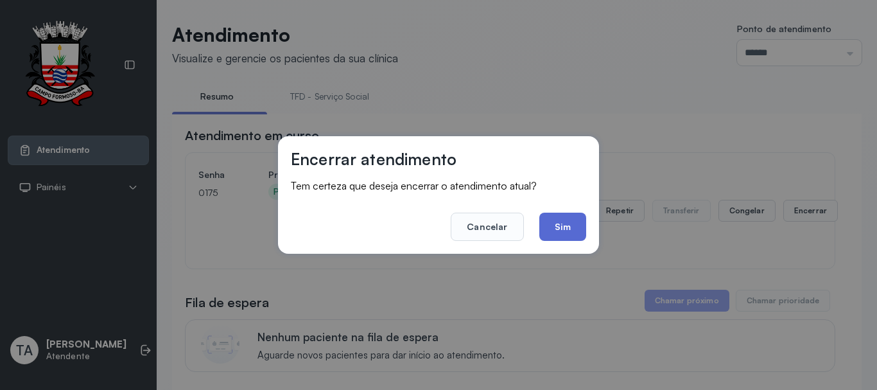
click at [568, 229] on button "Sim" at bounding box center [562, 226] width 47 height 28
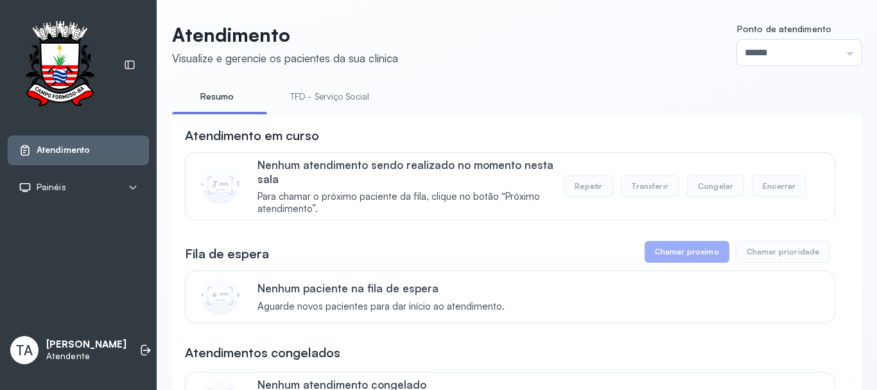
click at [329, 86] on link "TFD - Serviço Social" at bounding box center [329, 96] width 105 height 21
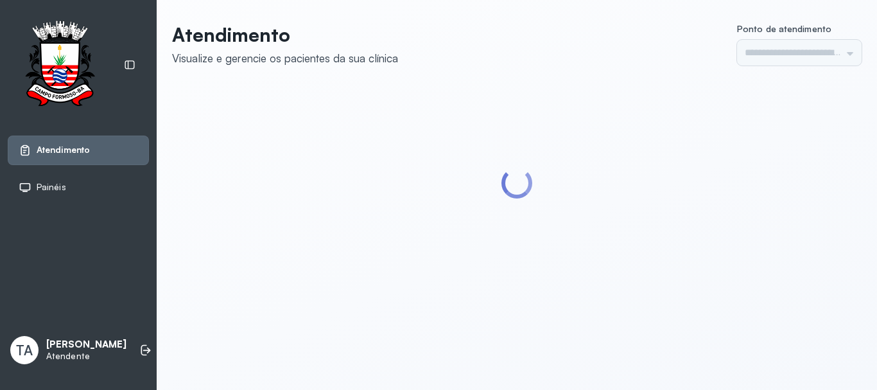
type input "******"
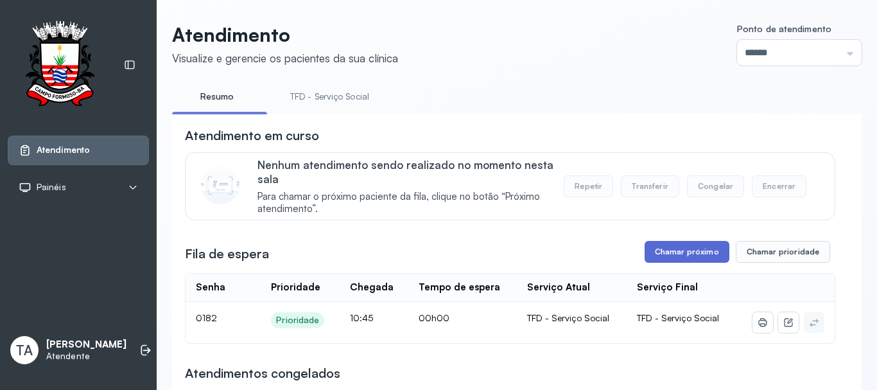
click at [689, 250] on button "Chamar próximo" at bounding box center [687, 252] width 85 height 22
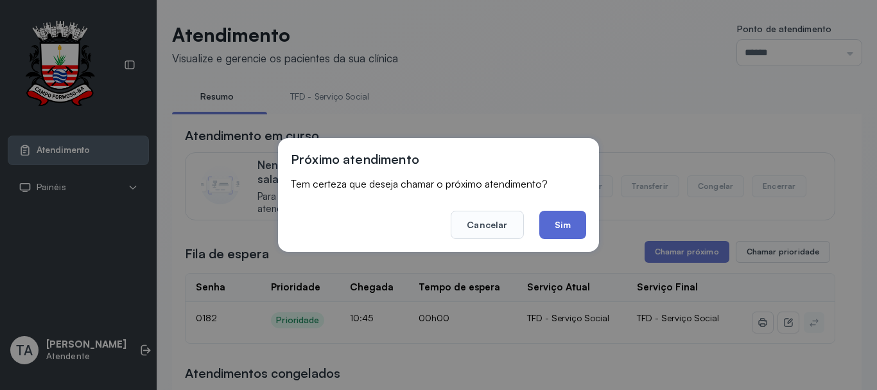
click at [554, 234] on button "Sim" at bounding box center [562, 225] width 47 height 28
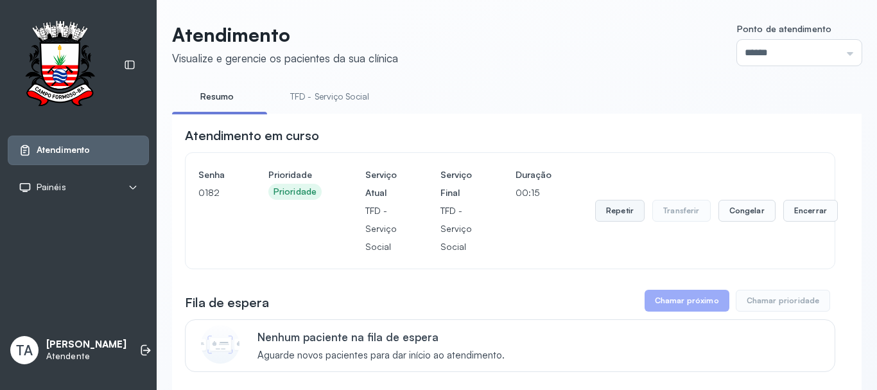
click at [595, 214] on button "Repetir" at bounding box center [619, 211] width 49 height 22
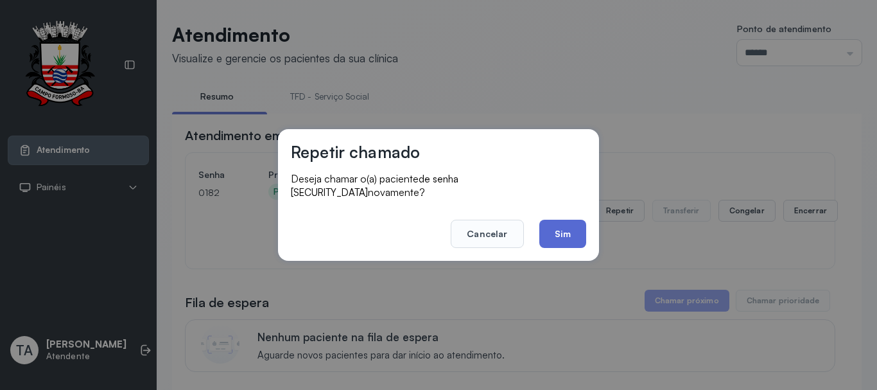
click at [549, 225] on button "Sim" at bounding box center [562, 234] width 47 height 28
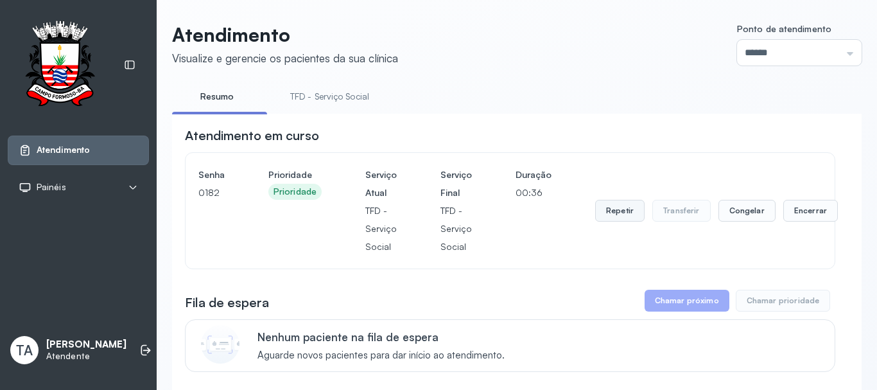
click at [608, 209] on button "Repetir" at bounding box center [619, 211] width 49 height 22
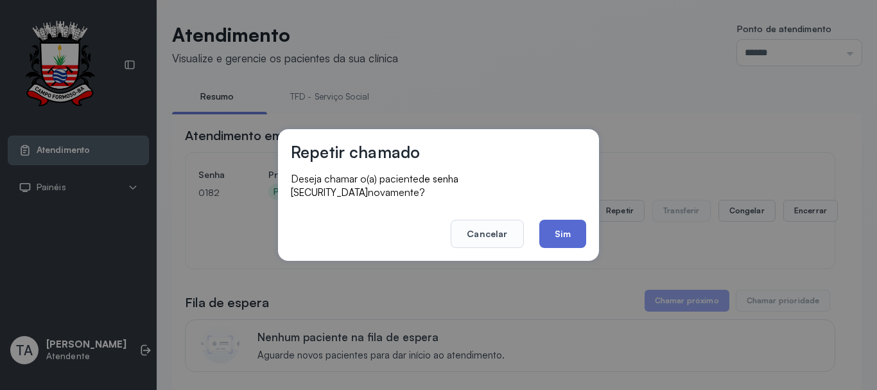
click at [571, 221] on button "Sim" at bounding box center [562, 234] width 47 height 28
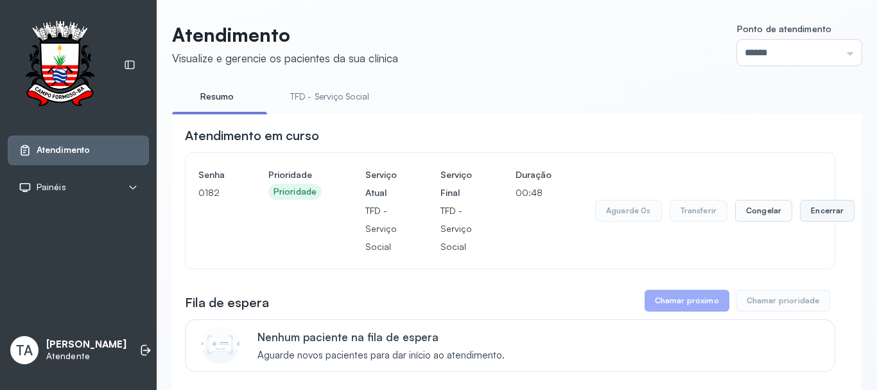
click at [831, 214] on button "Encerrar" at bounding box center [827, 211] width 55 height 22
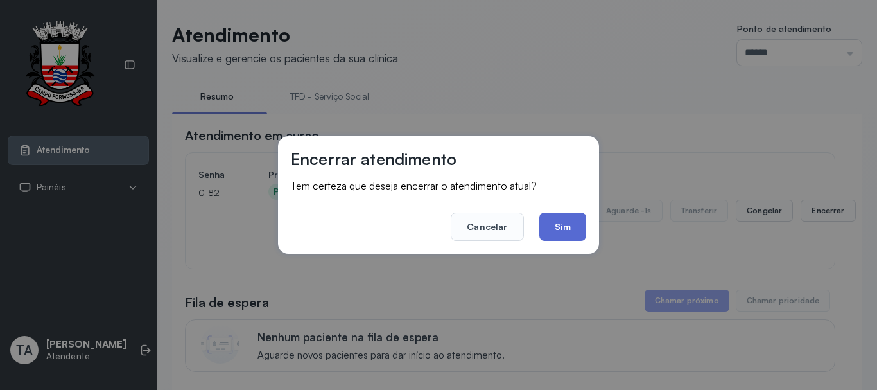
click at [561, 222] on button "Sim" at bounding box center [562, 226] width 47 height 28
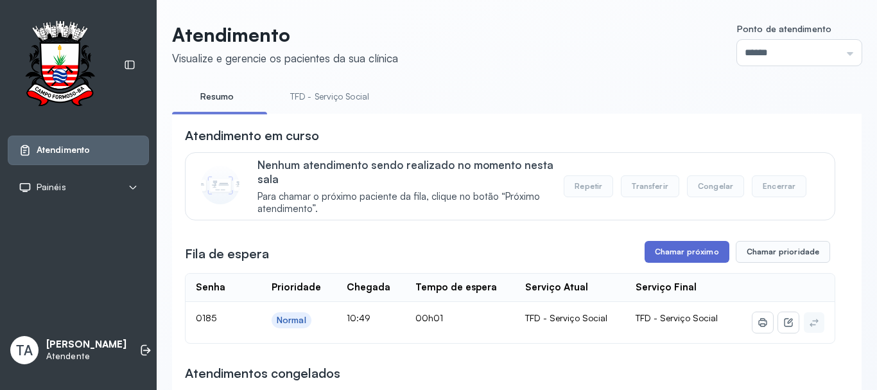
click at [680, 250] on button "Chamar próximo" at bounding box center [687, 252] width 85 height 22
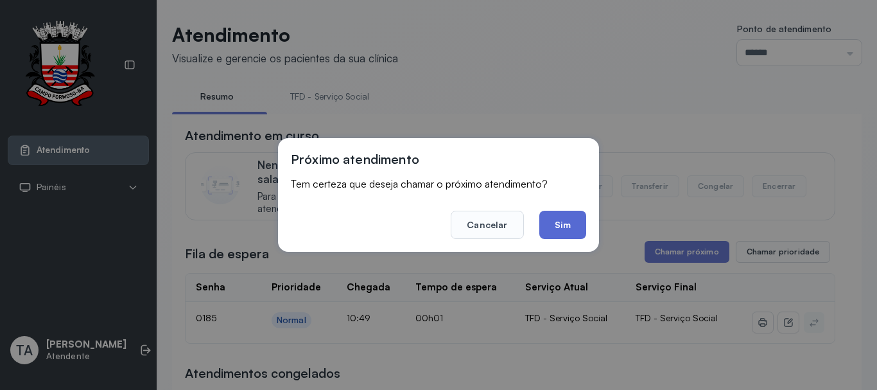
click at [563, 225] on button "Sim" at bounding box center [562, 225] width 47 height 28
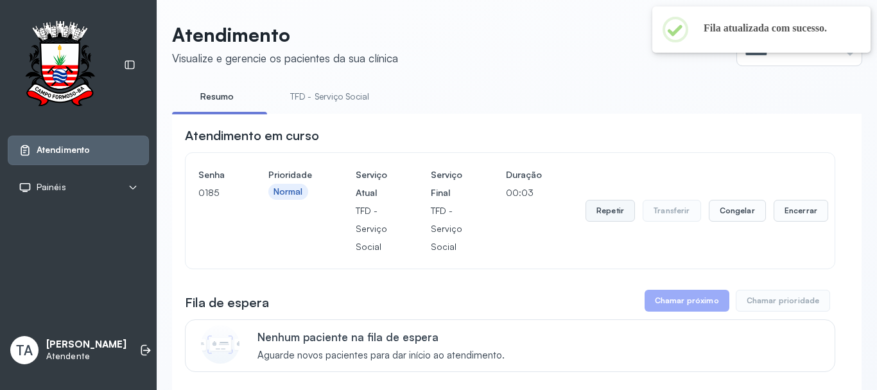
click at [608, 207] on button "Repetir" at bounding box center [609, 211] width 49 height 22
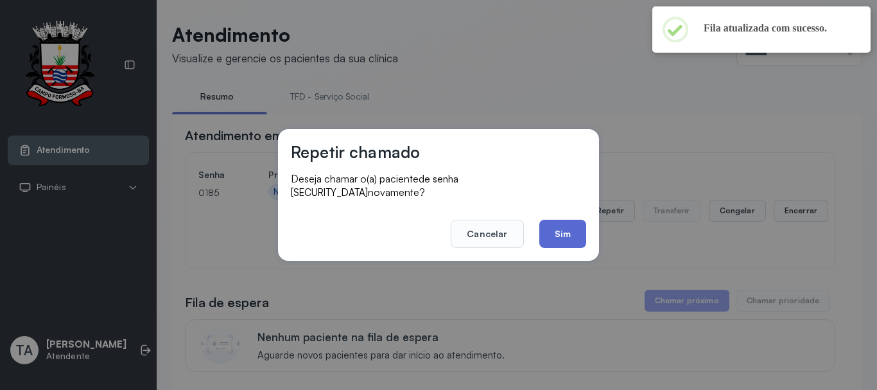
click at [564, 231] on button "Sim" at bounding box center [562, 234] width 47 height 28
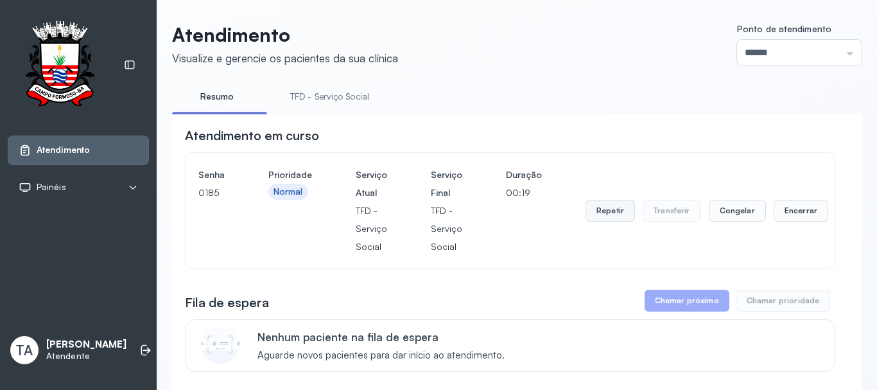
click at [600, 214] on button "Repetir" at bounding box center [609, 211] width 49 height 22
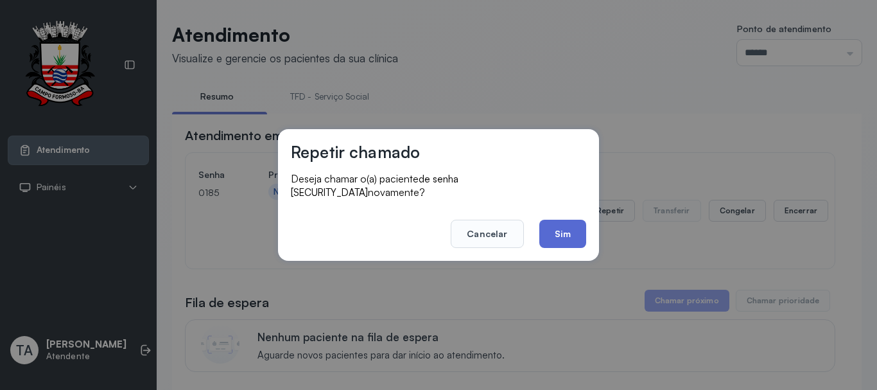
click at [557, 227] on button "Sim" at bounding box center [562, 234] width 47 height 28
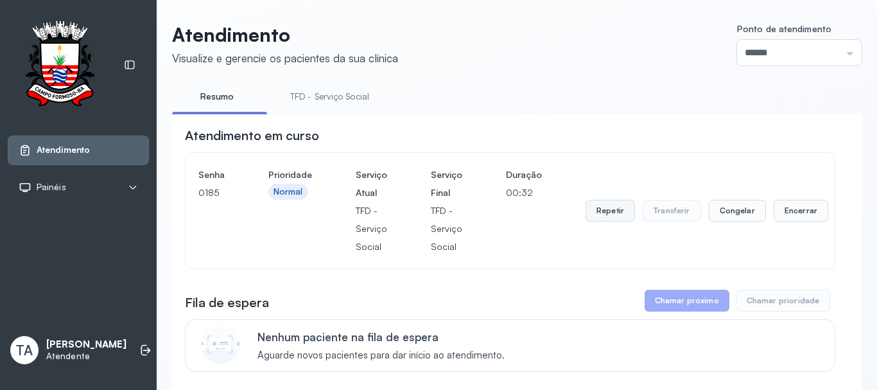
click at [589, 211] on button "Repetir" at bounding box center [609, 211] width 49 height 22
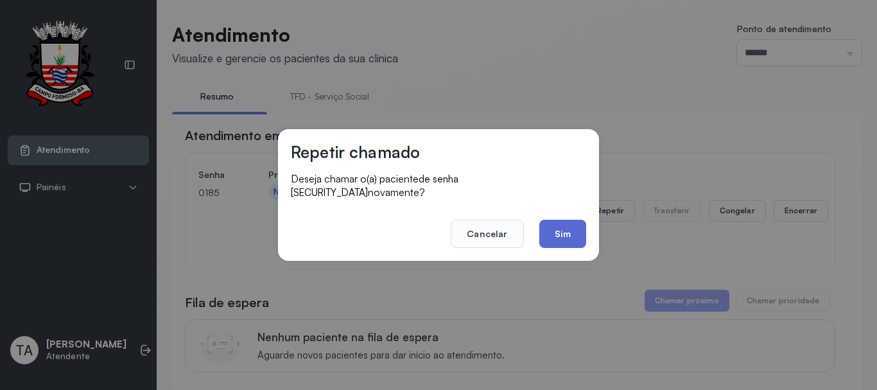
click at [571, 240] on button "Sim" at bounding box center [562, 234] width 47 height 28
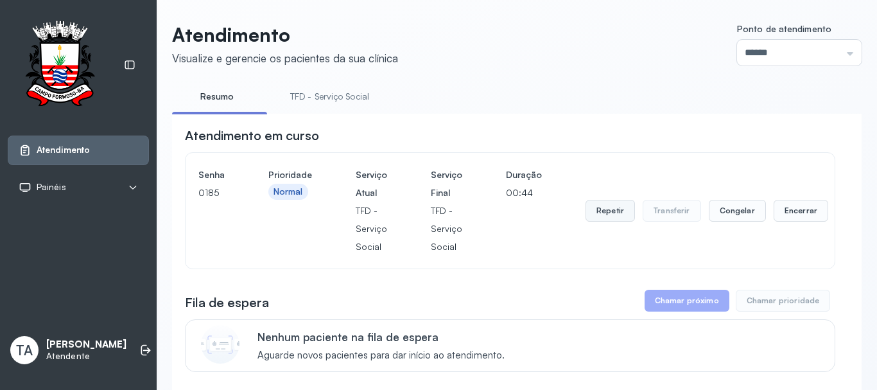
click at [612, 218] on button "Repetir" at bounding box center [609, 211] width 49 height 22
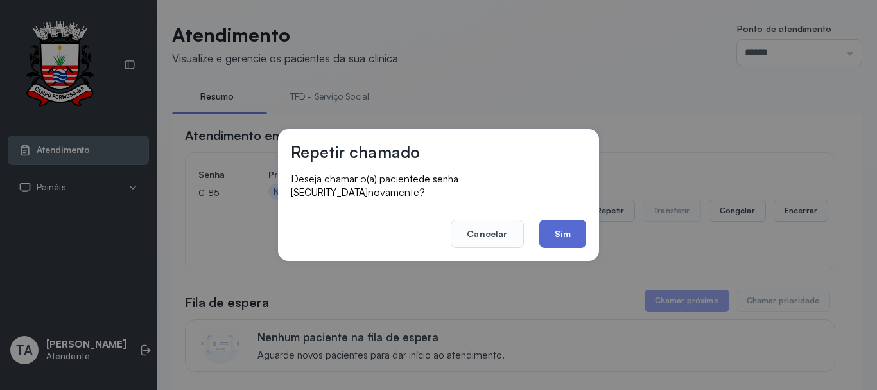
click at [573, 225] on button "Sim" at bounding box center [562, 234] width 47 height 28
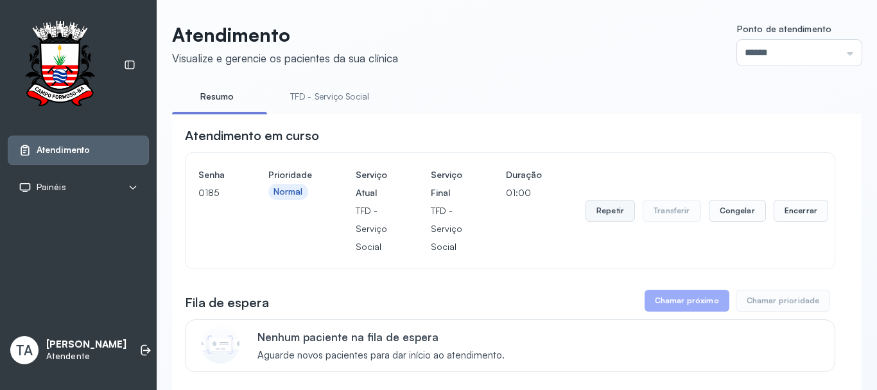
click at [605, 210] on button "Repetir" at bounding box center [609, 211] width 49 height 22
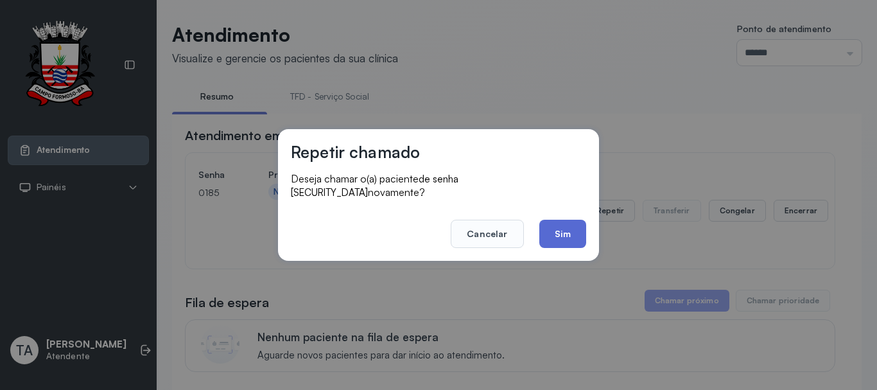
drag, startPoint x: 532, startPoint y: 227, endPoint x: 555, endPoint y: 229, distance: 23.8
click at [531, 226] on footer "Cancelar Sim" at bounding box center [438, 225] width 295 height 46
click at [555, 229] on button "Sim" at bounding box center [562, 234] width 47 height 28
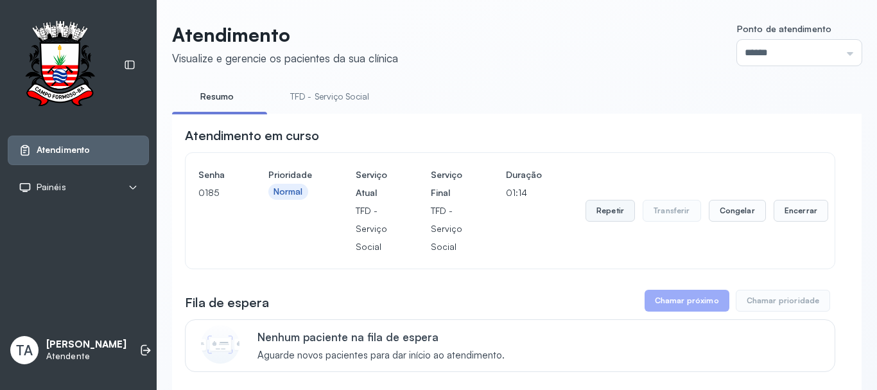
click at [592, 213] on button "Repetir" at bounding box center [609, 211] width 49 height 22
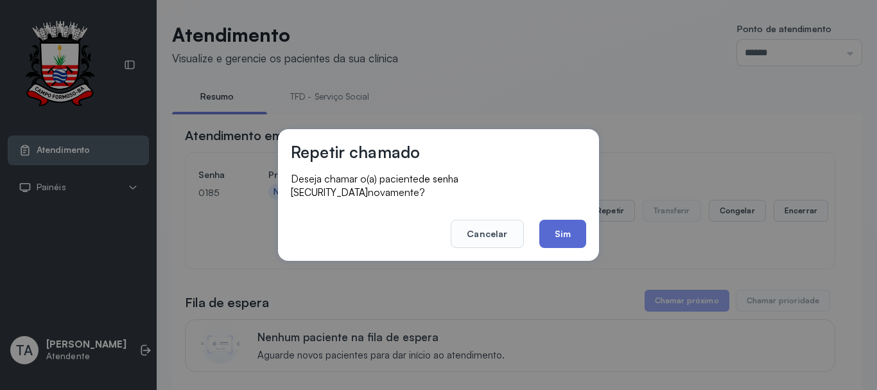
click at [569, 236] on button "Sim" at bounding box center [562, 234] width 47 height 28
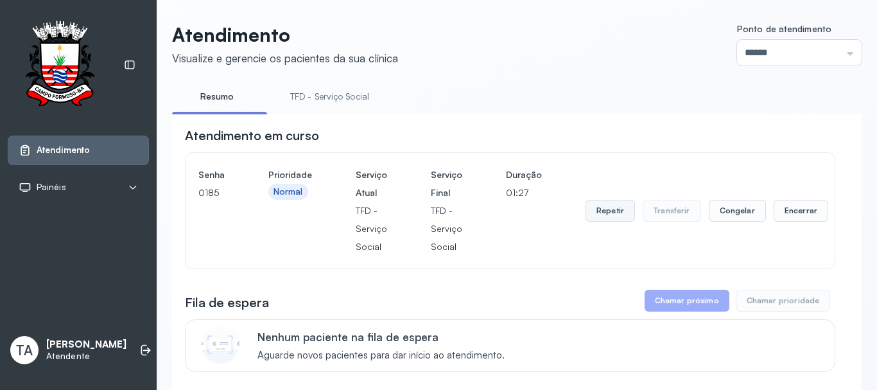
click at [596, 210] on button "Repetir" at bounding box center [609, 211] width 49 height 22
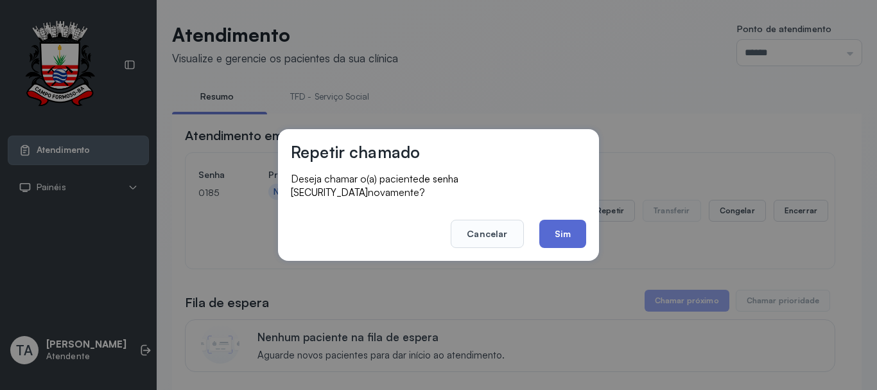
click at [578, 221] on button "Sim" at bounding box center [562, 234] width 47 height 28
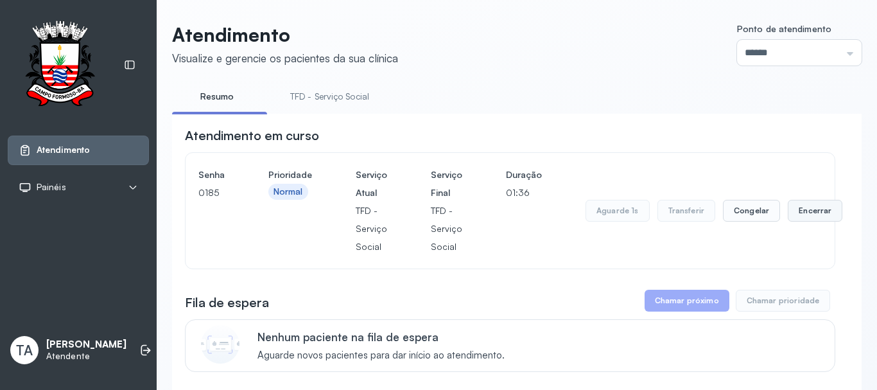
click at [817, 215] on button "Encerrar" at bounding box center [815, 211] width 55 height 22
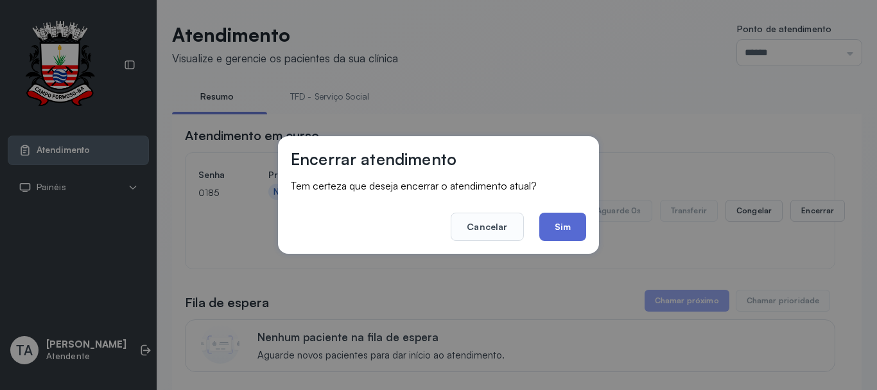
click at [564, 223] on button "Sim" at bounding box center [562, 226] width 47 height 28
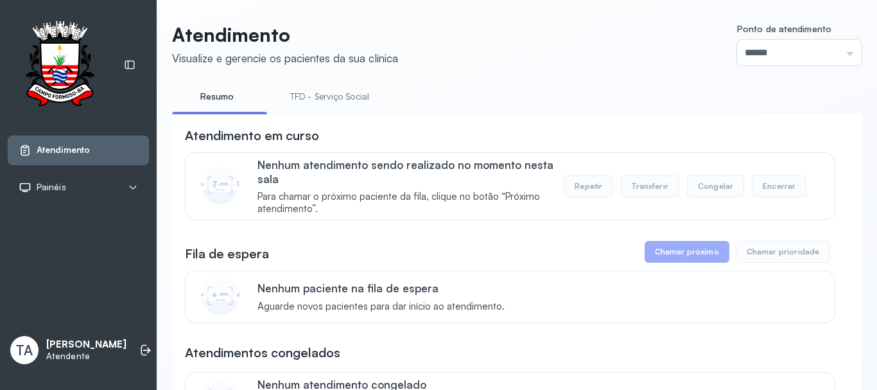
click at [341, 96] on link "TFD - Serviço Social" at bounding box center [329, 96] width 105 height 21
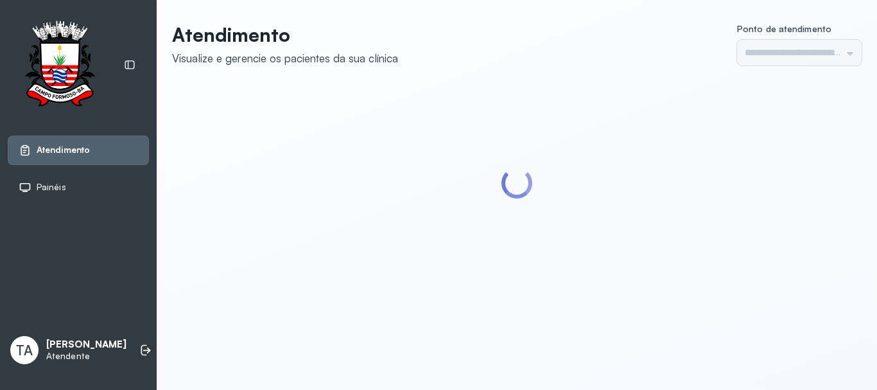
type input "******"
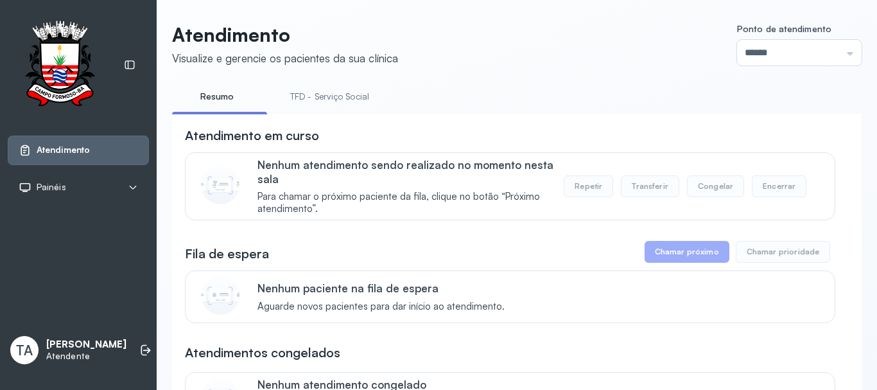
click at [306, 99] on link "TFD - Serviço Social" at bounding box center [329, 96] width 105 height 21
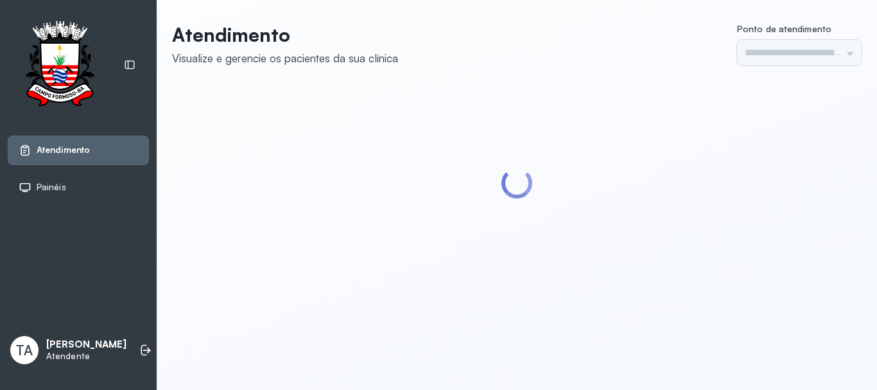
type input "******"
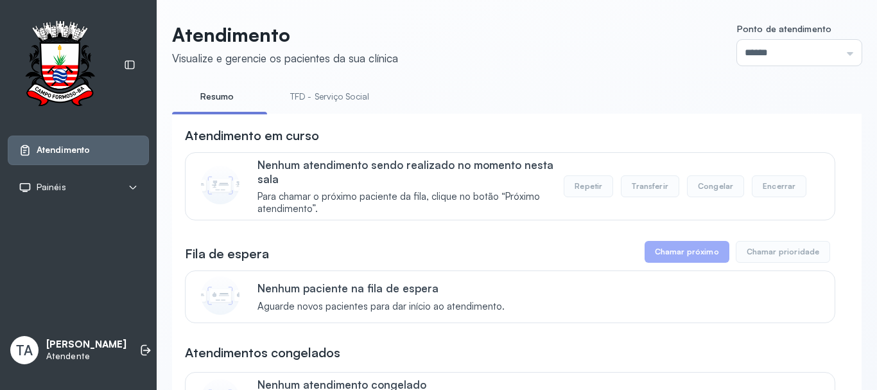
click at [367, 91] on link "TFD - Serviço Social" at bounding box center [329, 96] width 105 height 21
click at [237, 97] on link "Resumo" at bounding box center [217, 96] width 90 height 21
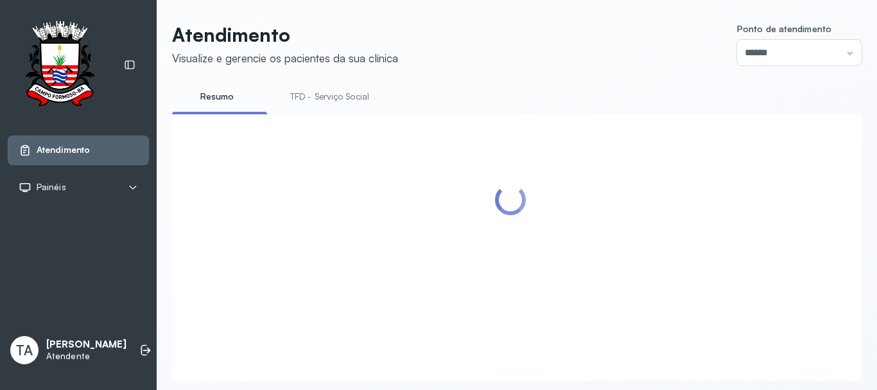
click at [355, 101] on link "TFD - Serviço Social" at bounding box center [329, 96] width 105 height 21
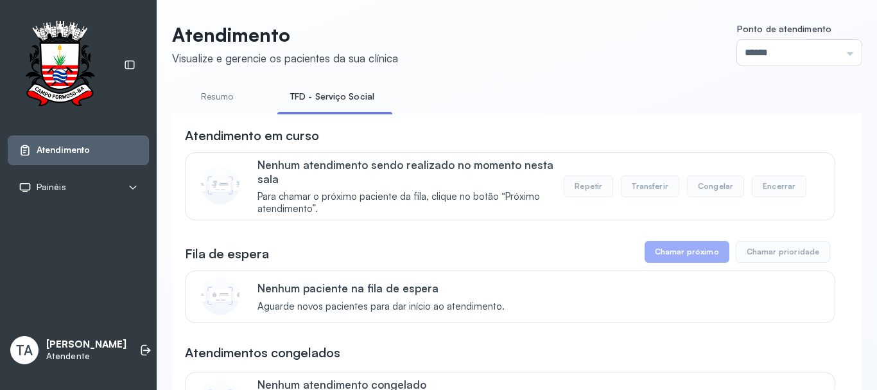
click at [231, 107] on li "Resumo" at bounding box center [219, 100] width 95 height 29
click at [288, 100] on link "TFD - Serviço Social" at bounding box center [332, 96] width 110 height 21
click at [238, 98] on link "Resumo" at bounding box center [217, 96] width 90 height 21
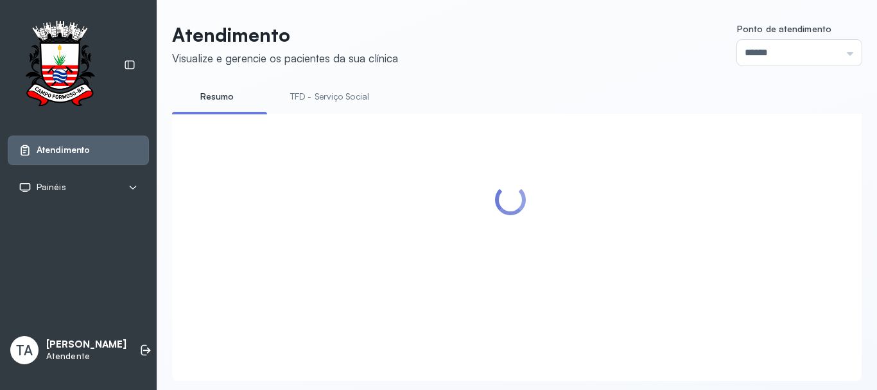
click at [320, 100] on link "TFD - Serviço Social" at bounding box center [329, 96] width 105 height 21
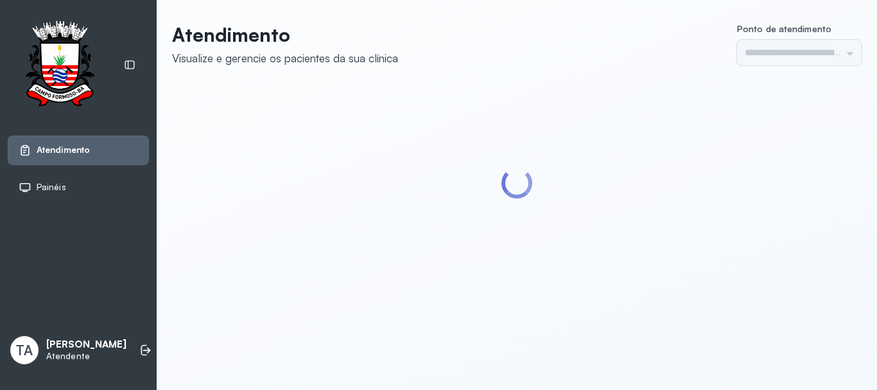
type input "******"
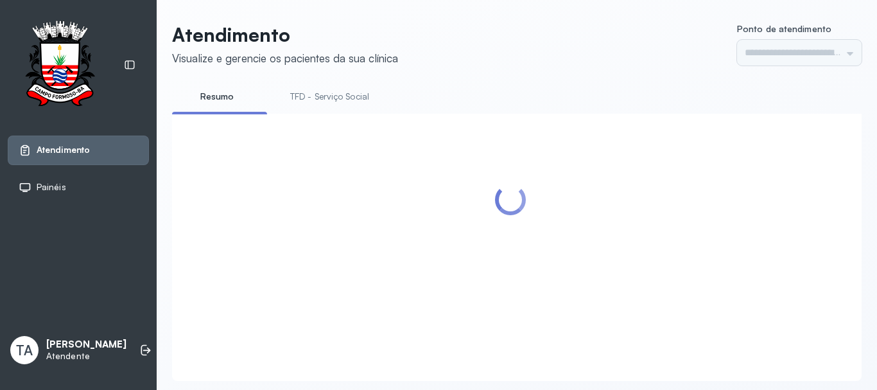
type input "******"
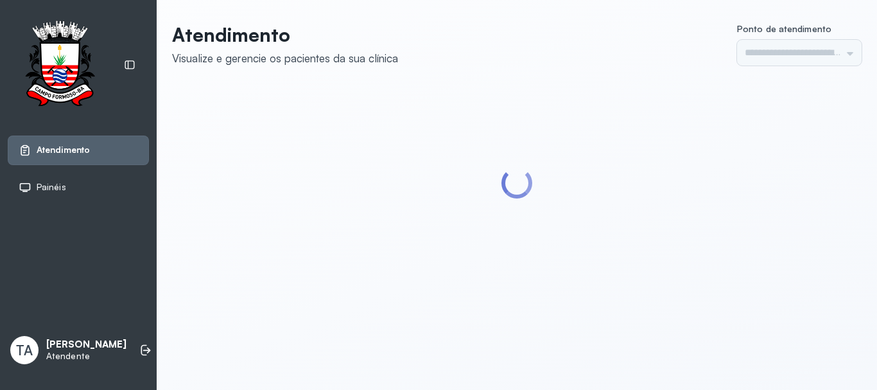
type input "******"
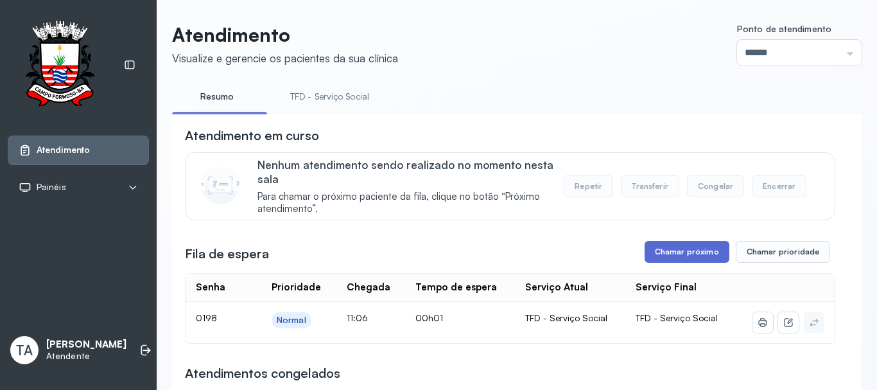
click at [659, 256] on button "Chamar próximo" at bounding box center [687, 252] width 85 height 22
click at [664, 252] on button "Chamar próximo" at bounding box center [687, 252] width 85 height 22
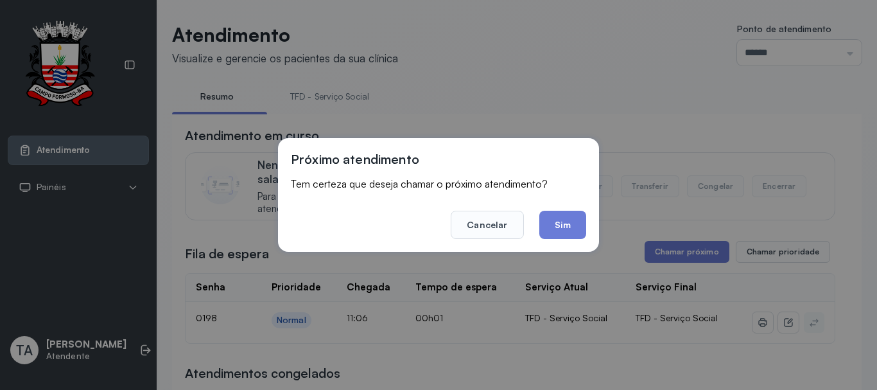
click at [572, 223] on button "Sim" at bounding box center [562, 225] width 47 height 28
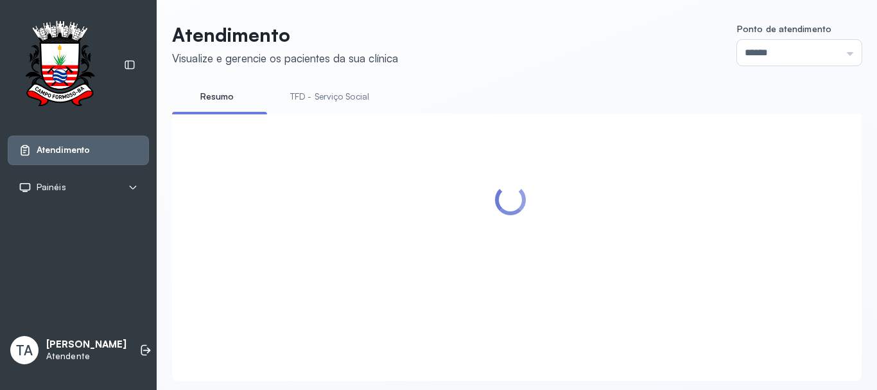
click at [572, 223] on div at bounding box center [510, 231] width 650 height 211
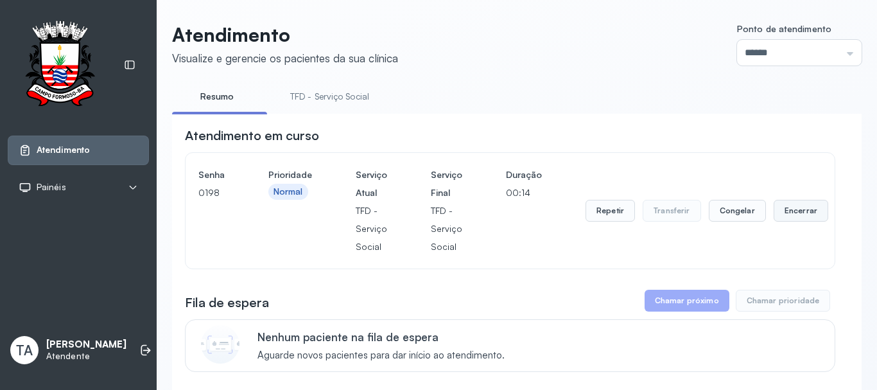
click at [777, 216] on button "Encerrar" at bounding box center [801, 211] width 55 height 22
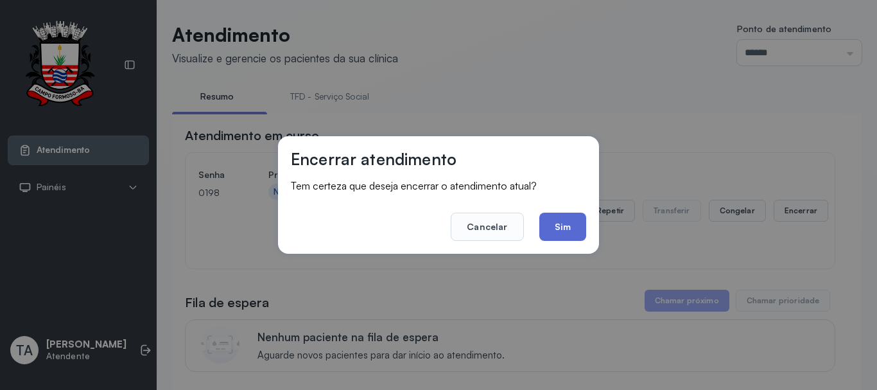
click at [555, 239] on button "Sim" at bounding box center [562, 226] width 47 height 28
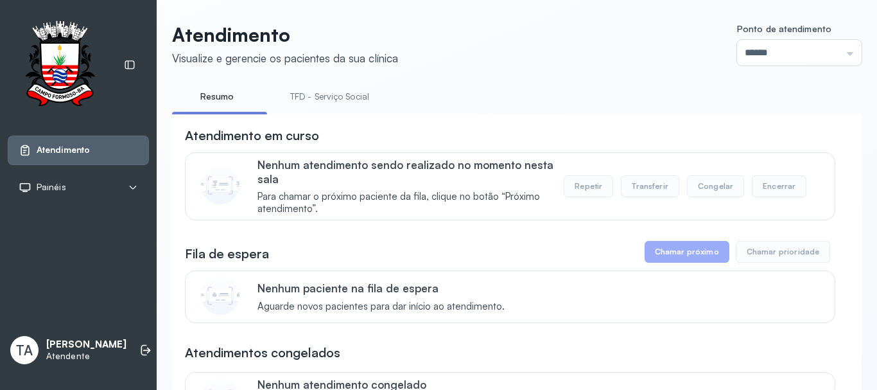
click at [333, 105] on link "TFD - Serviço Social" at bounding box center [329, 96] width 105 height 21
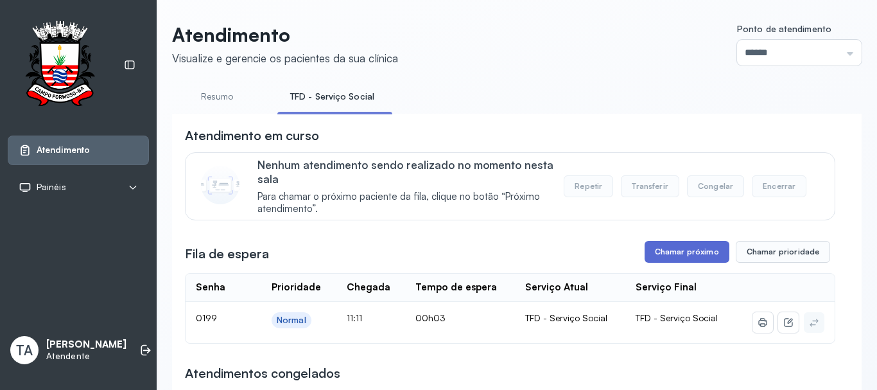
click at [652, 254] on button "Chamar próximo" at bounding box center [687, 252] width 85 height 22
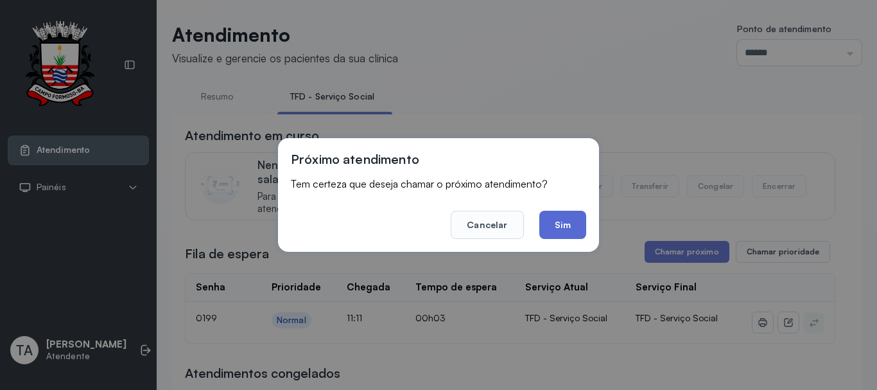
drag, startPoint x: 567, startPoint y: 207, endPoint x: 556, endPoint y: 221, distance: 17.8
click at [565, 212] on footer "Cancelar Sim" at bounding box center [438, 216] width 295 height 46
click at [556, 221] on button "Sim" at bounding box center [562, 225] width 47 height 28
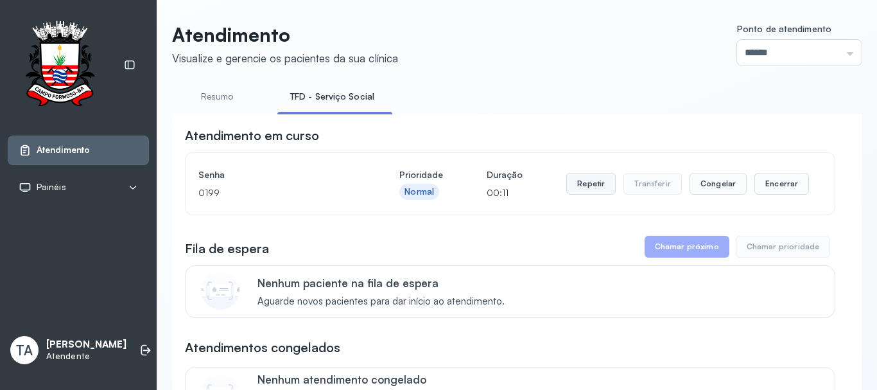
click at [579, 192] on button "Repetir" at bounding box center [590, 184] width 49 height 22
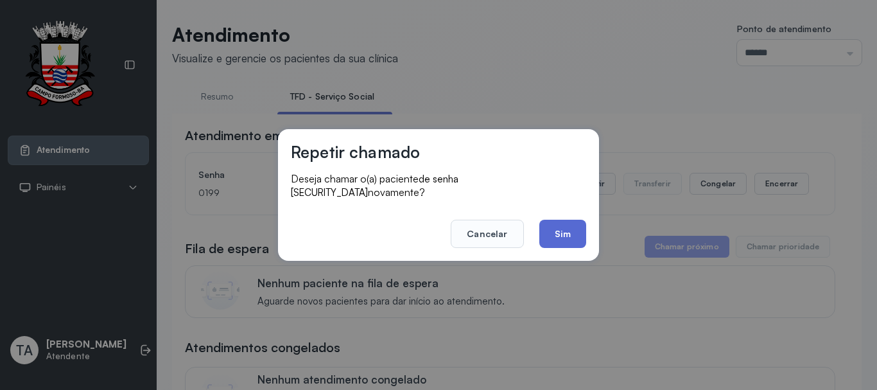
click at [549, 229] on button "Sim" at bounding box center [562, 234] width 47 height 28
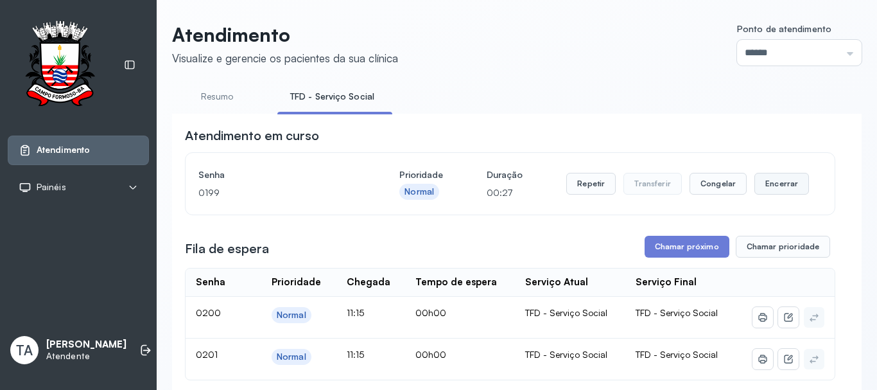
click at [754, 193] on button "Encerrar" at bounding box center [781, 184] width 55 height 22
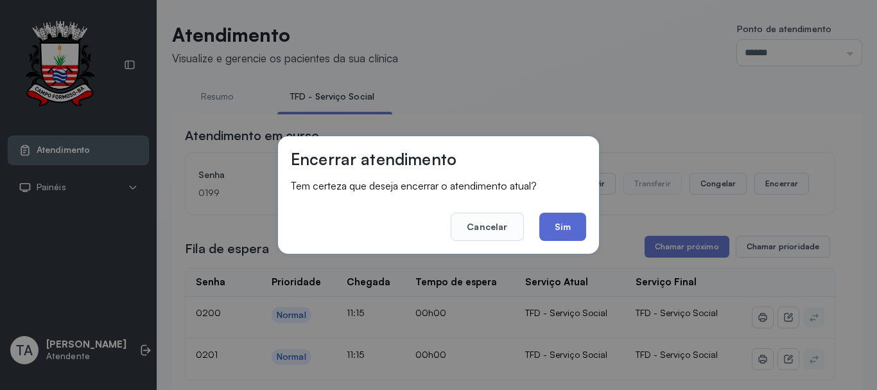
click at [566, 229] on button "Sim" at bounding box center [562, 226] width 47 height 28
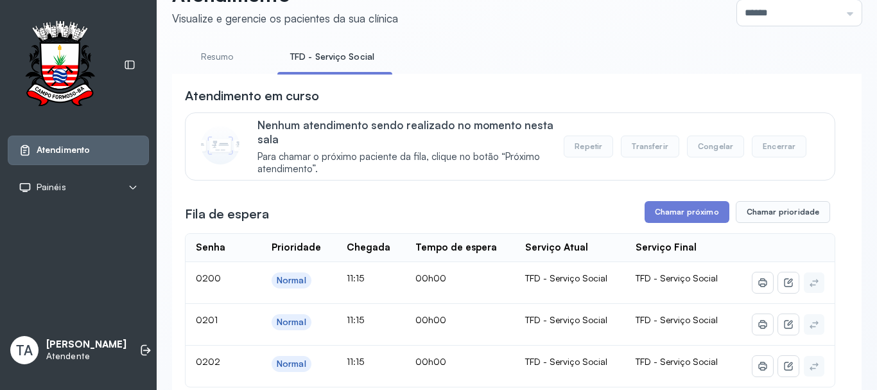
scroll to position [128, 0]
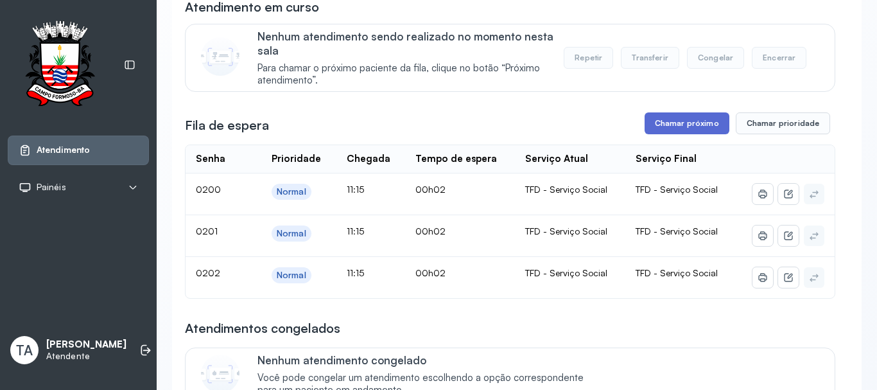
click at [693, 134] on button "Chamar próximo" at bounding box center [687, 123] width 85 height 22
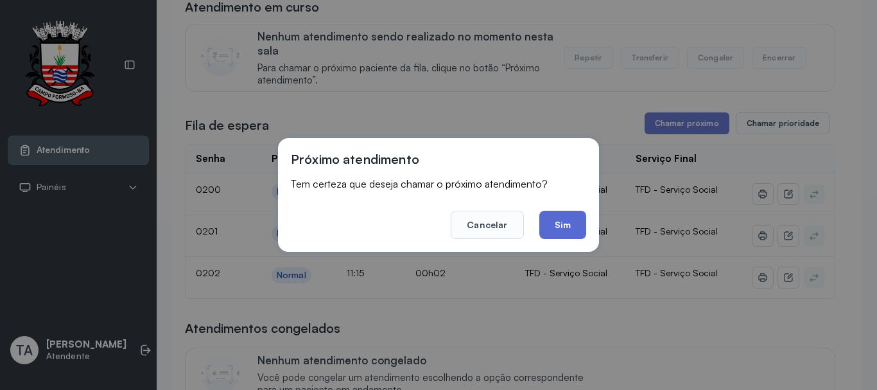
click at [581, 226] on button "Sim" at bounding box center [562, 225] width 47 height 28
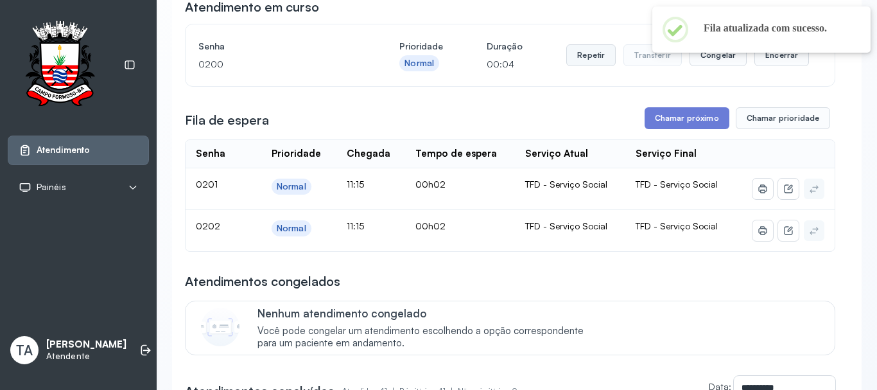
click at [581, 60] on button "Repetir" at bounding box center [590, 55] width 49 height 22
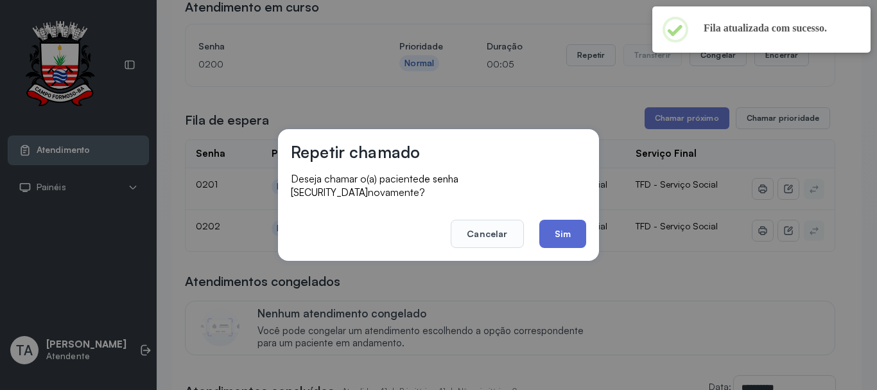
click at [559, 220] on button "Sim" at bounding box center [562, 234] width 47 height 28
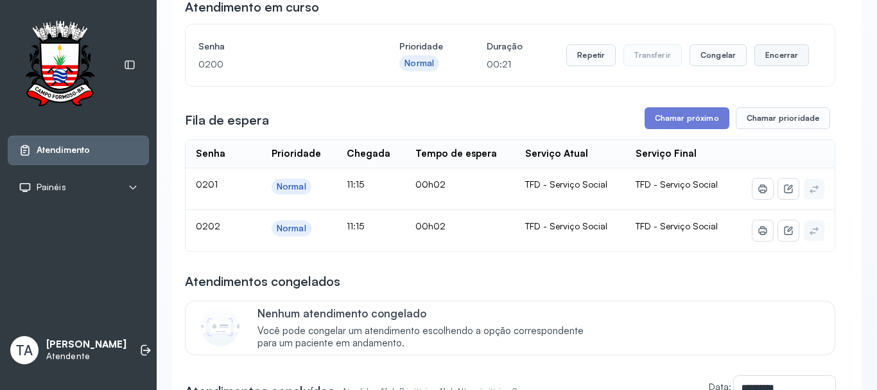
click at [767, 52] on button "Encerrar" at bounding box center [781, 55] width 55 height 22
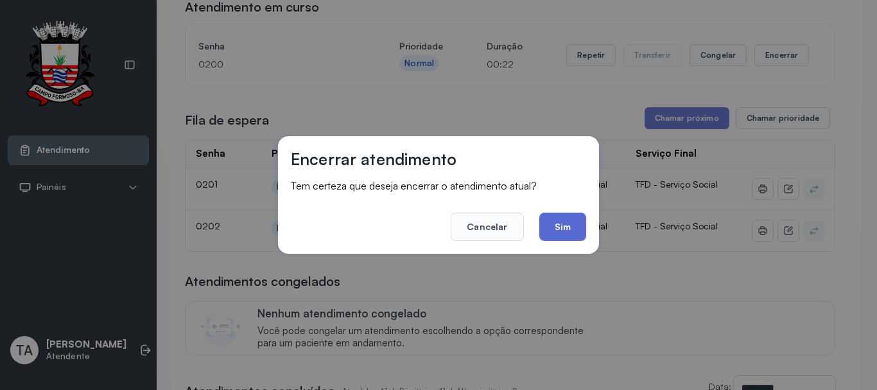
click at [562, 230] on button "Sim" at bounding box center [562, 226] width 47 height 28
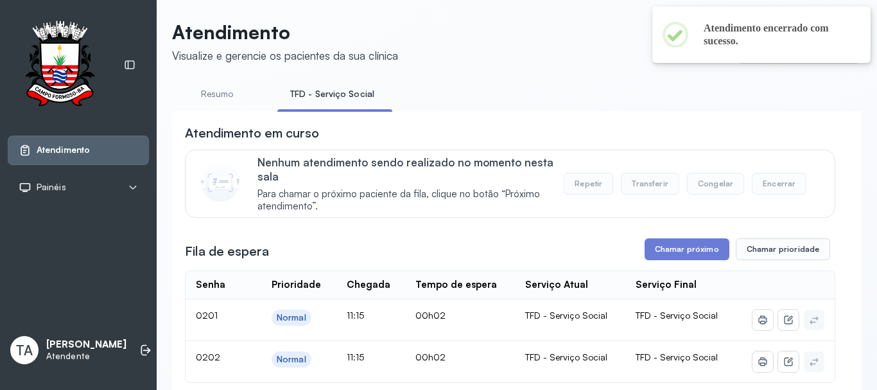
scroll to position [0, 0]
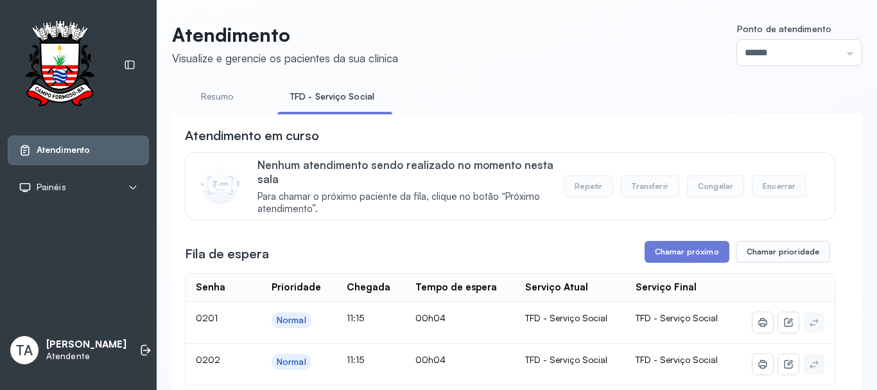
click at [648, 263] on button "Chamar próximo" at bounding box center [687, 252] width 85 height 22
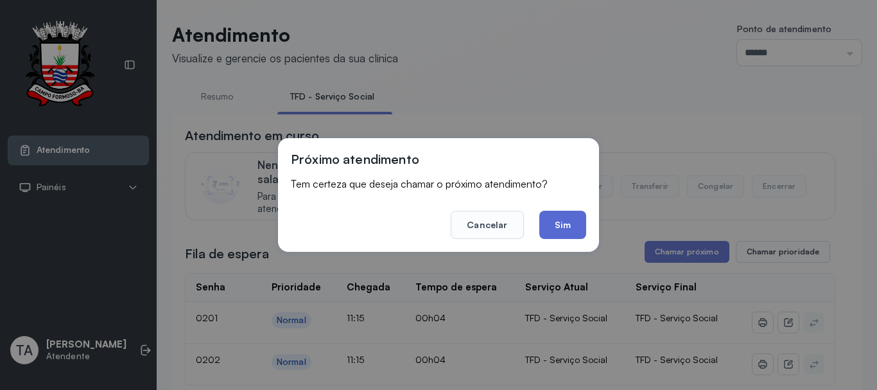
click at [559, 227] on button "Sim" at bounding box center [562, 225] width 47 height 28
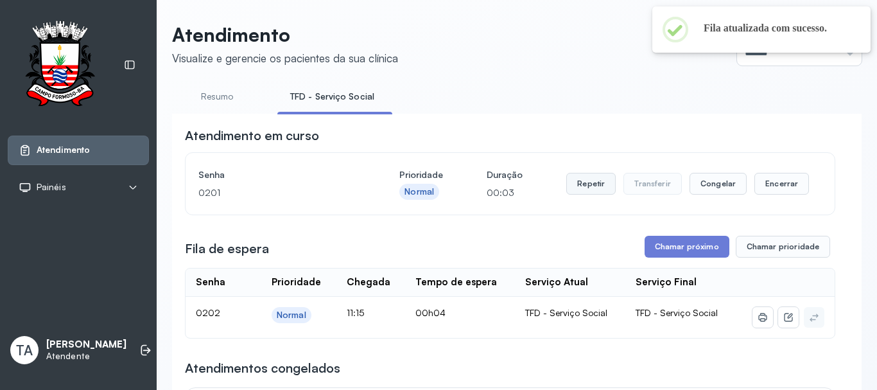
click at [602, 188] on button "Repetir" at bounding box center [590, 184] width 49 height 22
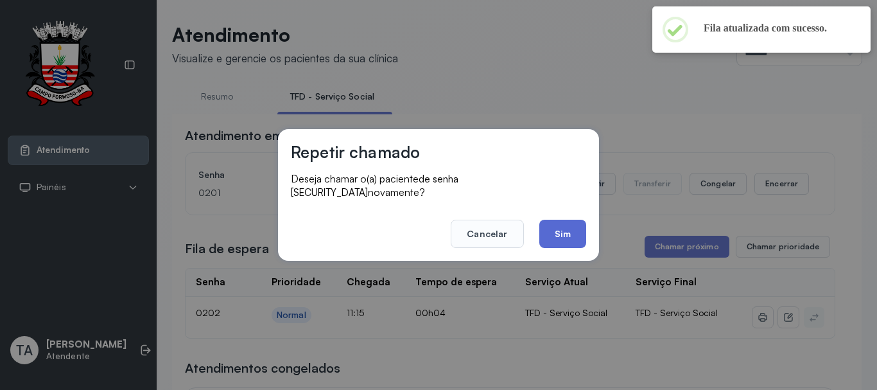
click at [582, 230] on button "Sim" at bounding box center [562, 234] width 47 height 28
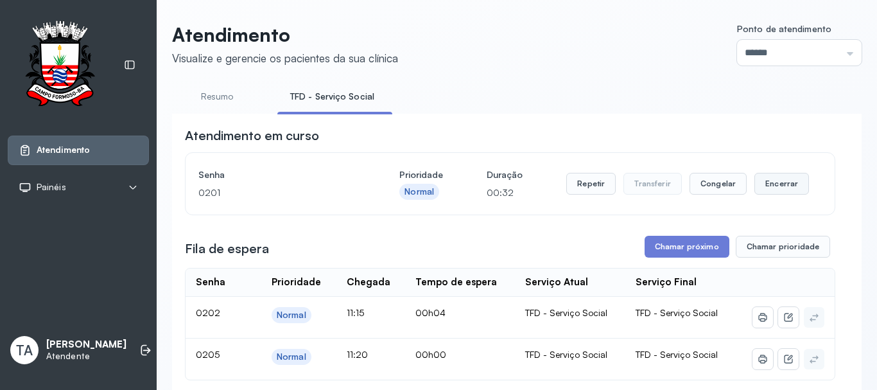
click at [774, 188] on button "Encerrar" at bounding box center [781, 184] width 55 height 22
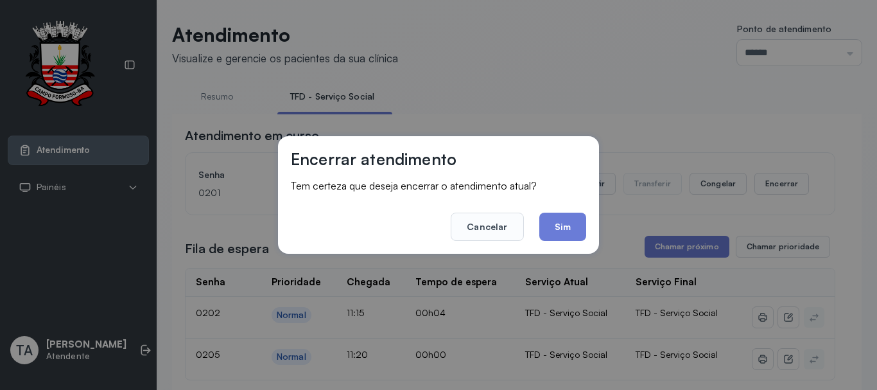
click at [539, 218] on button "Sim" at bounding box center [562, 226] width 47 height 28
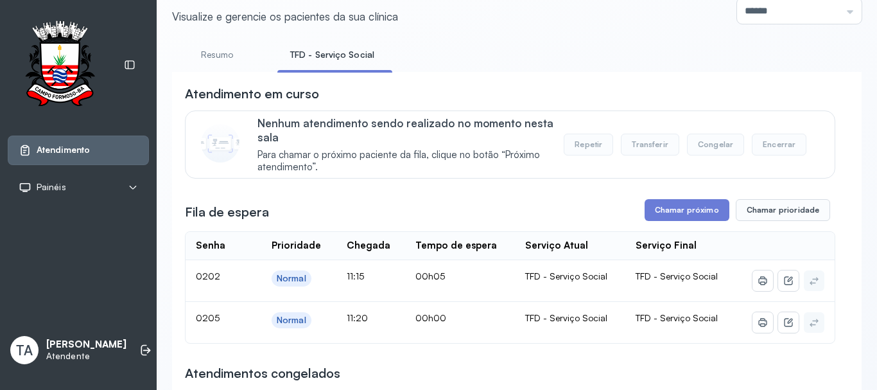
scroll to position [128, 0]
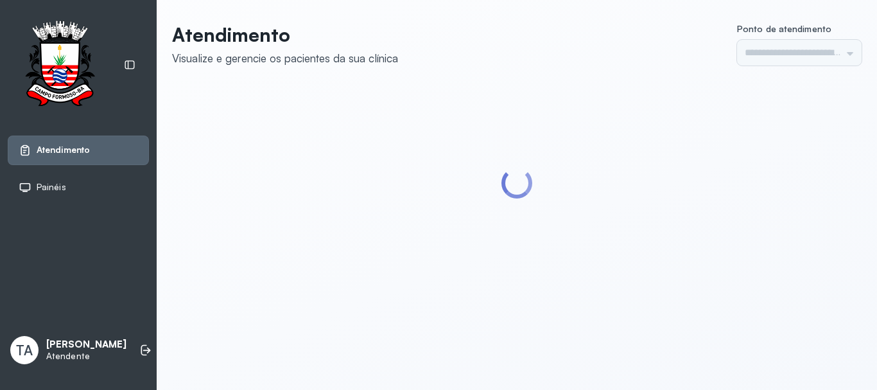
type input "******"
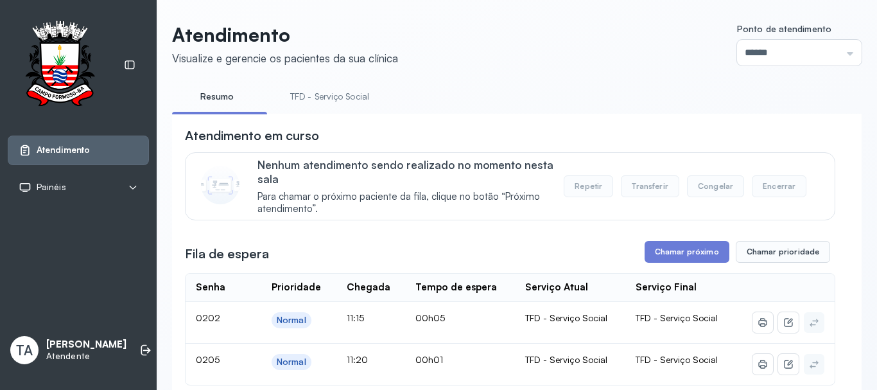
scroll to position [193, 0]
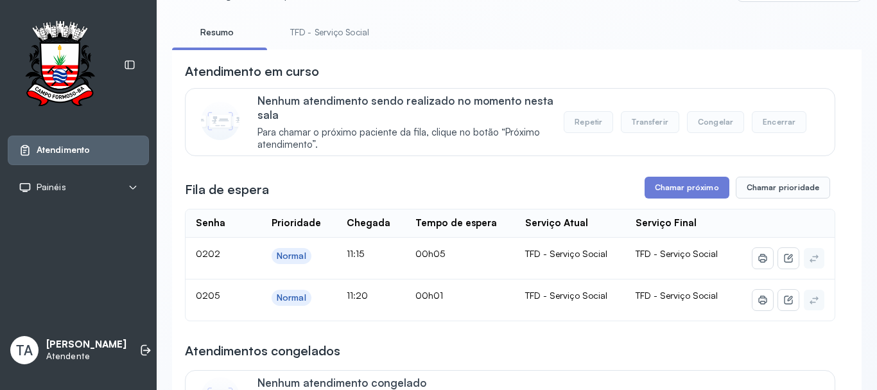
click at [351, 41] on link "TFD - Serviço Social" at bounding box center [329, 32] width 105 height 21
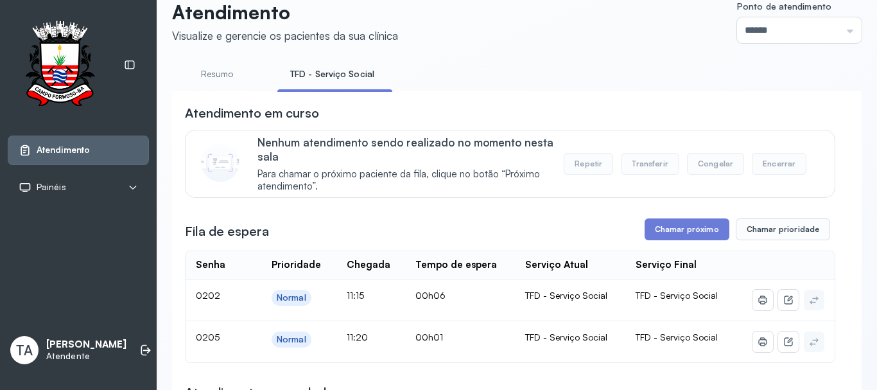
scroll to position [0, 0]
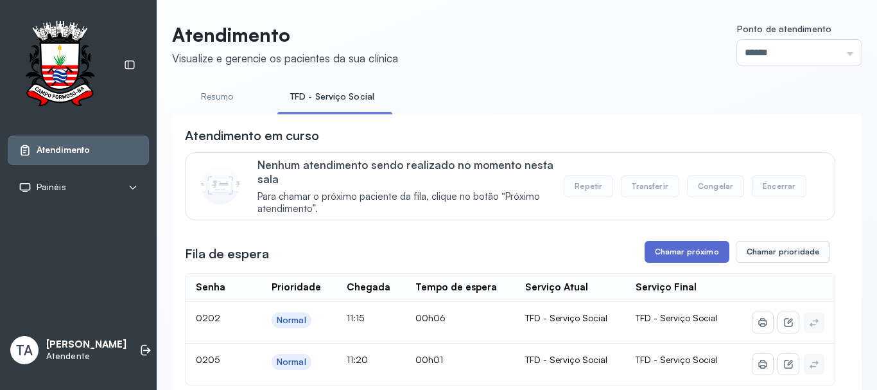
click at [679, 260] on button "Chamar próximo" at bounding box center [687, 252] width 85 height 22
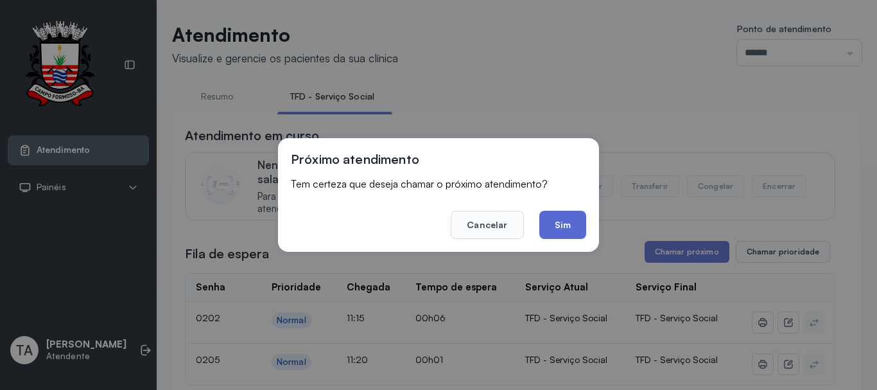
click at [560, 232] on button "Sim" at bounding box center [562, 225] width 47 height 28
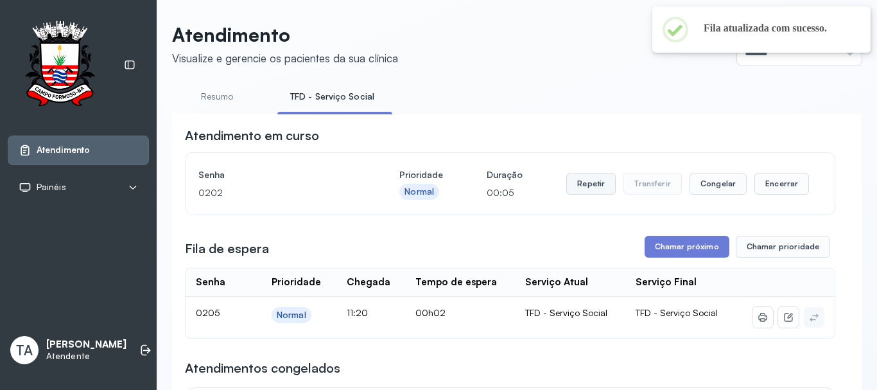
click at [574, 191] on button "Repetir" at bounding box center [590, 184] width 49 height 22
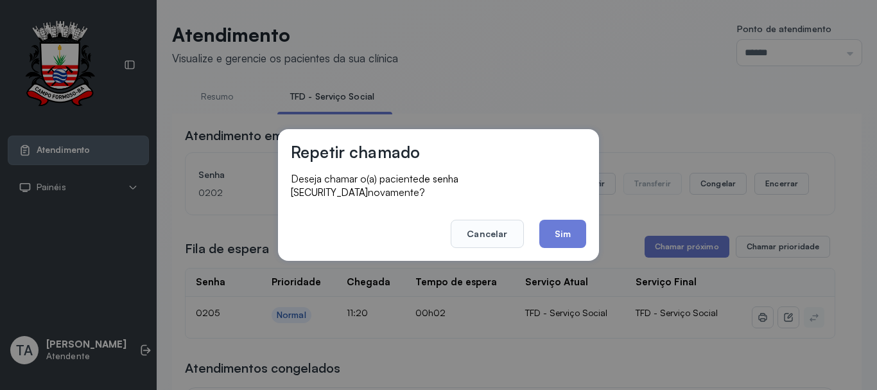
drag, startPoint x: 536, startPoint y: 238, endPoint x: 550, endPoint y: 238, distance: 14.1
click at [538, 238] on footer "Cancelar Sim" at bounding box center [438, 225] width 295 height 46
click at [551, 238] on button "Sim" at bounding box center [562, 234] width 47 height 28
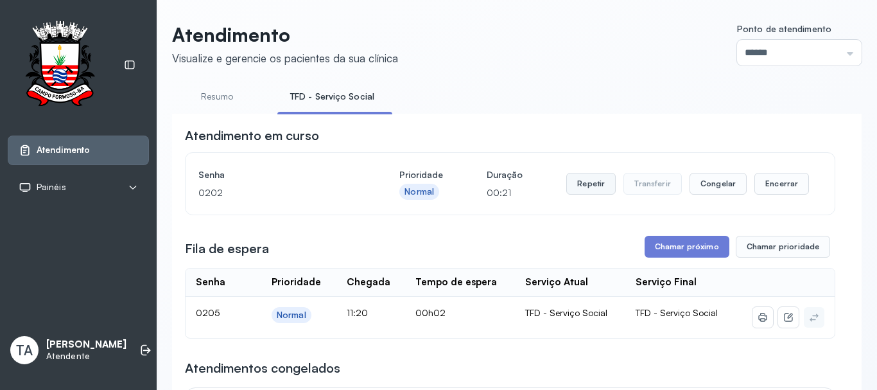
click at [577, 189] on button "Repetir" at bounding box center [590, 184] width 49 height 22
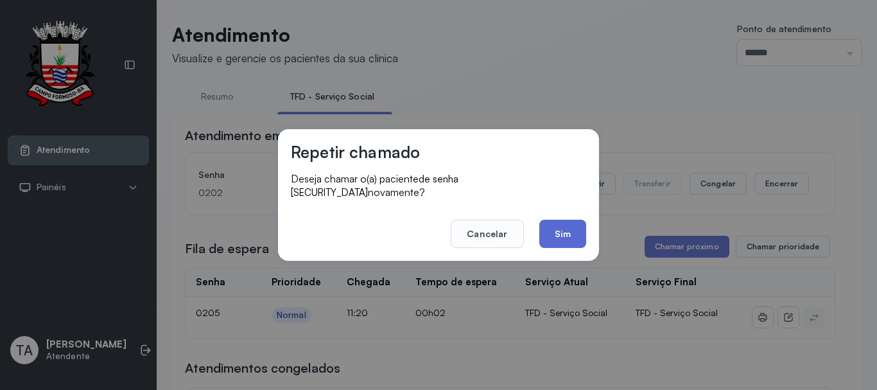
click at [563, 228] on button "Sim" at bounding box center [562, 234] width 47 height 28
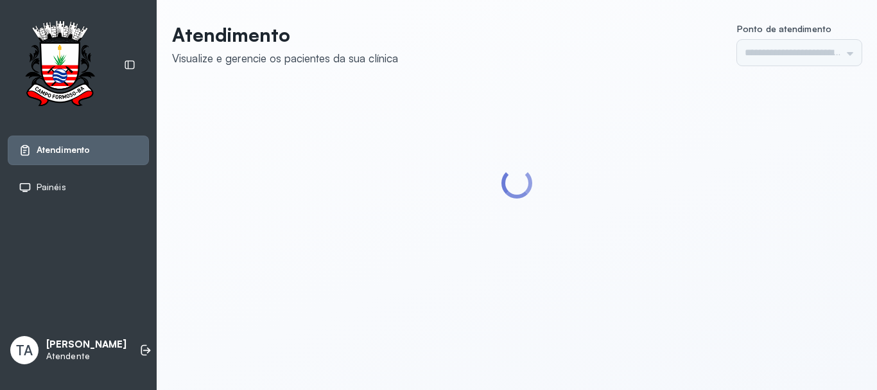
type input "******"
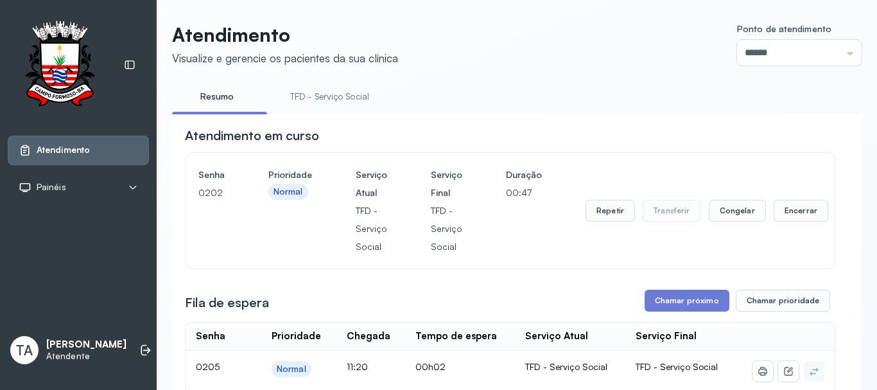
scroll to position [64, 0]
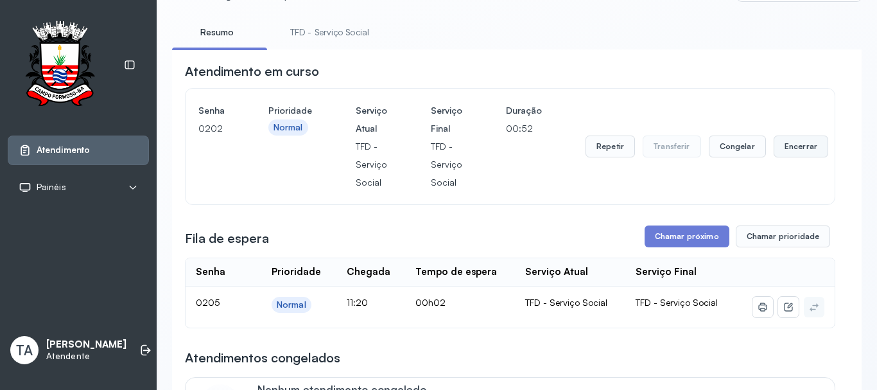
click at [790, 154] on button "Encerrar" at bounding box center [801, 146] width 55 height 22
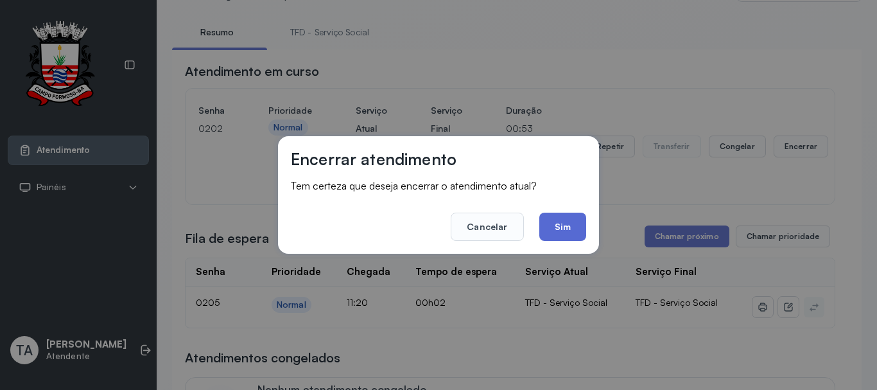
click at [560, 228] on button "Sim" at bounding box center [562, 226] width 47 height 28
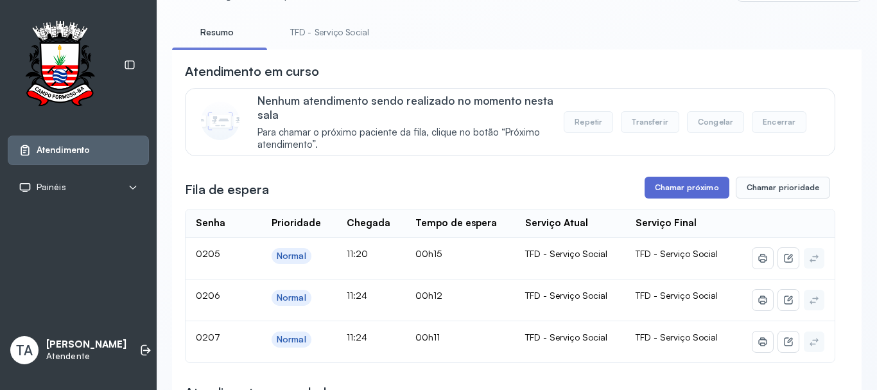
click at [661, 187] on button "Chamar próximo" at bounding box center [687, 188] width 85 height 22
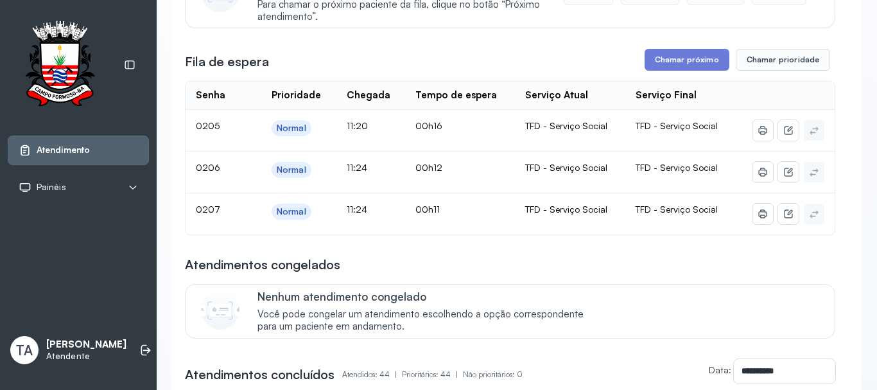
scroll to position [193, 0]
click at [667, 59] on button "Chamar próximo" at bounding box center [687, 59] width 85 height 22
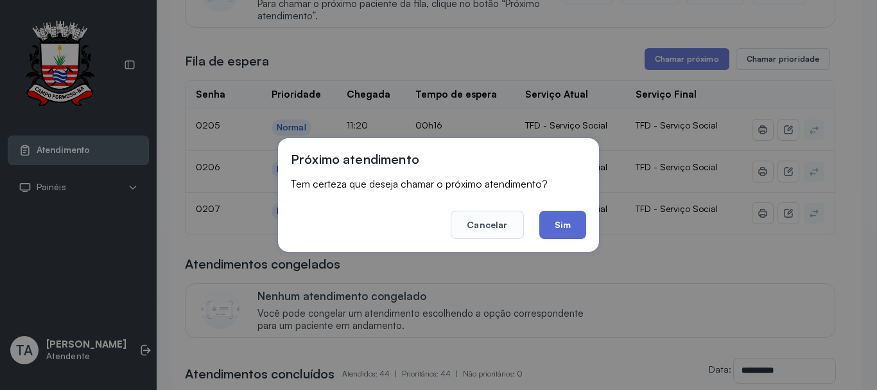
click at [560, 216] on button "Sim" at bounding box center [562, 225] width 47 height 28
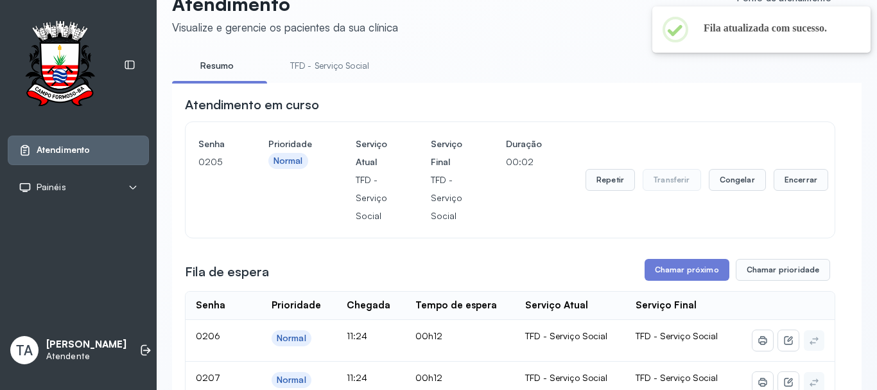
scroll to position [0, 0]
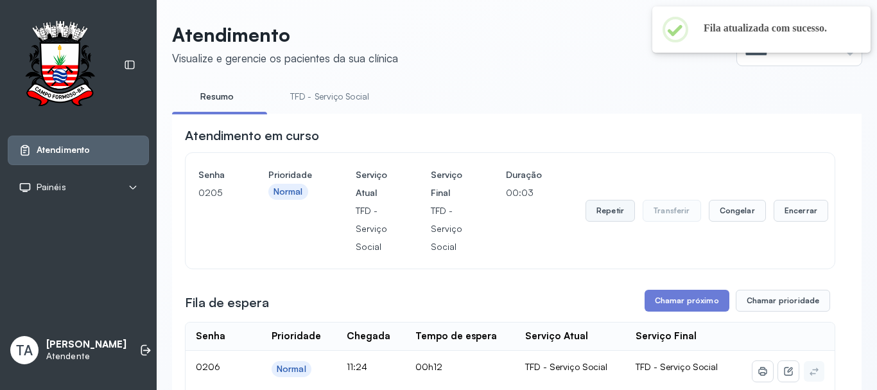
click at [603, 212] on button "Repetir" at bounding box center [609, 211] width 49 height 22
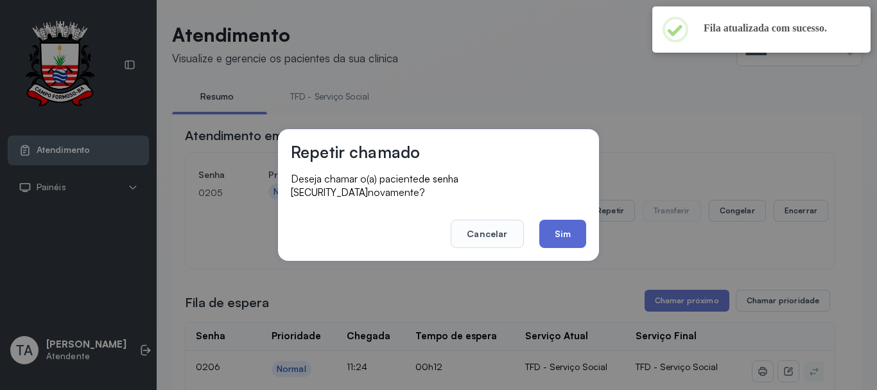
click at [577, 220] on button "Sim" at bounding box center [562, 234] width 47 height 28
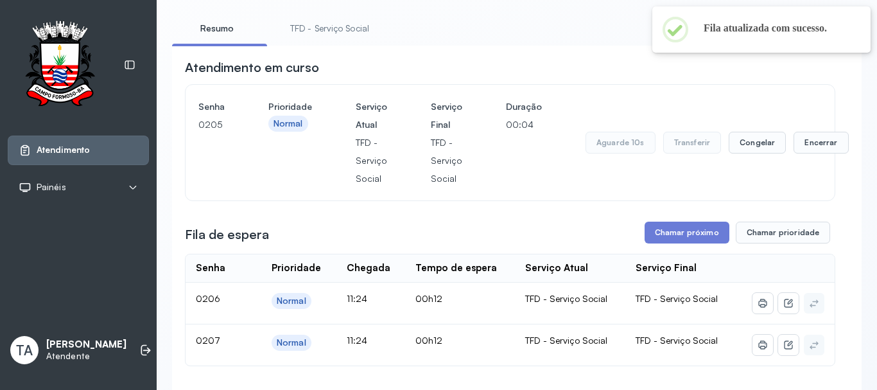
scroll to position [128, 0]
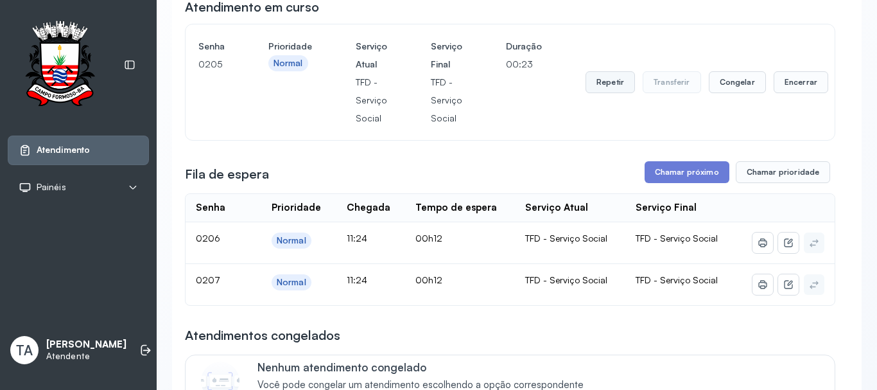
click at [598, 92] on button "Repetir" at bounding box center [609, 82] width 49 height 22
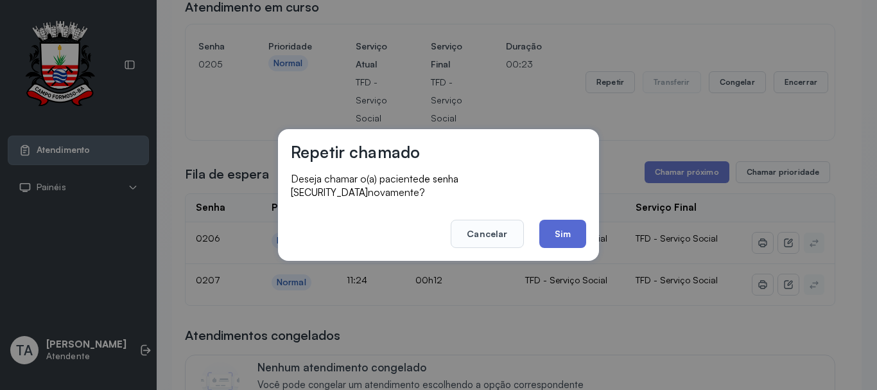
click at [565, 231] on button "Sim" at bounding box center [562, 234] width 47 height 28
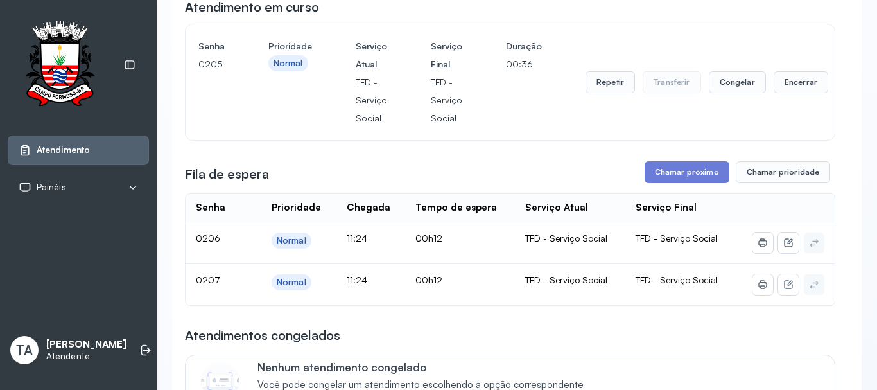
click at [611, 93] on button "Repetir" at bounding box center [609, 82] width 49 height 22
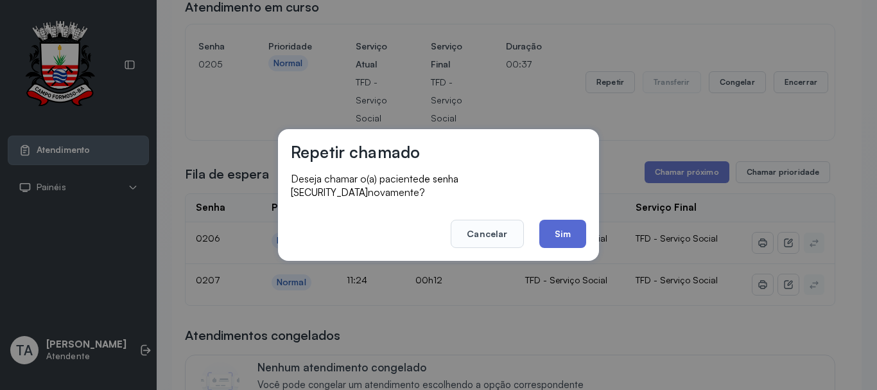
click at [564, 235] on button "Sim" at bounding box center [562, 234] width 47 height 28
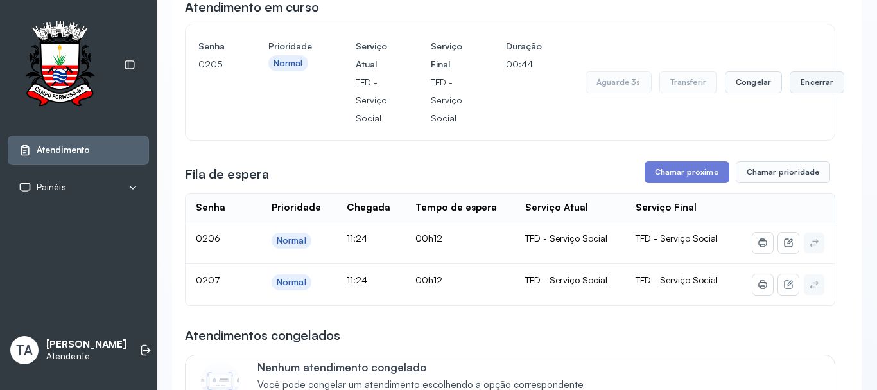
click at [808, 85] on button "Encerrar" at bounding box center [817, 82] width 55 height 22
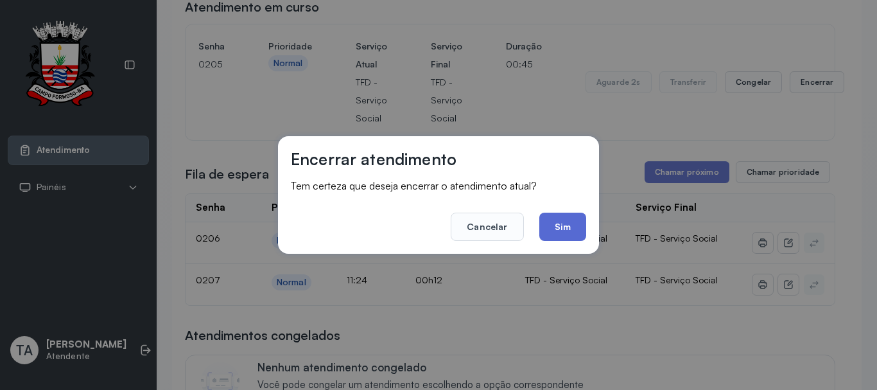
click at [579, 222] on button "Sim" at bounding box center [562, 226] width 47 height 28
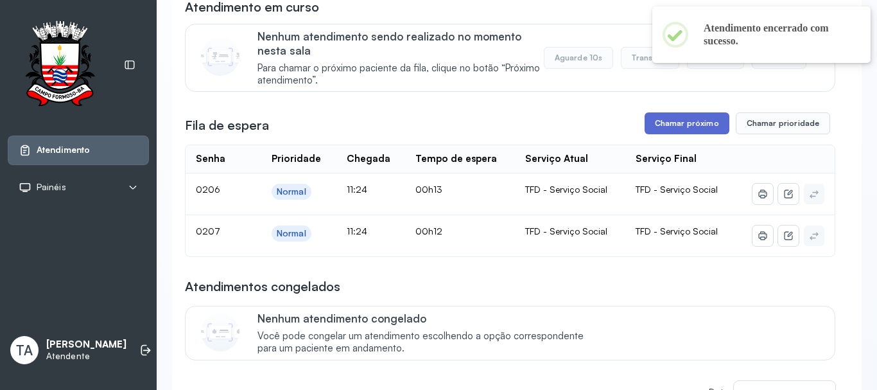
click at [664, 120] on button "Chamar próximo" at bounding box center [687, 123] width 85 height 22
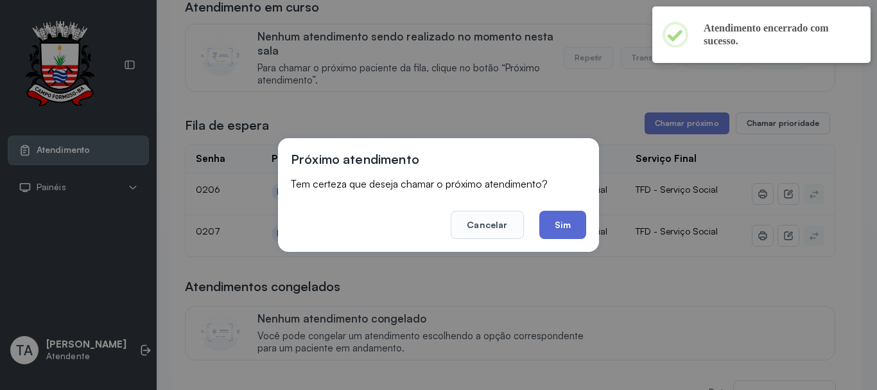
click at [569, 222] on button "Sim" at bounding box center [562, 225] width 47 height 28
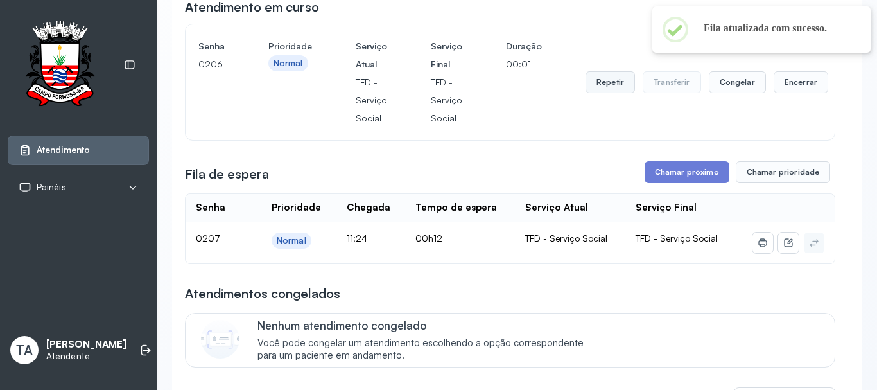
click at [595, 78] on button "Repetir" at bounding box center [609, 82] width 49 height 22
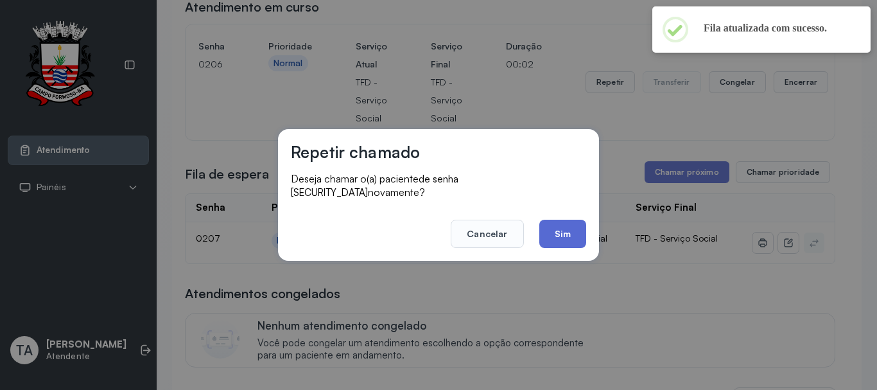
click at [569, 229] on button "Sim" at bounding box center [562, 234] width 47 height 28
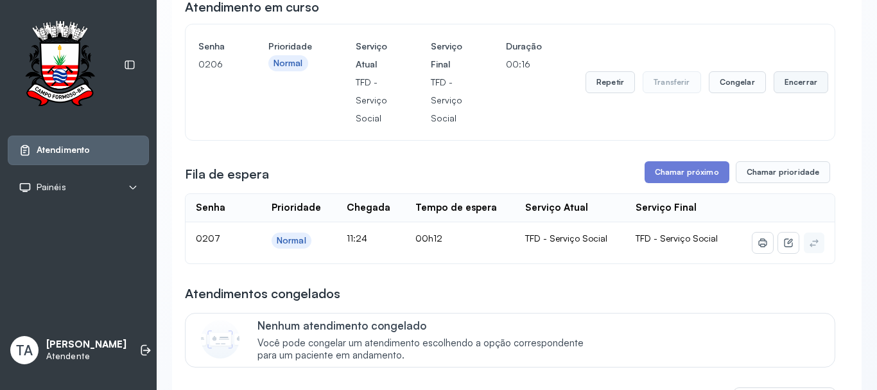
click at [784, 87] on button "Encerrar" at bounding box center [801, 82] width 55 height 22
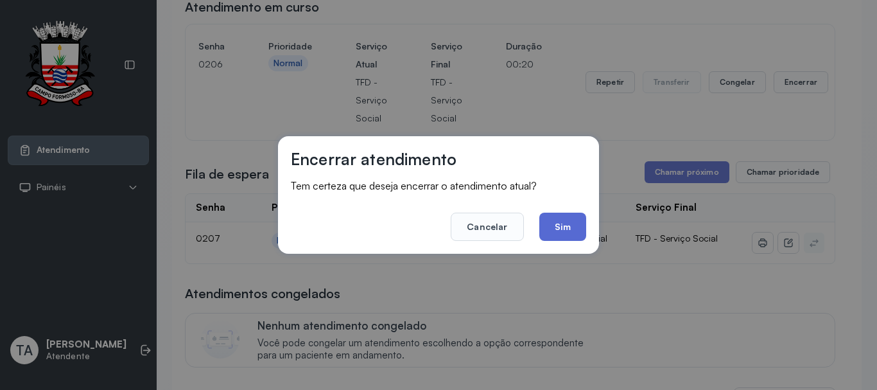
click at [557, 231] on button "Sim" at bounding box center [562, 226] width 47 height 28
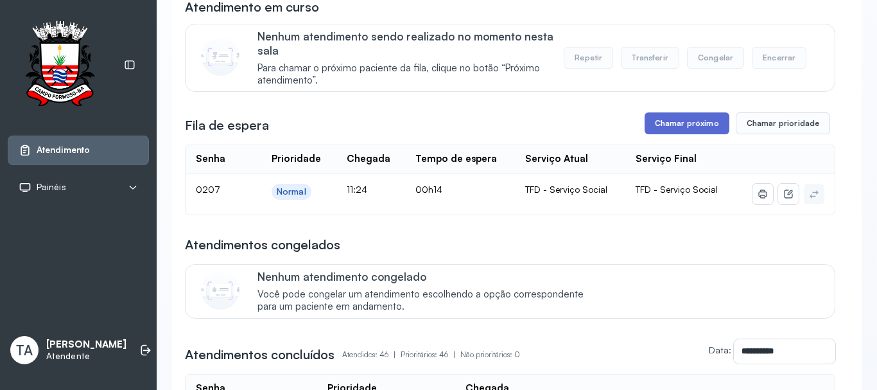
drag, startPoint x: 667, startPoint y: 142, endPoint x: 667, endPoint y: 134, distance: 7.7
click at [666, 134] on button "Chamar próximo" at bounding box center [687, 123] width 85 height 22
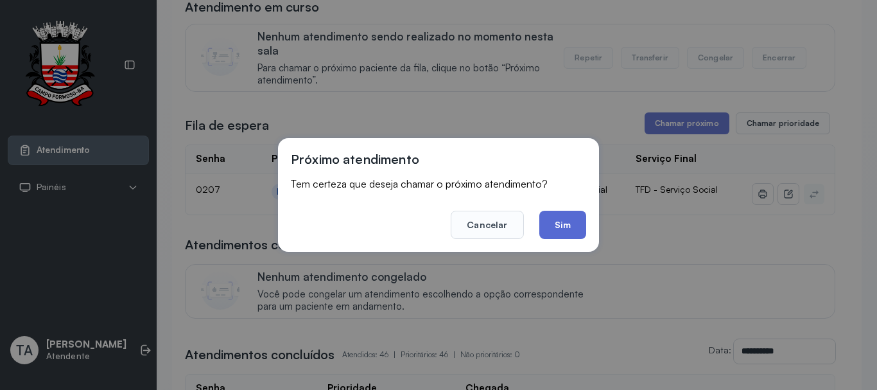
click at [581, 225] on button "Sim" at bounding box center [562, 225] width 47 height 28
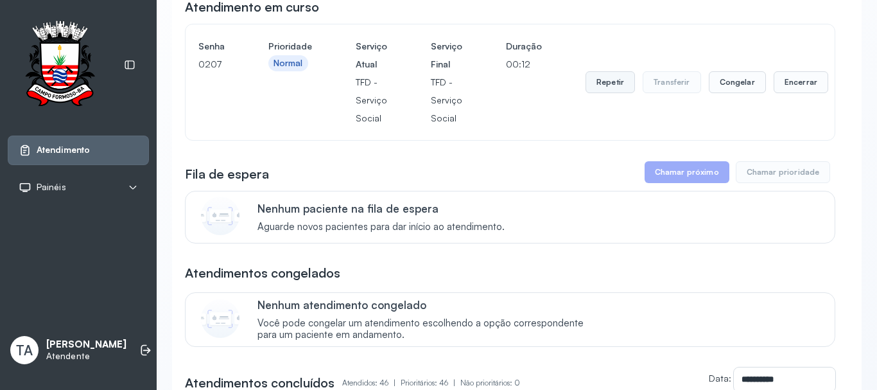
click at [618, 91] on button "Repetir" at bounding box center [609, 82] width 49 height 22
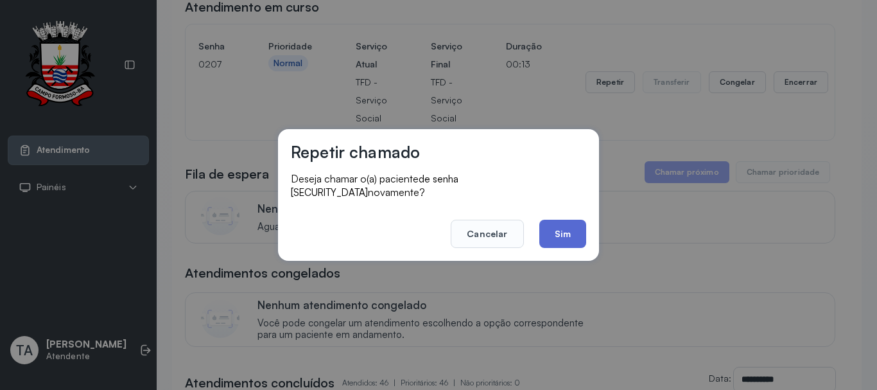
click at [544, 236] on button "Sim" at bounding box center [562, 234] width 47 height 28
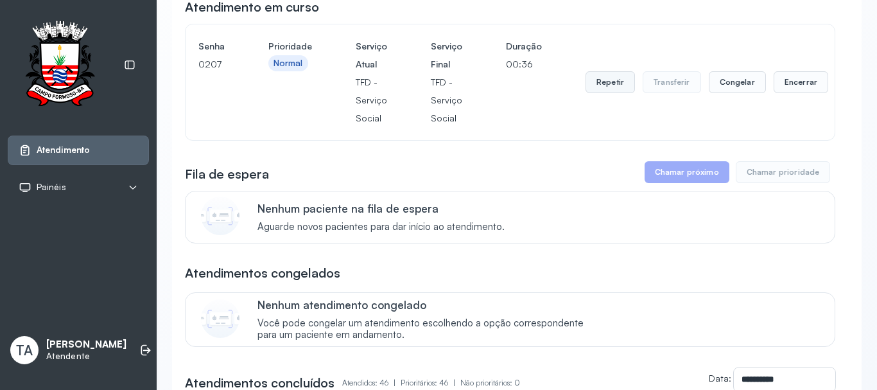
click at [600, 86] on button "Repetir" at bounding box center [609, 82] width 49 height 22
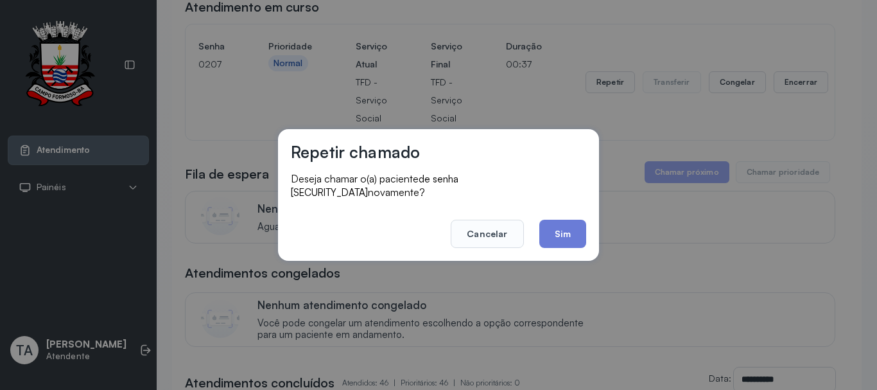
click at [557, 242] on div "Repetir chamado Deseja chamar o(a) paciente de senha 0207 novamente? Cancelar S…" at bounding box center [438, 195] width 321 height 132
click at [560, 232] on button "Sim" at bounding box center [562, 234] width 47 height 28
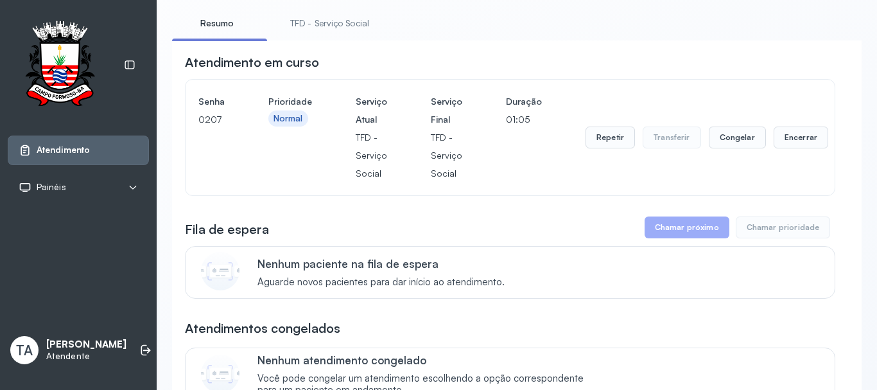
scroll to position [0, 0]
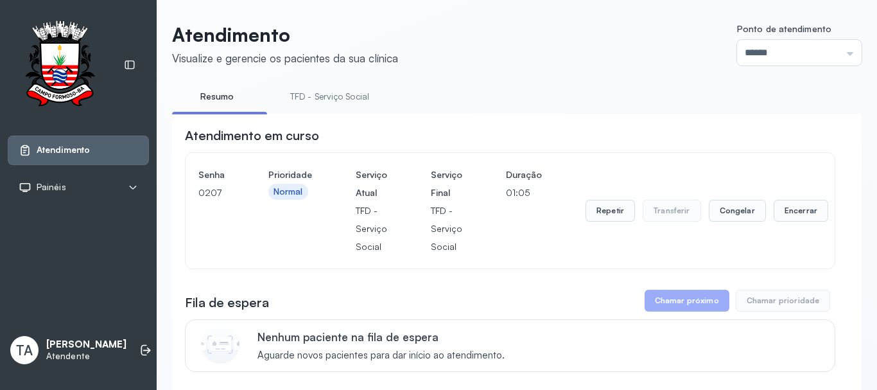
click at [321, 88] on link "TFD - Serviço Social" at bounding box center [329, 96] width 105 height 21
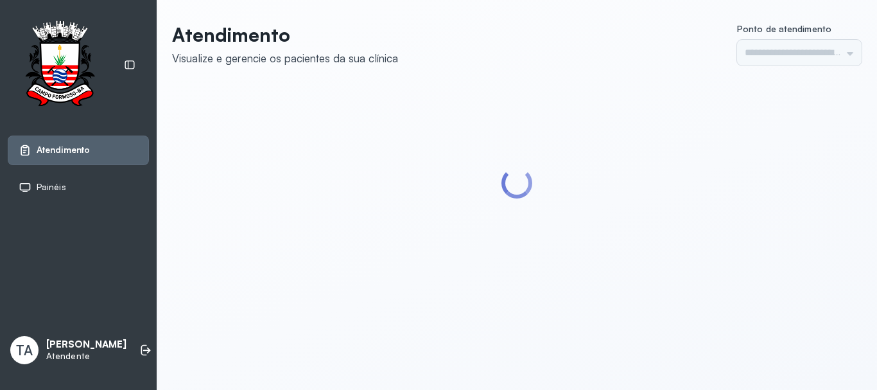
type input "******"
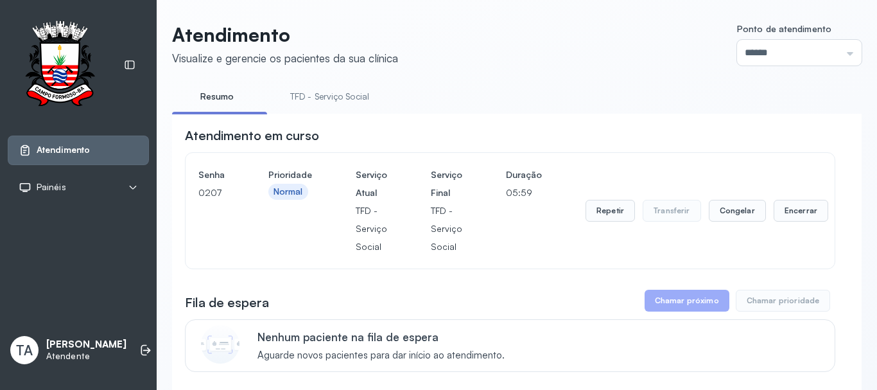
click at [322, 101] on link "TFD - Serviço Social" at bounding box center [329, 96] width 105 height 21
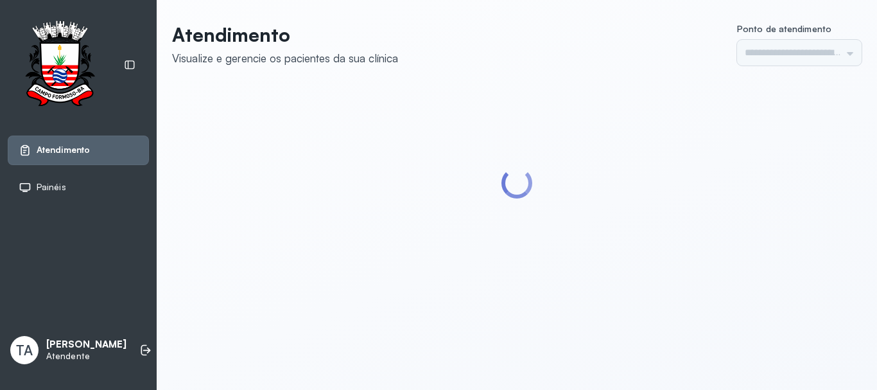
type input "******"
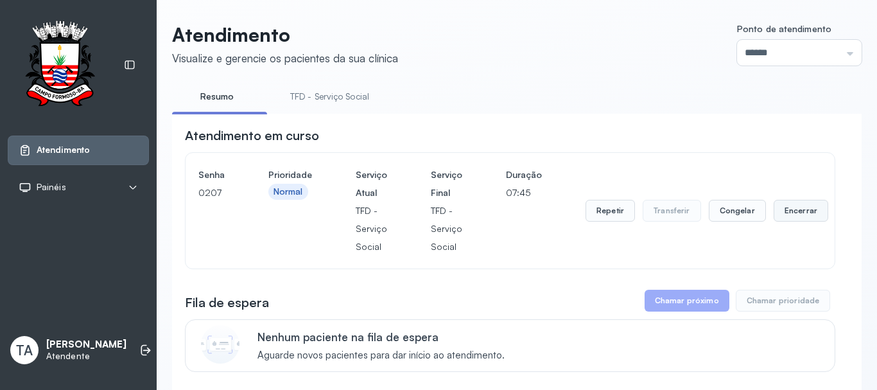
click at [788, 215] on button "Encerrar" at bounding box center [801, 211] width 55 height 22
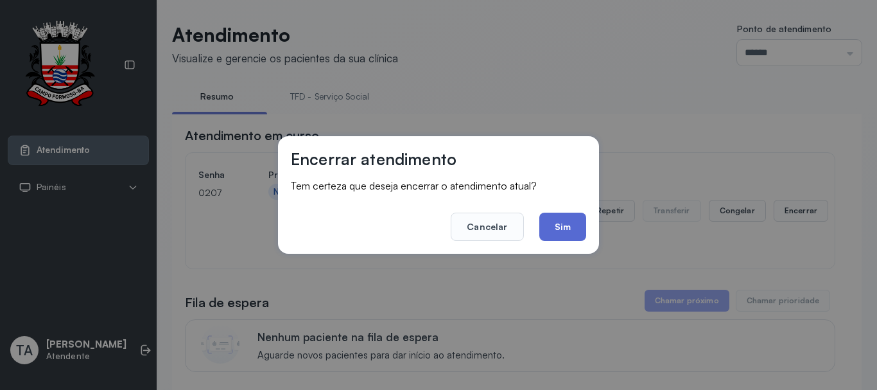
click at [573, 227] on button "Sim" at bounding box center [562, 226] width 47 height 28
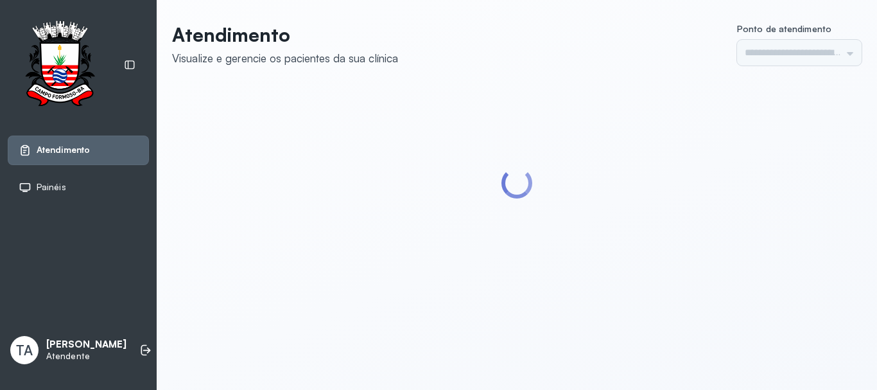
type input "******"
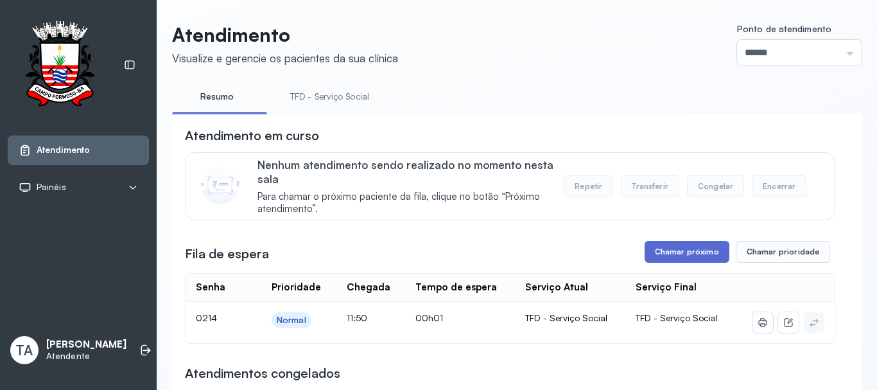
drag, startPoint x: 638, startPoint y: 254, endPoint x: 659, endPoint y: 253, distance: 21.2
click at [639, 254] on div "Fila de espera Chamar próximo Chamar prioridade" at bounding box center [510, 252] width 650 height 22
click at [659, 253] on button "Chamar próximo" at bounding box center [687, 252] width 85 height 22
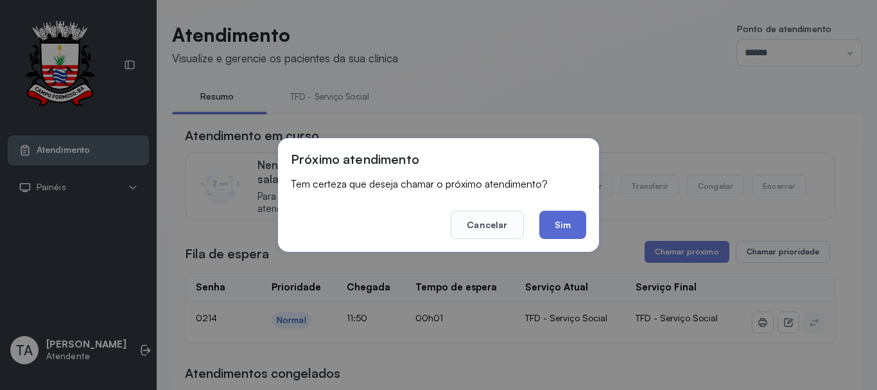
click at [570, 227] on button "Sim" at bounding box center [562, 225] width 47 height 28
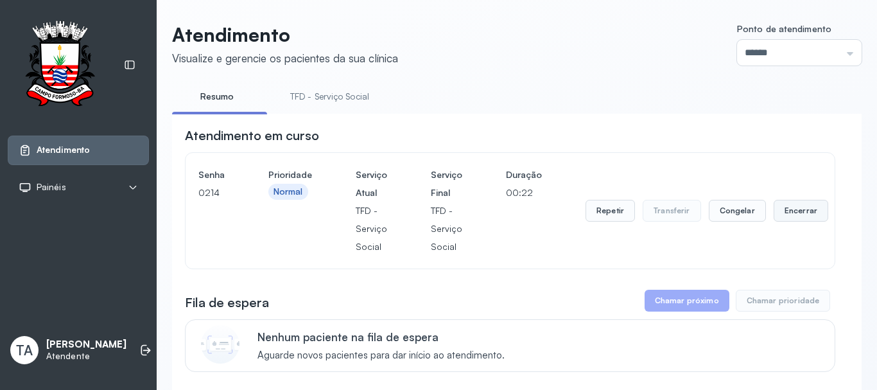
click at [786, 218] on button "Encerrar" at bounding box center [801, 211] width 55 height 22
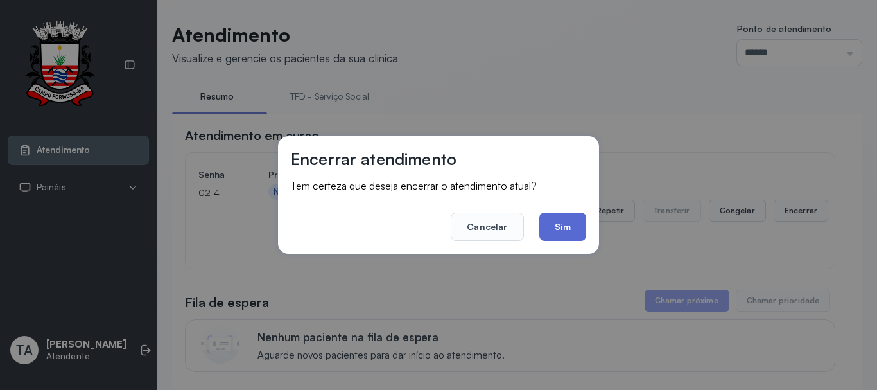
click at [550, 230] on button "Sim" at bounding box center [562, 226] width 47 height 28
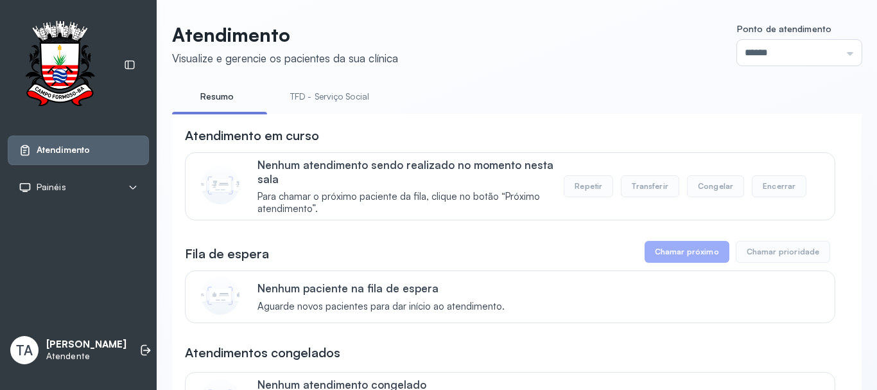
click at [287, 100] on link "TFD - Serviço Social" at bounding box center [329, 96] width 105 height 21
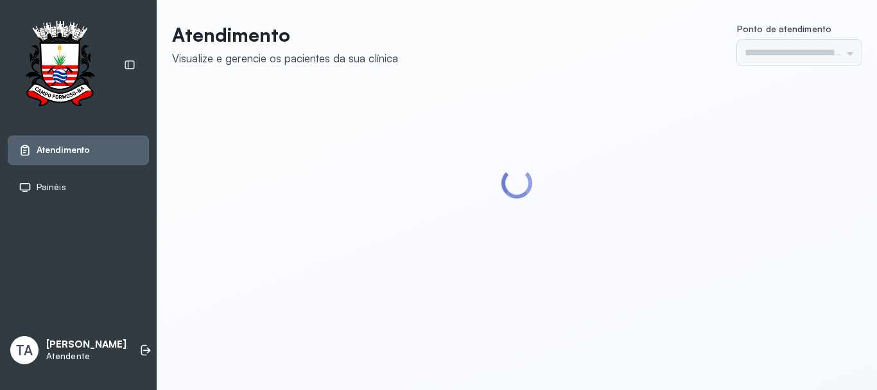
type input "******"
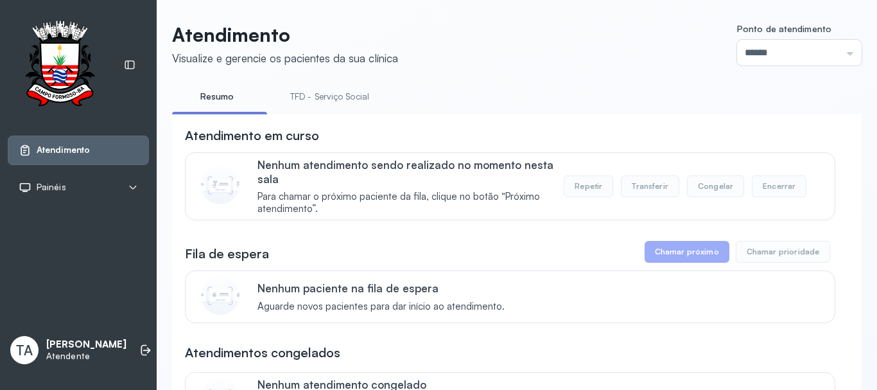
click at [295, 101] on link "TFD - Serviço Social" at bounding box center [329, 96] width 105 height 21
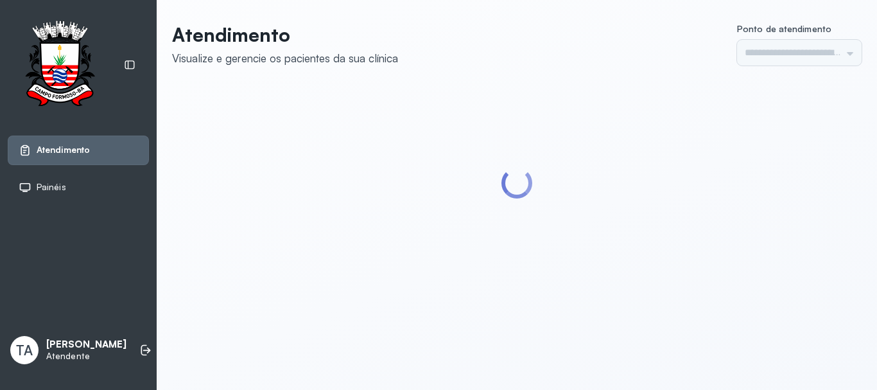
type input "******"
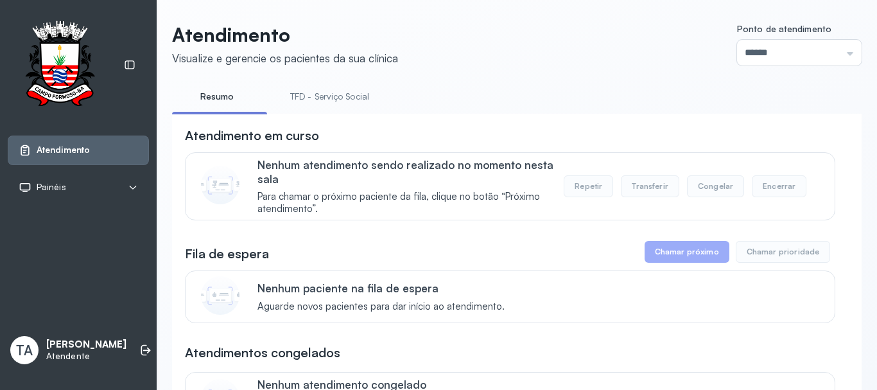
click at [350, 100] on link "TFD - Serviço Social" at bounding box center [329, 96] width 105 height 21
click at [229, 98] on link "Resumo" at bounding box center [217, 96] width 90 height 21
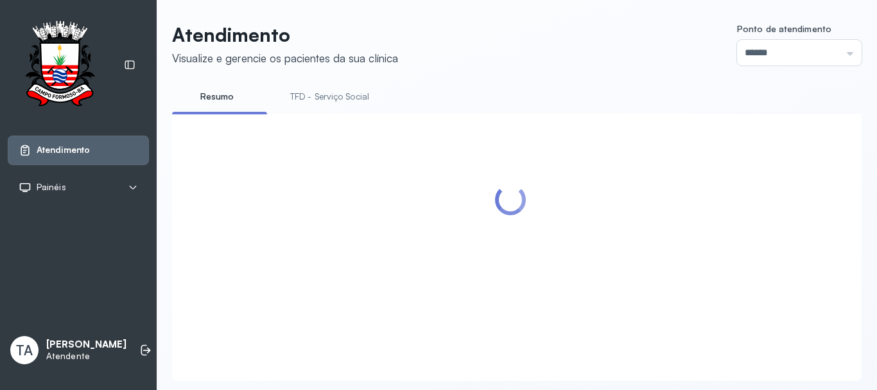
click at [333, 89] on link "TFD - Serviço Social" at bounding box center [329, 96] width 105 height 21
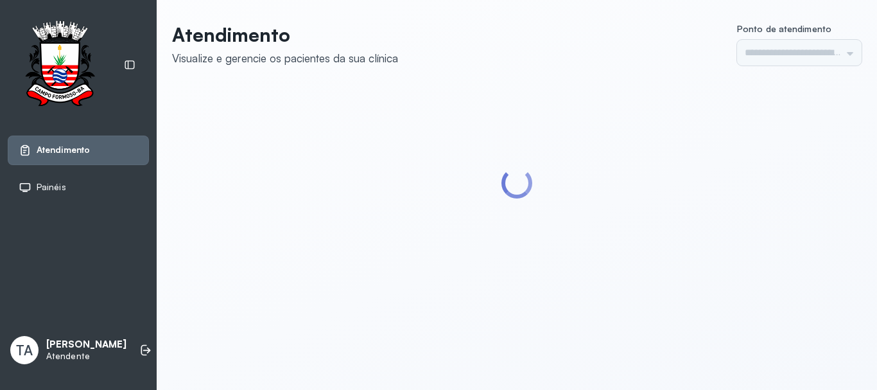
type input "******"
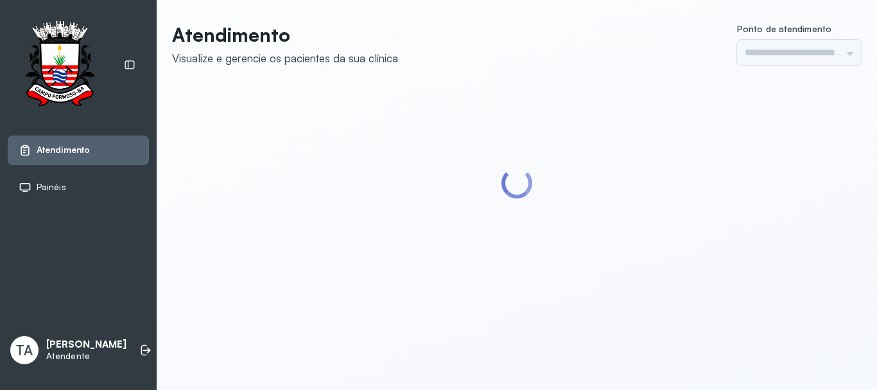
type input "******"
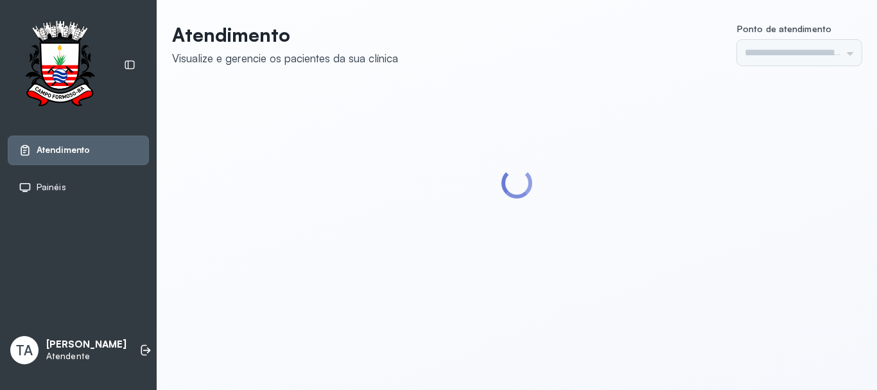
type input "******"
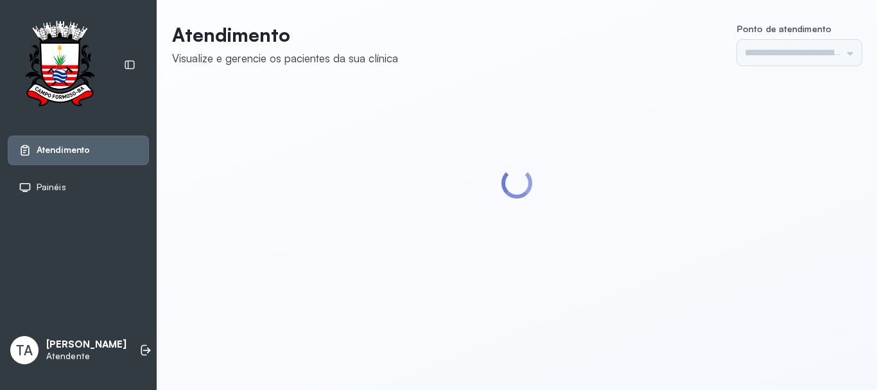
type input "******"
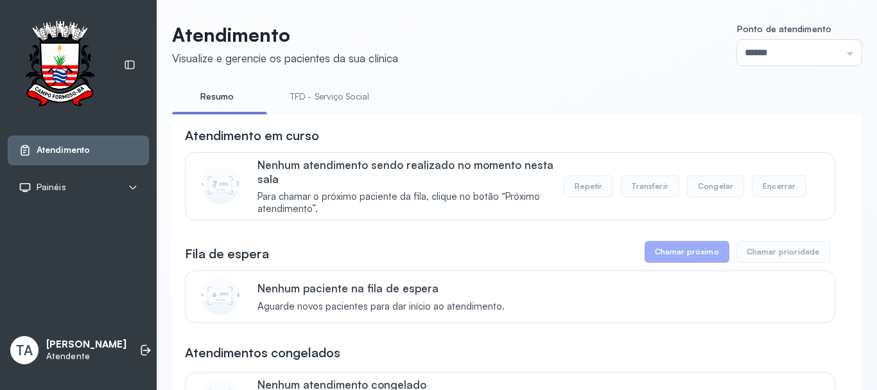
click at [328, 103] on link "TFD - Serviço Social" at bounding box center [329, 96] width 105 height 21
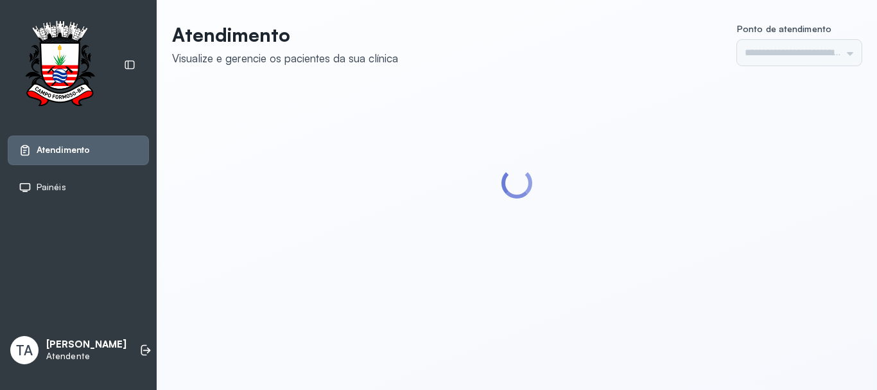
type input "******"
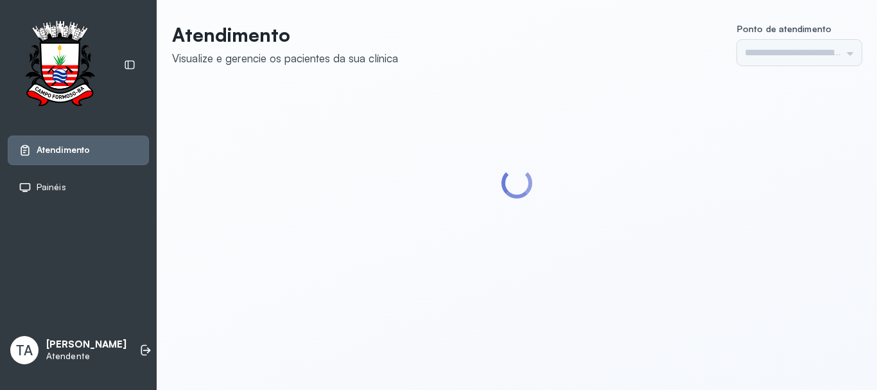
type input "******"
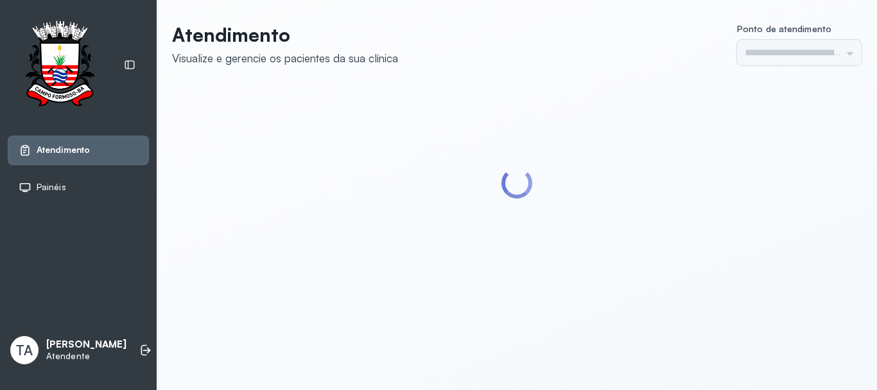
type input "******"
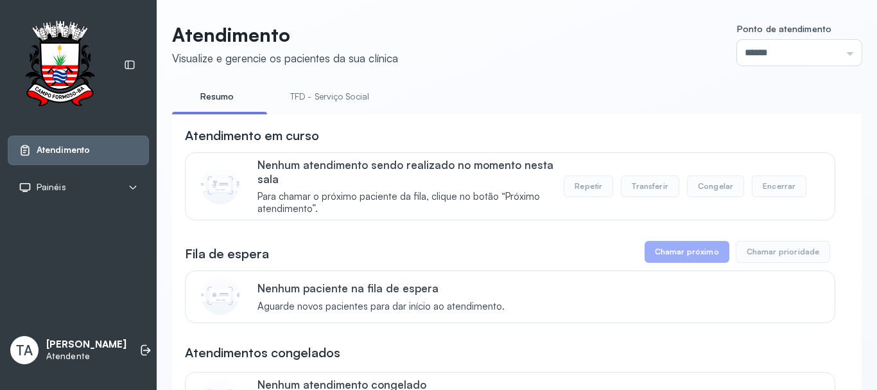
click at [324, 96] on link "TFD - Serviço Social" at bounding box center [329, 96] width 105 height 21
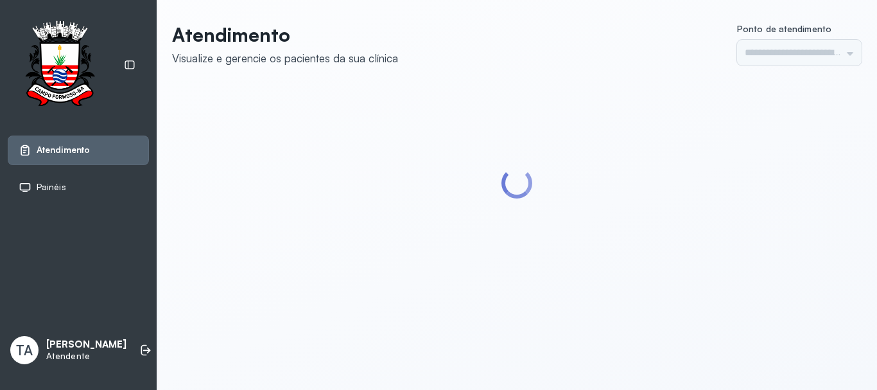
type input "******"
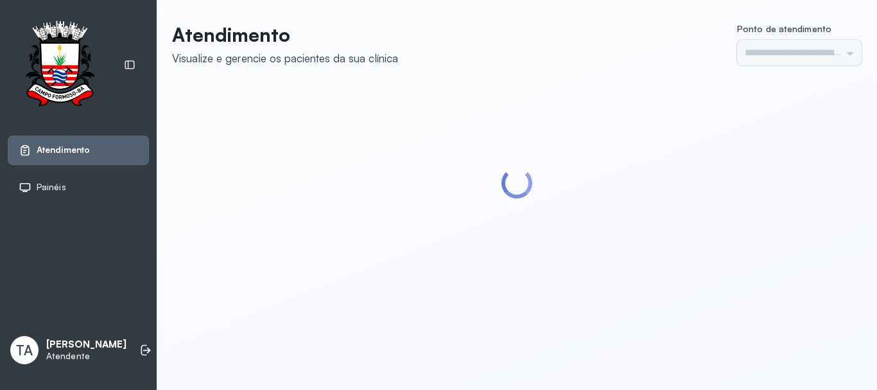
type input "******"
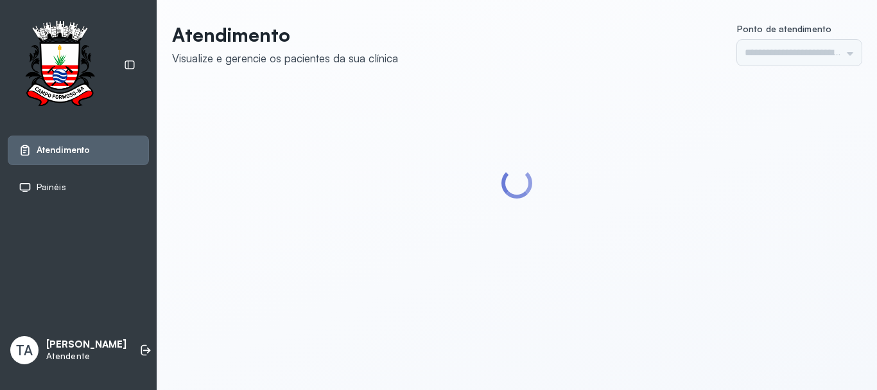
type input "******"
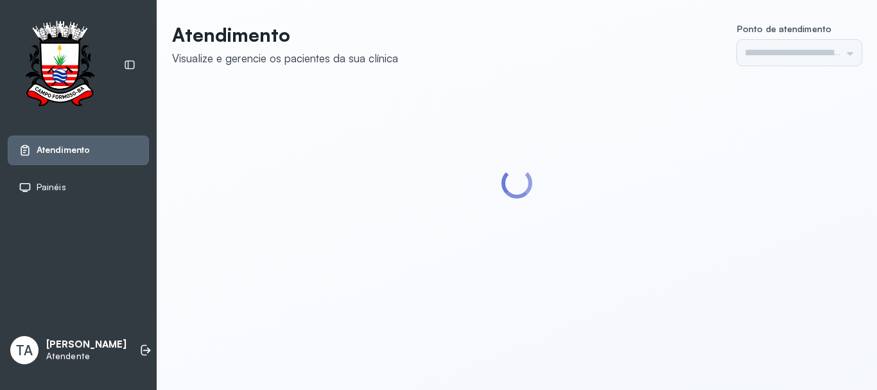
type input "******"
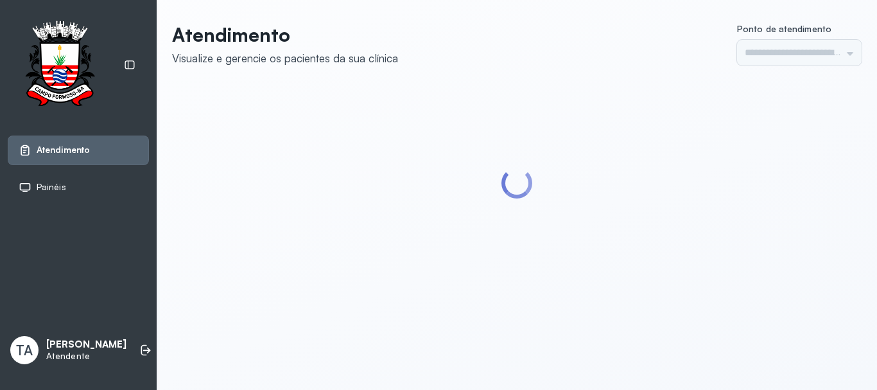
type input "******"
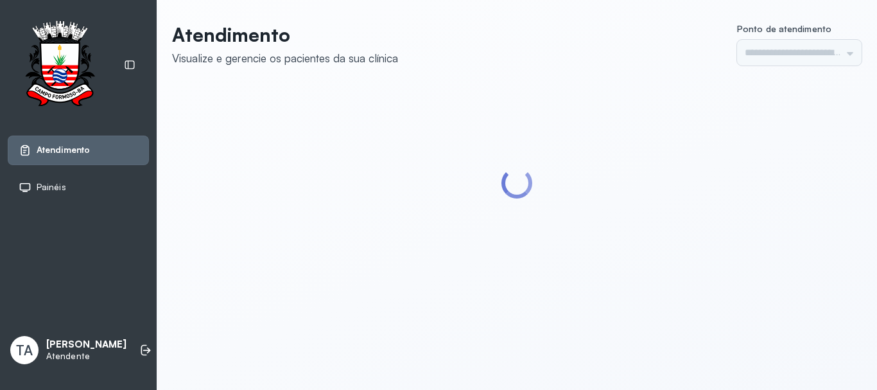
type input "******"
